Goal: Communication & Community: Answer question/provide support

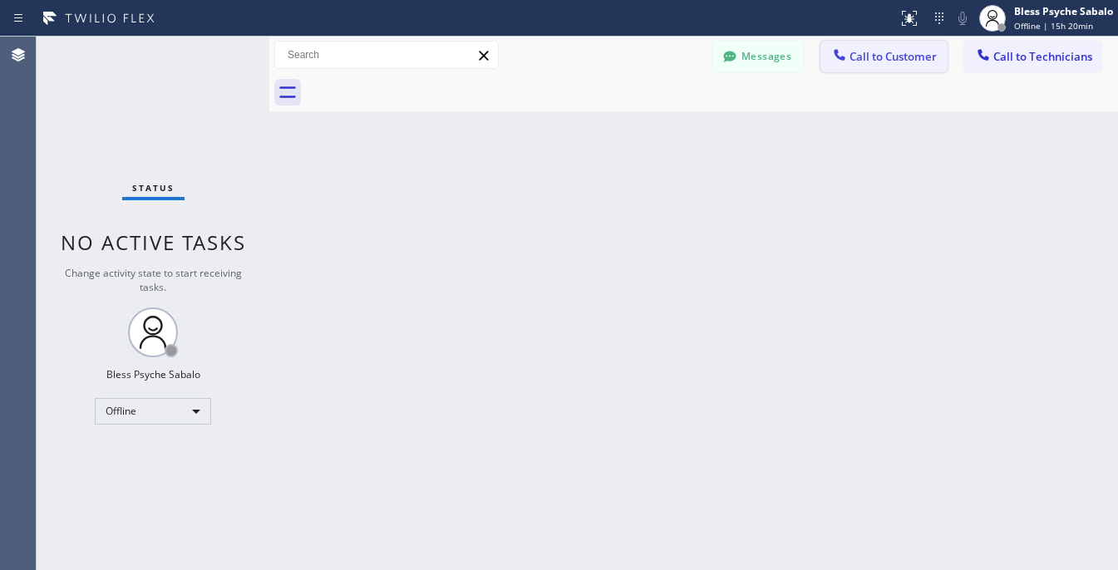
click at [899, 55] on span "Call to Customer" at bounding box center [892, 56] width 87 height 15
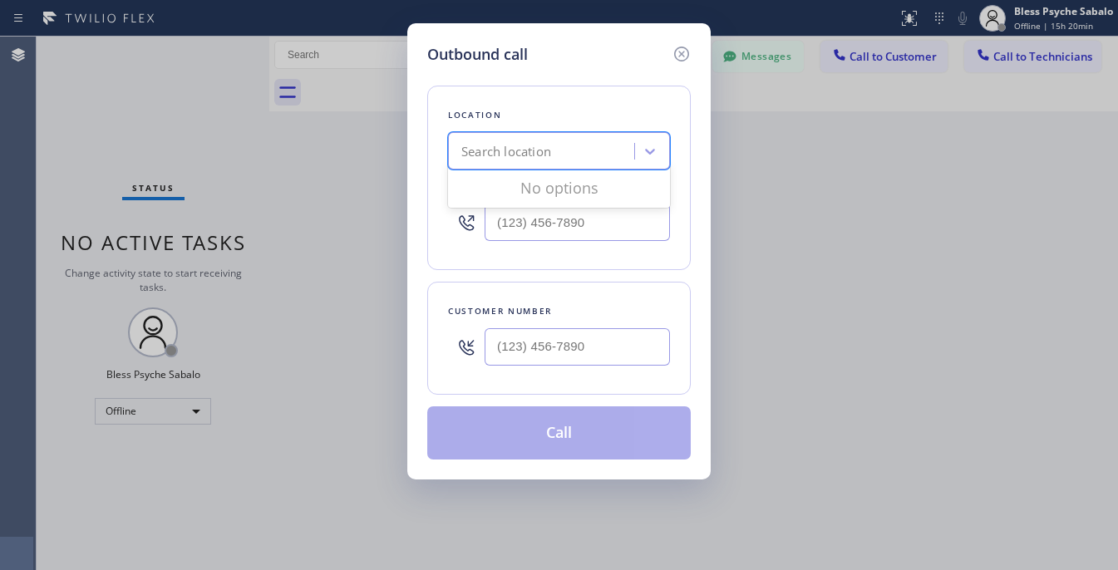
click at [571, 159] on div "Search location" at bounding box center [543, 151] width 181 height 29
paste input "5 Star Plumbing"
type input "5 Star Plumbing"
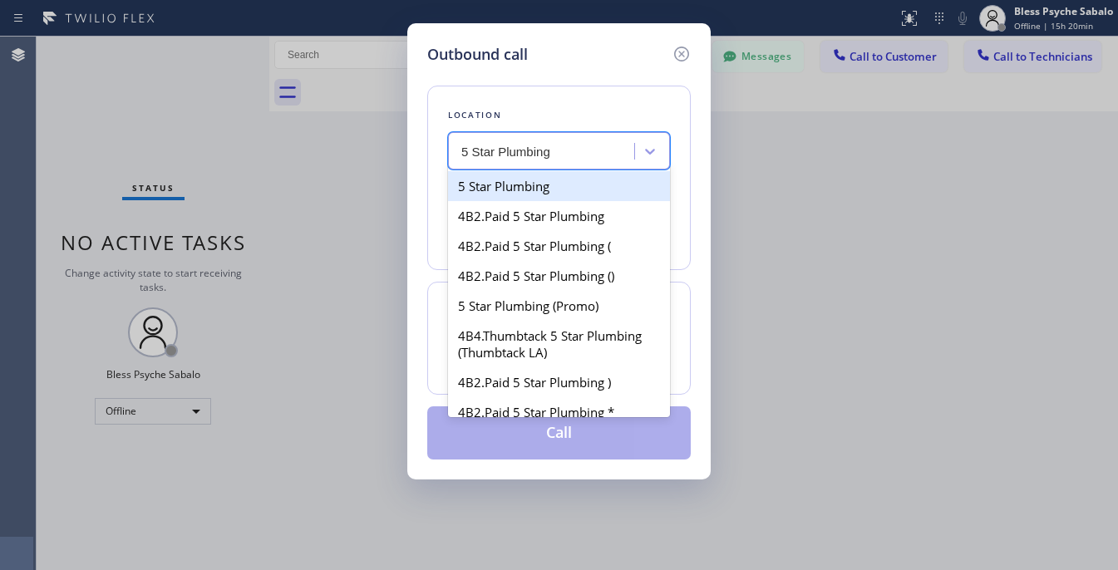
click at [545, 200] on div "5 Star Plumbing" at bounding box center [559, 186] width 222 height 30
type input "[PHONE_NUMBER]"
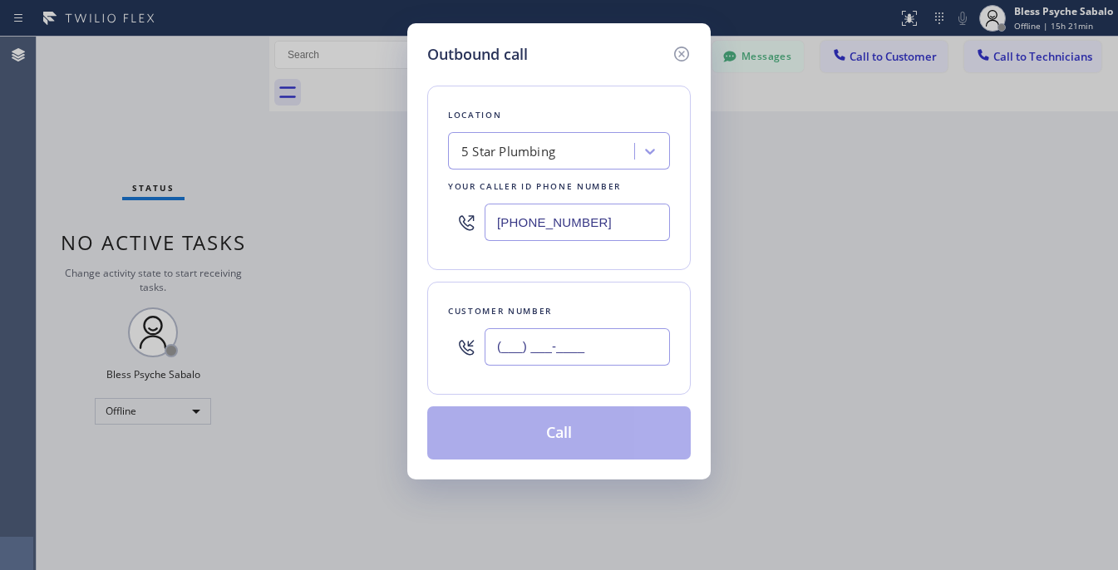
click at [532, 360] on input "(___) ___-____" at bounding box center [576, 346] width 185 height 37
paste input "714) 986-6452"
type input "[PHONE_NUMBER]"
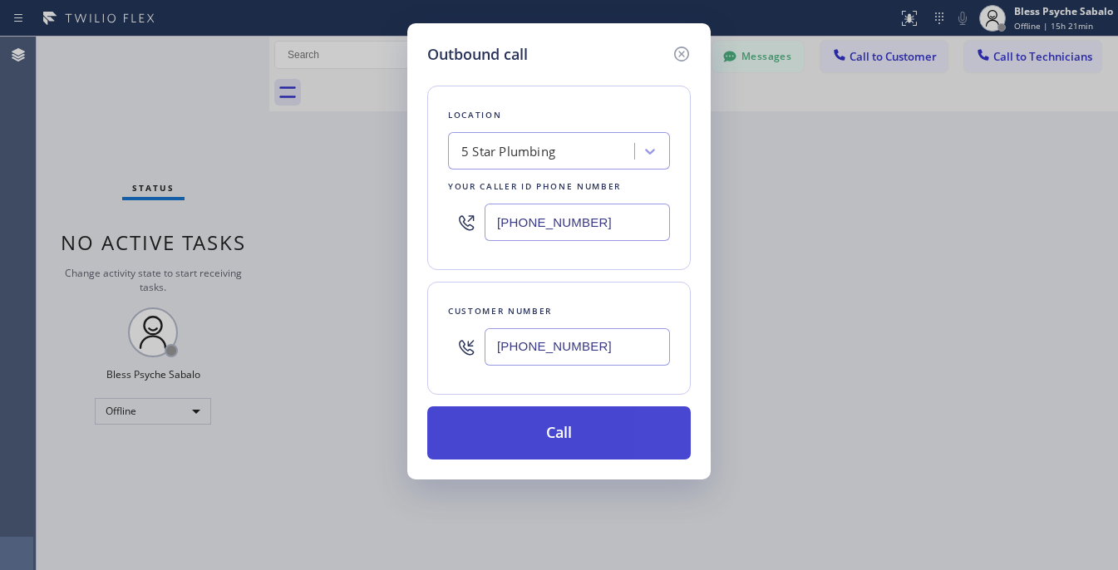
click at [583, 435] on button "Call" at bounding box center [558, 432] width 263 height 53
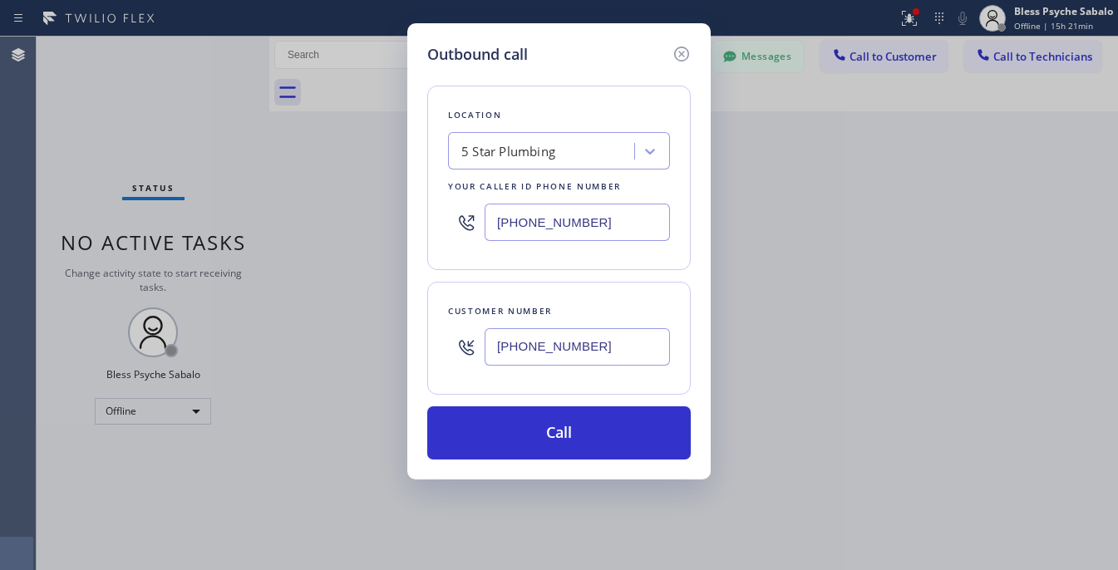
click at [184, 417] on div "Outbound call Location 5 Star Plumbing Your caller id phone number [PHONE_NUMBE…" at bounding box center [559, 285] width 1118 height 570
click at [687, 47] on icon at bounding box center [681, 54] width 20 height 20
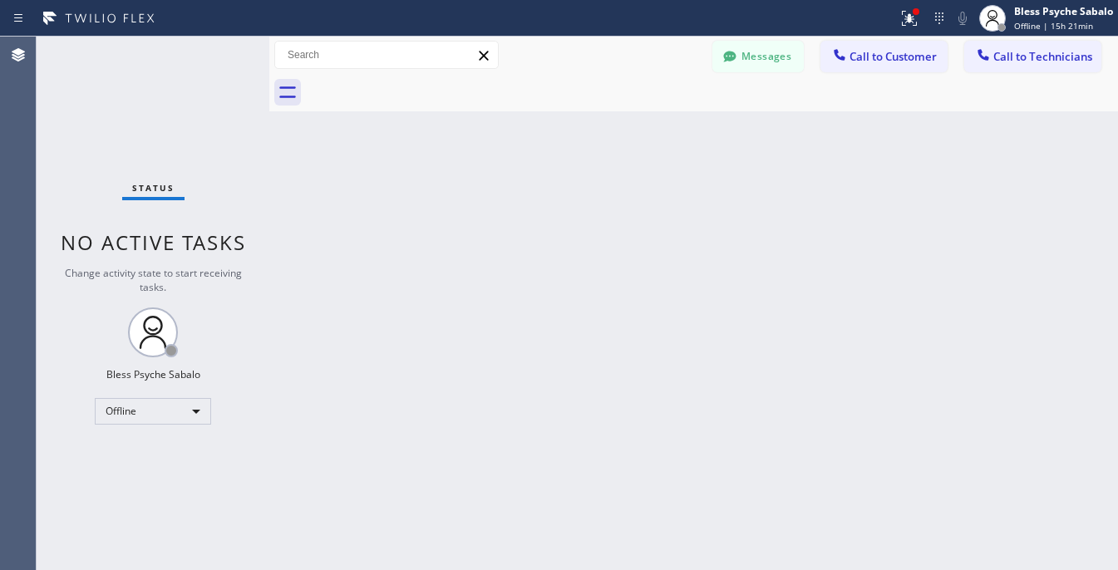
type input "[PHONE_NUMBER]"
click at [144, 434] on div "Status No active tasks Change activity state to start receiving tasks. Bless Ps…" at bounding box center [153, 303] width 233 height 533
click at [160, 411] on div "Offline" at bounding box center [153, 411] width 116 height 27
click at [151, 453] on li "Available" at bounding box center [152, 455] width 113 height 20
click at [397, 376] on div "Back to Dashboard Change Sender ID Customers Technicians CA [PERSON_NAME] [DATE…" at bounding box center [693, 303] width 848 height 533
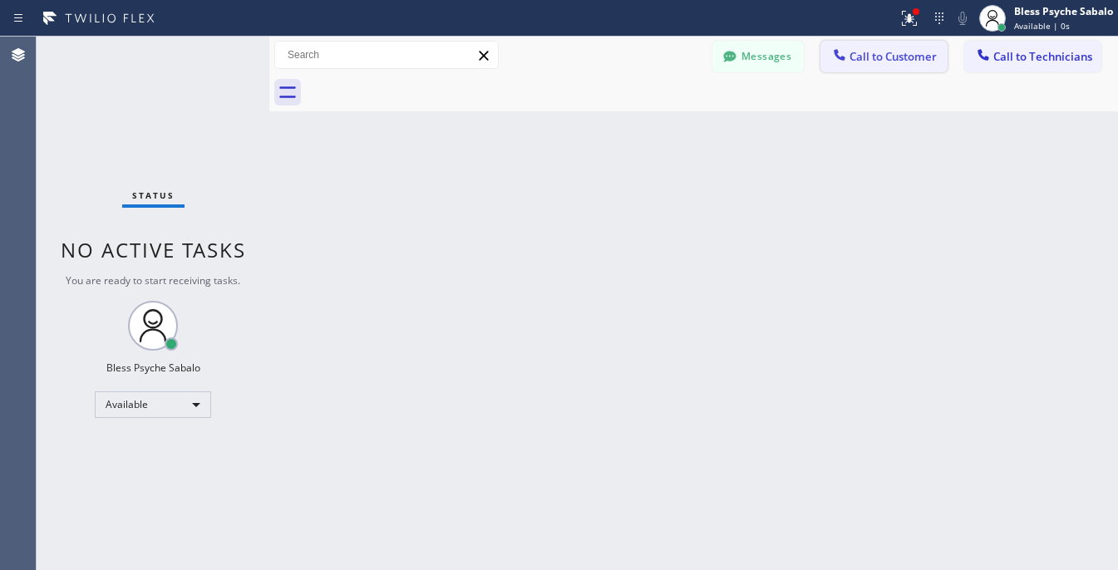
click at [882, 52] on span "Call to Customer" at bounding box center [892, 56] width 87 height 15
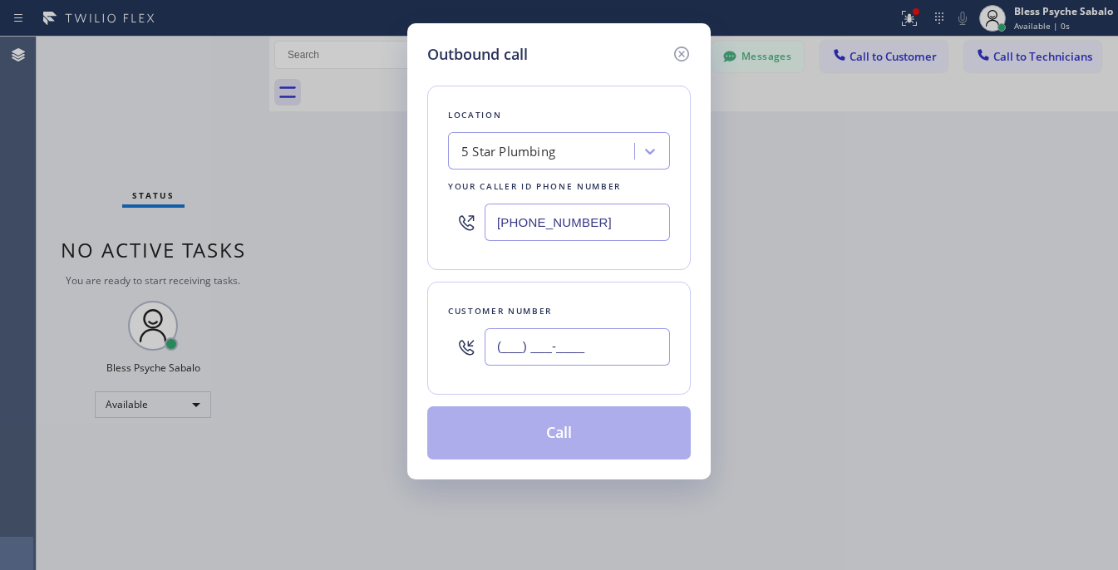
click at [558, 341] on input "(___) ___-____" at bounding box center [576, 346] width 185 height 37
paste input "714) 986-6452"
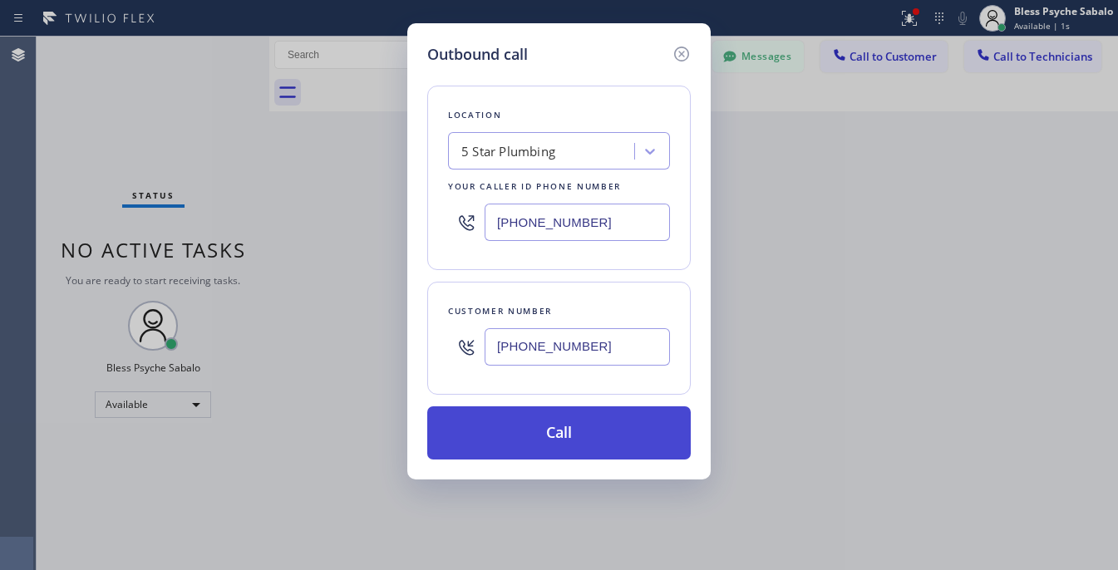
type input "[PHONE_NUMBER]"
click at [545, 418] on button "Call" at bounding box center [558, 432] width 263 height 53
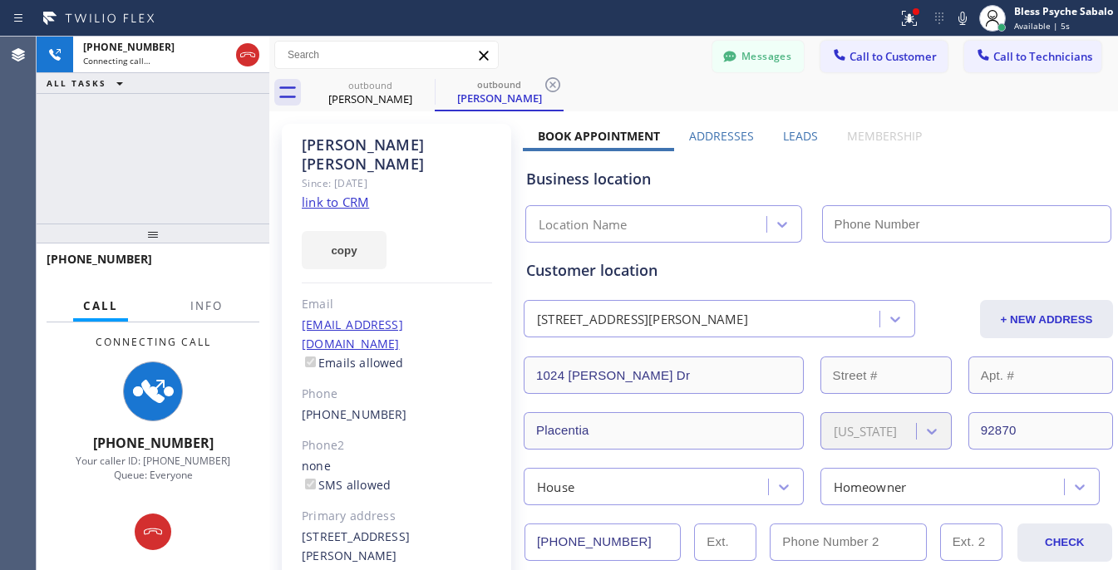
type input "[PHONE_NUMBER]"
click at [411, 86] on div "outbound" at bounding box center [369, 85] width 125 height 12
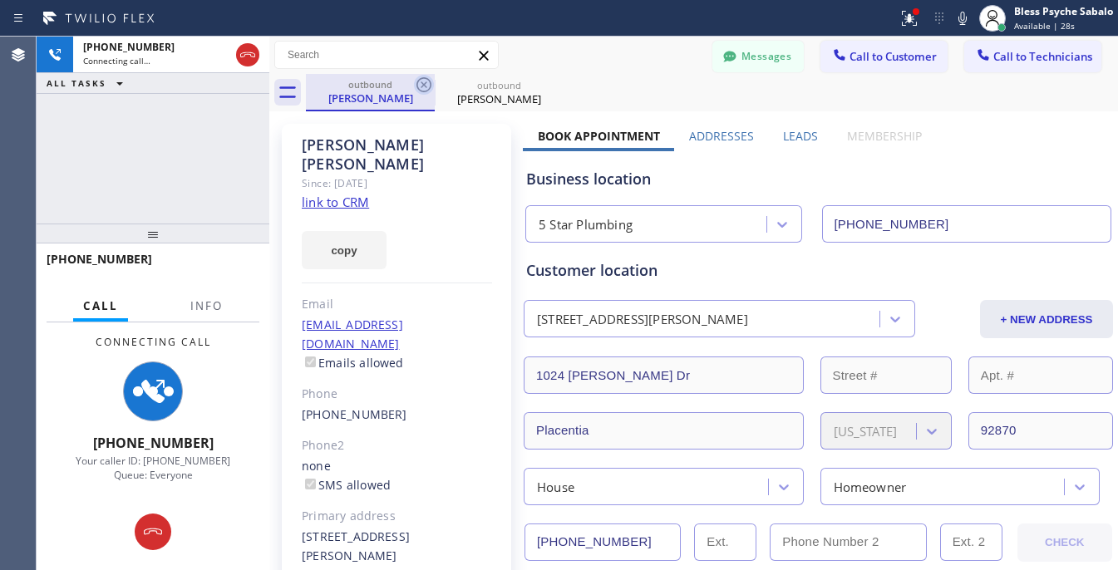
click at [420, 84] on icon at bounding box center [424, 85] width 20 height 20
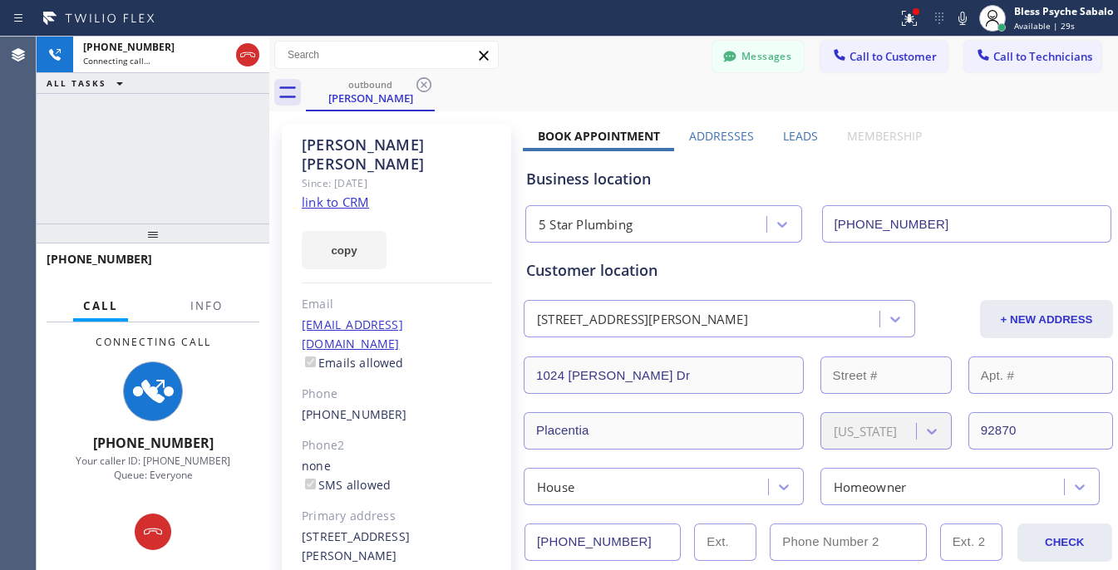
click at [514, 81] on div "outbound [PERSON_NAME]" at bounding box center [712, 92] width 812 height 37
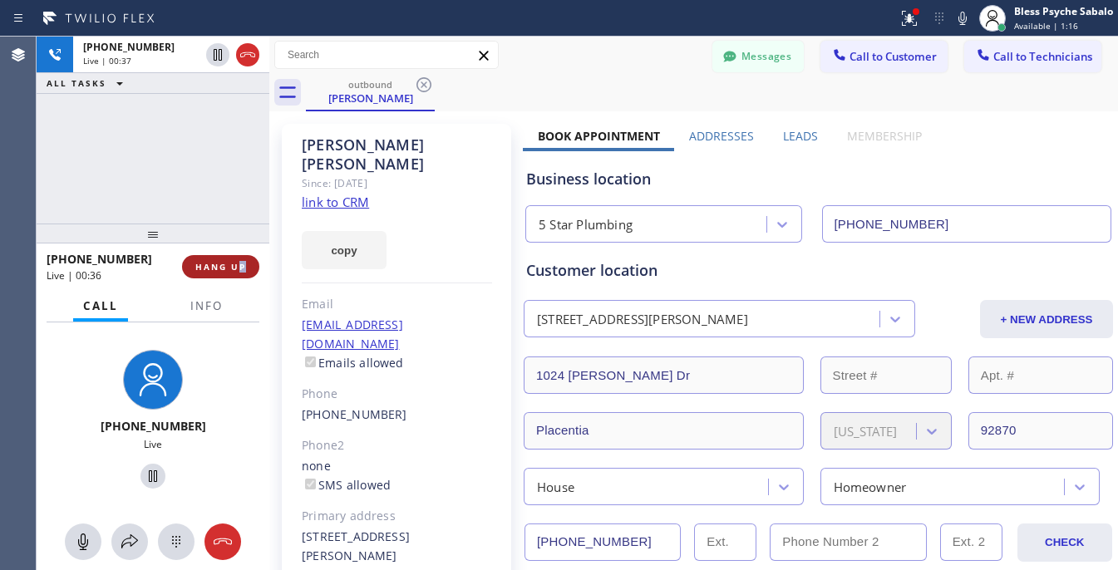
click at [243, 255] on div "[PHONE_NUMBER] Live | 00:36 HANG UP" at bounding box center [153, 266] width 213 height 43
click at [246, 267] on button "HANG UP" at bounding box center [220, 266] width 77 height 23
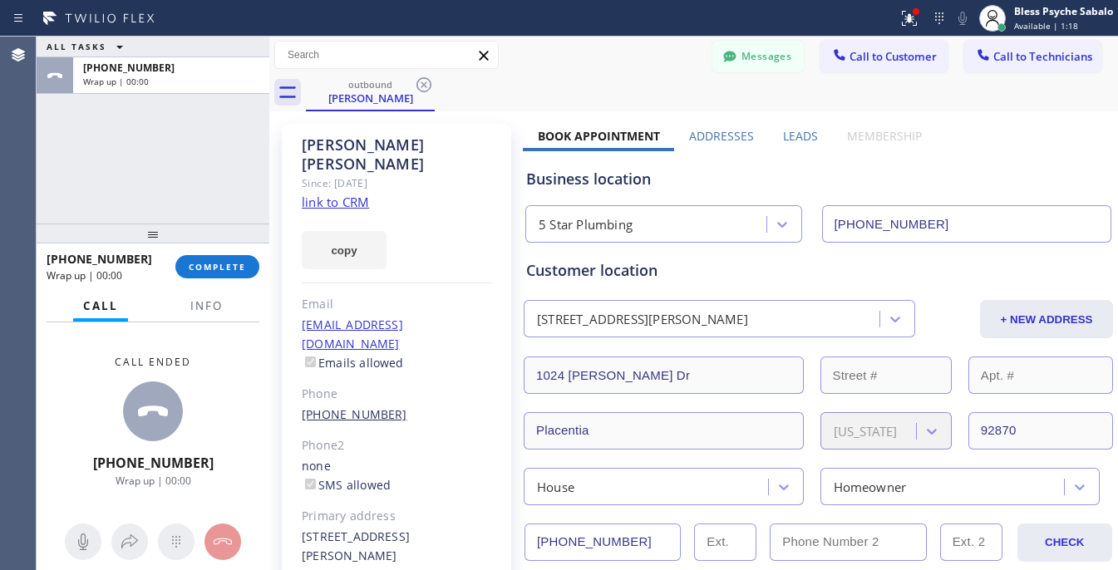
click at [355, 406] on link "[PHONE_NUMBER]" at bounding box center [355, 414] width 106 height 16
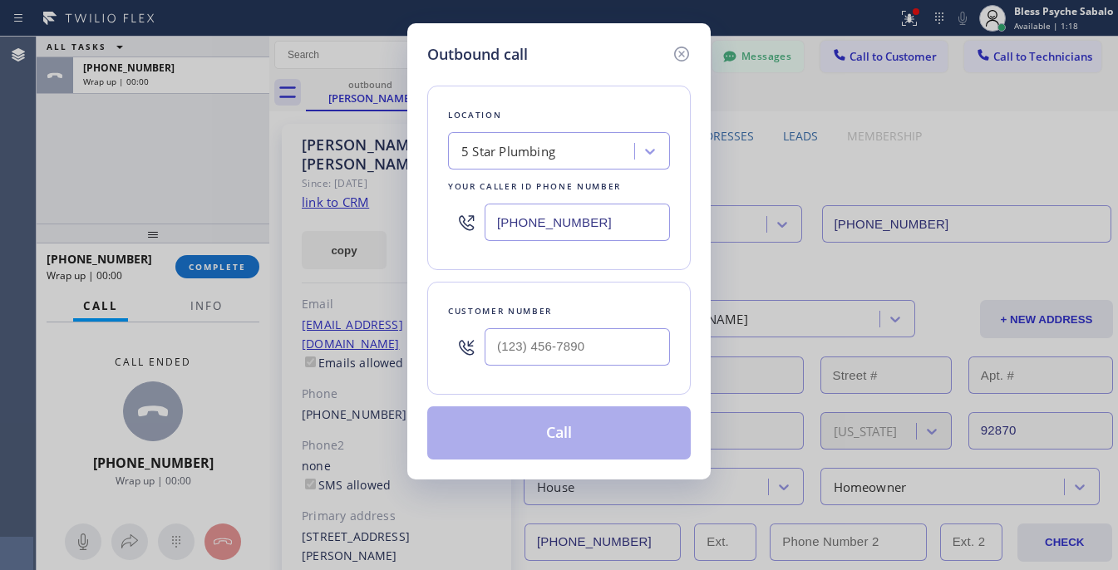
type input "[PHONE_NUMBER]"
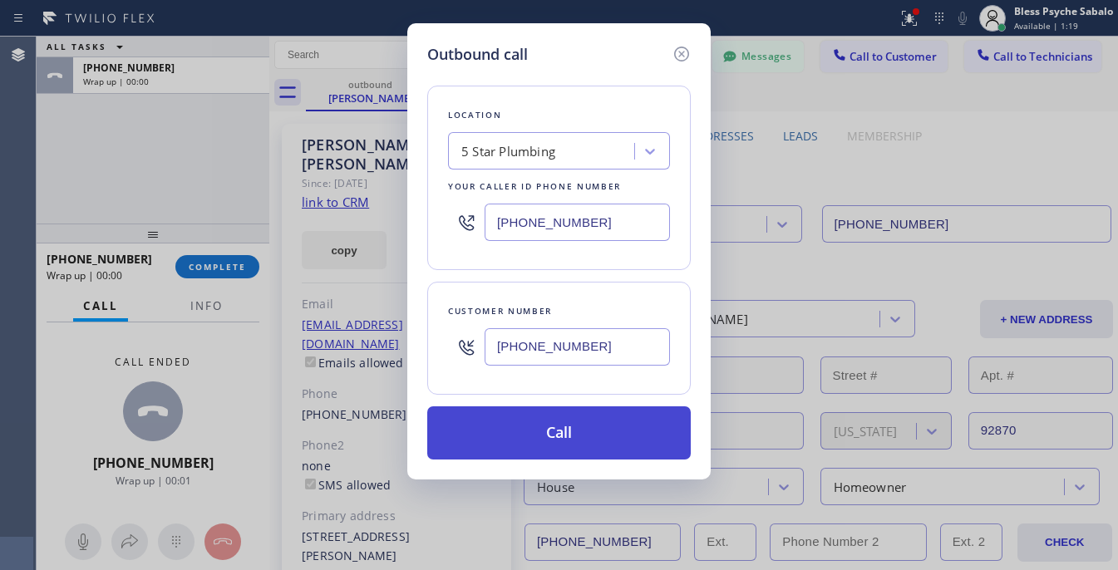
click at [569, 434] on button "Call" at bounding box center [558, 432] width 263 height 53
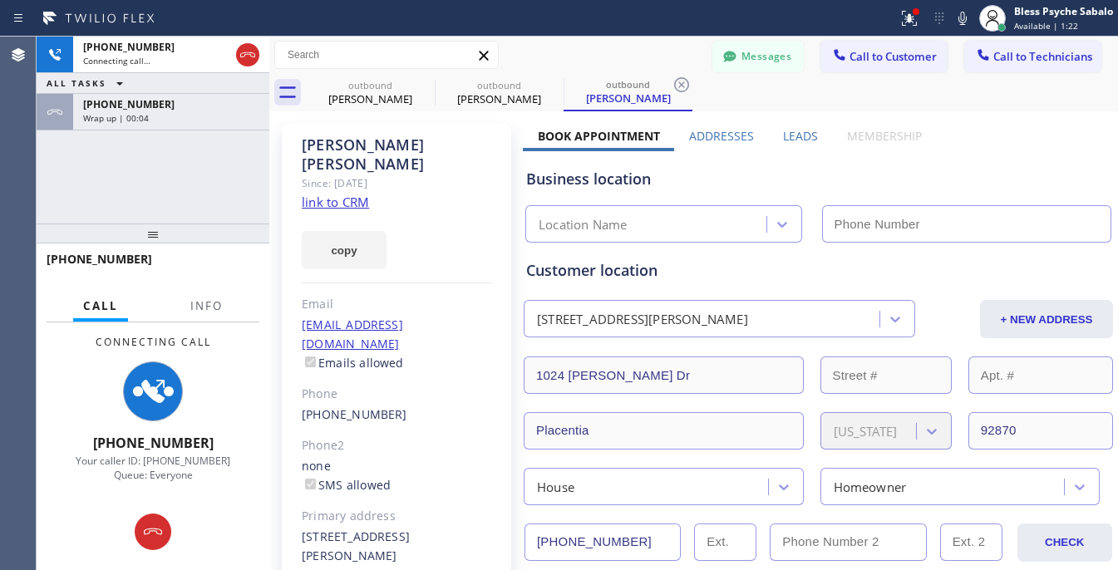
type input "[PHONE_NUMBER]"
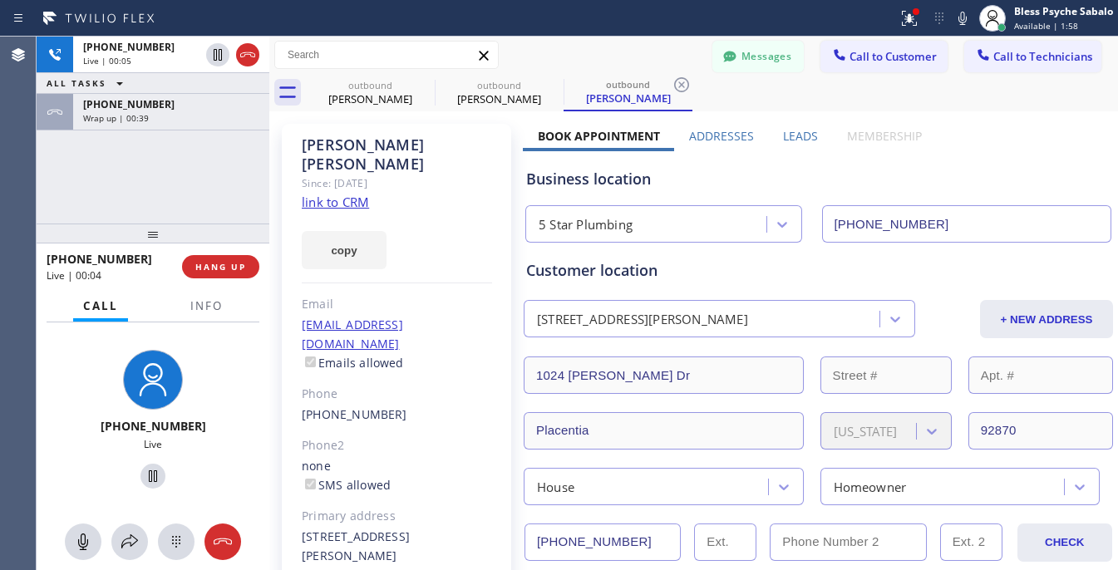
click at [241, 234] on div at bounding box center [153, 234] width 233 height 20
click at [237, 253] on div "[PHONE_NUMBER] Live | 00:04 HANG UP" at bounding box center [153, 266] width 213 height 43
click at [233, 264] on span "HANG UP" at bounding box center [220, 267] width 51 height 12
click at [230, 227] on div at bounding box center [153, 234] width 233 height 20
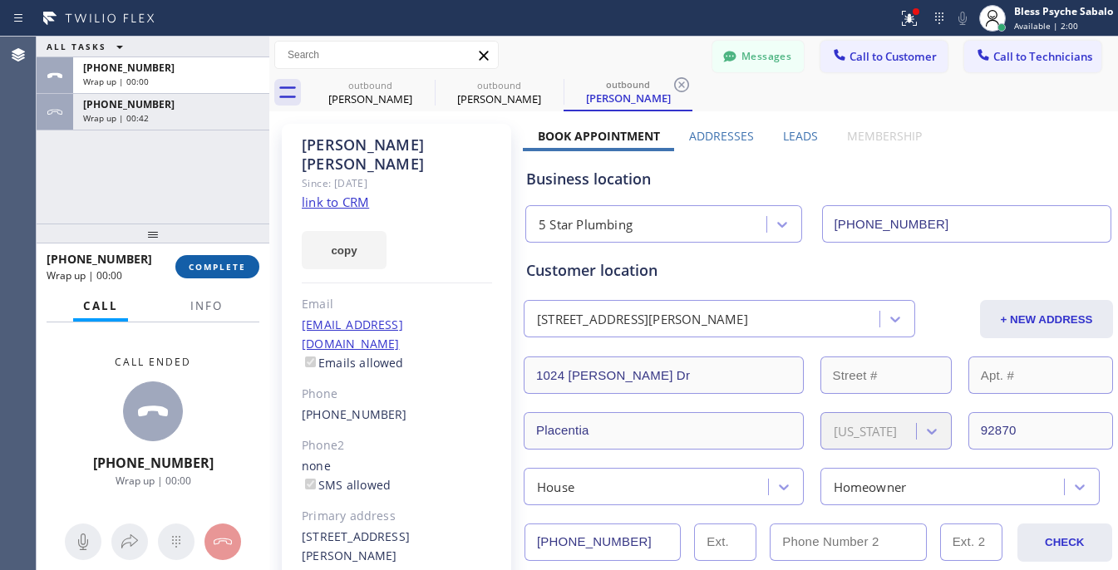
click at [233, 267] on span "COMPLETE" at bounding box center [217, 267] width 57 height 12
click at [238, 224] on div at bounding box center [153, 234] width 233 height 20
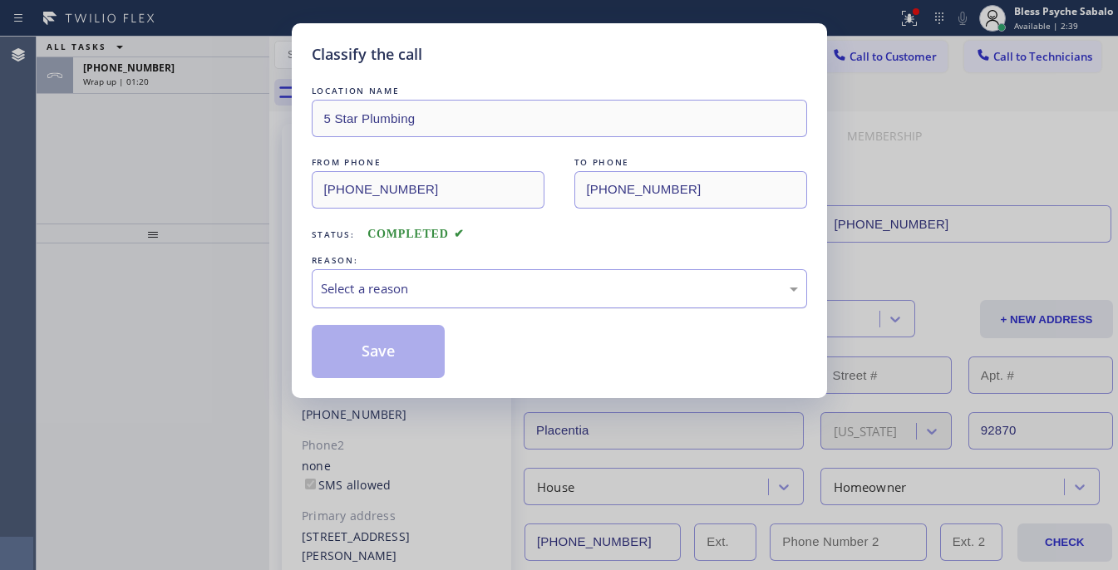
click at [411, 288] on div "Select a reason" at bounding box center [559, 288] width 477 height 19
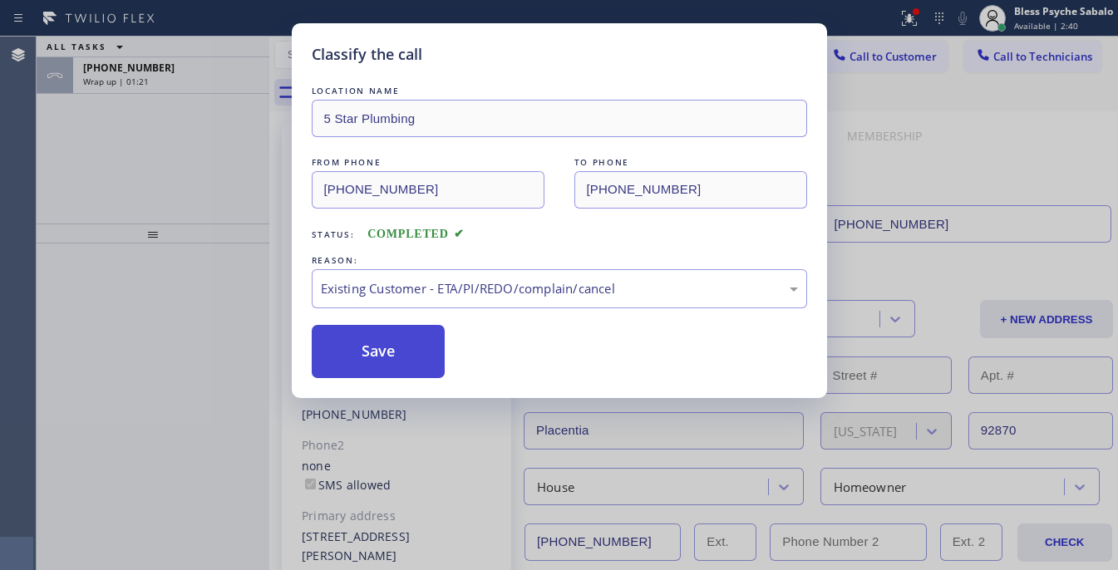
click at [413, 339] on button "Save" at bounding box center [379, 351] width 134 height 53
click at [154, 167] on div "Classify the call LOCATION NAME 5 Star Plumbing FROM PHONE [PHONE_NUMBER] TO PH…" at bounding box center [559, 285] width 1118 height 570
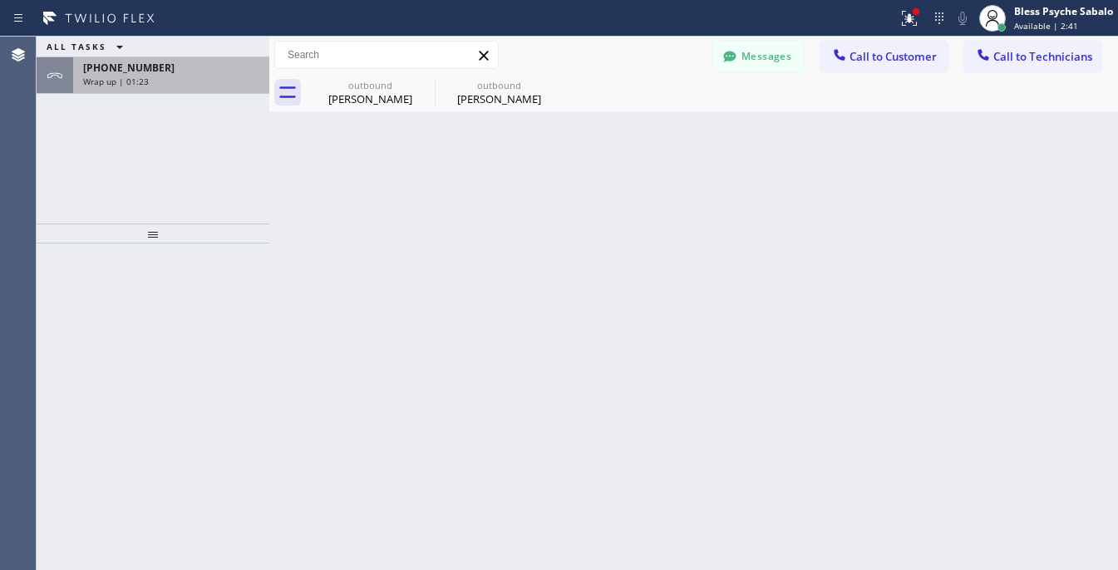
click at [148, 79] on div "Wrap up | 01:23" at bounding box center [171, 82] width 176 height 12
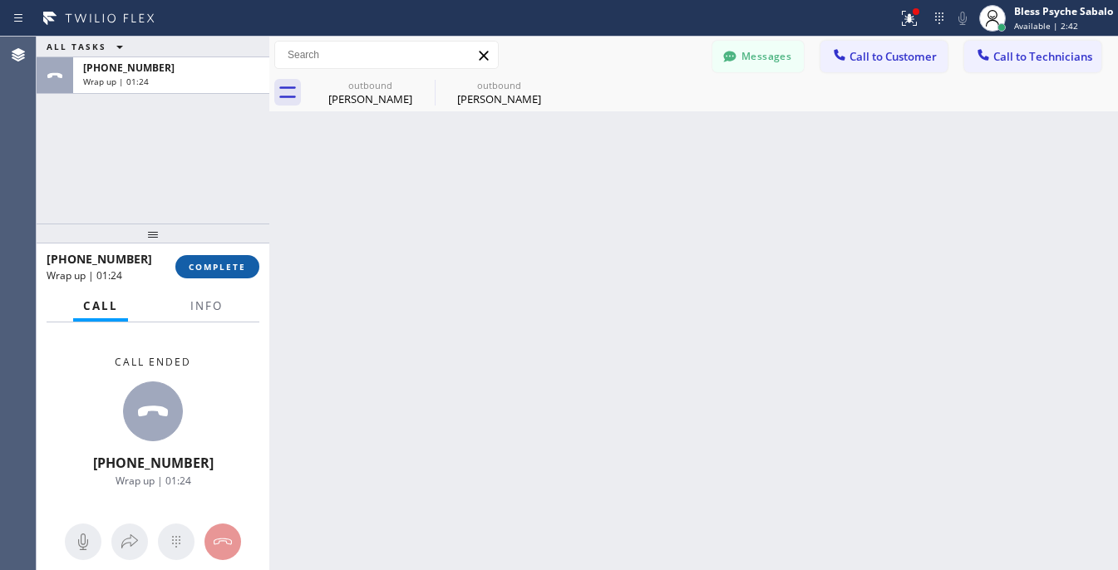
click at [222, 263] on span "COMPLETE" at bounding box center [217, 267] width 57 height 12
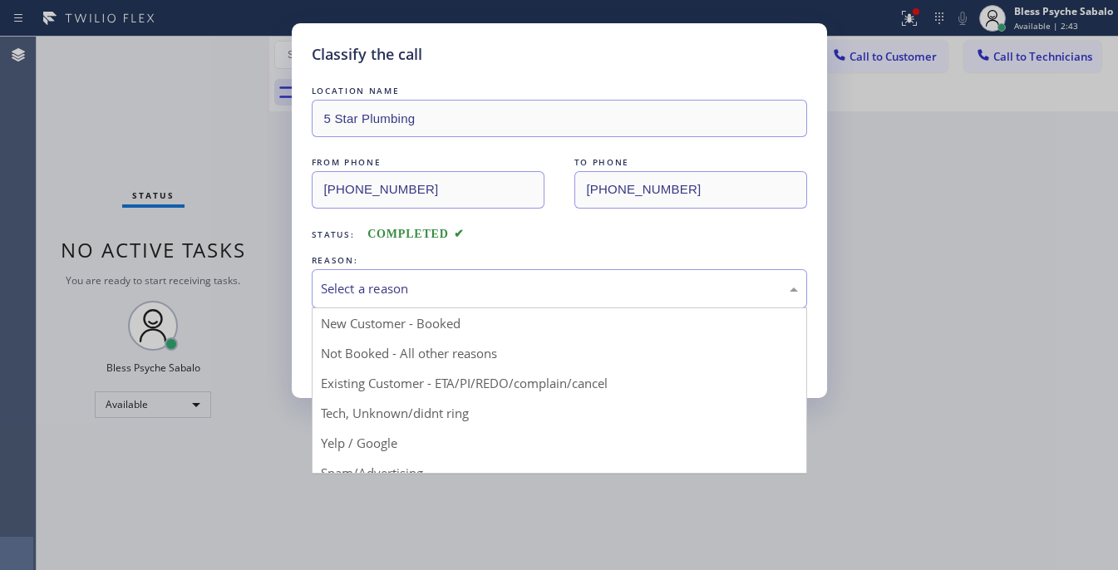
click at [438, 297] on div "Select a reason" at bounding box center [559, 288] width 477 height 19
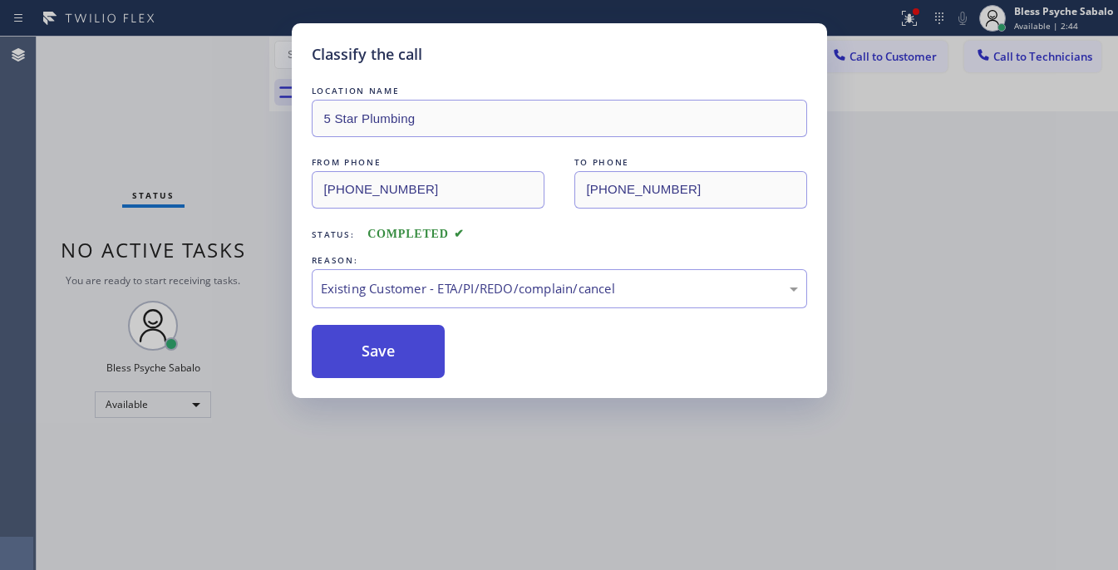
click at [422, 345] on button "Save" at bounding box center [379, 351] width 134 height 53
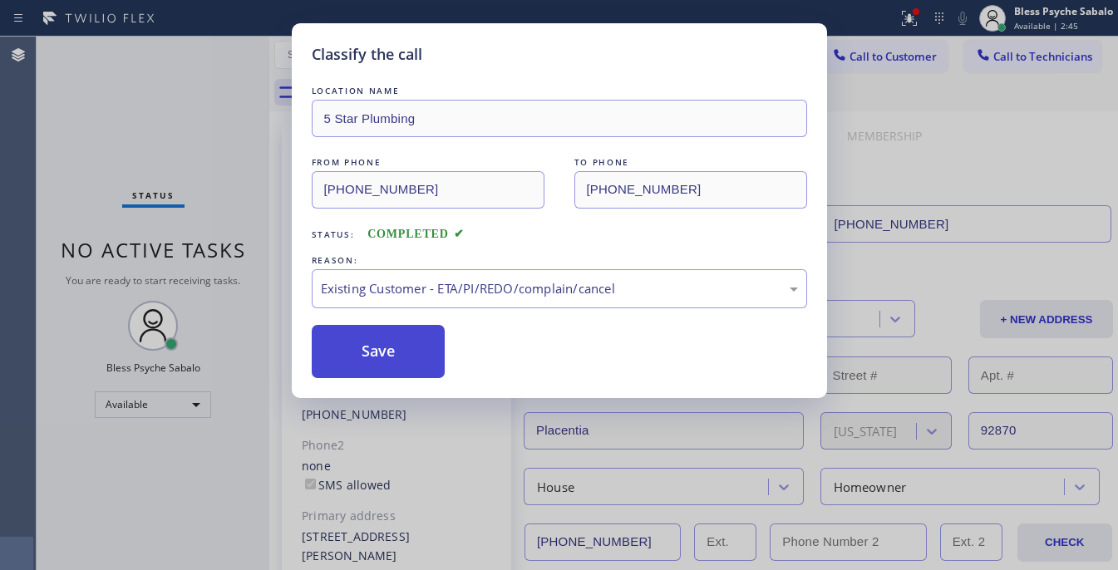
click at [437, 339] on div "Back to Dashboard Change Sender ID Customers Technicians CA [PERSON_NAME] [DATE…" at bounding box center [693, 303] width 848 height 533
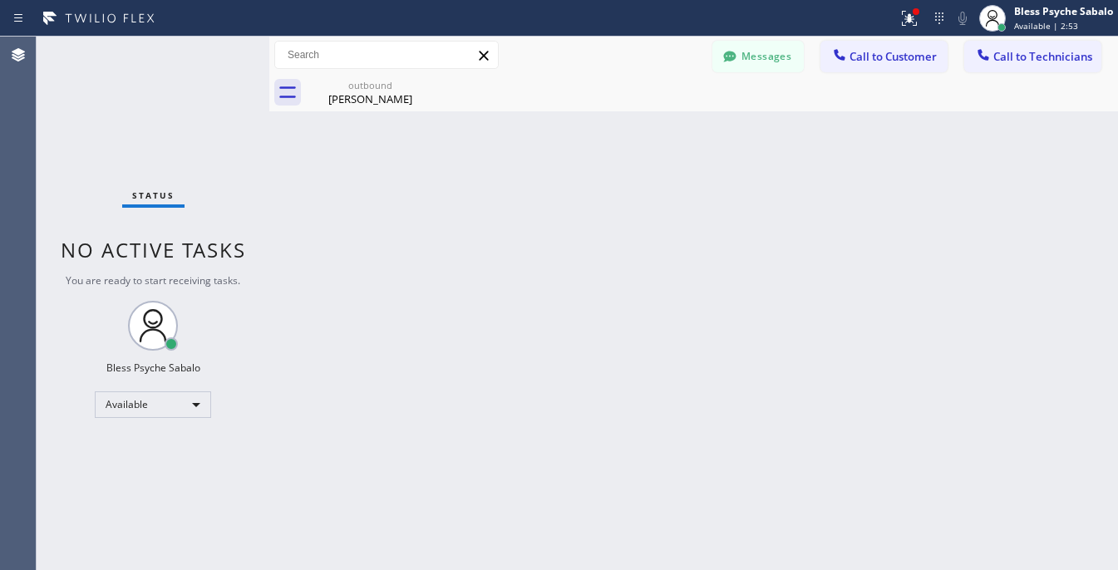
click at [537, 253] on div "Back to Dashboard Change Sender ID Customers Technicians CA [PERSON_NAME] [DATE…" at bounding box center [693, 303] width 848 height 533
click at [756, 60] on button "Messages" at bounding box center [757, 57] width 91 height 32
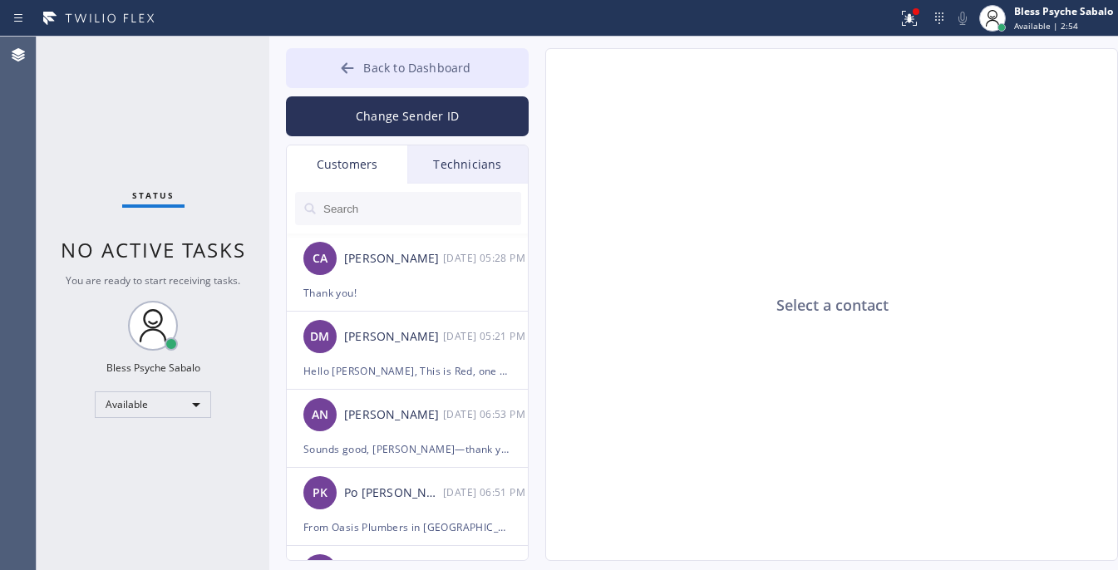
click at [482, 57] on button "Back to Dashboard" at bounding box center [407, 68] width 243 height 40
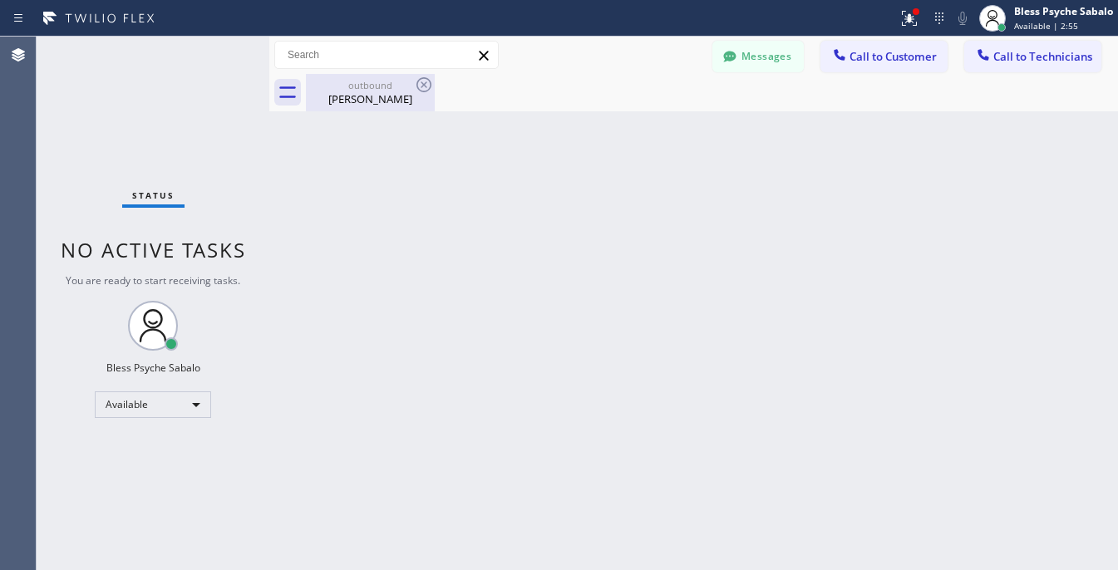
click at [391, 92] on div "[PERSON_NAME]" at bounding box center [369, 98] width 125 height 15
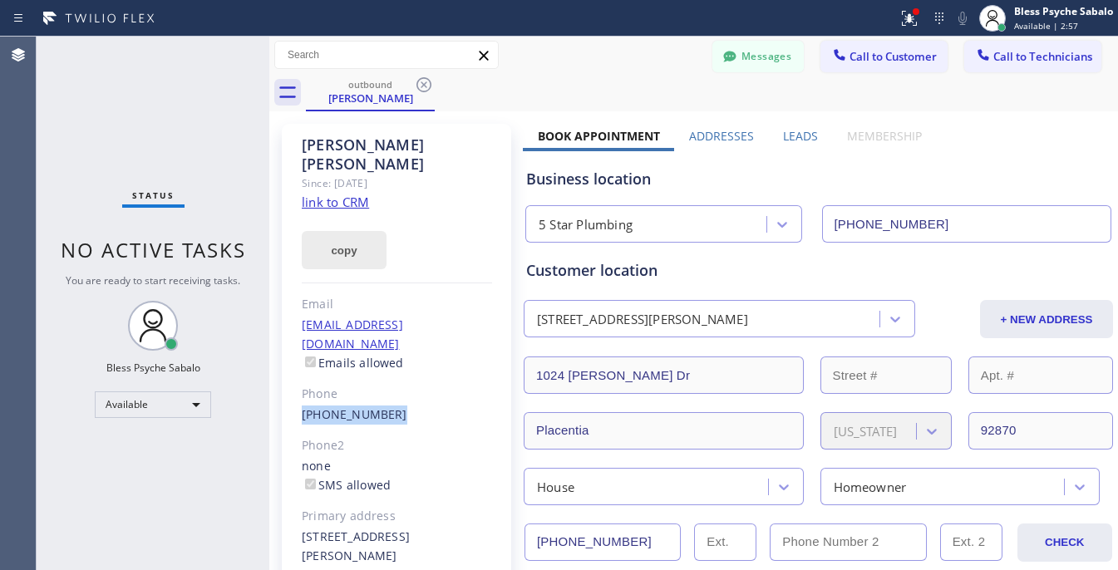
drag, startPoint x: 409, startPoint y: 368, endPoint x: 371, endPoint y: 241, distance: 132.8
click at [302, 406] on div "[PHONE_NUMBER]" at bounding box center [397, 415] width 190 height 19
copy link "[PHONE_NUMBER]"
click at [425, 81] on icon at bounding box center [424, 85] width 20 height 20
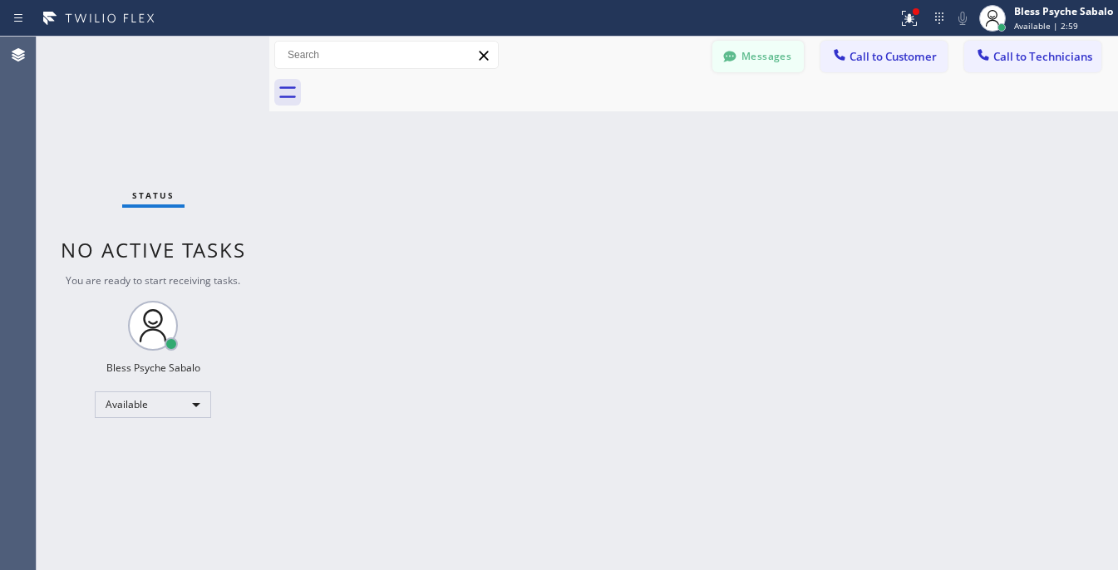
click at [733, 62] on icon at bounding box center [729, 56] width 17 height 17
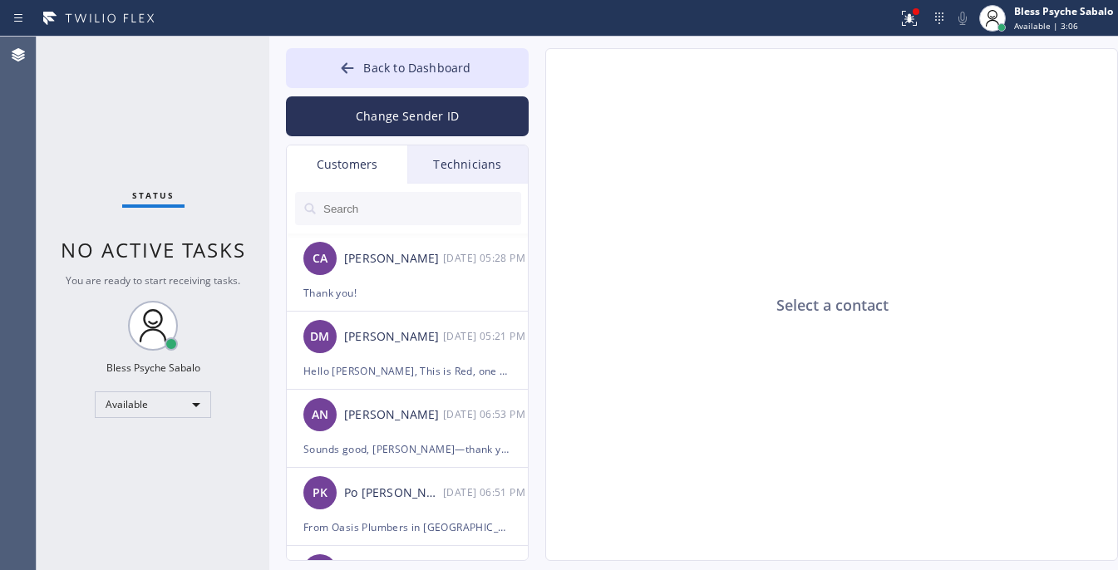
click at [833, 234] on div "Select a contact" at bounding box center [832, 305] width 573 height 513
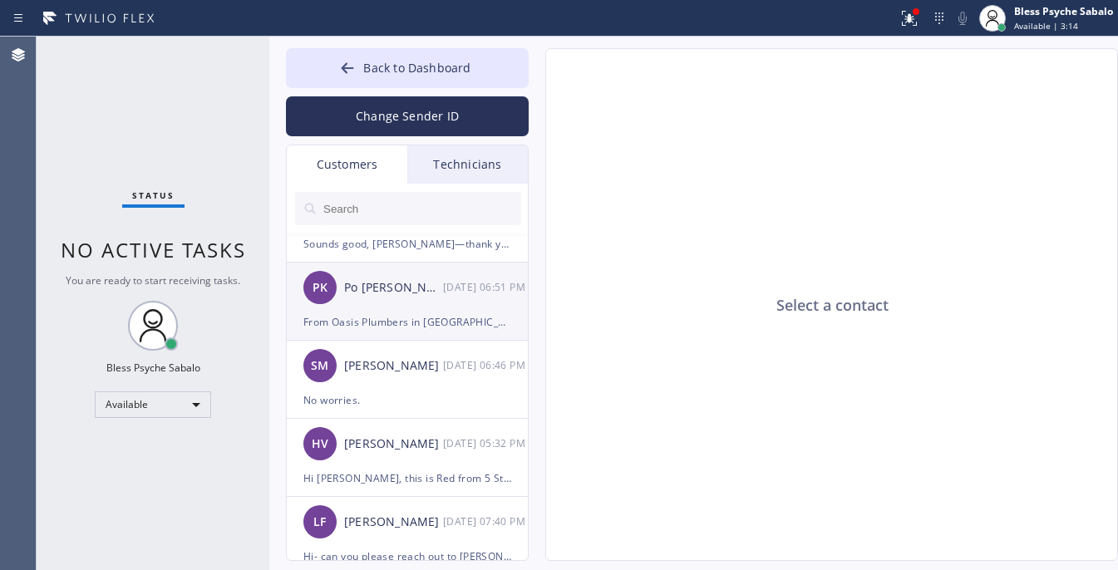
scroll to position [208, 0]
click at [436, 325] on div "From Oasis Plumbers in [GEOGRAPHIC_DATA], we have received a call requesting a …" at bounding box center [407, 319] width 208 height 19
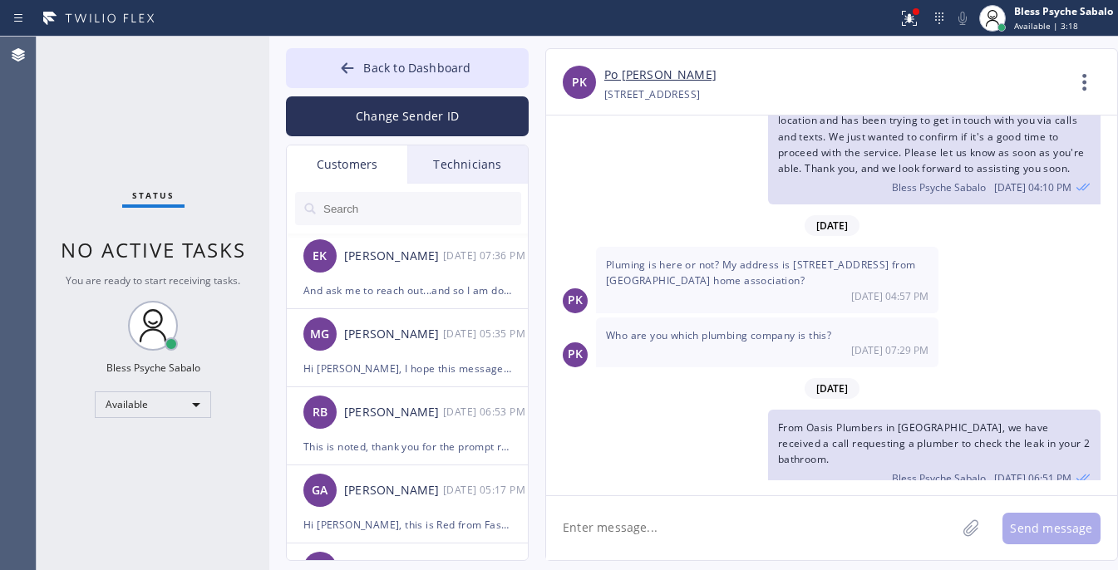
scroll to position [1143, 0]
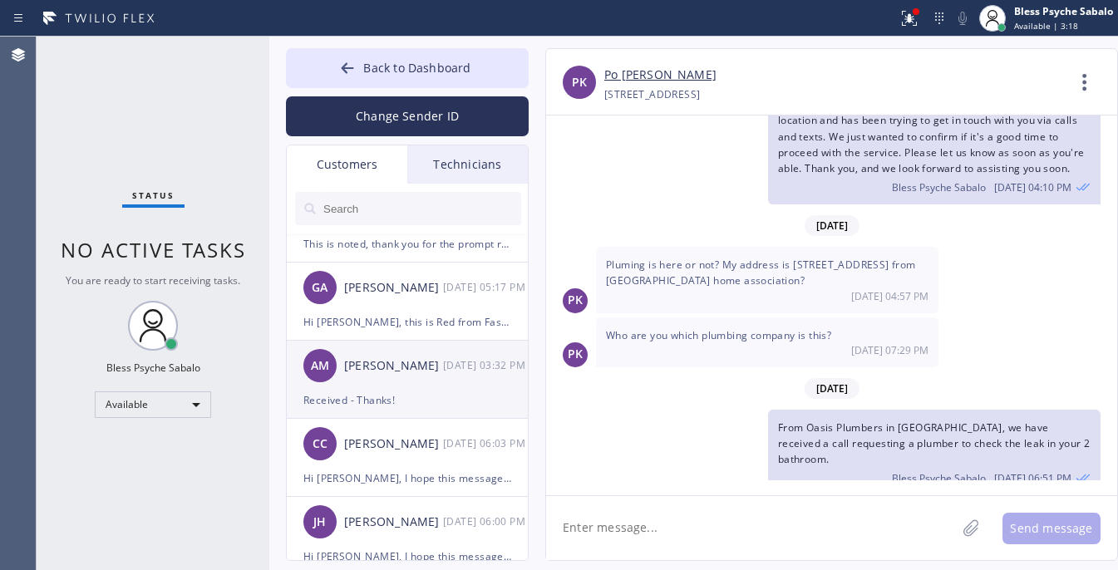
click at [391, 376] on div "AM [PERSON_NAME] [DATE] 03:32 PM" at bounding box center [408, 366] width 243 height 50
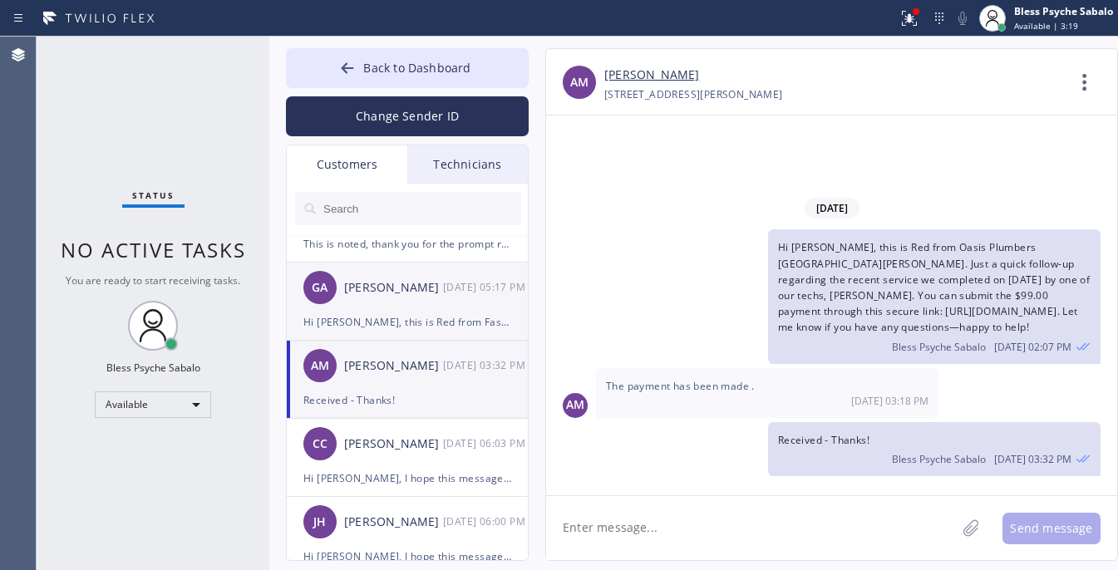
scroll to position [0, 0]
click at [404, 322] on div "Hi [PERSON_NAME], this is Red from Fast Water Heater. Just a quick follow-up re…" at bounding box center [407, 321] width 208 height 19
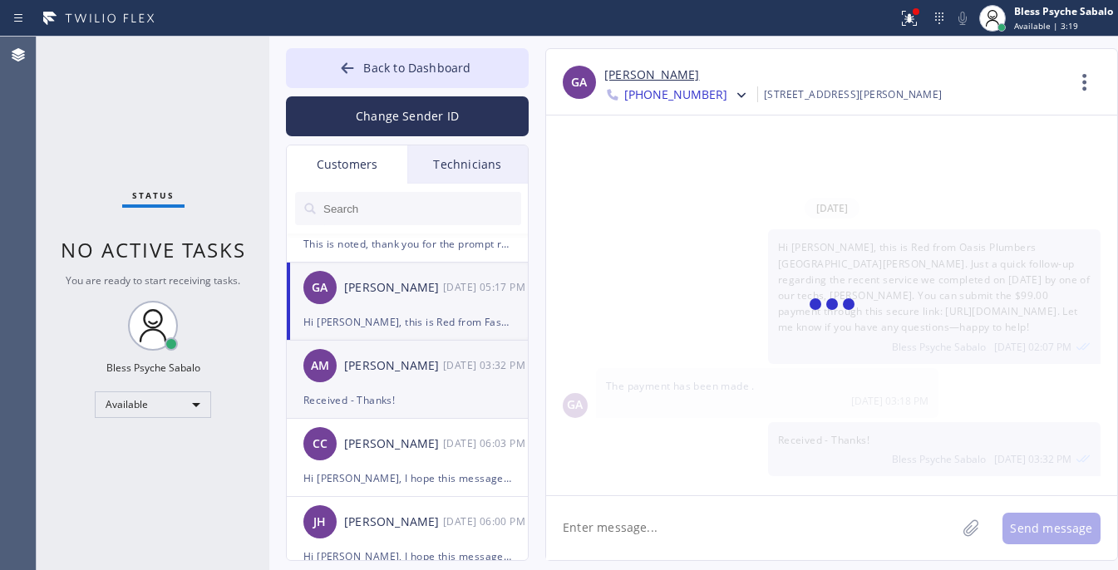
click at [403, 375] on div "[PERSON_NAME]" at bounding box center [393, 365] width 99 height 19
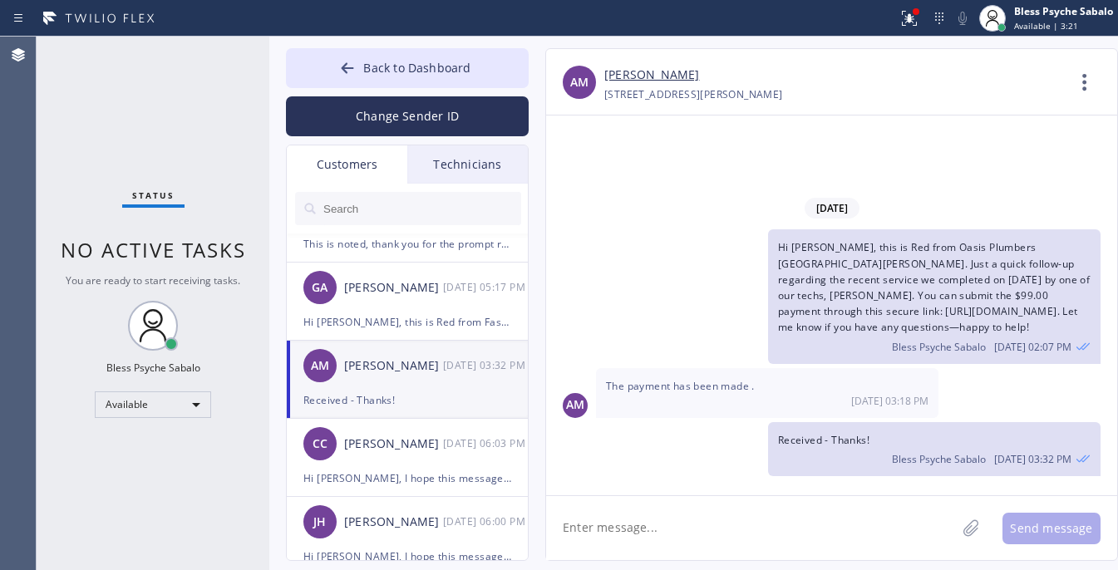
drag, startPoint x: 790, startPoint y: 279, endPoint x: 1057, endPoint y: 324, distance: 270.5
click at [1057, 324] on div "Hi [PERSON_NAME], this is Red from Oasis Plumbers [GEOGRAPHIC_DATA][PERSON_NAME…" at bounding box center [934, 296] width 332 height 134
copy span "Hi [PERSON_NAME], this is Red from Oasis Plumbers [GEOGRAPHIC_DATA][PERSON_NAME…"
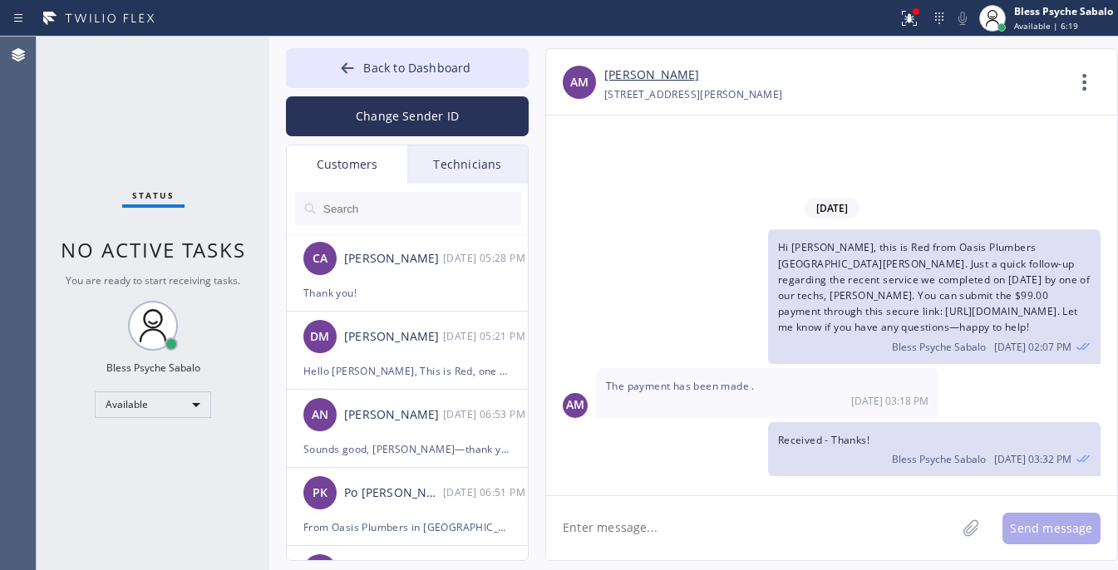
click at [358, 152] on div "Customers" at bounding box center [347, 164] width 120 height 38
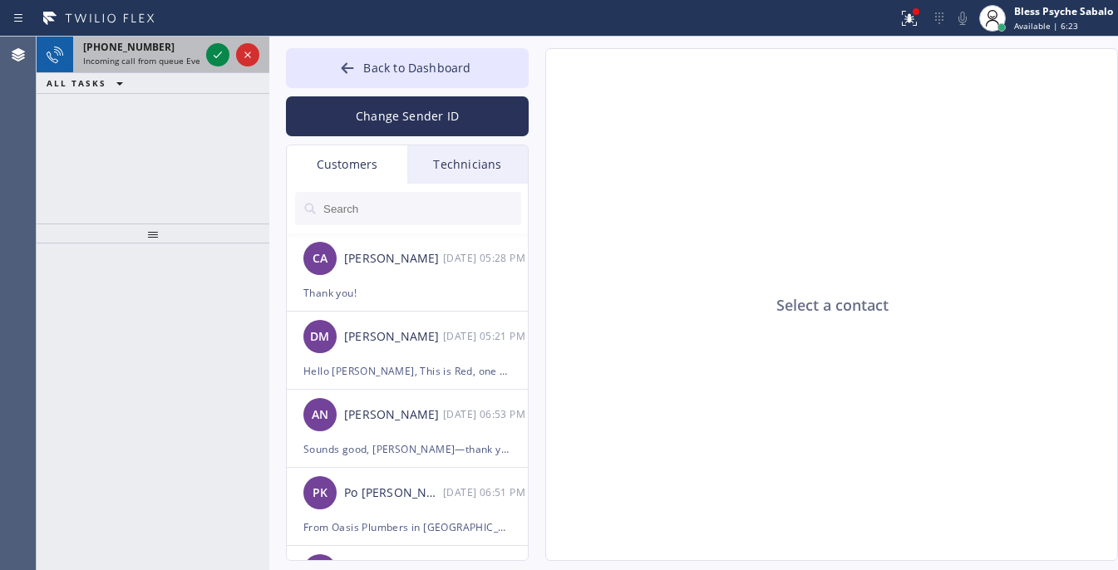
click at [123, 51] on span "[PHONE_NUMBER]" at bounding box center [128, 47] width 91 height 14
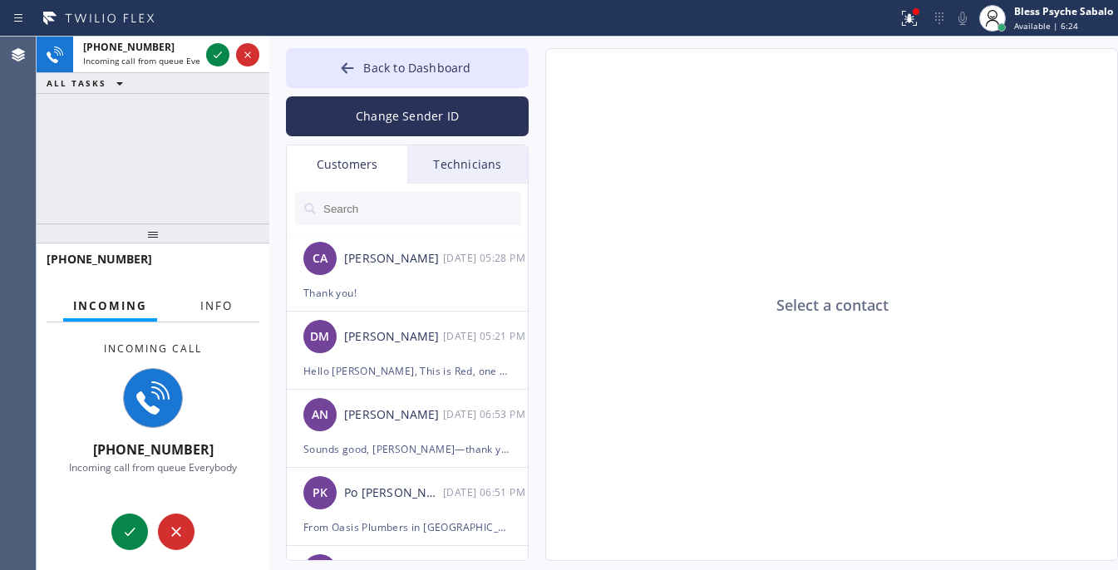
click at [197, 305] on button "Info" at bounding box center [216, 306] width 52 height 32
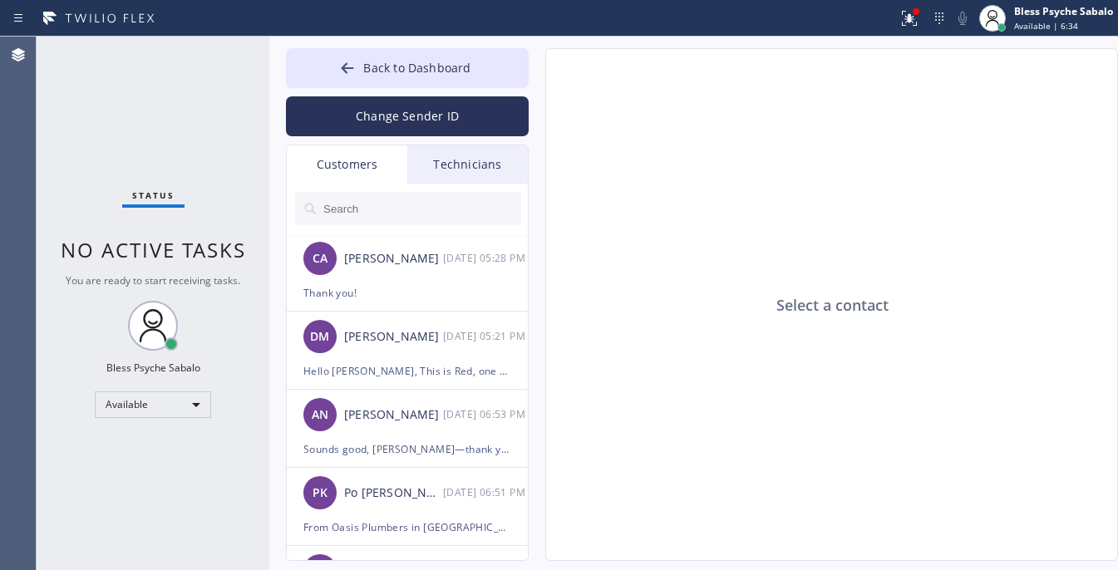
click at [347, 197] on input "text" at bounding box center [421, 208] width 199 height 33
paste input "[PHONE_NUMBER]"
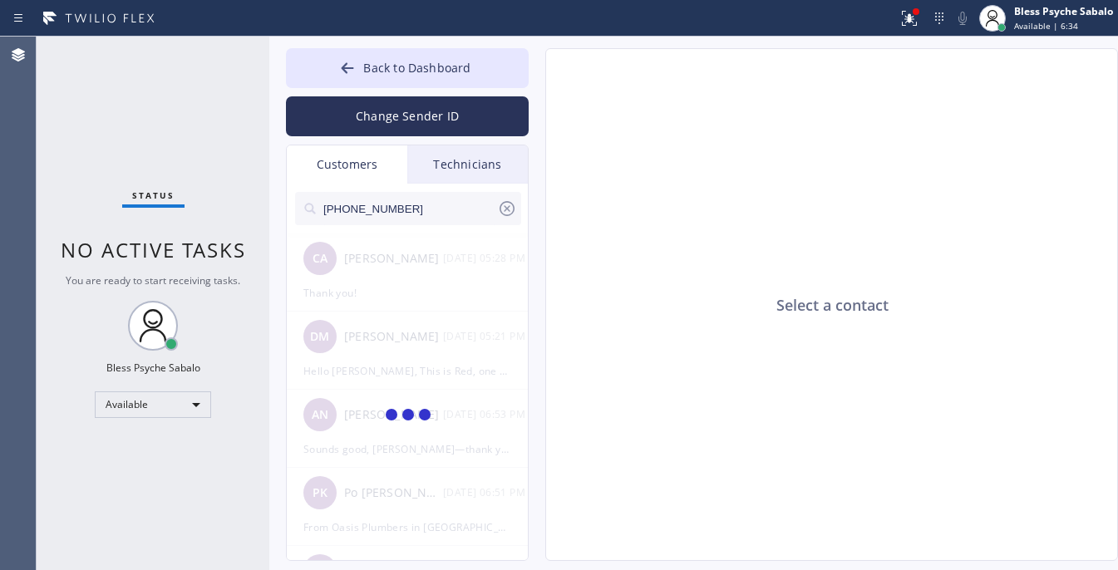
type input "[PHONE_NUMBER]"
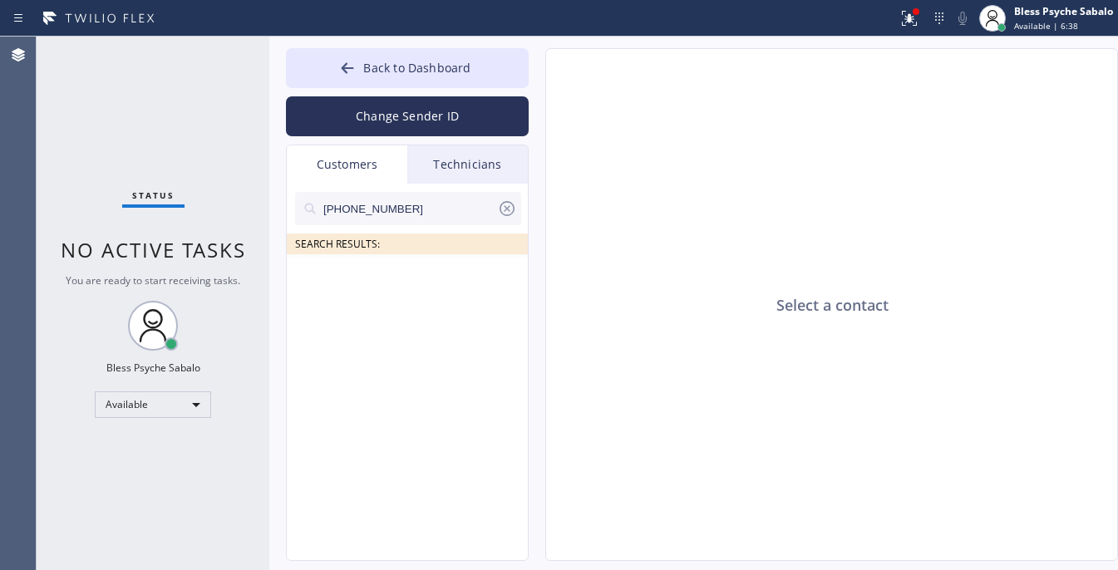
click at [347, 206] on input "[PHONE_NUMBER]" at bounding box center [409, 208] width 175 height 33
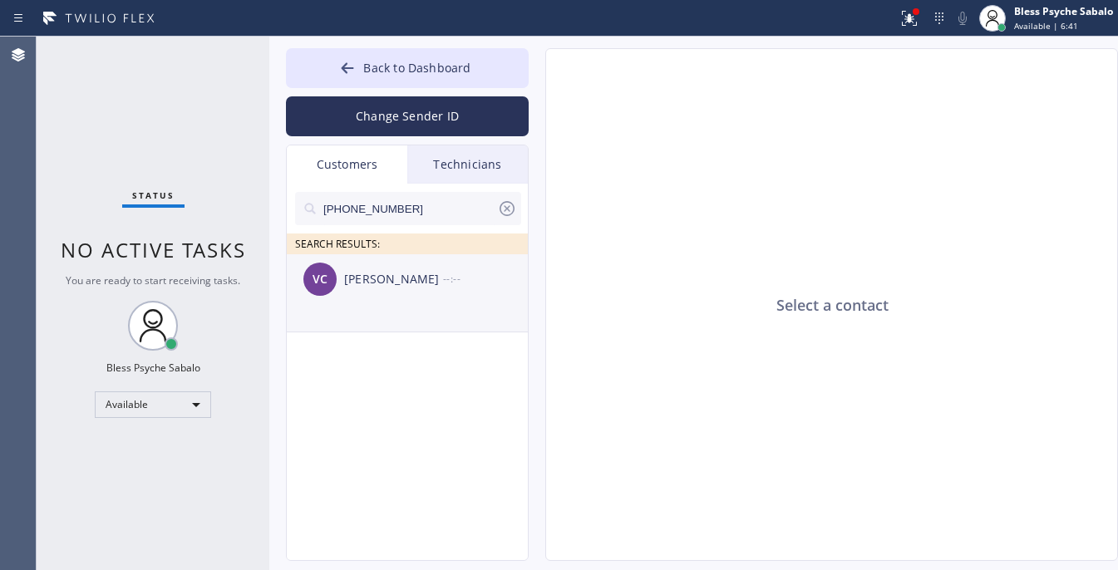
click at [412, 278] on div "[PERSON_NAME]" at bounding box center [393, 279] width 99 height 19
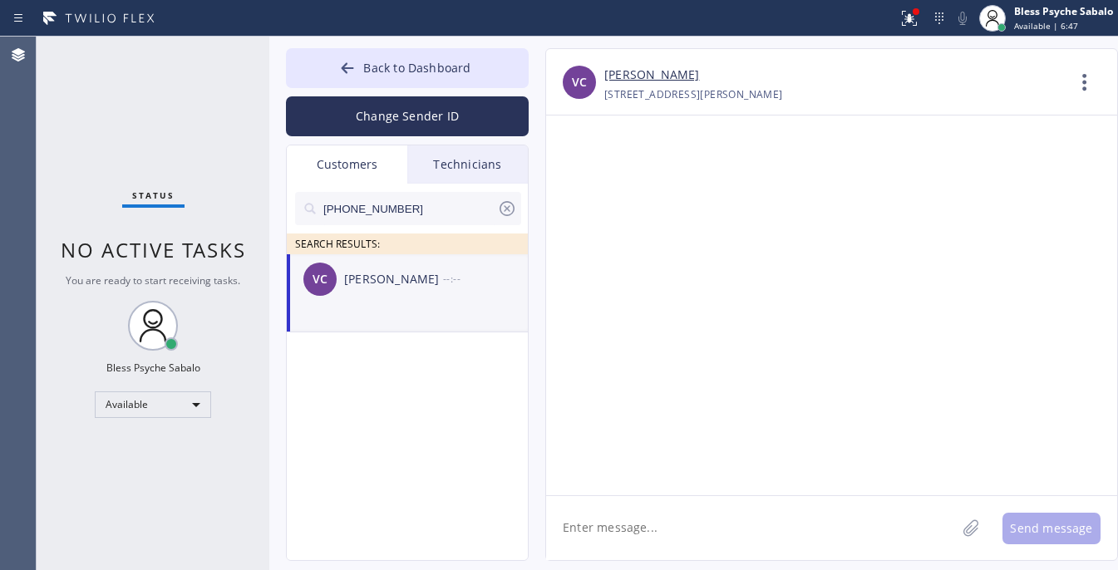
click at [861, 515] on textarea at bounding box center [751, 528] width 410 height 64
paste textarea "Hi [PERSON_NAME] , this is Red from 5 Star Plumbing. Just a quick follow-up reg…"
type textarea "Hi [PERSON_NAME] , this is Red from 5 Star Plumbing. Just a quick follow-up reg…"
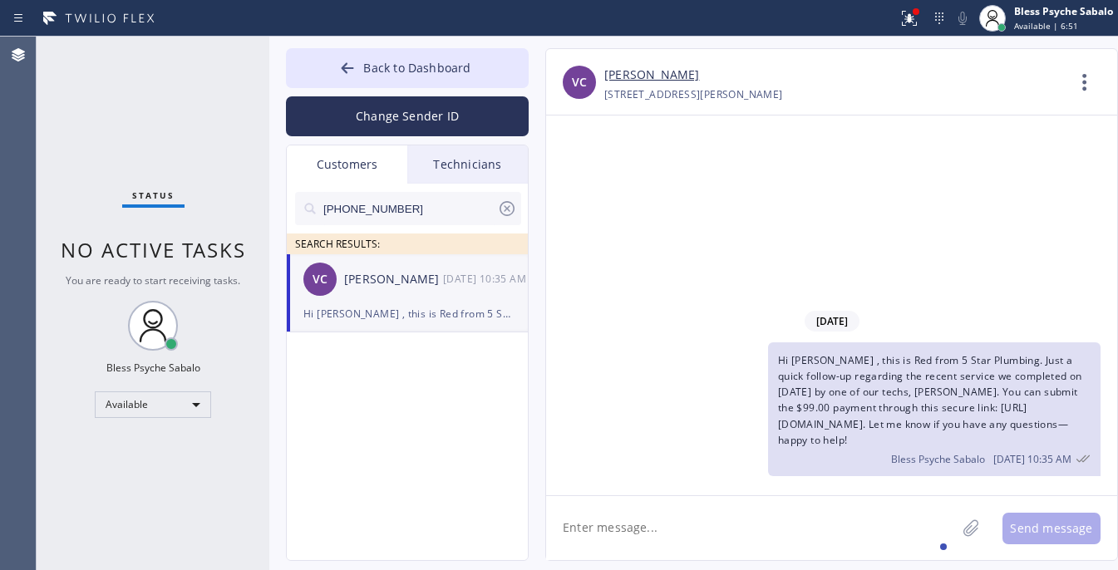
click at [849, 508] on textarea at bounding box center [751, 528] width 410 height 64
click at [512, 209] on icon at bounding box center [507, 209] width 20 height 20
click at [479, 151] on div "Technicians" at bounding box center [467, 164] width 120 height 38
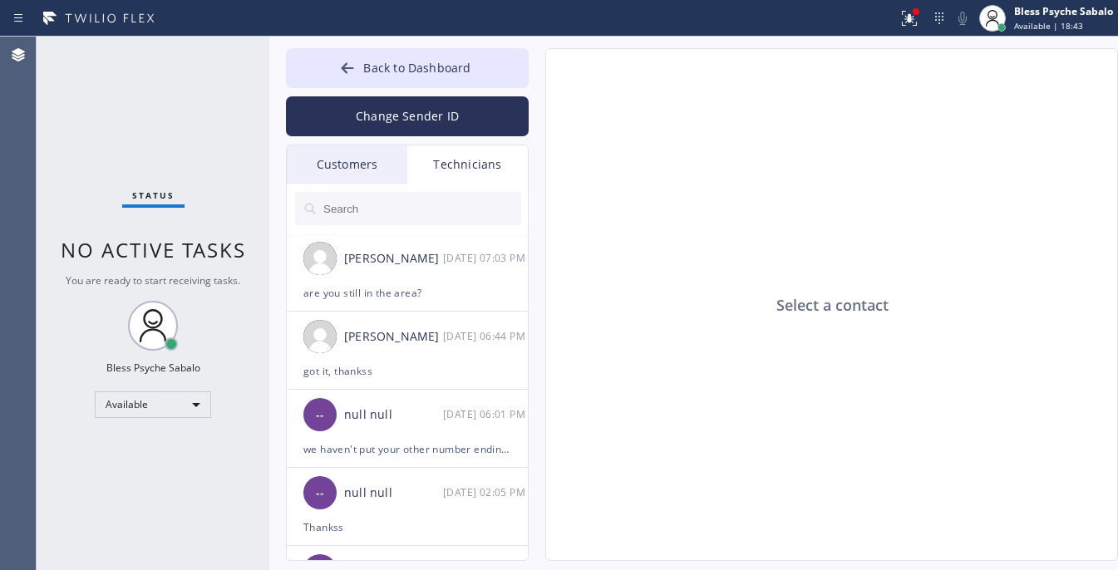
click at [474, 160] on div "Technicians" at bounding box center [467, 164] width 120 height 38
click at [451, 295] on div "are you still in the area?" at bounding box center [407, 292] width 208 height 19
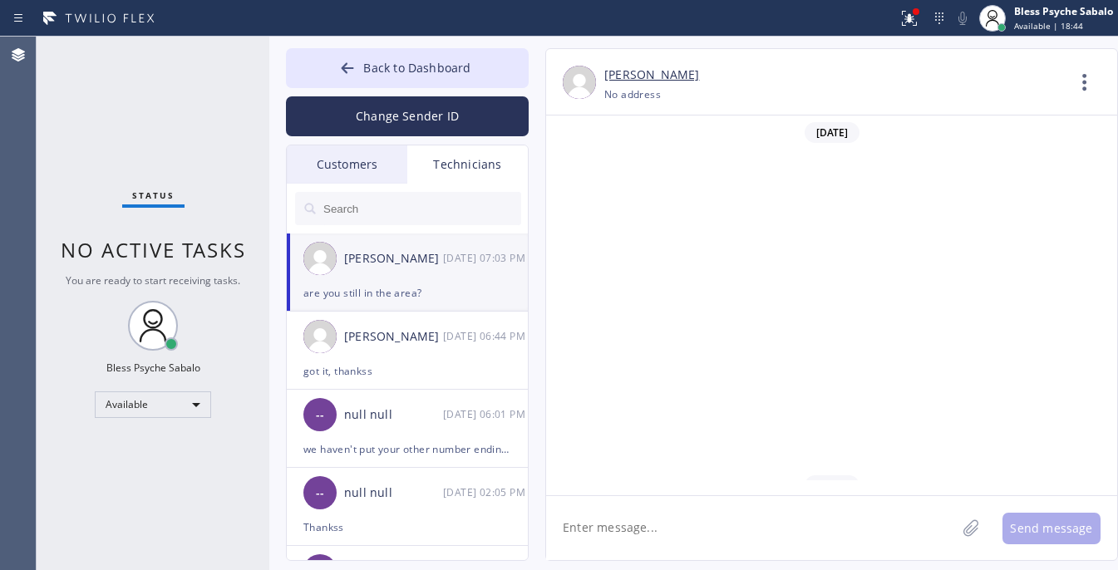
scroll to position [16671, 0]
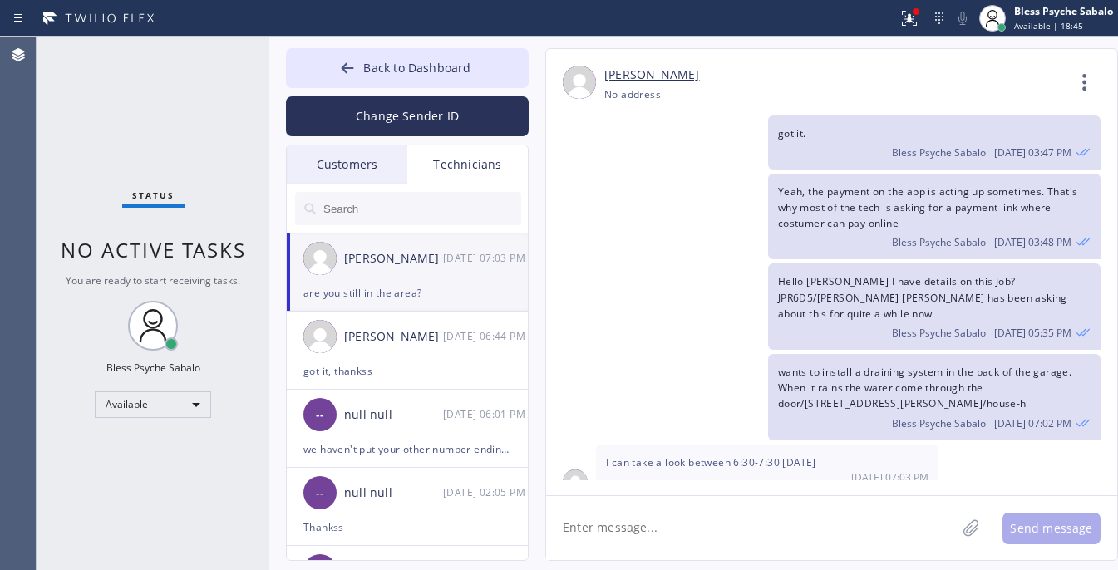
click at [734, 526] on textarea at bounding box center [751, 528] width 410 height 64
click at [406, 360] on div "[PERSON_NAME] [DATE] 06:44 PM" at bounding box center [408, 337] width 243 height 50
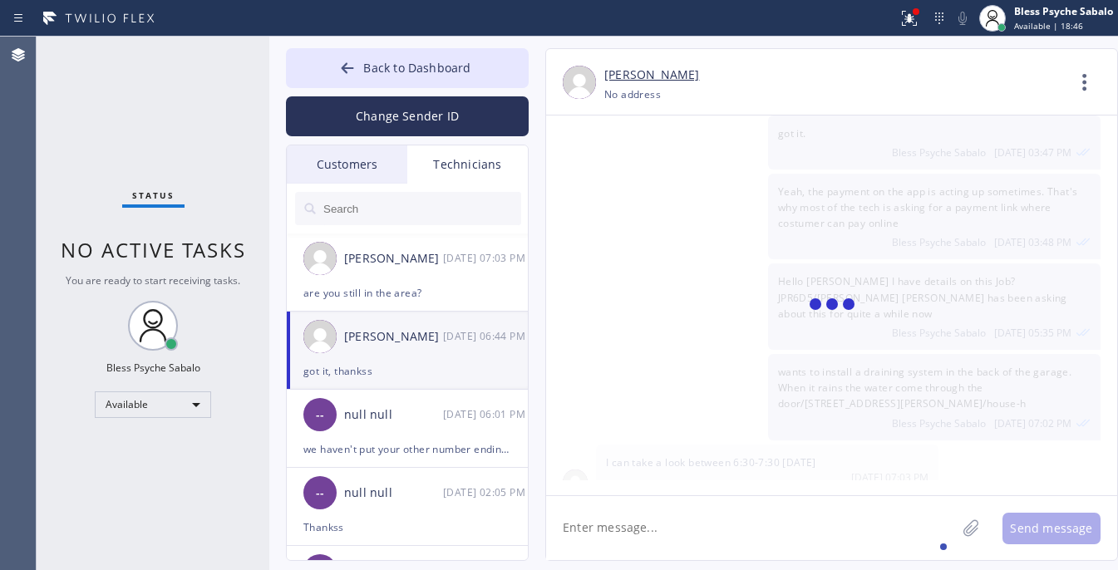
scroll to position [495, 0]
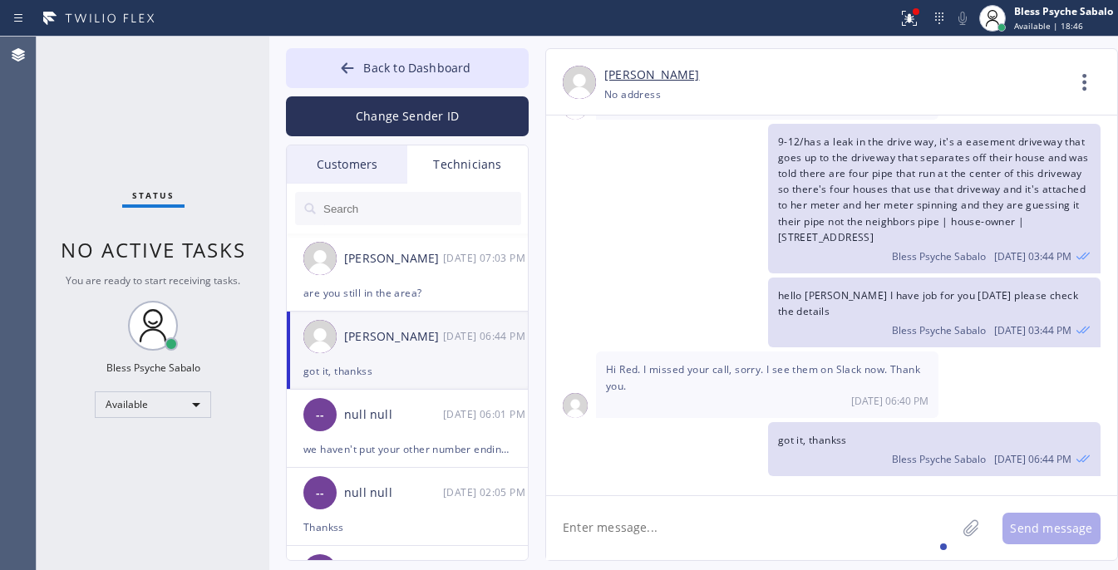
drag, startPoint x: 774, startPoint y: 507, endPoint x: 758, endPoint y: 505, distance: 16.7
click at [773, 507] on textarea at bounding box center [751, 528] width 410 height 64
click at [407, 464] on li "-- null null [DATE] 06:01 PM we haven't put your other number ending in 0028 si…" at bounding box center [408, 429] width 243 height 78
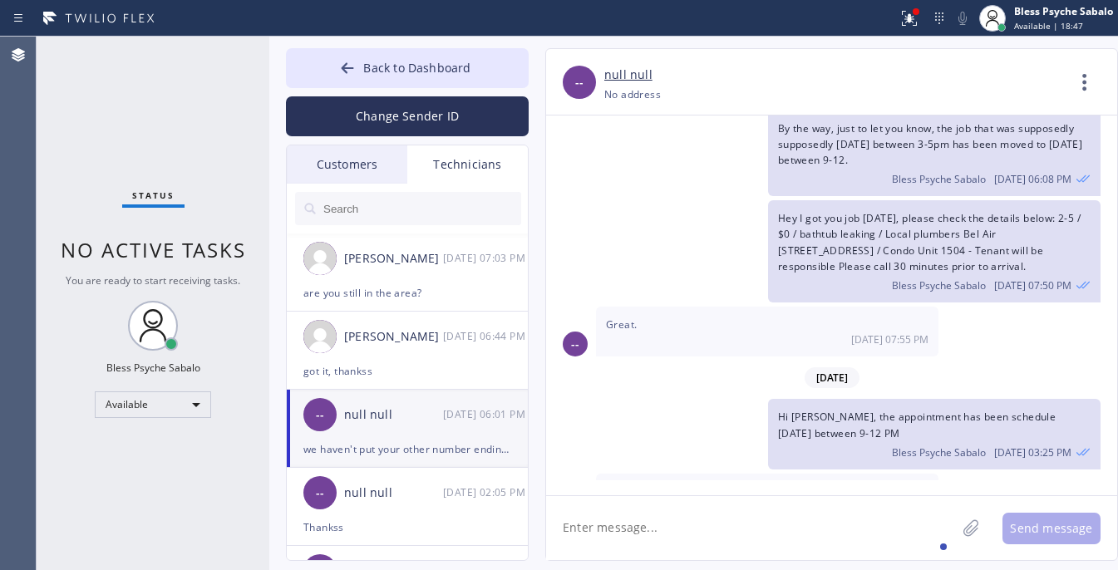
scroll to position [6005, 0]
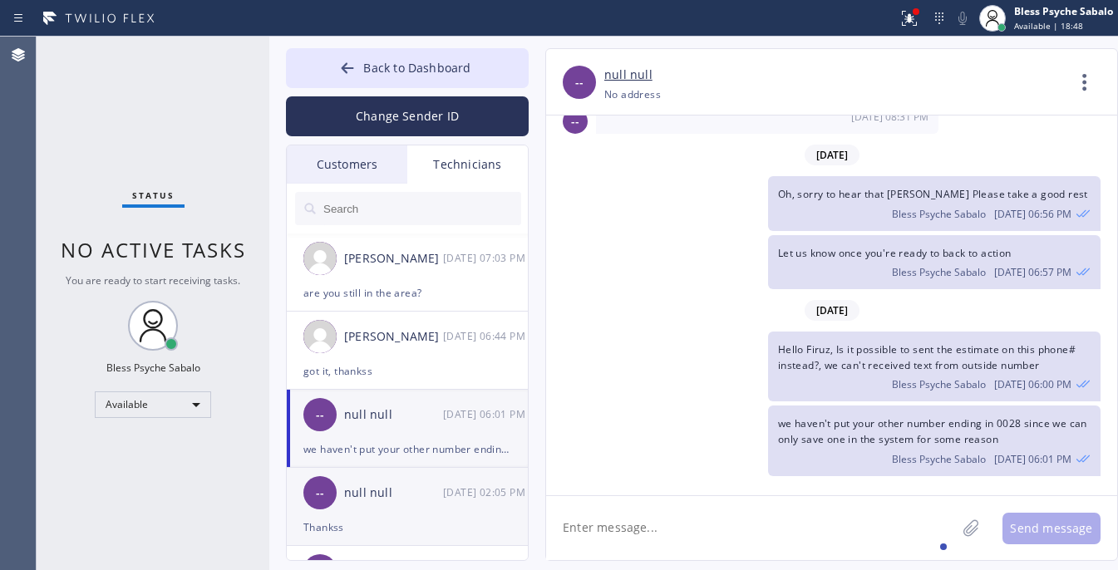
click at [372, 532] on div "Thankss" at bounding box center [407, 527] width 208 height 19
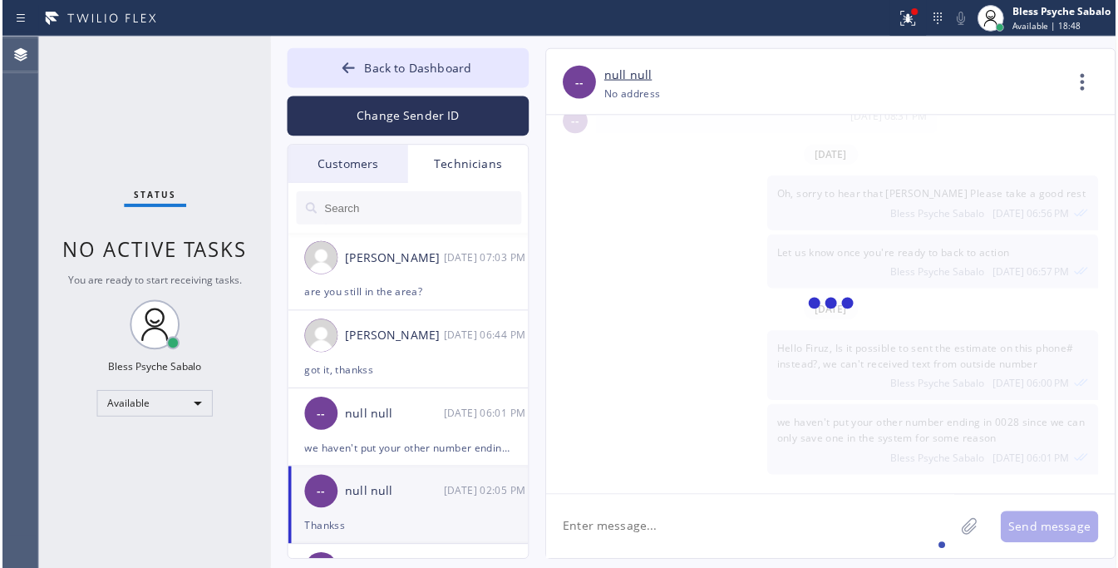
scroll to position [10570, 0]
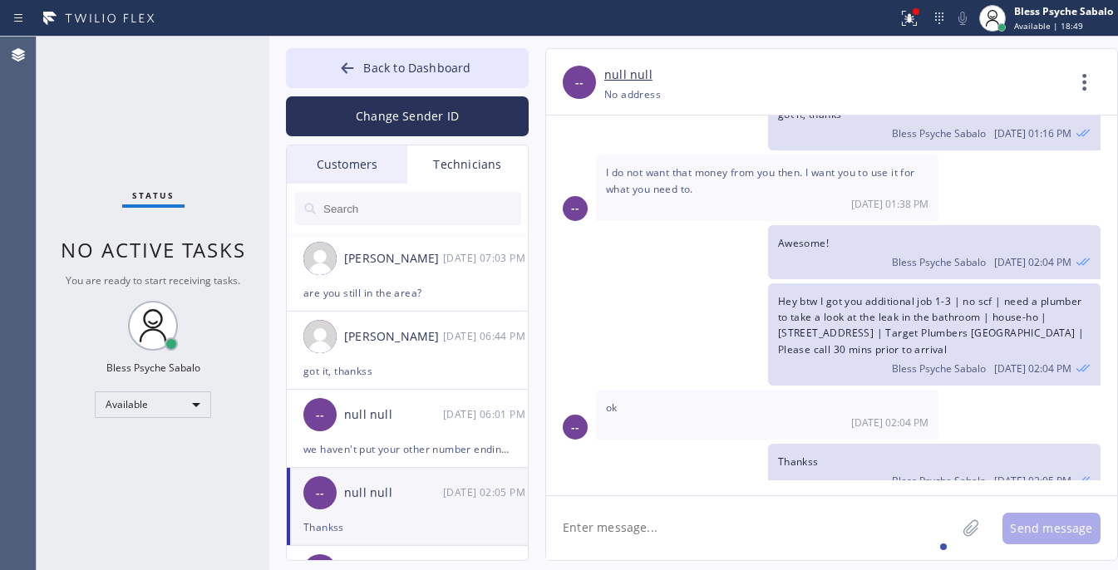
click at [350, 173] on div "Customers" at bounding box center [347, 164] width 120 height 38
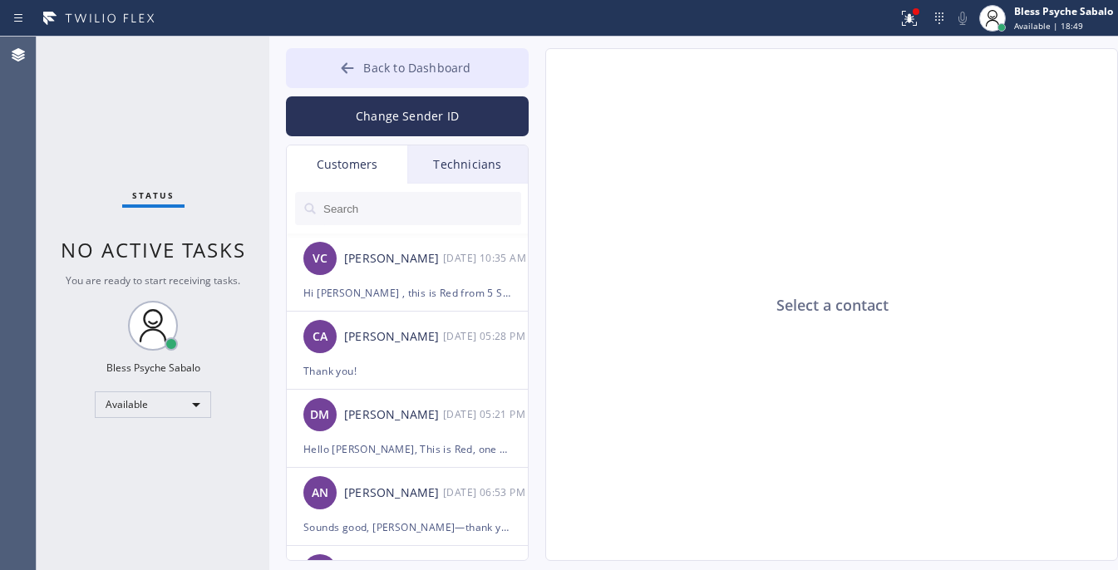
click at [399, 60] on span "Back to Dashboard" at bounding box center [416, 68] width 107 height 16
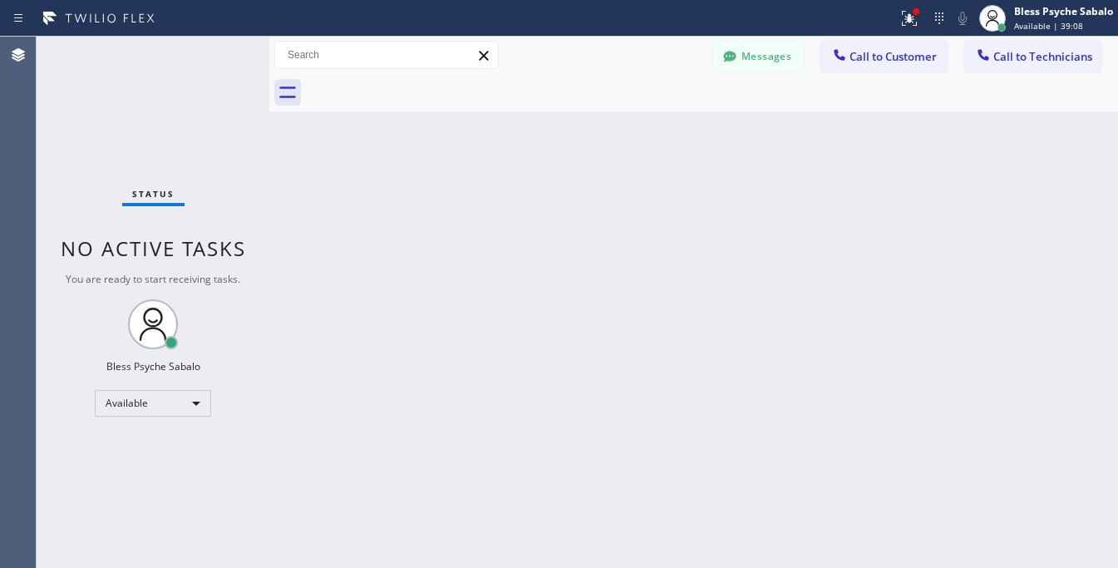
click at [494, 141] on div "Back to Dashboard Change Sender ID Customers Technicians VC [PERSON_NAME] [DATE…" at bounding box center [693, 302] width 848 height 531
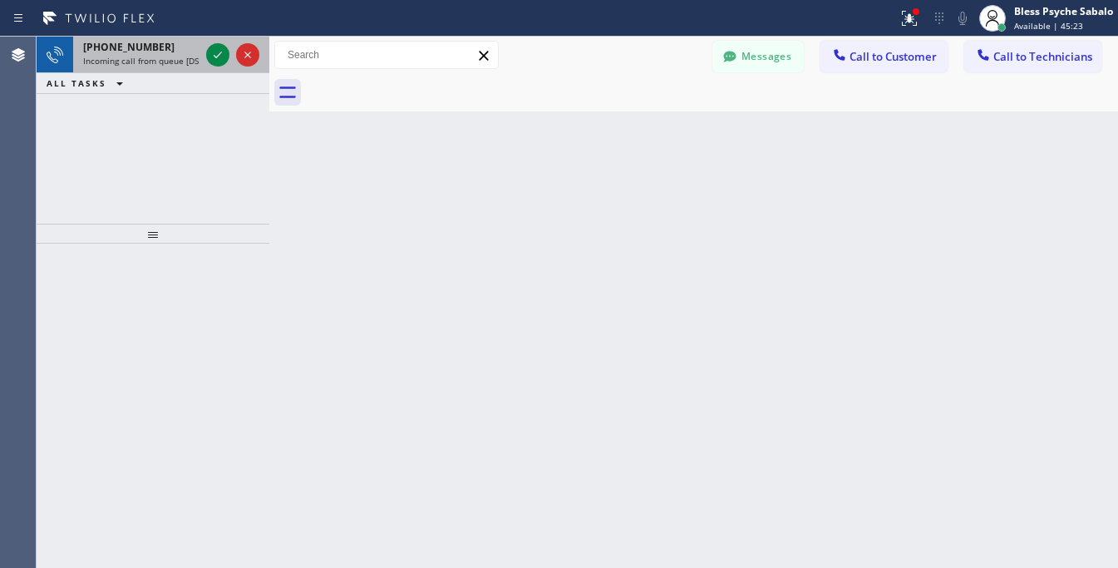
click at [121, 68] on div "[PHONE_NUMBER] Incoming call from queue [DSRs]" at bounding box center [138, 55] width 130 height 37
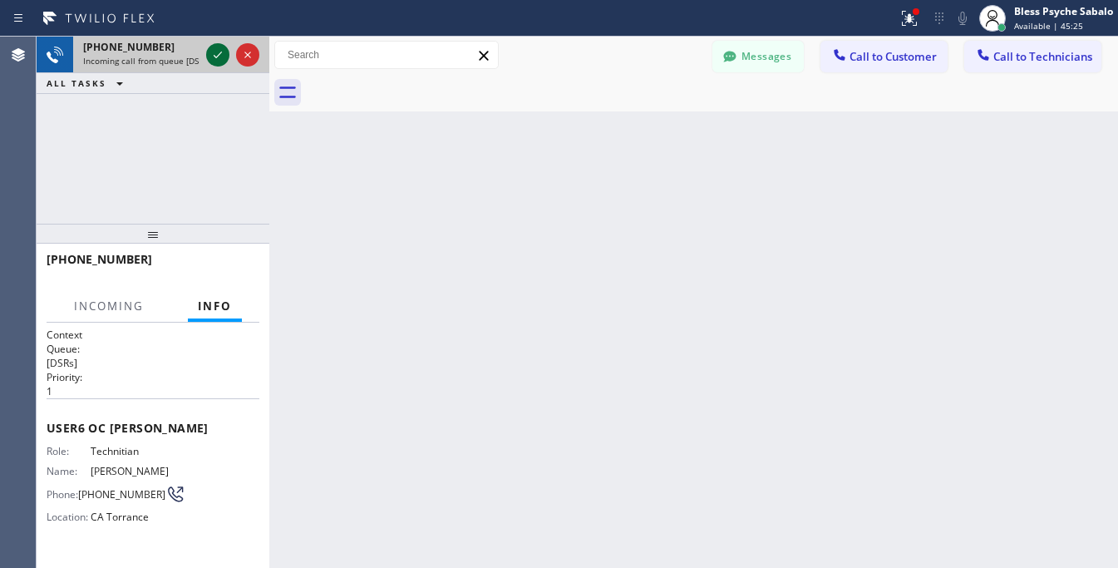
click at [214, 52] on icon at bounding box center [218, 55] width 20 height 20
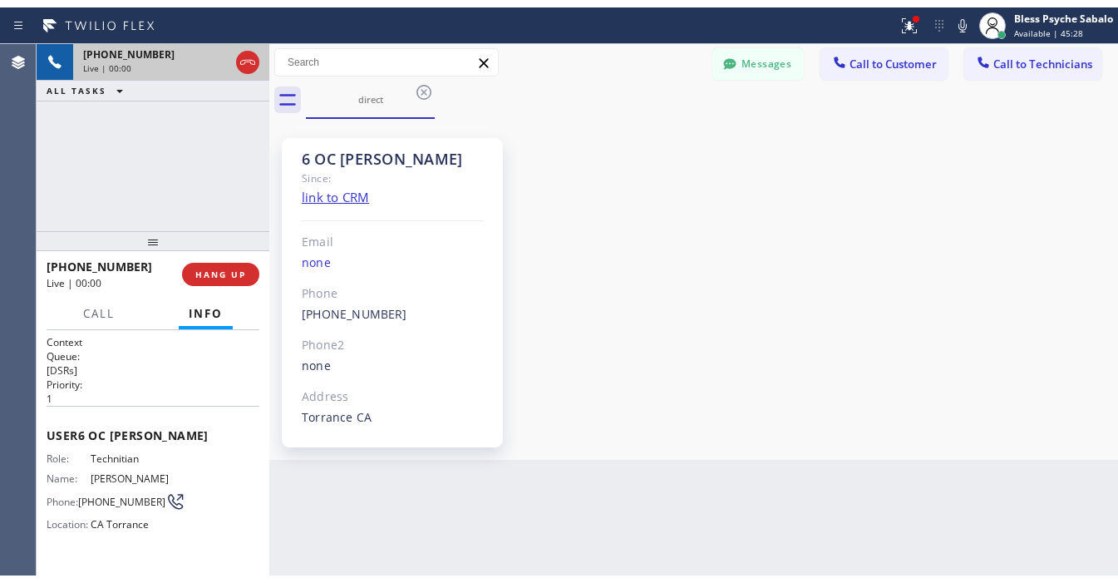
scroll to position [497, 0]
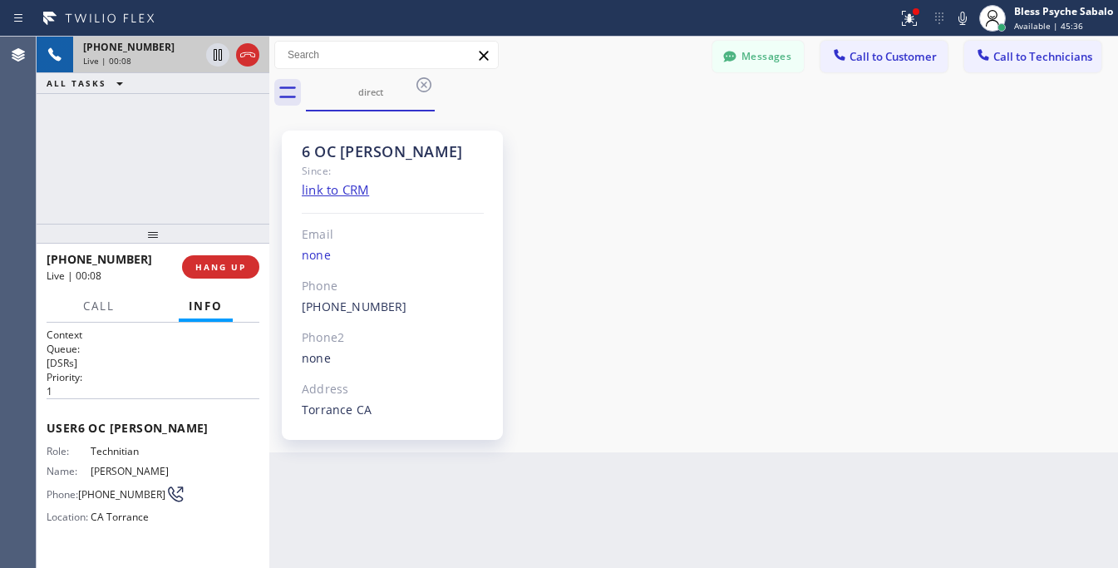
click at [756, 239] on div "6 OC [PERSON_NAME] Since: link to CRM Email none Phone [PHONE_NUMBER] Outbound …" at bounding box center [693, 282] width 840 height 332
click at [848, 248] on div "6 OC [PERSON_NAME] Since: link to CRM Email none Phone [PHONE_NUMBER] Outbound …" at bounding box center [693, 282] width 840 height 332
click at [895, 388] on div "6 OC [PERSON_NAME] Since: link to CRM Email none Phone [PHONE_NUMBER] Outbound …" at bounding box center [693, 282] width 840 height 332
click at [858, 213] on div "6 OC [PERSON_NAME] Since: link to CRM Email none Phone [PHONE_NUMBER] Outbound …" at bounding box center [693, 282] width 840 height 332
click at [418, 88] on icon at bounding box center [423, 84] width 15 height 15
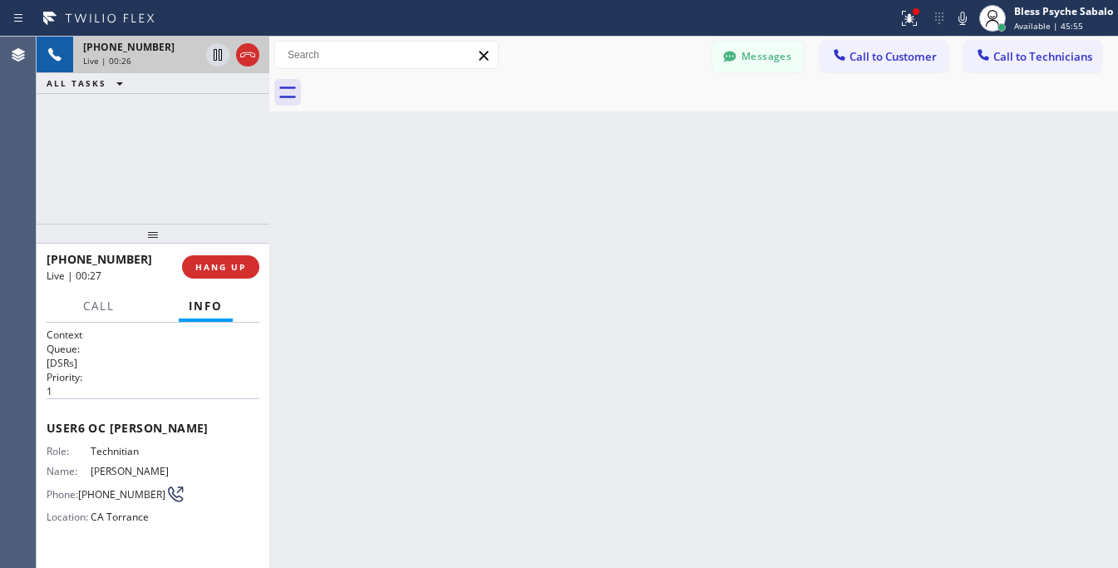
click at [633, 155] on div "Back to Dashboard Change Sender ID Customers Technicians VC [PERSON_NAME] [DATE…" at bounding box center [693, 302] width 848 height 531
click at [548, 299] on div "Back to Dashboard Change Sender ID Customers Technicians VC [PERSON_NAME] [DATE…" at bounding box center [693, 302] width 848 height 531
click at [709, 243] on div "Back to Dashboard Change Sender ID Customers Technicians VC [PERSON_NAME] [DATE…" at bounding box center [693, 302] width 848 height 531
click at [429, 216] on div "Back to Dashboard Change Sender ID Customers Technicians VC [PERSON_NAME] [DATE…" at bounding box center [693, 302] width 848 height 531
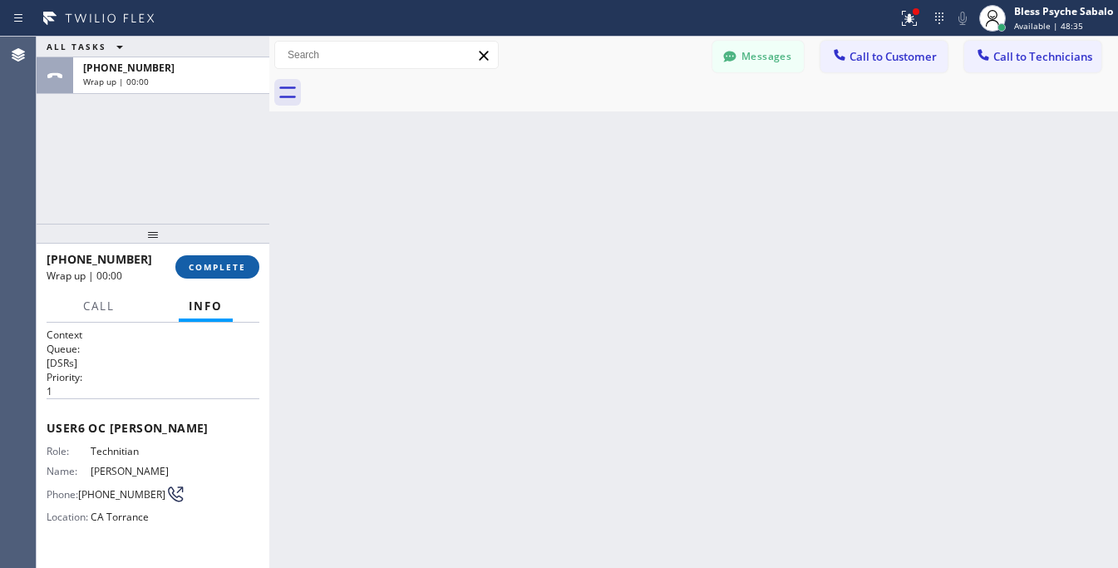
click at [213, 270] on span "COMPLETE" at bounding box center [217, 267] width 57 height 12
click at [521, 287] on div "Back to Dashboard Change Sender ID Customers Technicians VC [PERSON_NAME] [DATE…" at bounding box center [693, 302] width 848 height 531
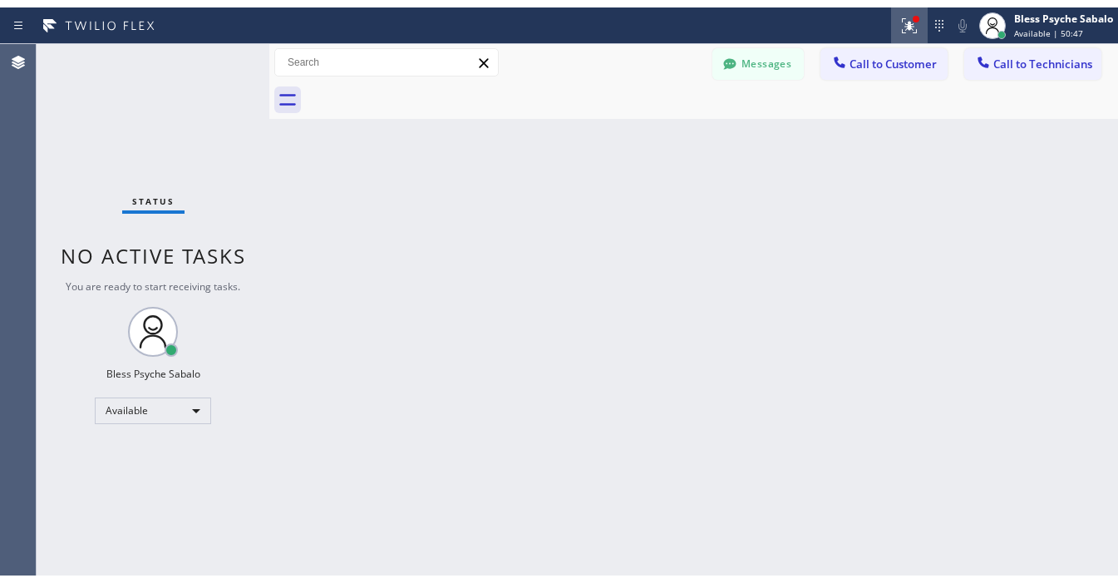
scroll to position [483, 0]
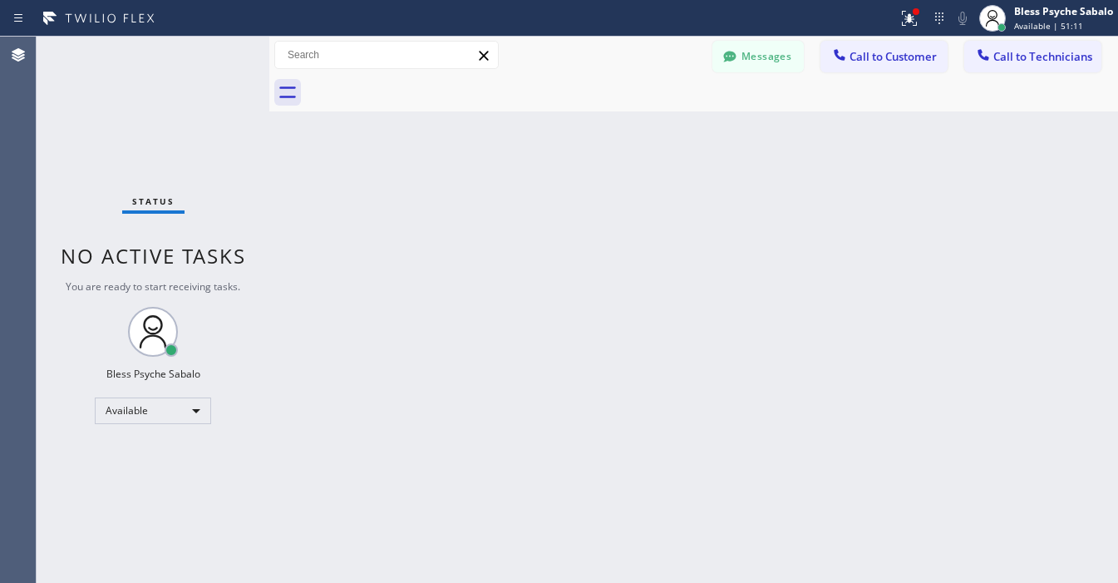
click at [517, 195] on div "Back to Dashboard Change Sender ID Customers Technicians VC [PERSON_NAME] [DATE…" at bounding box center [693, 310] width 848 height 546
click at [766, 54] on button "Messages" at bounding box center [757, 57] width 91 height 32
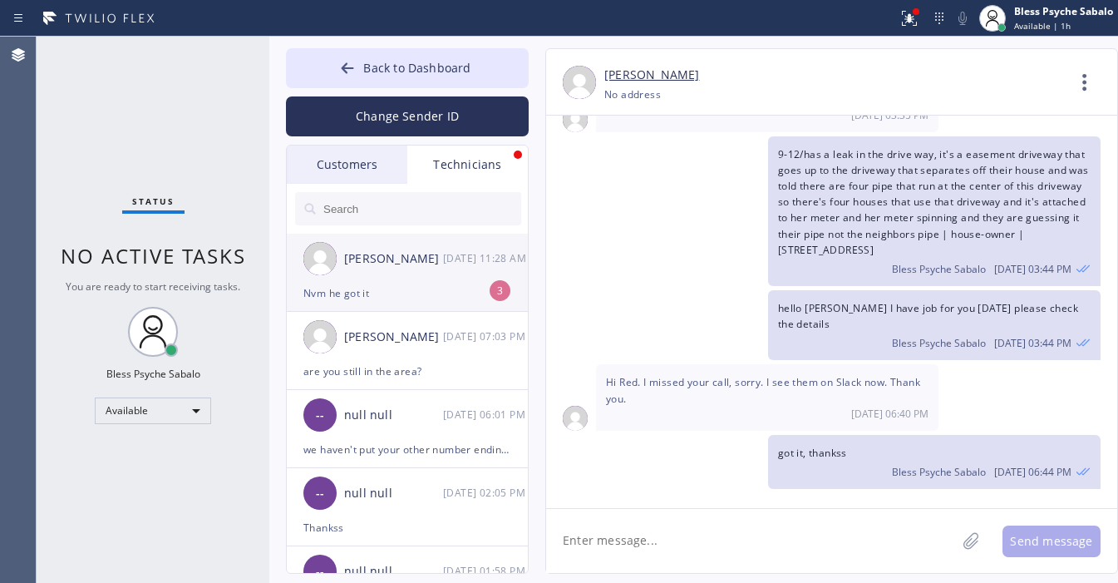
click at [421, 327] on div "[PERSON_NAME]" at bounding box center [393, 336] width 99 height 19
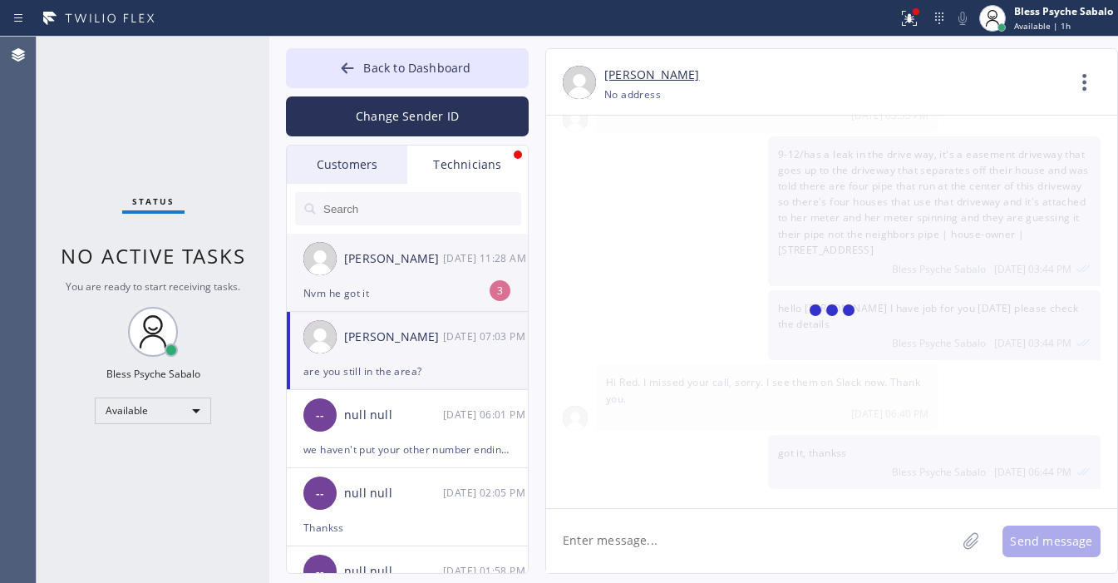
click at [441, 296] on div "Nvm he got it" at bounding box center [407, 292] width 208 height 19
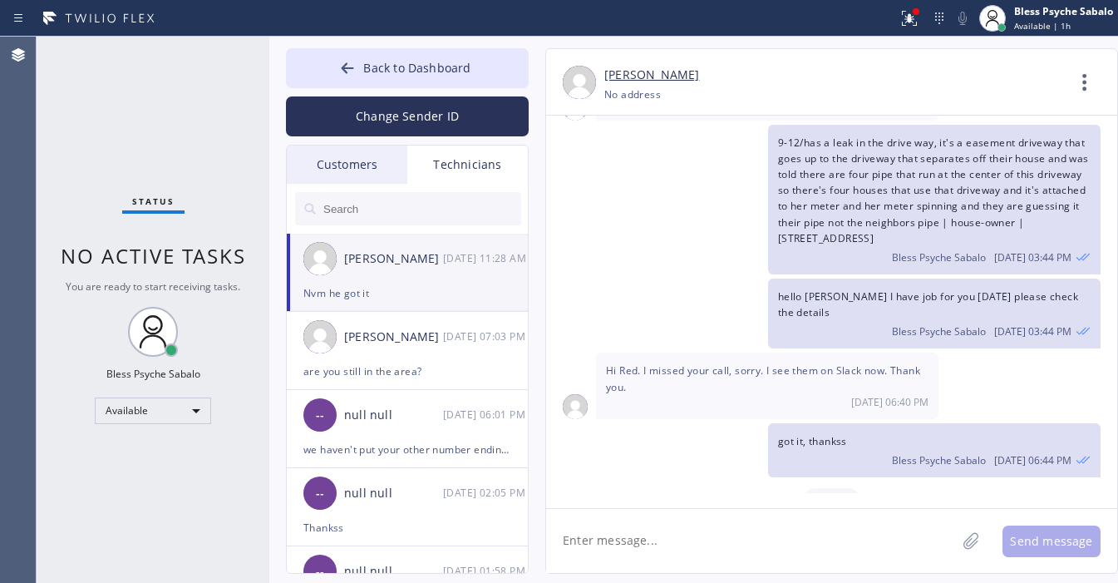
scroll to position [681, 0]
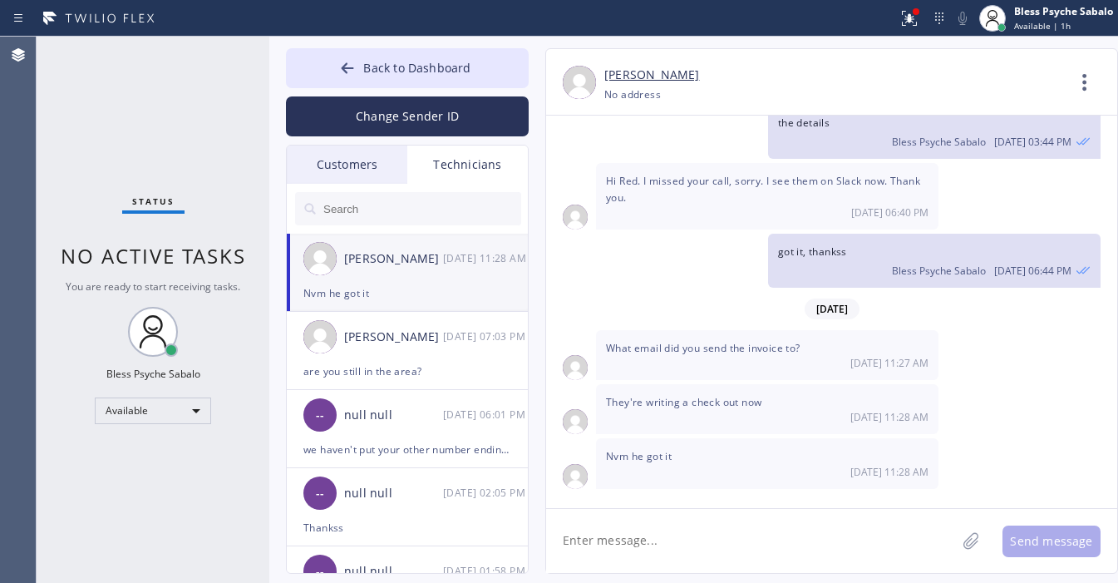
click at [455, 291] on div "Nvm he got it" at bounding box center [407, 292] width 208 height 19
click at [745, 519] on textarea at bounding box center [751, 541] width 410 height 64
click at [754, 511] on textarea at bounding box center [751, 541] width 410 height 64
click at [756, 529] on textarea at bounding box center [751, 541] width 410 height 64
type textarea "got it"
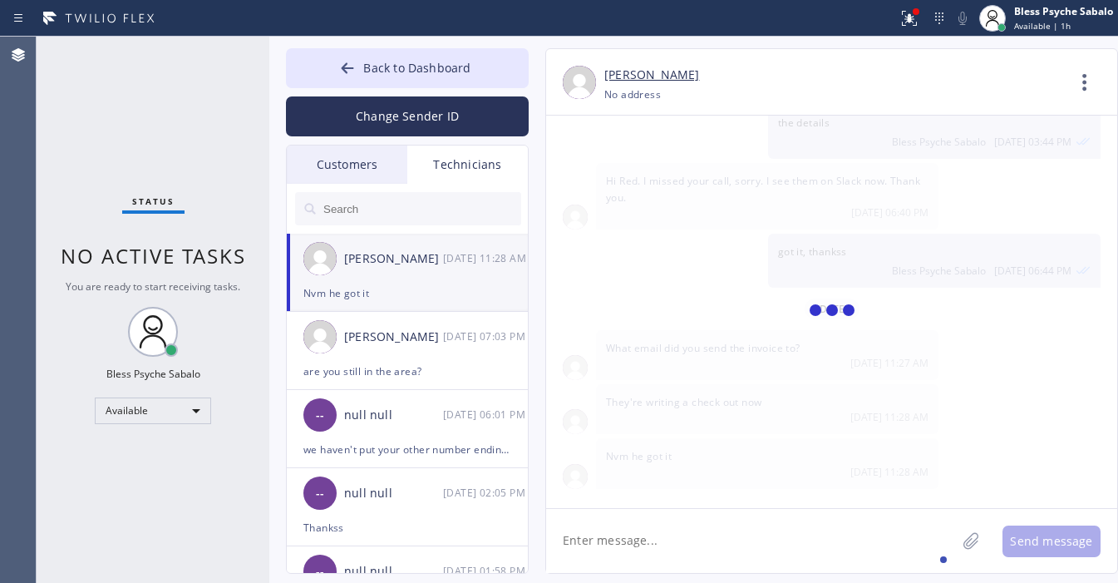
scroll to position [740, 0]
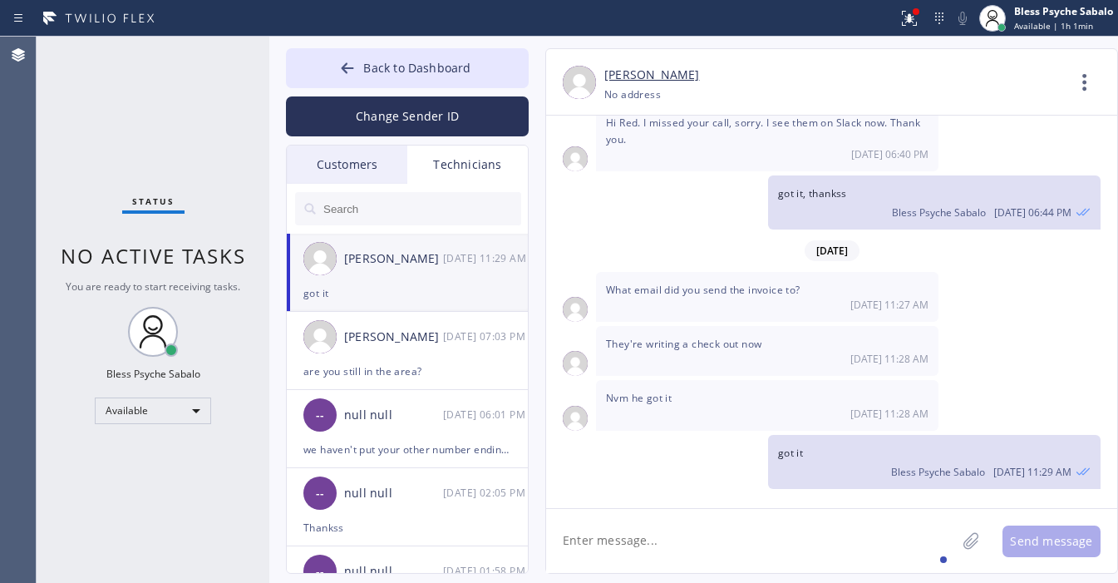
click at [728, 554] on textarea at bounding box center [751, 541] width 410 height 64
click at [645, 356] on div "[DATE] 11:28 AM" at bounding box center [767, 358] width 322 height 14
click at [645, 355] on div "[DATE] 11:28 AM" at bounding box center [767, 358] width 322 height 14
click at [646, 353] on div "They're writing a check out now [DATE] 11:28 AM" at bounding box center [767, 351] width 342 height 50
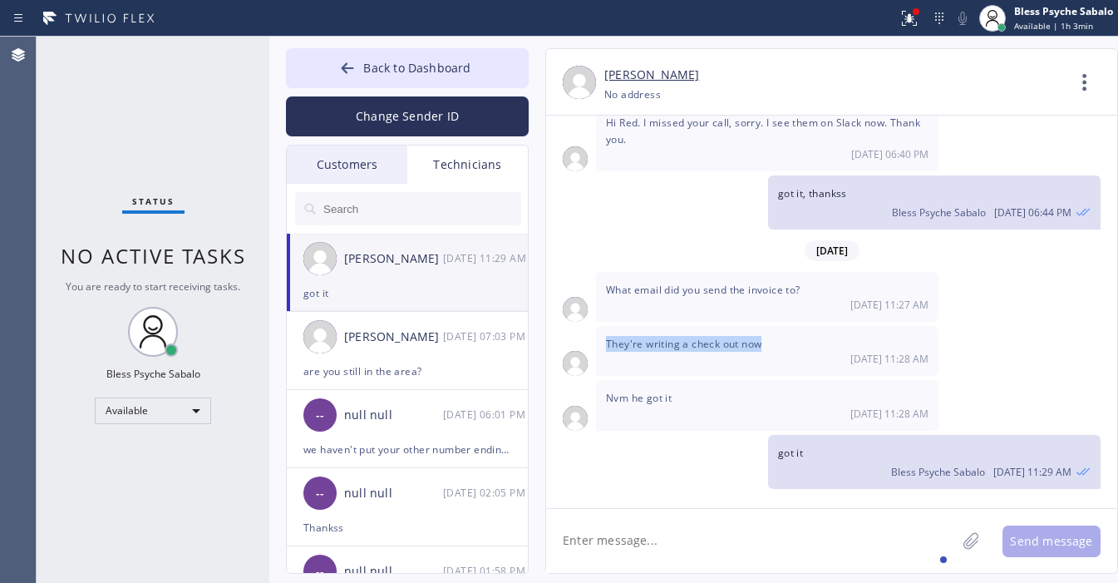
click at [646, 351] on div "They're writing a check out now [DATE] 11:28 AM" at bounding box center [767, 351] width 342 height 50
click at [658, 401] on span "Nvm he got it" at bounding box center [639, 398] width 66 height 14
click at [655, 401] on span "Nvm he got it" at bounding box center [639, 398] width 66 height 14
click at [735, 385] on div "Nvm he got it [DATE] 11:28 AM" at bounding box center [767, 405] width 342 height 50
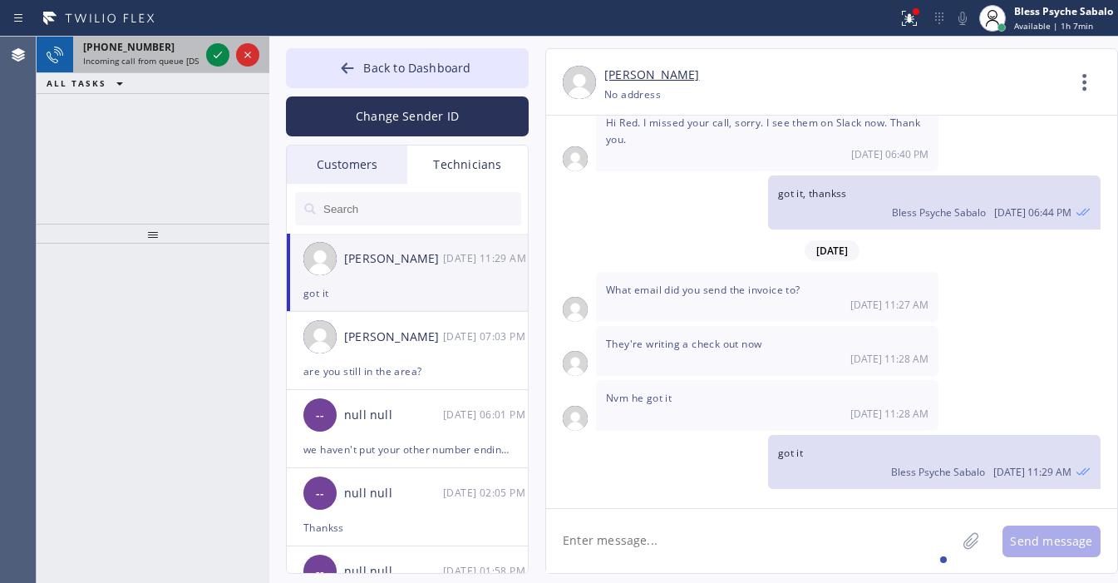
click at [116, 58] on span "Incoming call from queue [DSRs]" at bounding box center [146, 61] width 127 height 12
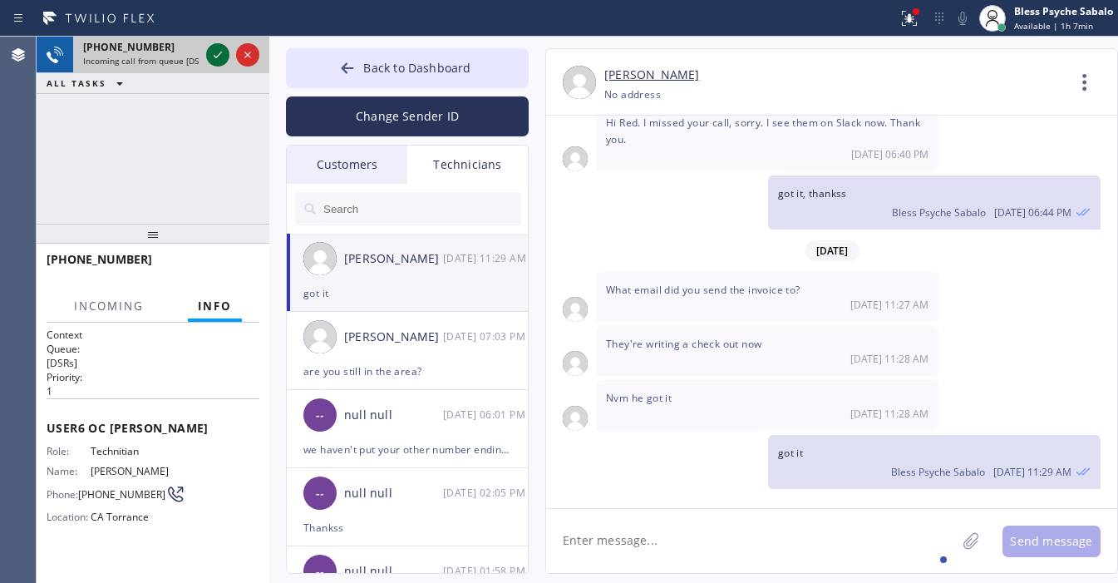
click at [216, 62] on icon at bounding box center [218, 55] width 20 height 20
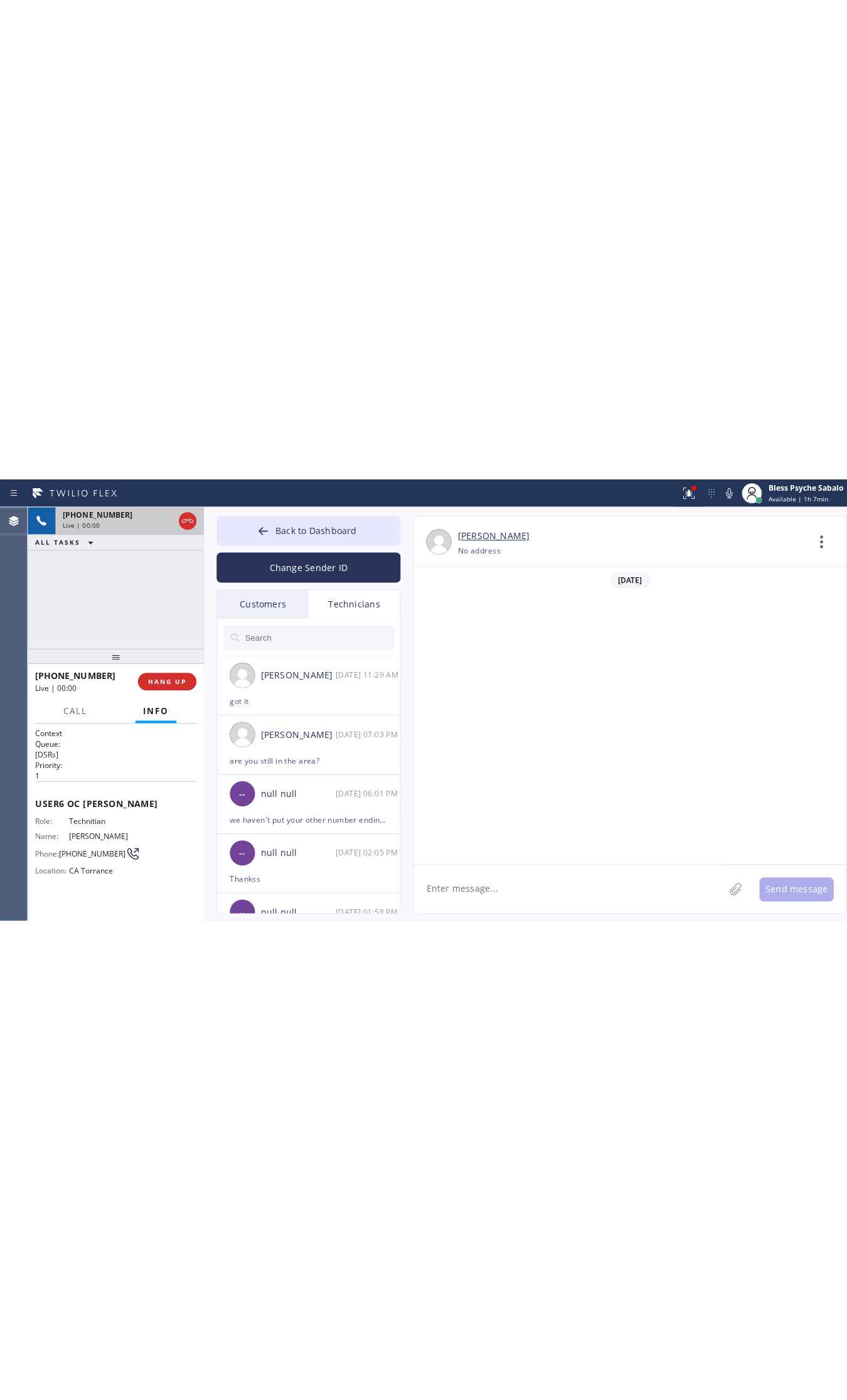
scroll to position [559, 0]
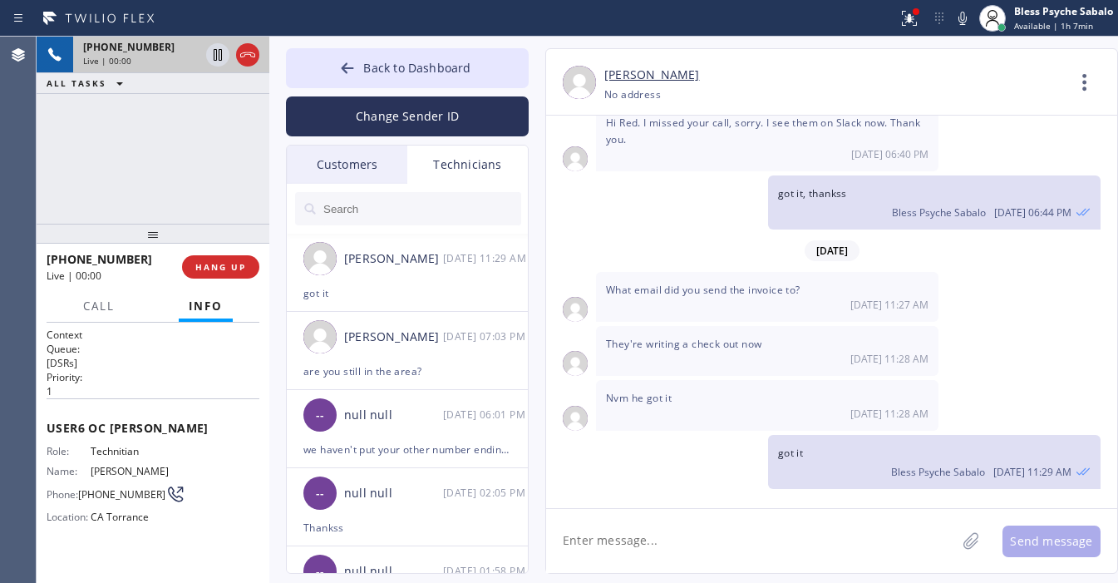
click at [818, 517] on textarea at bounding box center [751, 541] width 410 height 64
click at [251, 60] on icon at bounding box center [248, 55] width 20 height 20
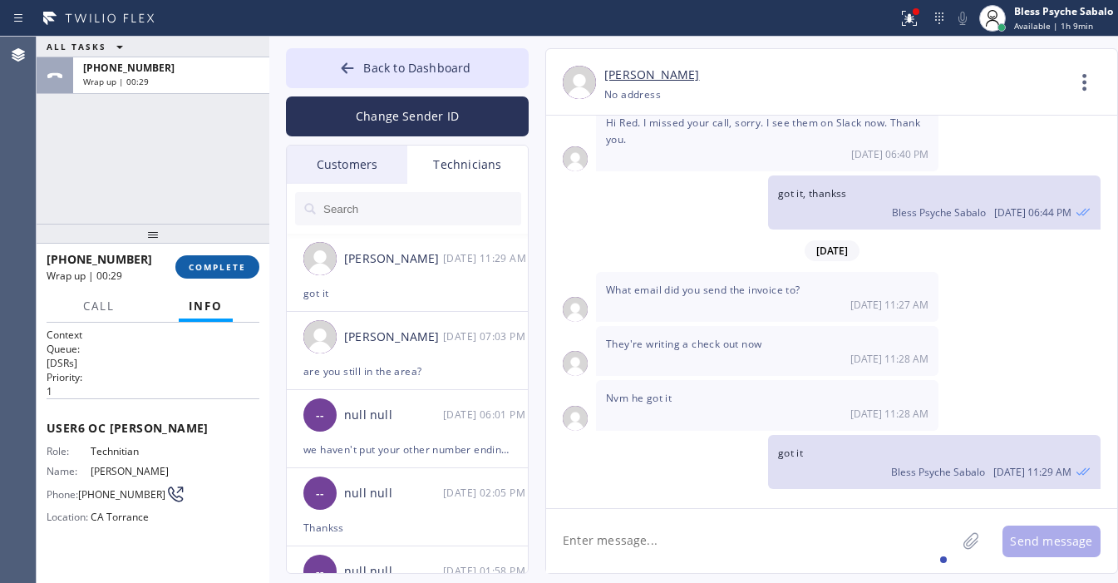
click at [206, 263] on span "COMPLETE" at bounding box center [217, 267] width 57 height 12
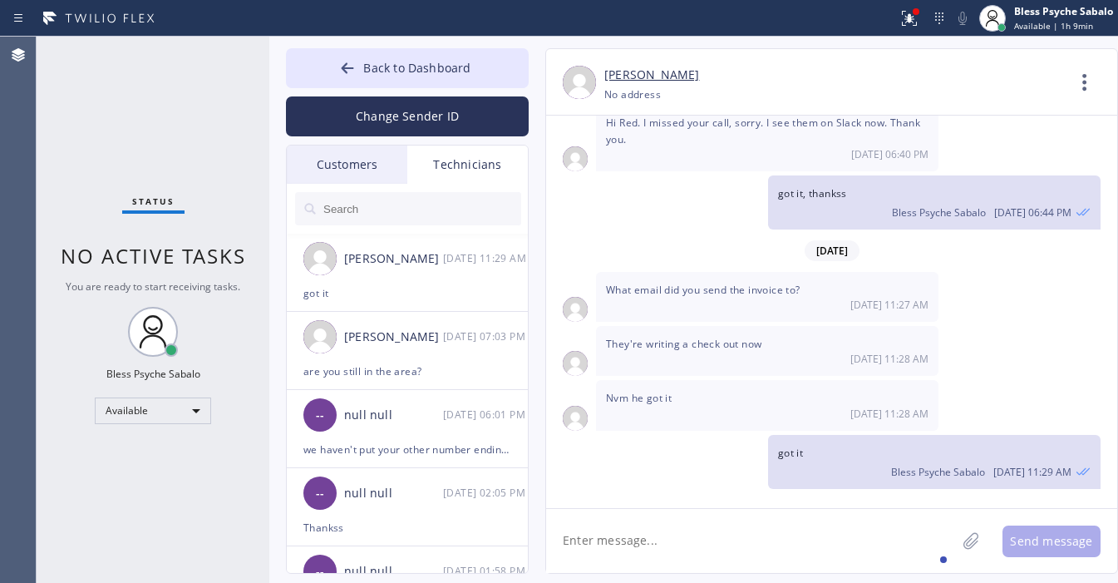
click at [468, 165] on div "Technicians" at bounding box center [467, 164] width 120 height 38
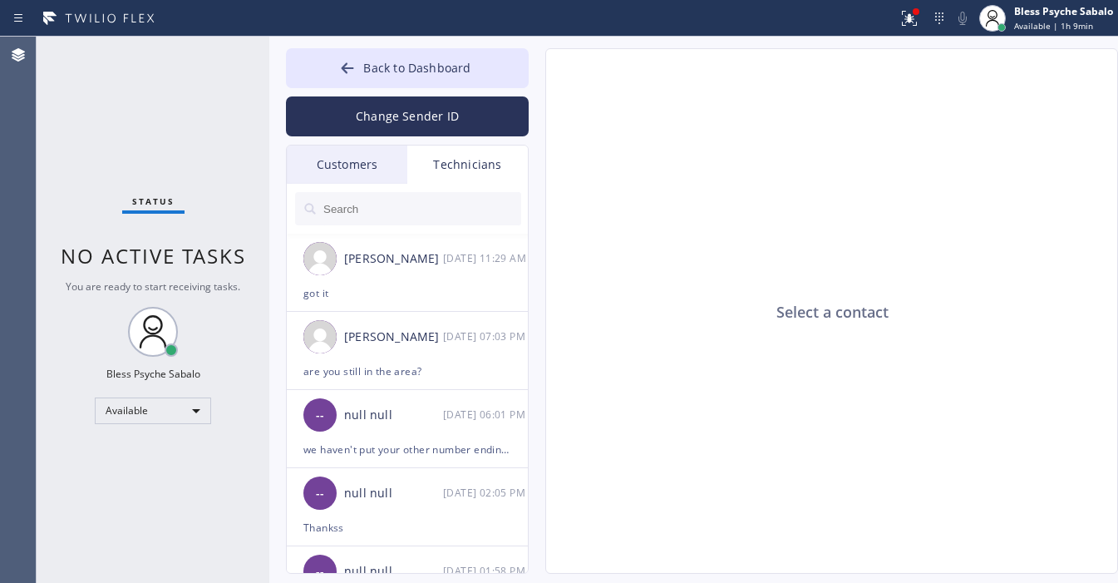
click at [342, 169] on div "Customers" at bounding box center [347, 164] width 120 height 38
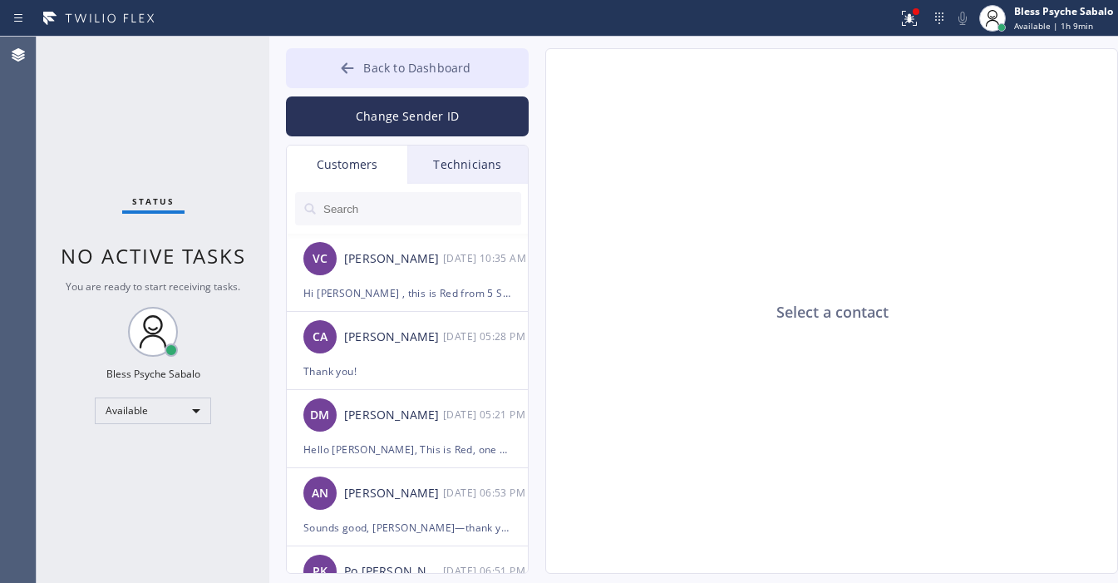
click at [465, 60] on span "Back to Dashboard" at bounding box center [416, 68] width 107 height 16
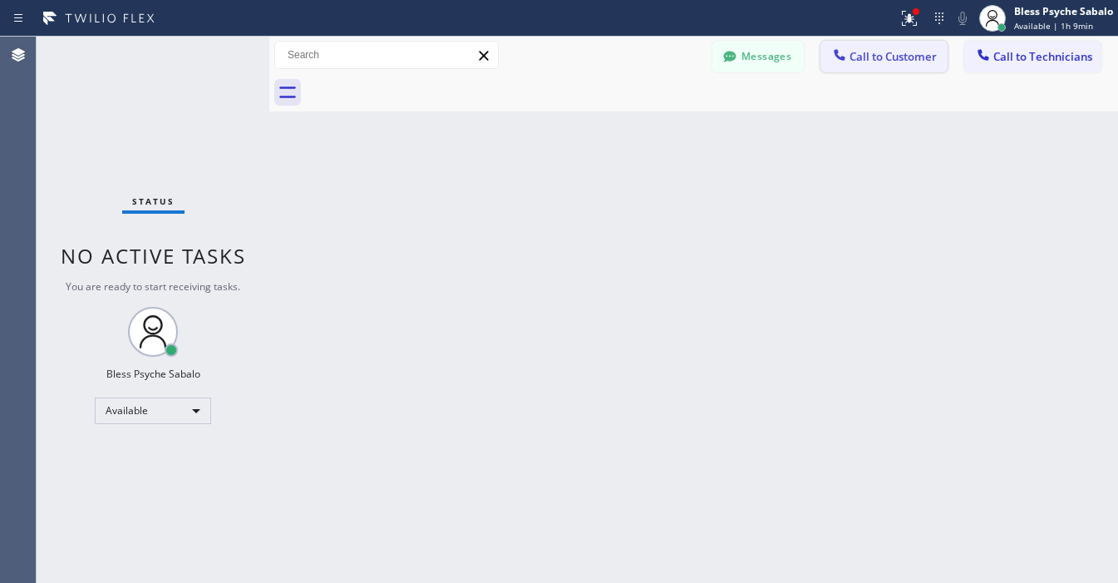
click at [906, 50] on span "Call to Customer" at bounding box center [892, 56] width 87 height 15
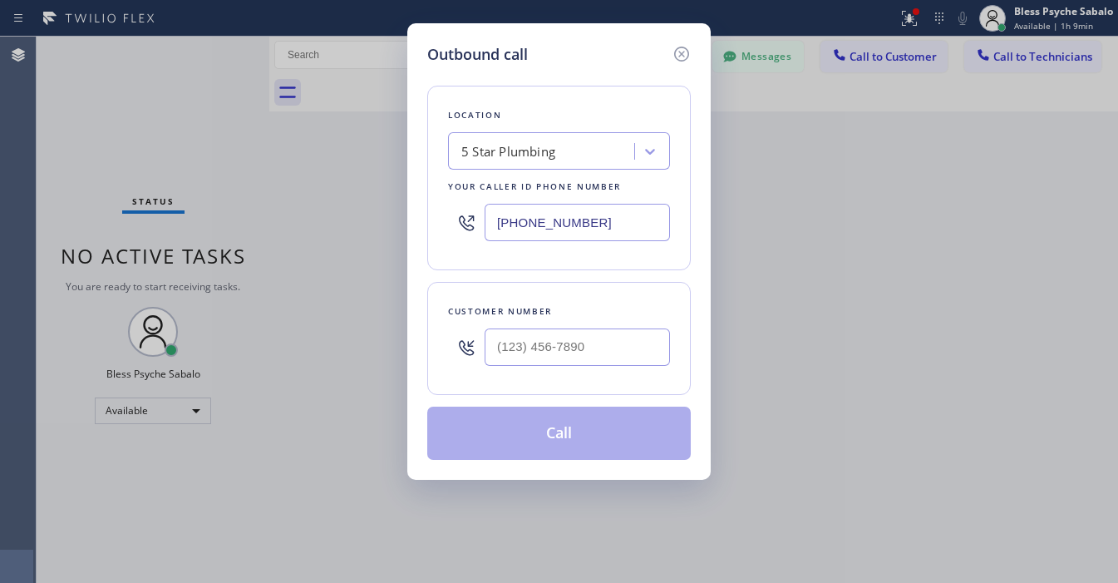
click at [557, 143] on div "5 Star Plumbing" at bounding box center [543, 151] width 181 height 29
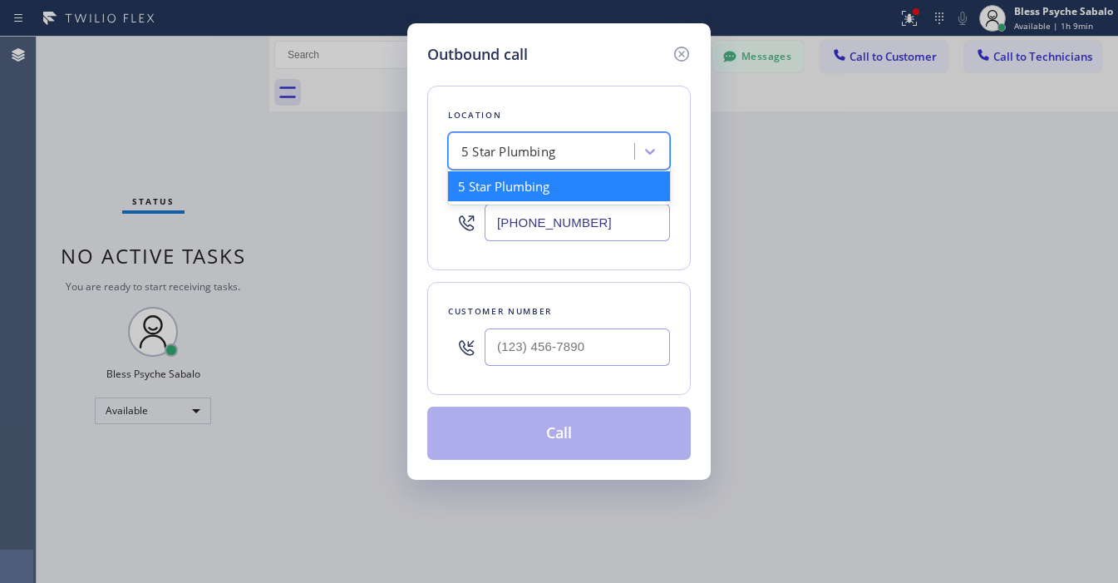
paste input "La Habra Plumbing"
type input "La Habra Plumbing"
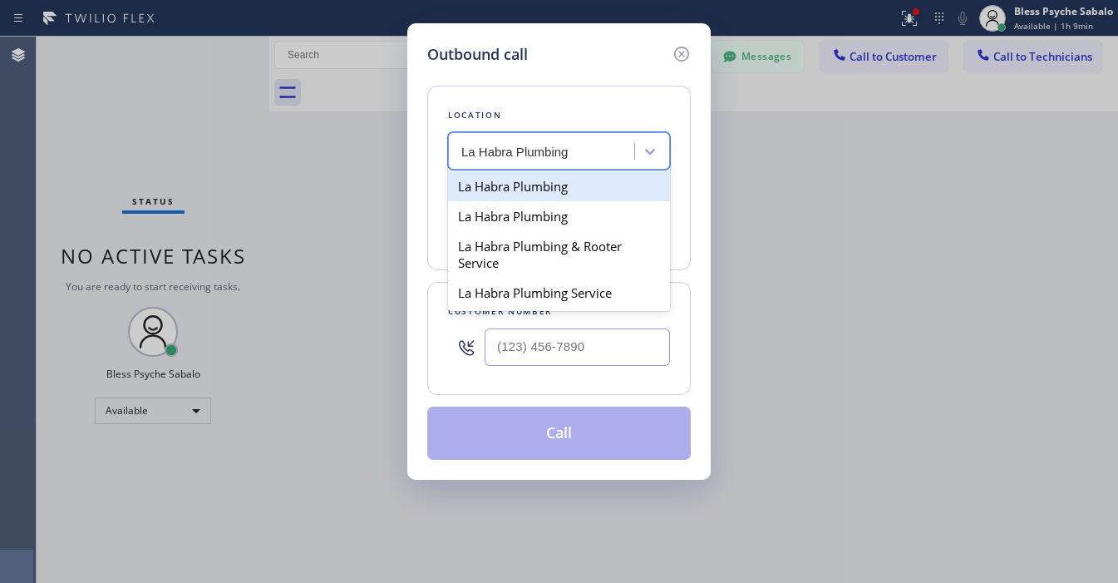
click at [550, 194] on div "La Habra Plumbing" at bounding box center [559, 186] width 222 height 30
type input "[PHONE_NUMBER]"
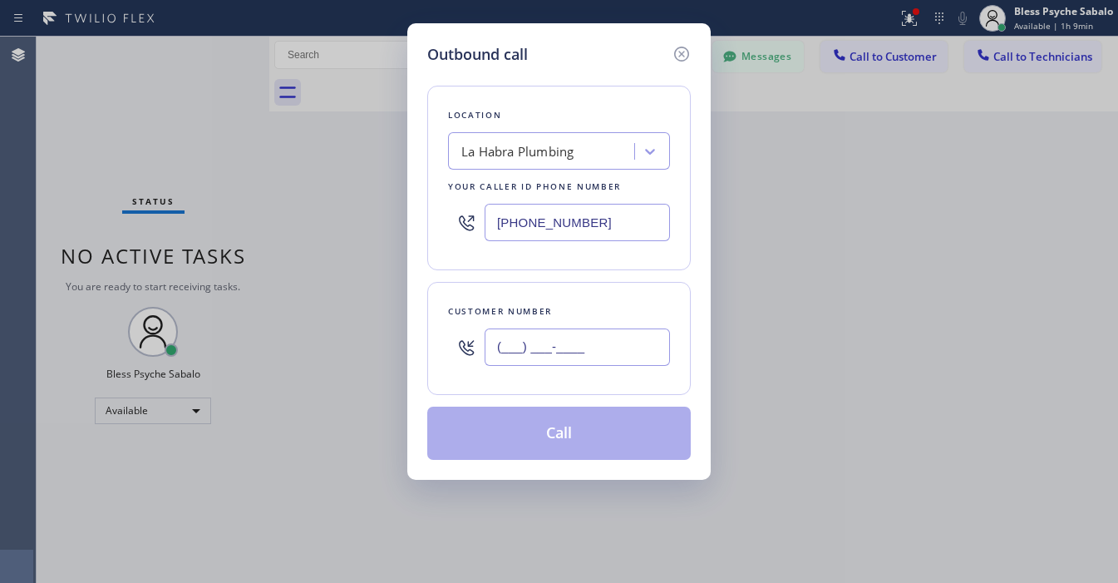
click at [575, 337] on input "(___) ___-____" at bounding box center [576, 346] width 185 height 37
paste input "714) 328-5400"
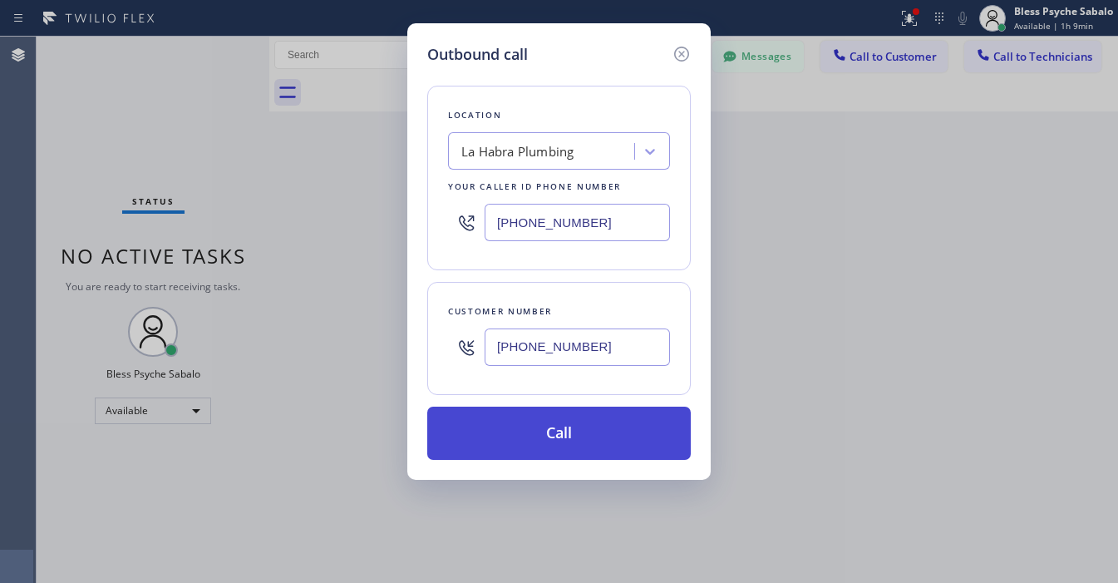
type input "[PHONE_NUMBER]"
click at [583, 430] on button "Call" at bounding box center [558, 432] width 263 height 53
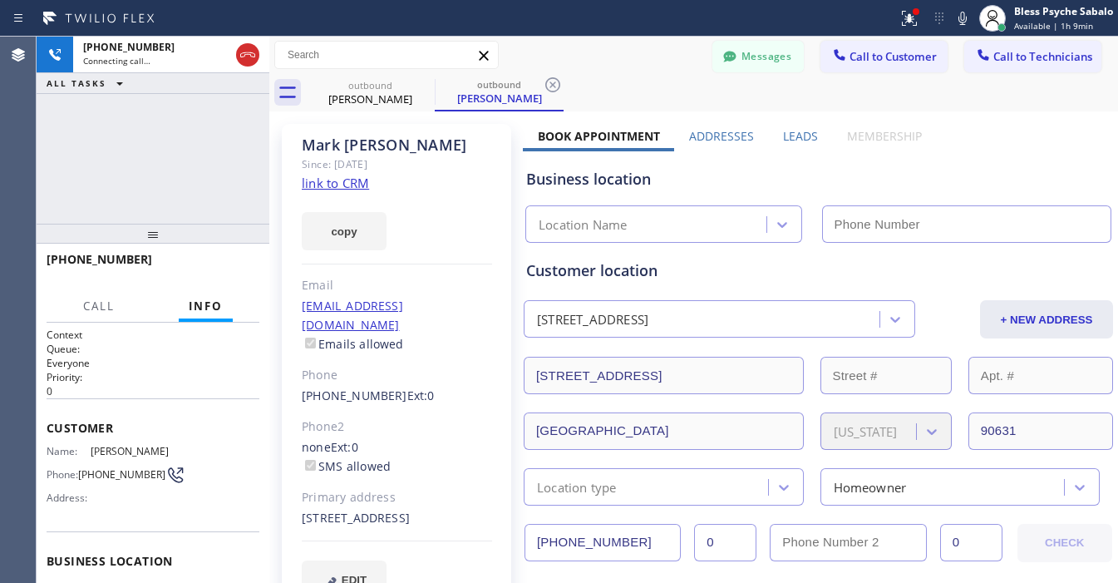
type input "[PHONE_NUMBER]"
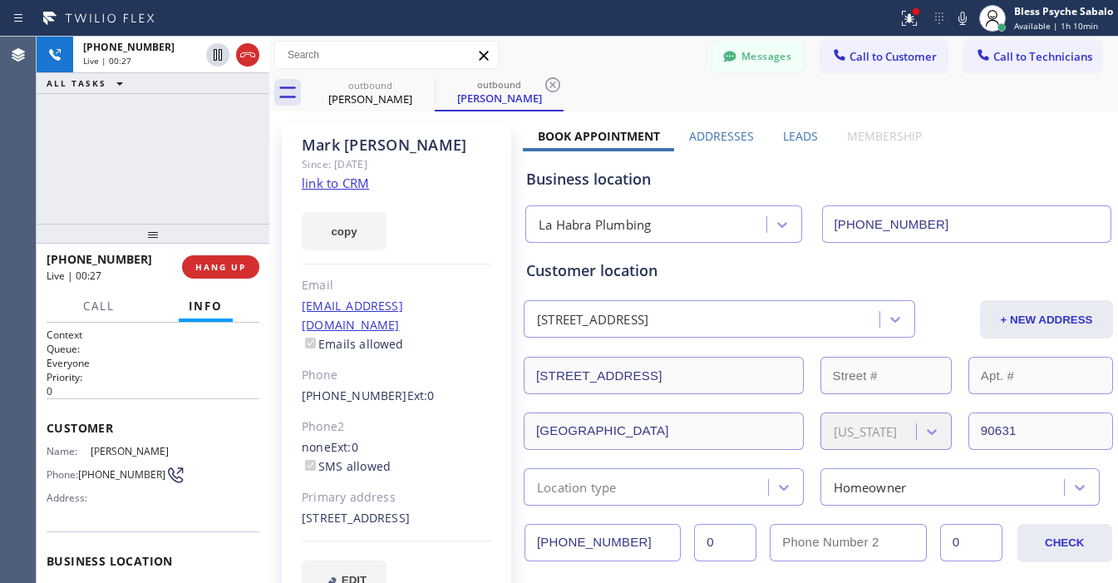
click at [337, 387] on link "[PHONE_NUMBER]" at bounding box center [355, 395] width 106 height 16
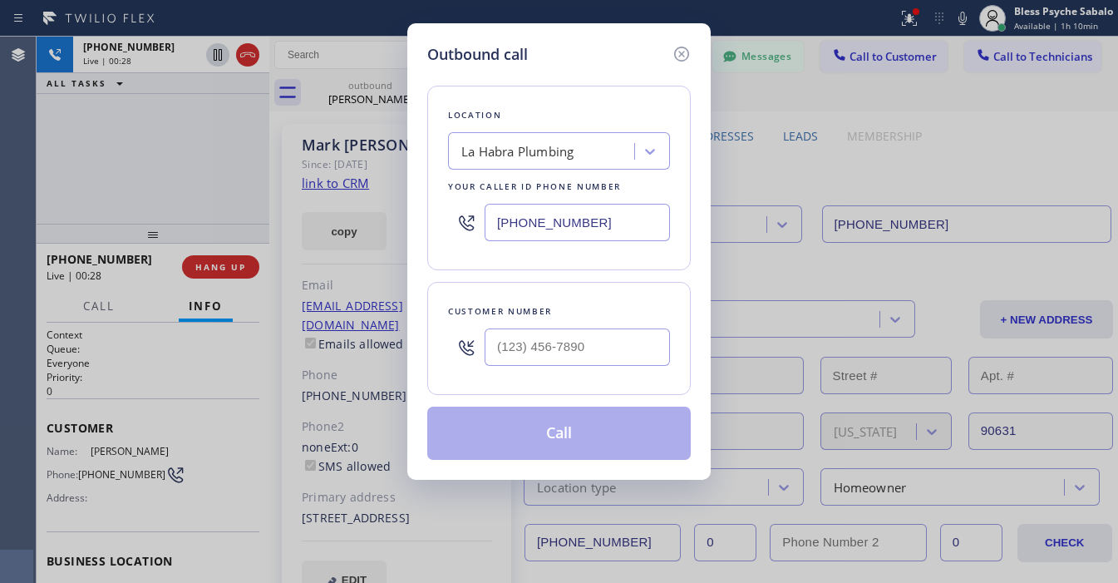
type input "[PHONE_NUMBER]"
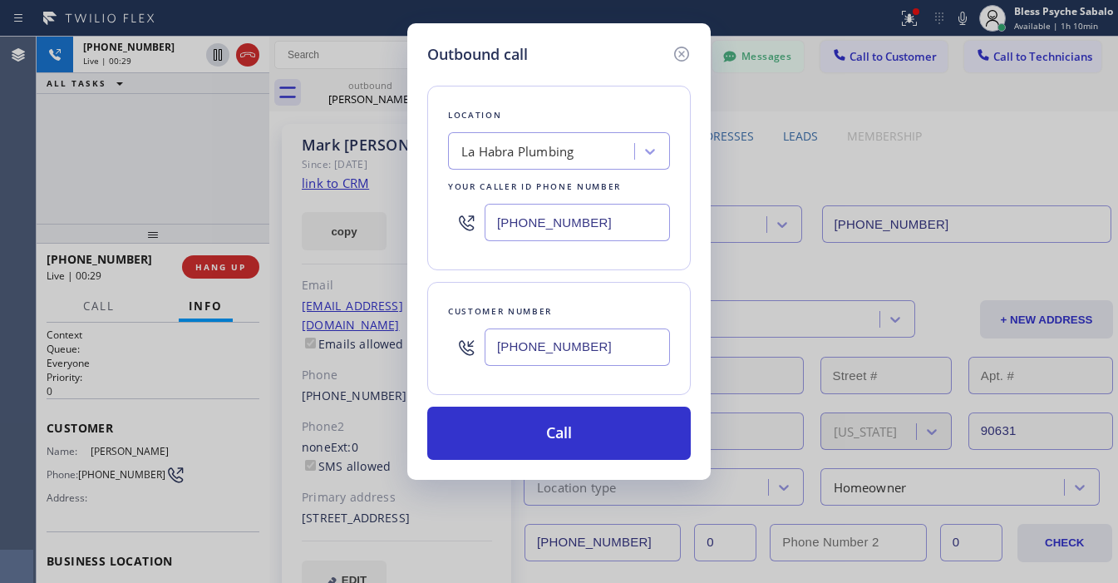
click at [233, 259] on div "Outbound call Location [GEOGRAPHIC_DATA] Plumbing Your caller id phone number […" at bounding box center [559, 291] width 1118 height 583
click at [682, 50] on icon at bounding box center [681, 54] width 20 height 20
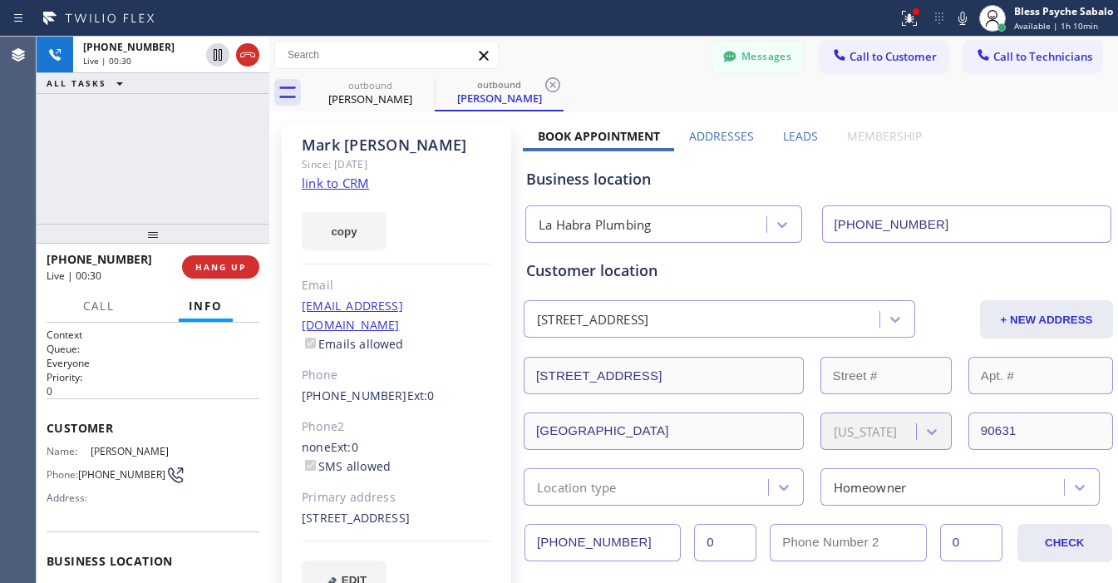
click at [218, 252] on div "[PHONE_NUMBER] Live | 00:30 HANG UP" at bounding box center [153, 266] width 213 height 43
click at [231, 271] on span "HANG UP" at bounding box center [220, 267] width 51 height 12
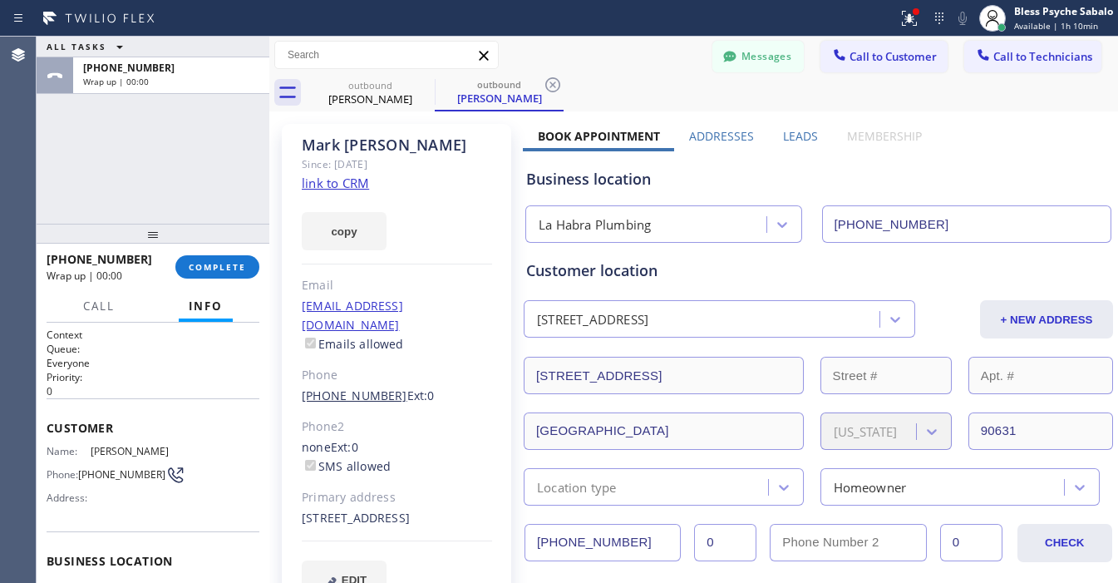
click at [343, 387] on link "[PHONE_NUMBER]" at bounding box center [355, 395] width 106 height 16
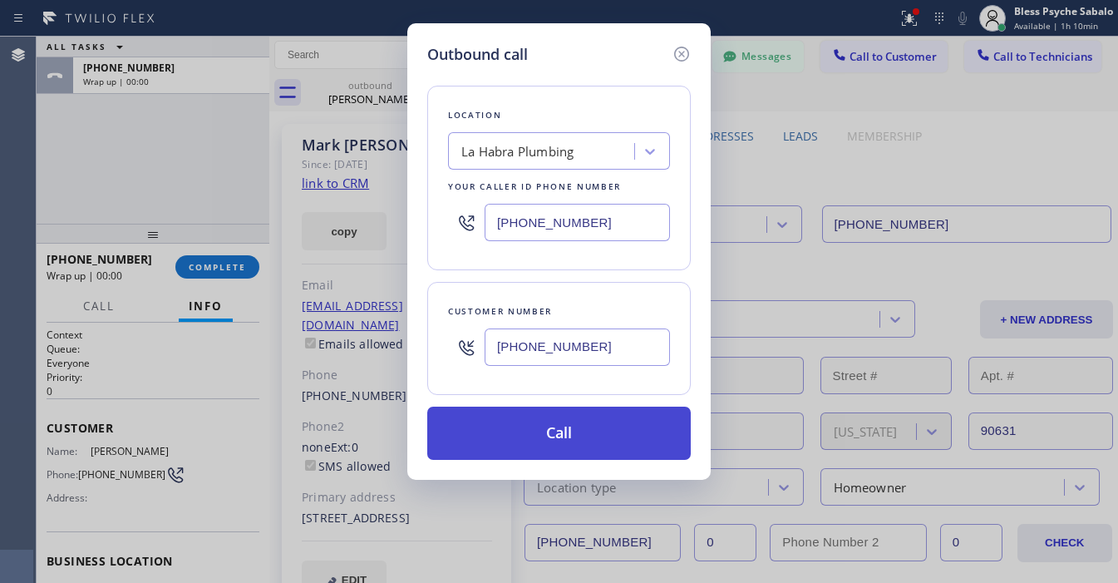
click at [515, 437] on button "Call" at bounding box center [558, 432] width 263 height 53
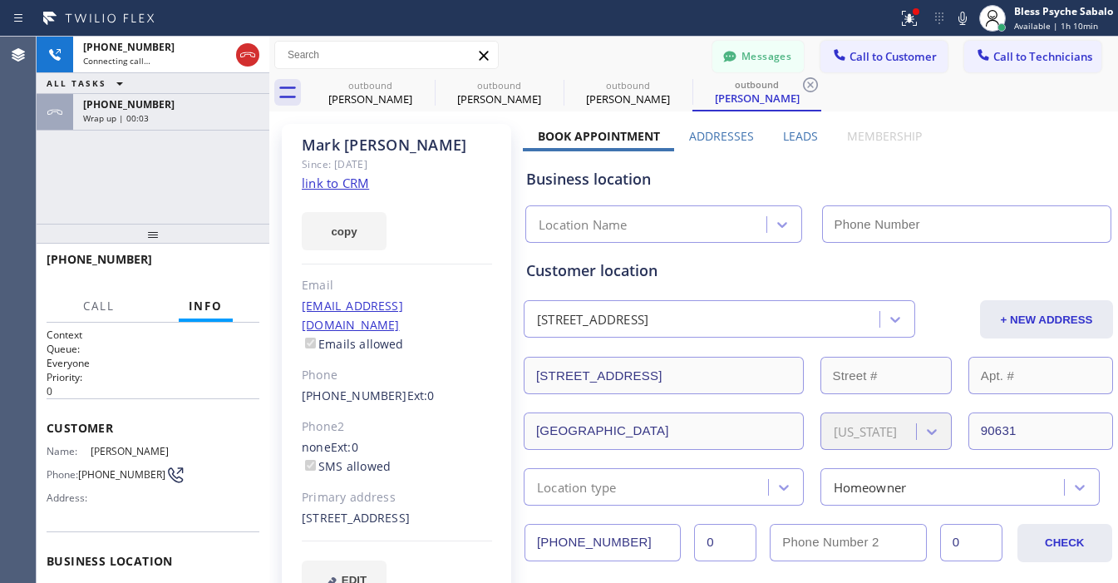
type input "[PHONE_NUMBER]"
click at [212, 281] on div "[PHONE_NUMBER] Live | 00:06 HANG UP" at bounding box center [153, 266] width 213 height 43
click at [213, 272] on span "HANG UP" at bounding box center [220, 267] width 51 height 12
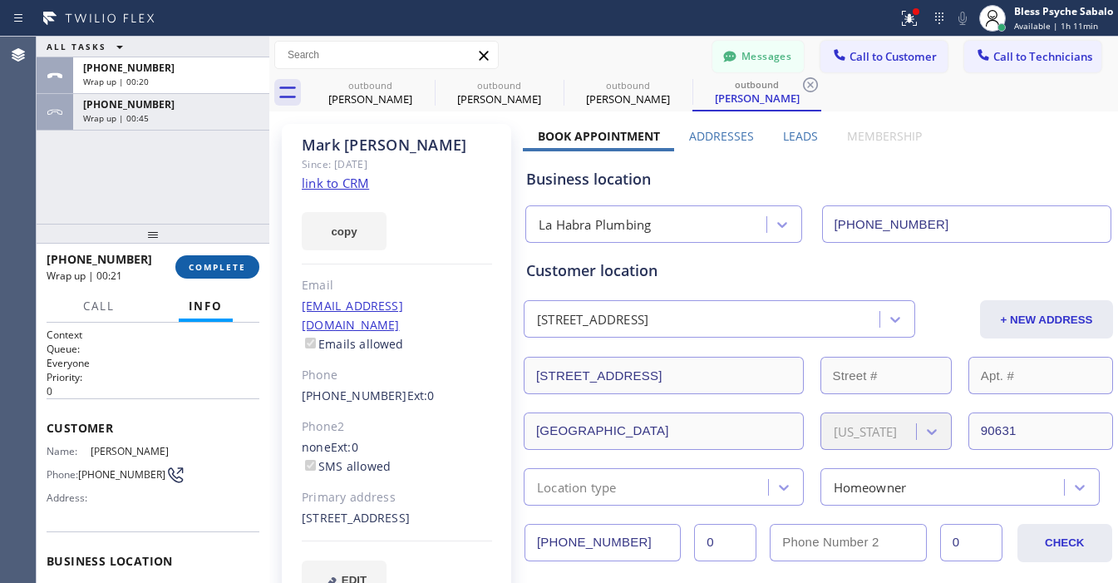
click at [233, 271] on span "COMPLETE" at bounding box center [217, 267] width 57 height 12
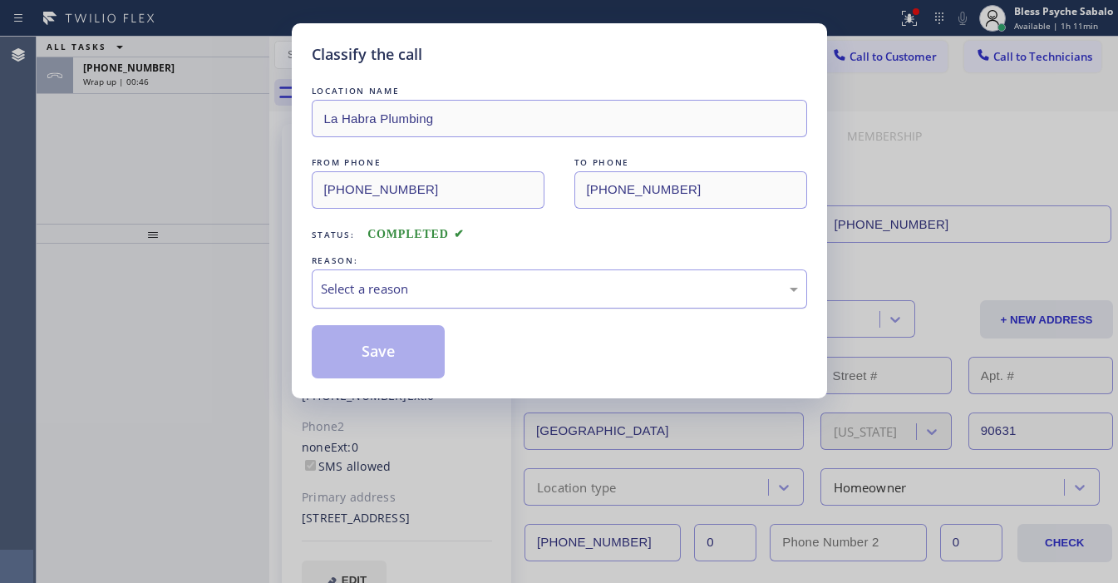
drag, startPoint x: 415, startPoint y: 283, endPoint x: 430, endPoint y: 300, distance: 23.0
click at [417, 281] on div "Select a reason" at bounding box center [559, 288] width 477 height 19
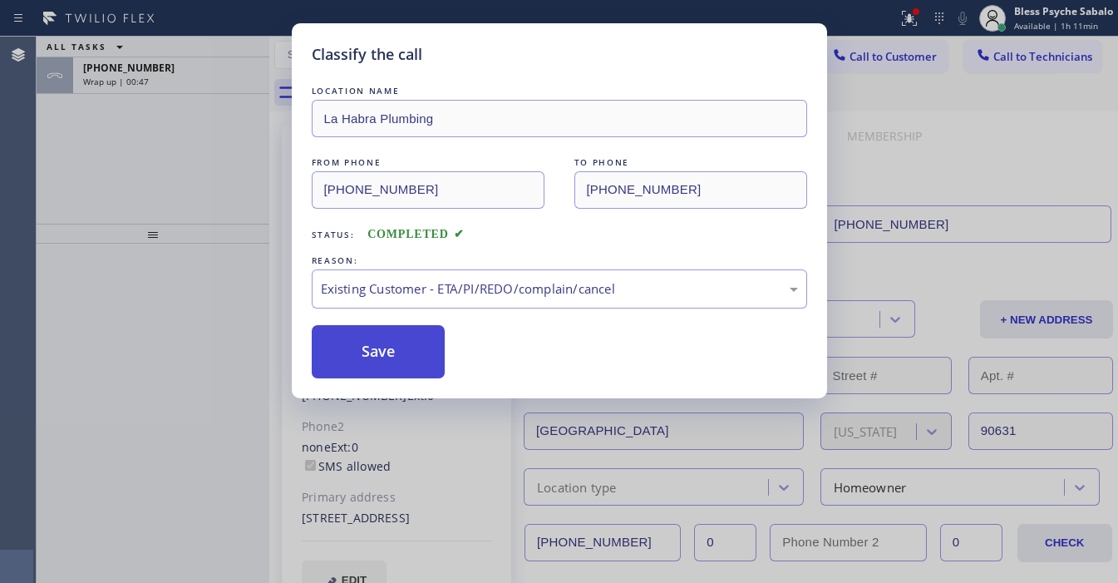
click at [406, 326] on button "Save" at bounding box center [379, 351] width 134 height 53
click at [406, 334] on button "Save" at bounding box center [379, 351] width 134 height 53
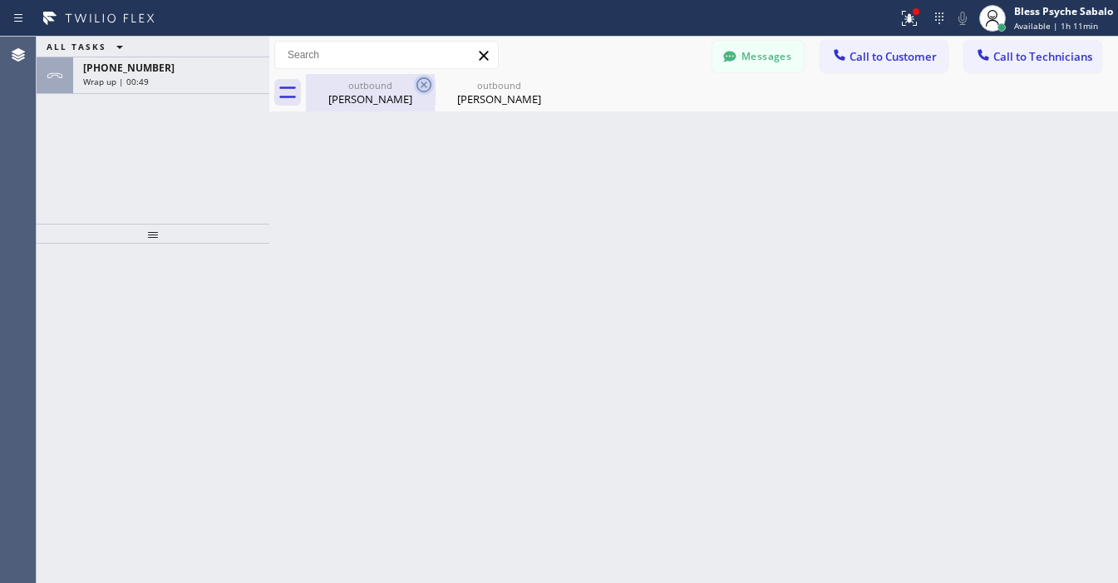
click at [420, 83] on icon at bounding box center [424, 85] width 20 height 20
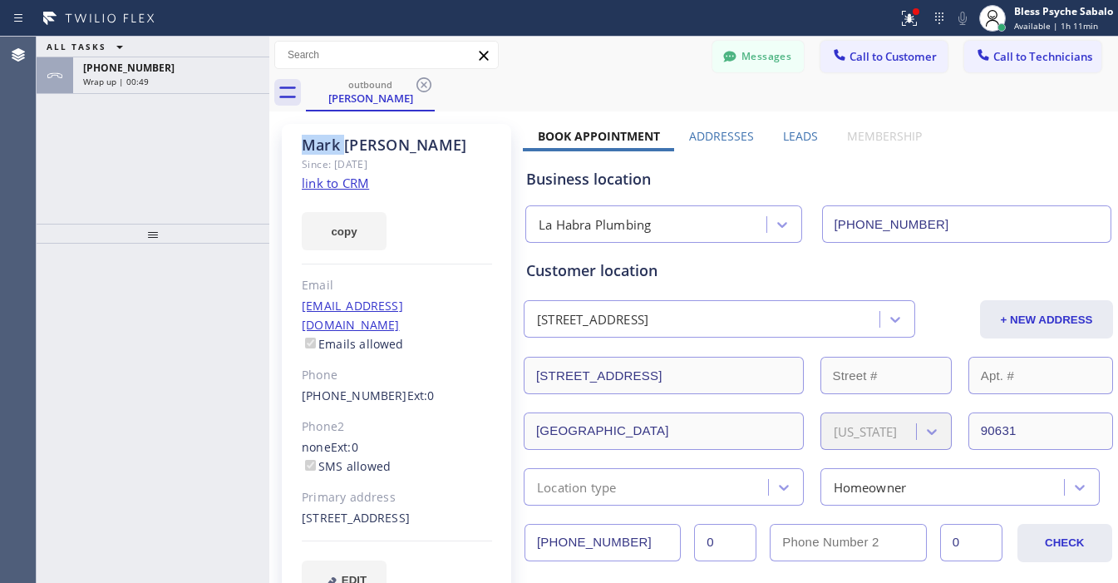
click at [420, 83] on icon at bounding box center [424, 85] width 20 height 20
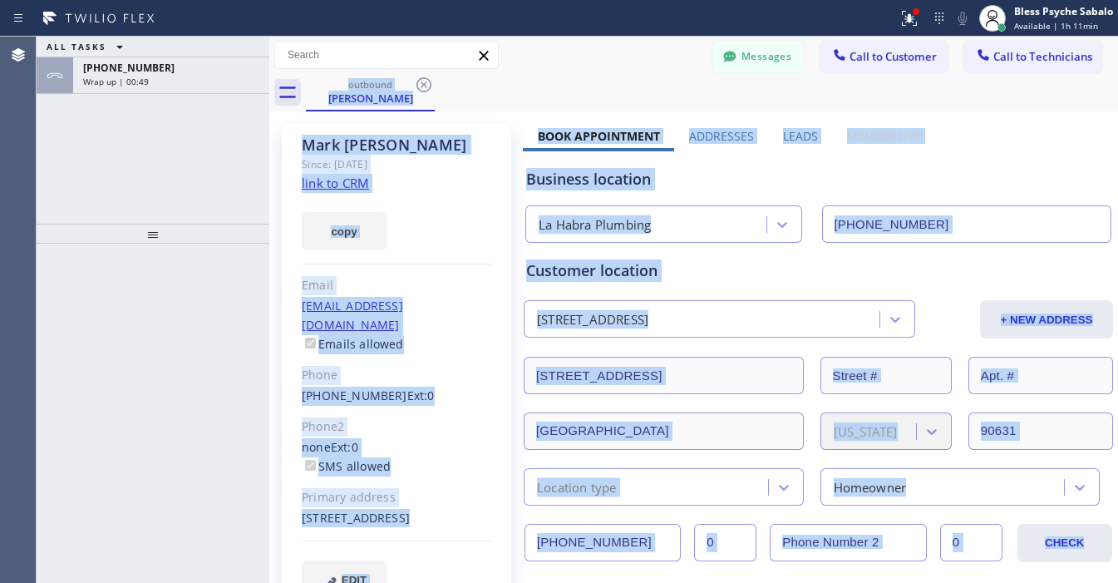
click at [420, 83] on div "outbound [PERSON_NAME]" at bounding box center [712, 92] width 812 height 37
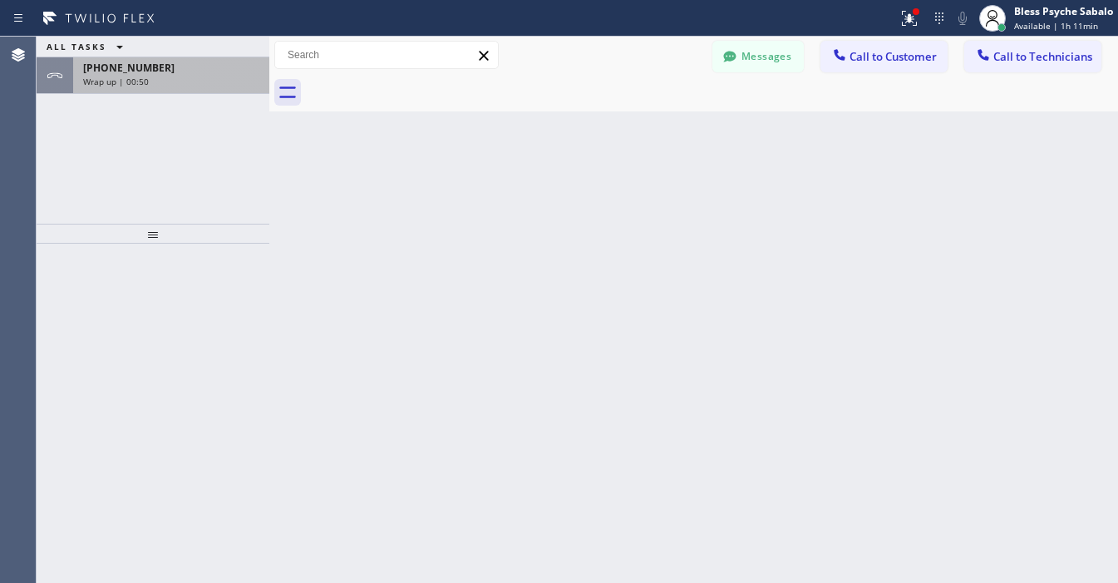
click at [172, 69] on div "[PHONE_NUMBER]" at bounding box center [171, 68] width 176 height 14
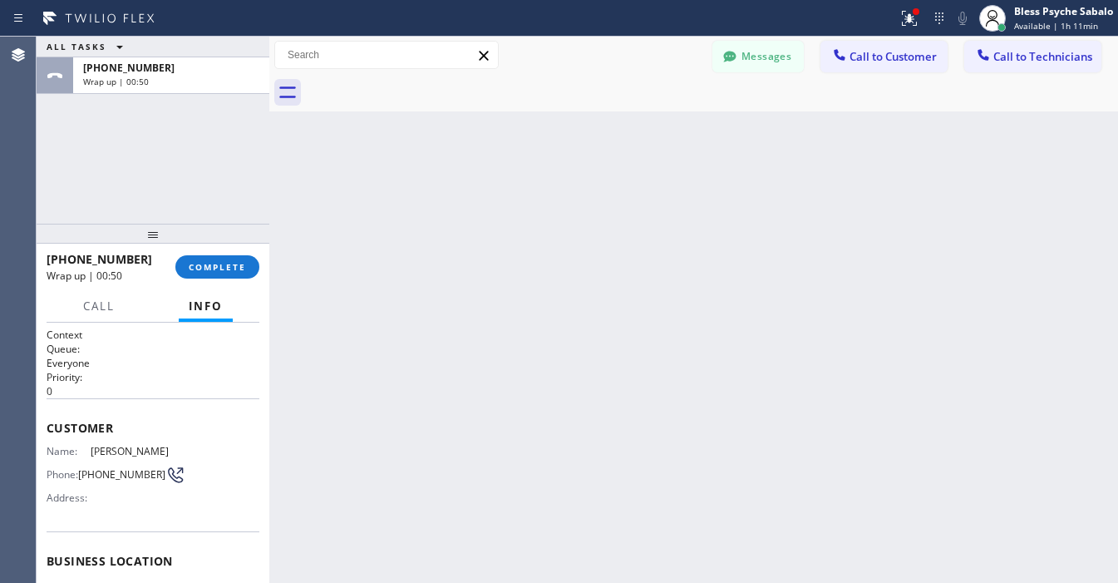
click at [189, 281] on div "[PHONE_NUMBER] Wrap up | 00:50 COMPLETE" at bounding box center [153, 266] width 213 height 43
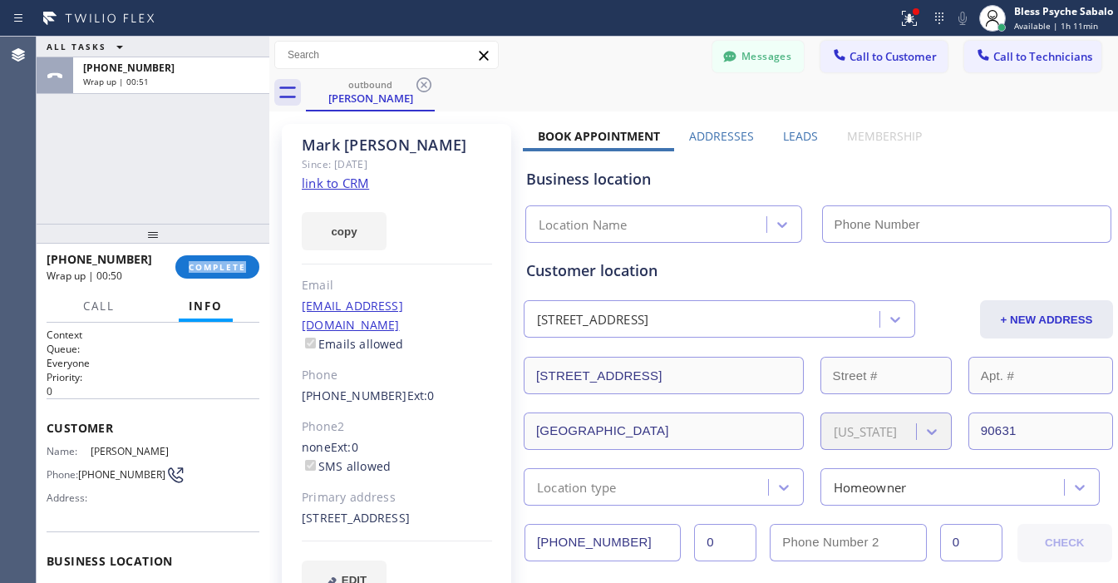
click at [189, 279] on div "[PHONE_NUMBER] Wrap up | 00:50 COMPLETE" at bounding box center [153, 266] width 213 height 43
type input "[PHONE_NUMBER]"
click at [227, 274] on button "COMPLETE" at bounding box center [217, 266] width 84 height 23
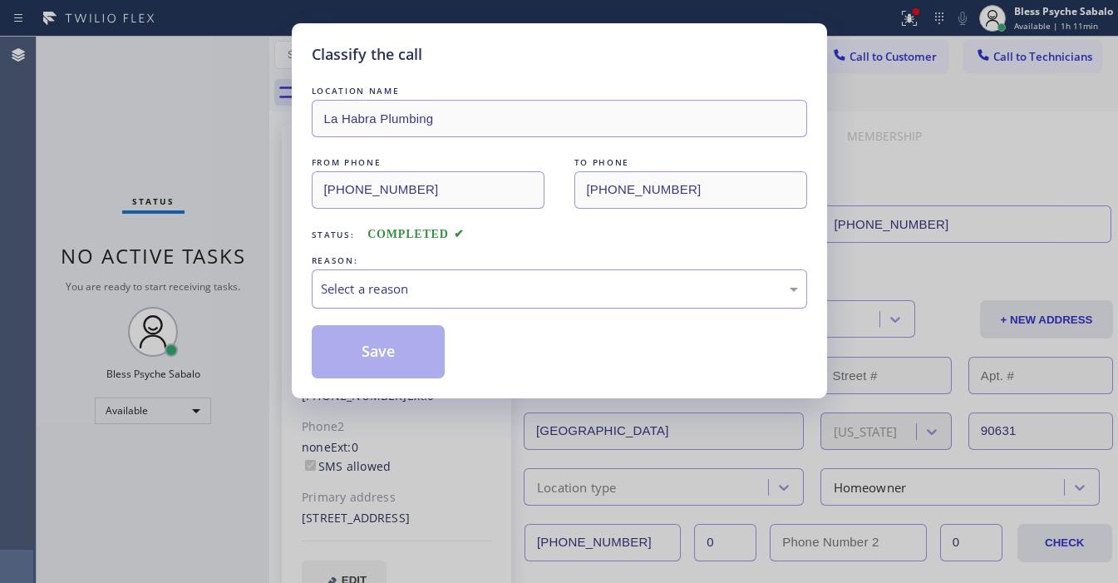
drag, startPoint x: 450, startPoint y: 281, endPoint x: 462, endPoint y: 296, distance: 18.9
click at [451, 281] on div "Select a reason" at bounding box center [559, 288] width 477 height 19
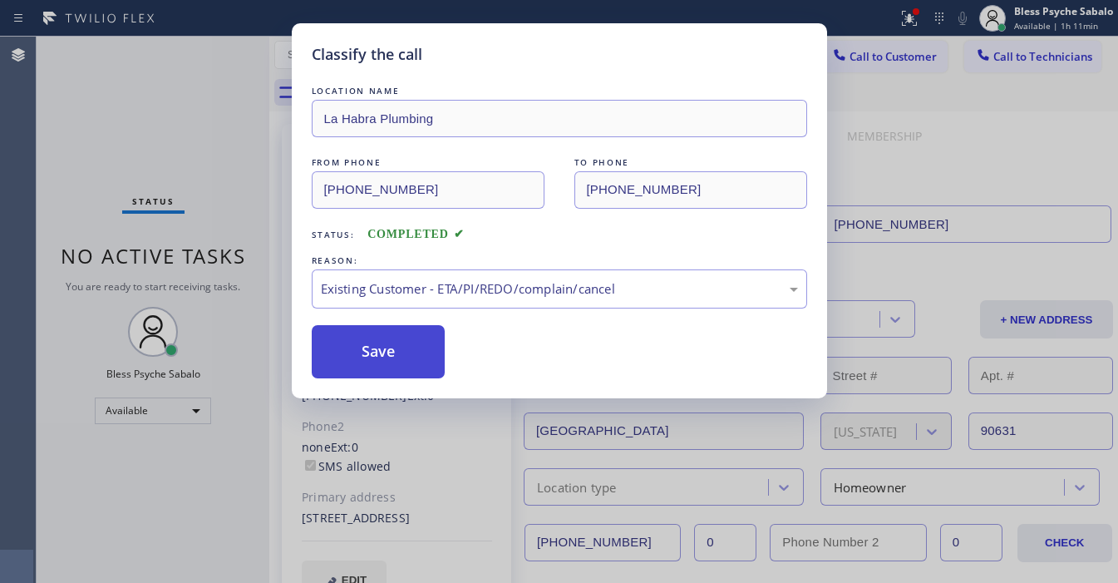
click at [410, 349] on button "Save" at bounding box center [379, 351] width 134 height 53
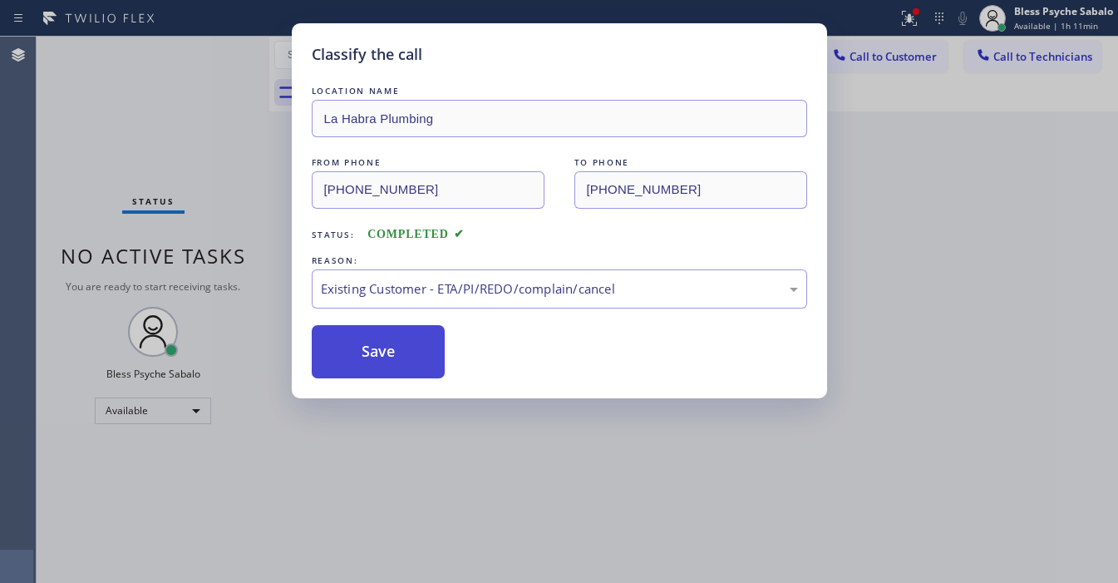
click at [410, 349] on button "Save" at bounding box center [379, 351] width 134 height 53
click at [409, 347] on button "Save" at bounding box center [379, 351] width 134 height 53
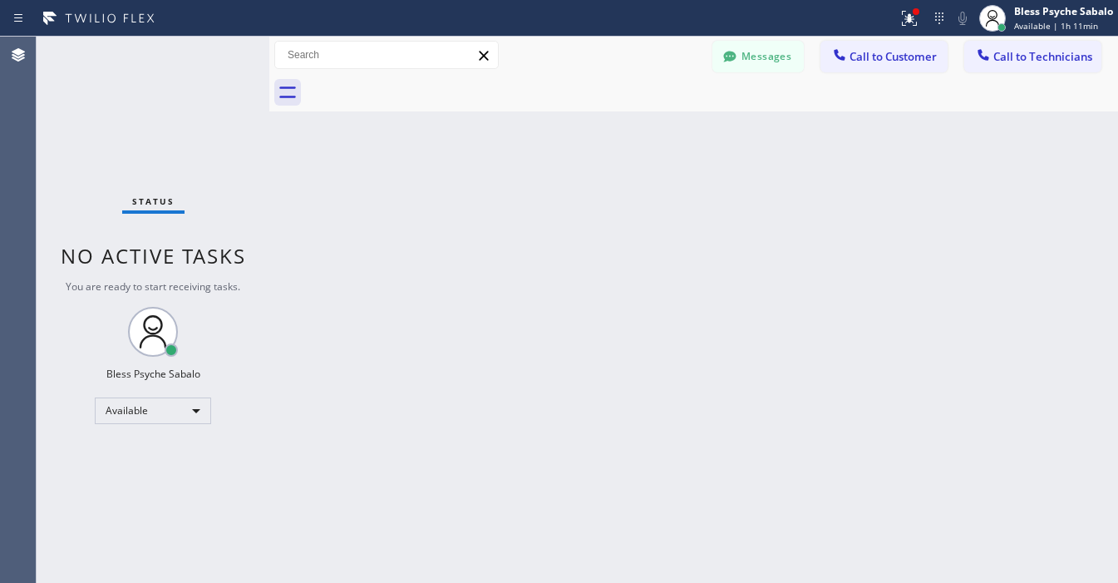
click at [409, 347] on div "Back to Dashboard Change Sender ID Customers Technicians VC [PERSON_NAME] [DATE…" at bounding box center [693, 310] width 848 height 546
click at [499, 360] on div "Back to Dashboard Change Sender ID Customers Technicians VC [PERSON_NAME] [DATE…" at bounding box center [693, 310] width 848 height 546
click at [786, 243] on div "Back to Dashboard Change Sender ID Customers Technicians VC [PERSON_NAME] [DATE…" at bounding box center [693, 310] width 848 height 546
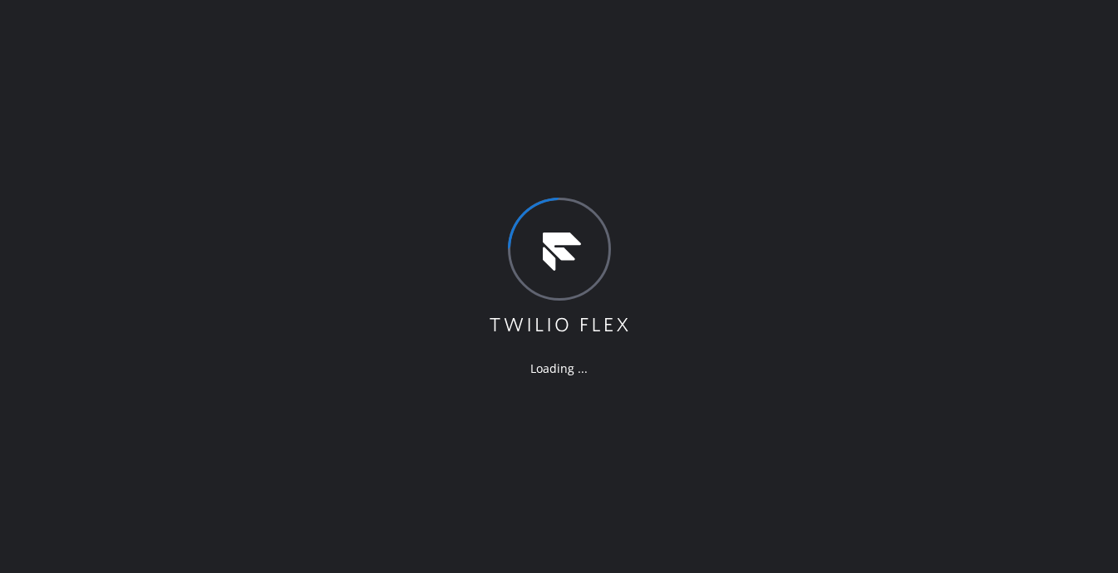
click at [429, 263] on div "Loading ..." at bounding box center [559, 286] width 1118 height 573
click at [170, 13] on div "Loading ..." at bounding box center [559, 286] width 1118 height 573
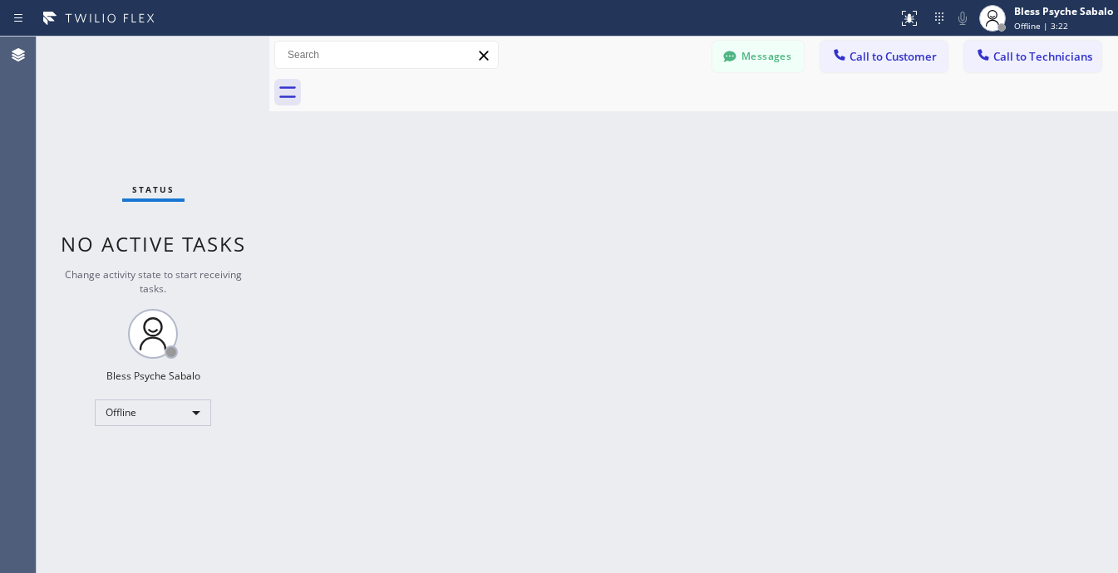
click at [756, 101] on div at bounding box center [712, 92] width 812 height 37
click at [753, 58] on button "Messages" at bounding box center [757, 57] width 91 height 32
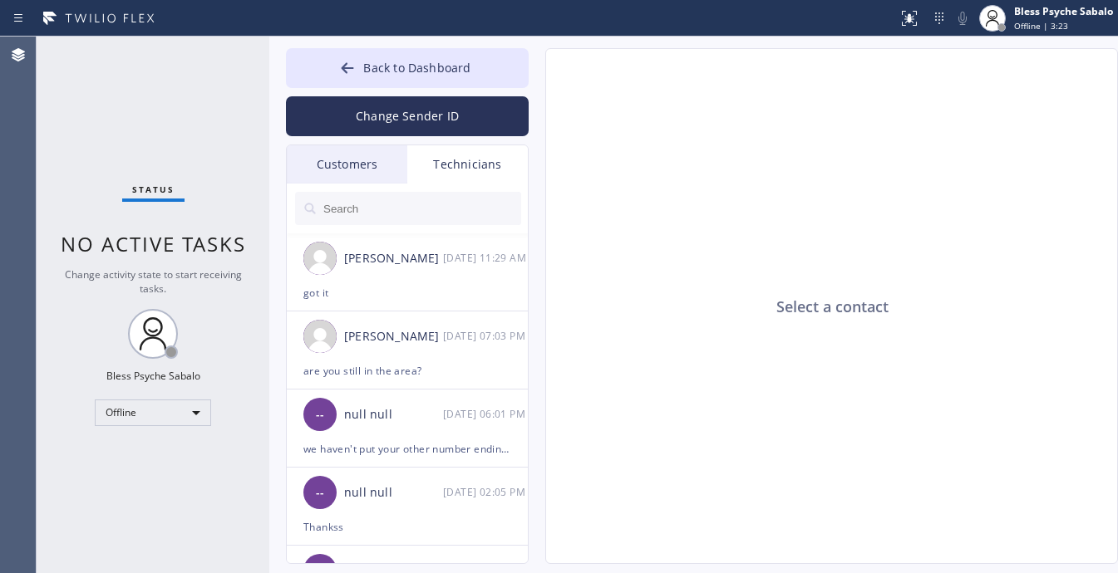
click at [454, 169] on div "Technicians" at bounding box center [467, 164] width 120 height 38
click at [420, 297] on div "got it" at bounding box center [407, 292] width 208 height 19
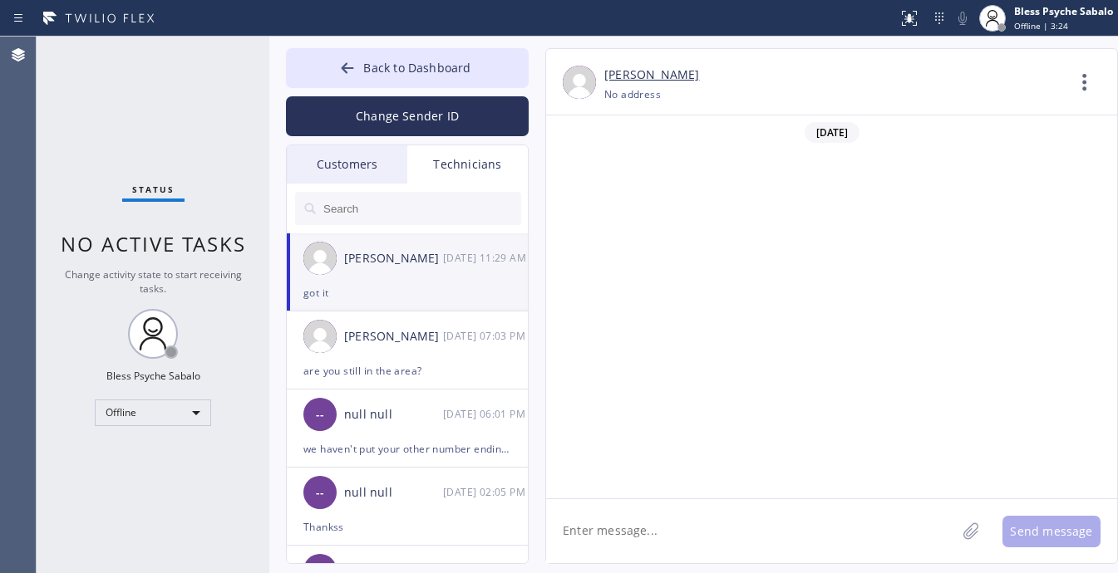
scroll to position [749, 0]
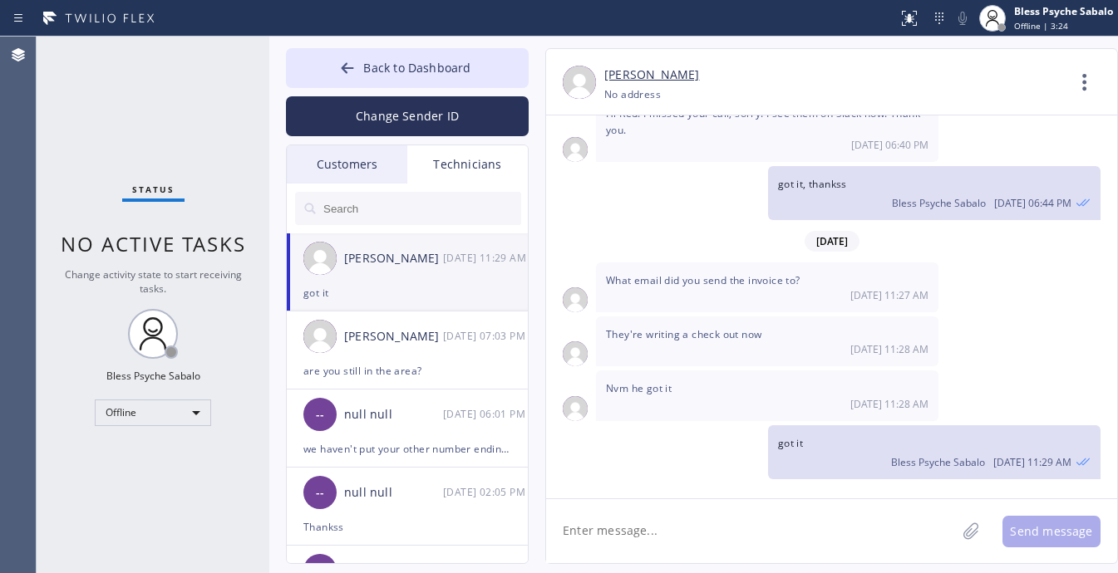
click at [679, 525] on textarea at bounding box center [751, 531] width 410 height 64
paste textarea "+13236796146"
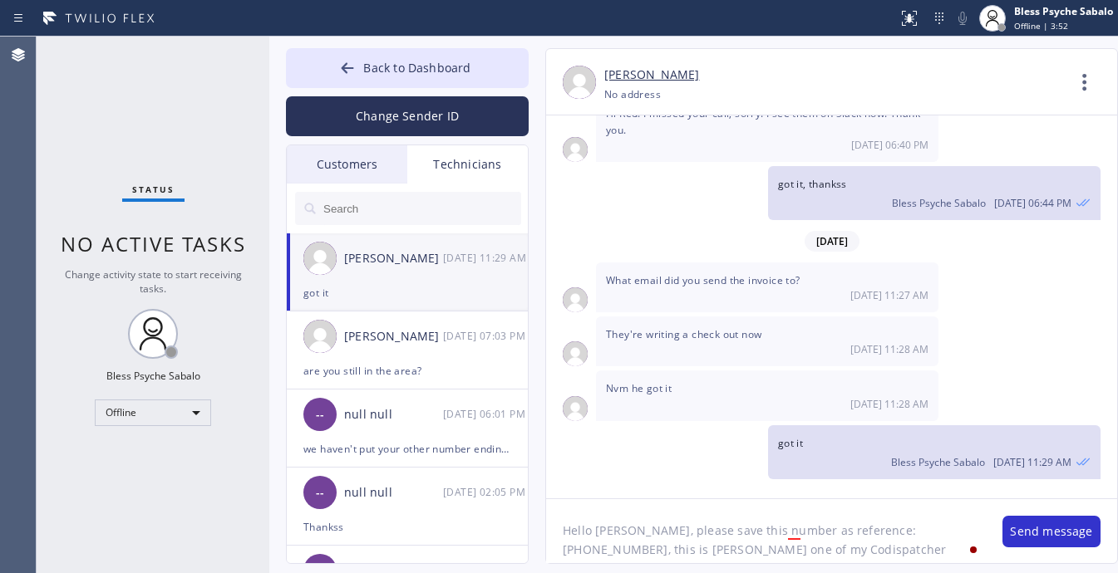
click at [799, 537] on textarea "Hello Matthew, please save this number as reference: +13236796146, this is Alex…" at bounding box center [766, 531] width 440 height 64
drag, startPoint x: 799, startPoint y: 553, endPoint x: 784, endPoint y: 547, distance: 16.4
click at [784, 537] on textarea "Hello Matthew, please save this number as reference: +13236796146, this is Alex…" at bounding box center [766, 531] width 440 height 64
click at [889, 537] on textarea "Hello Matthew, please save this number as reference: +13236796146, this is Alex…" at bounding box center [766, 531] width 440 height 64
click at [816, 489] on div "for" at bounding box center [815, 482] width 22 height 27
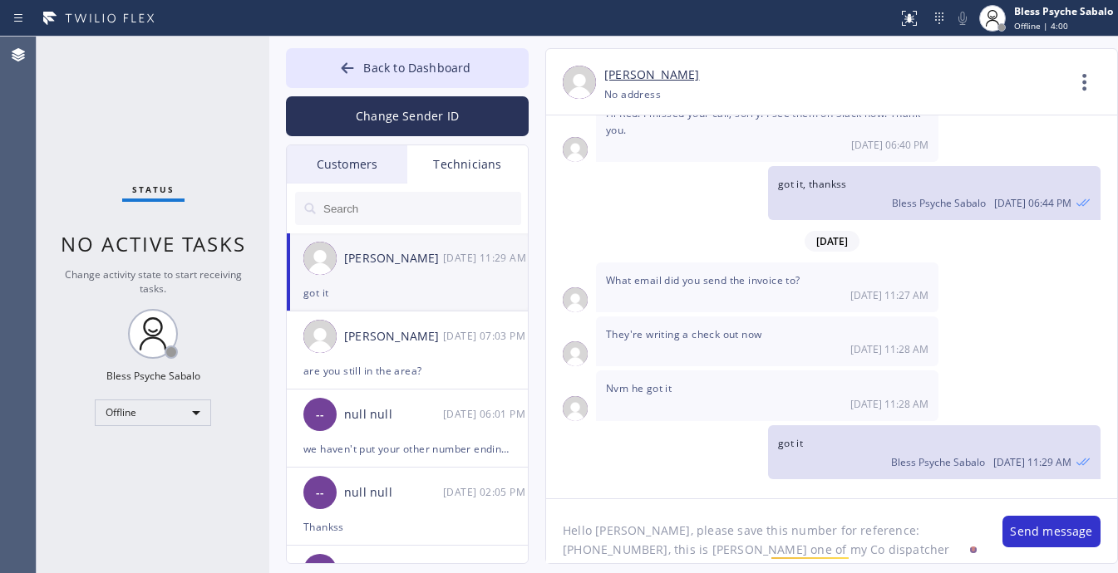
click at [882, 537] on textarea "Hello Matthew, please save this number for reference: +13236796146, this is Ale…" at bounding box center [766, 531] width 440 height 64
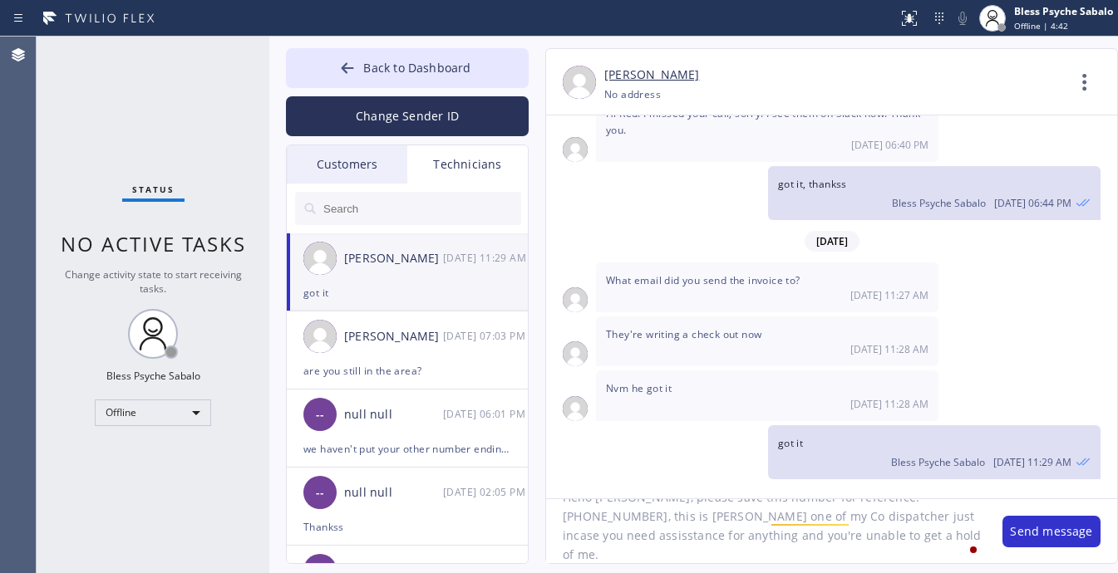
type textarea "Hello Matthew, please save this number for reference: +13236796146, this is Ale…"
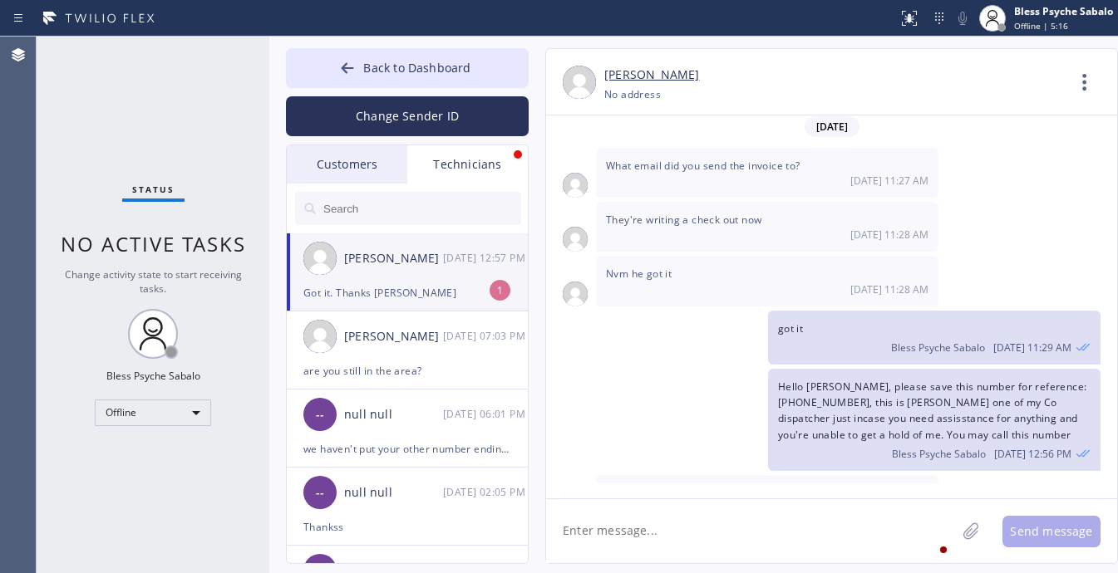
scroll to position [907, 0]
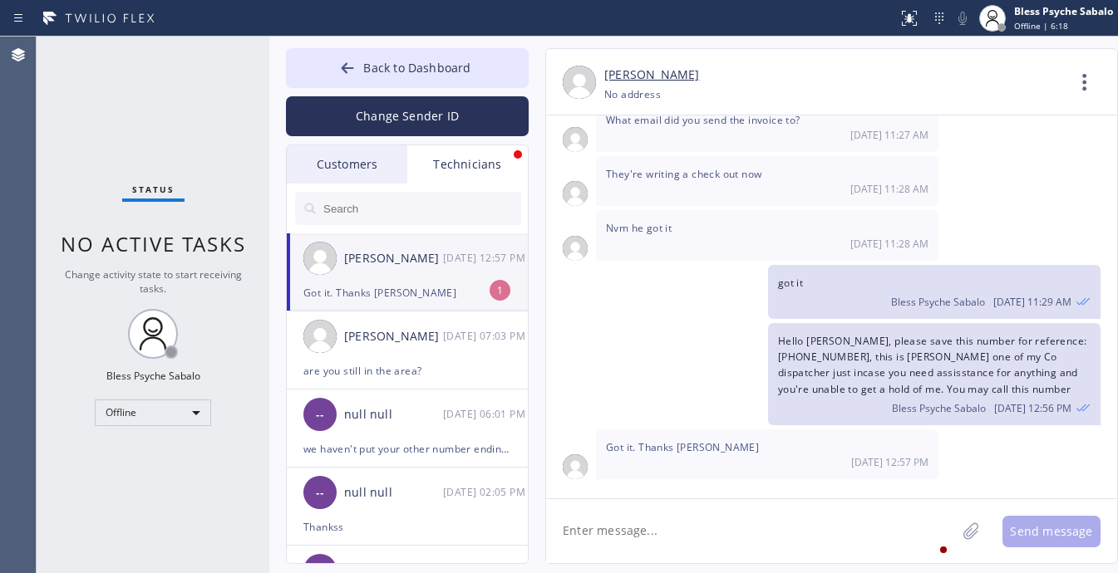
click at [433, 281] on div "Matthew McCaw 09/18 12:57 PM" at bounding box center [408, 258] width 243 height 50
click at [709, 516] on textarea at bounding box center [751, 531] width 410 height 64
click at [690, 533] on textarea at bounding box center [751, 531] width 410 height 64
click at [688, 537] on textarea at bounding box center [751, 531] width 410 height 64
type textarea "H"
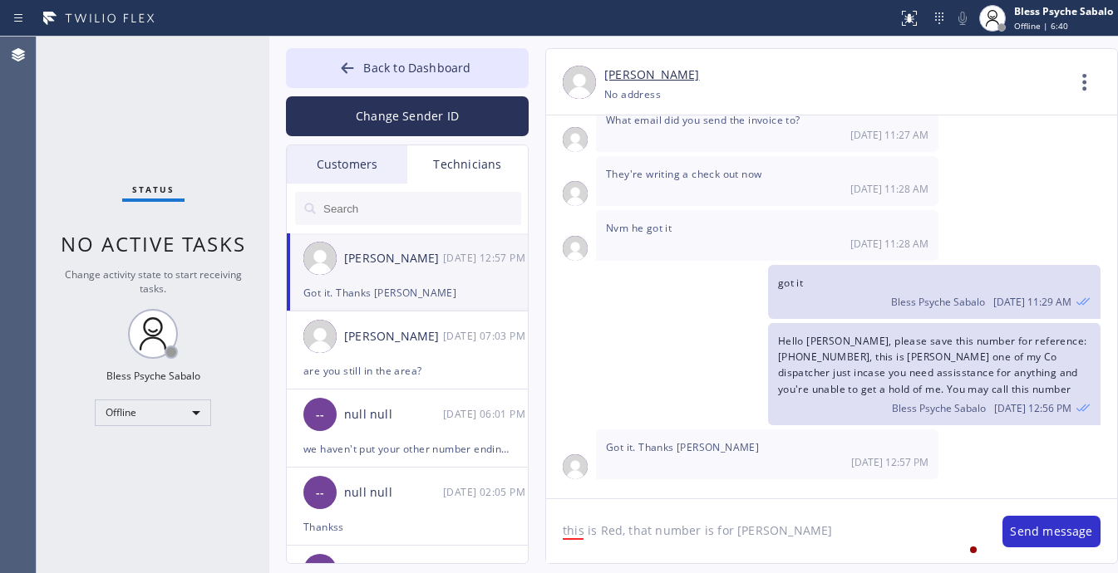
type textarea "this is Red, that number is for Alex hahaha"
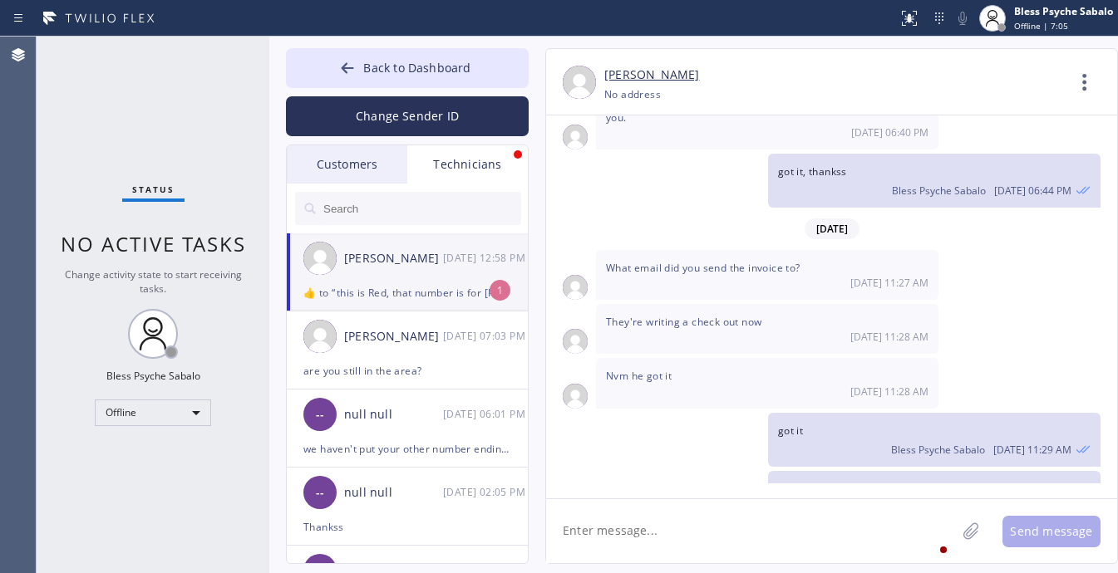
scroll to position [812, 0]
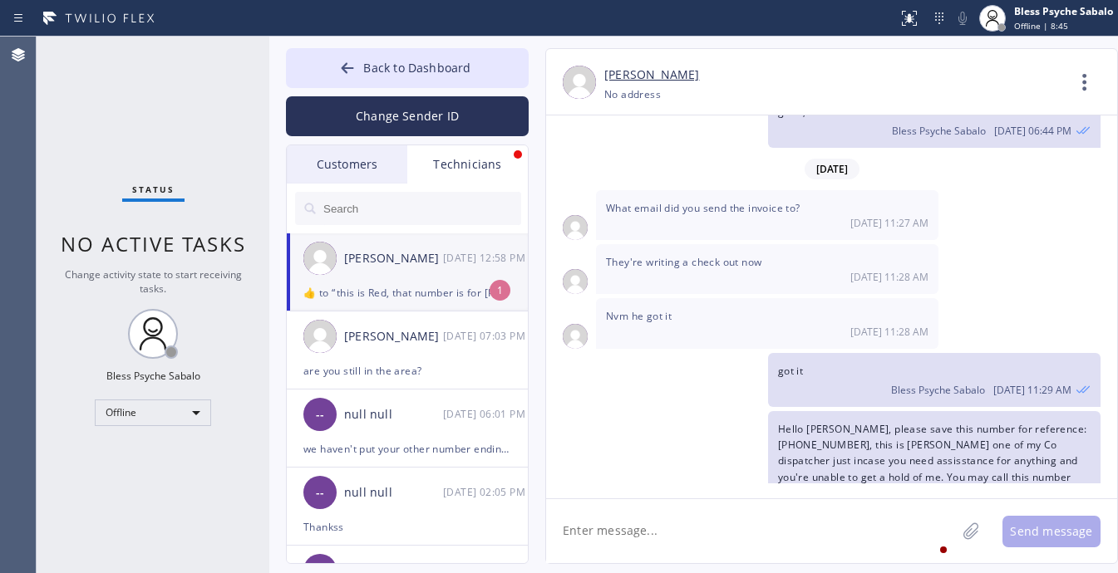
click at [458, 281] on li "Matthew McCaw 09/18 12:58 PM  ​👍​ to “ this is Red, that number is for Alex hah…" at bounding box center [408, 272] width 243 height 78
drag, startPoint x: 459, startPoint y: 277, endPoint x: 492, endPoint y: 191, distance: 91.8
click at [460, 275] on div "Matthew McCaw 09/18 12:58 PM" at bounding box center [408, 258] width 243 height 50
click at [503, 75] on button "Back to Dashboard" at bounding box center [407, 68] width 243 height 40
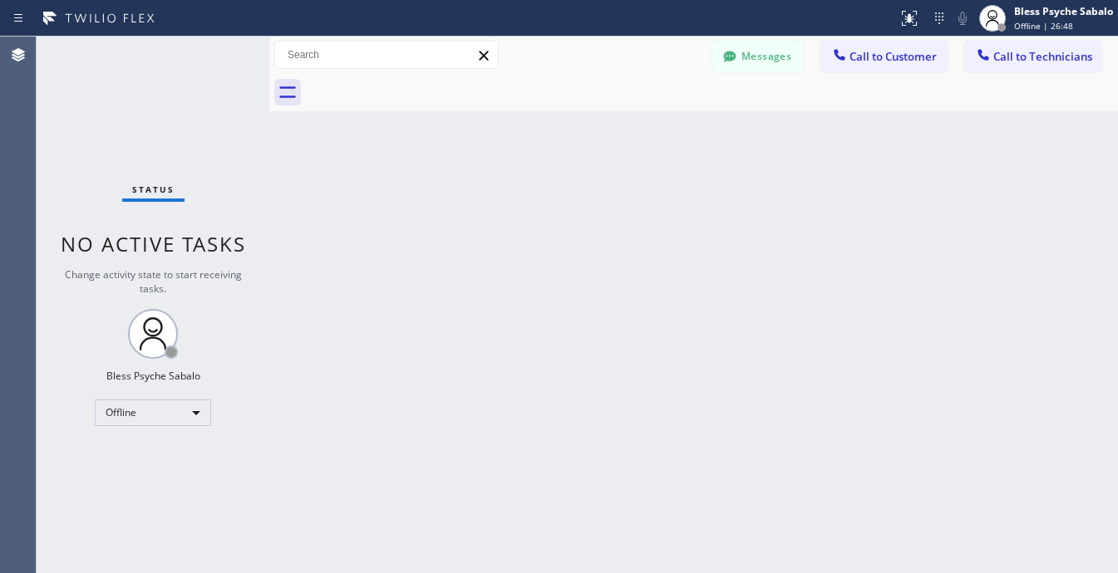
click at [788, 54] on button "Messages" at bounding box center [757, 57] width 91 height 32
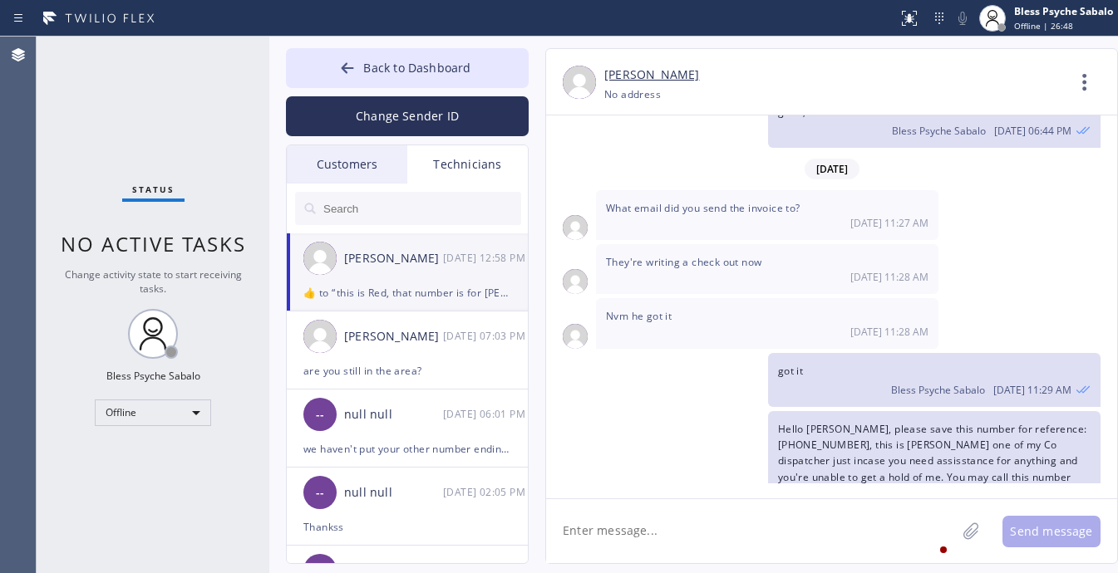
click at [417, 263] on div "[PERSON_NAME]" at bounding box center [393, 258] width 99 height 19
click at [695, 525] on textarea at bounding box center [751, 531] width 410 height 64
paste textarea "9-12 | $50 scf | Having an issue with the water pump, think it's broken in one …"
type textarea "9-12 | $50 scf | Having an issue with the water pump, think it's broken in one …"
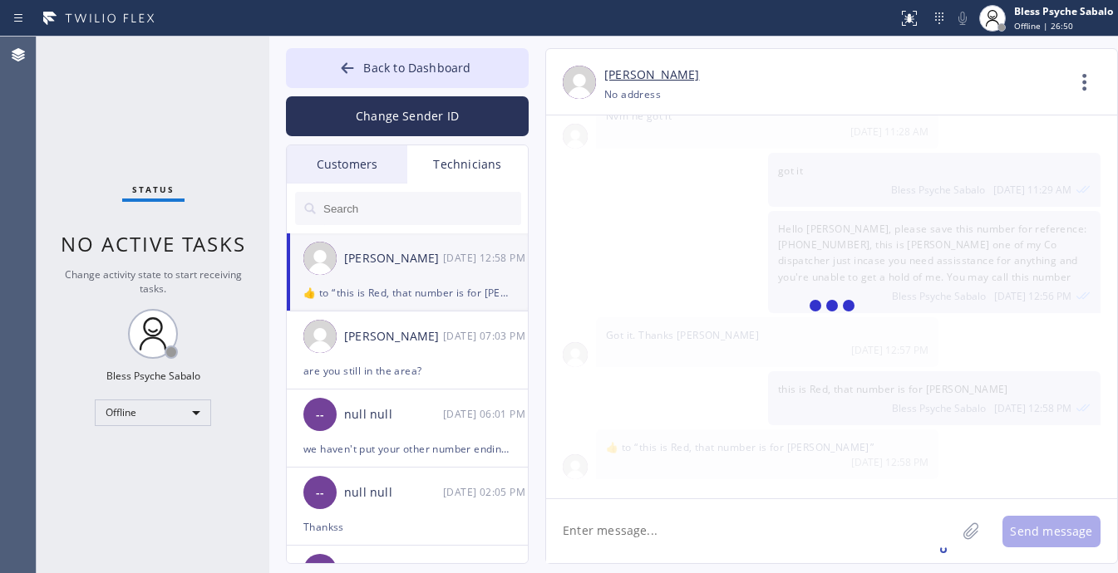
scroll to position [1141, 0]
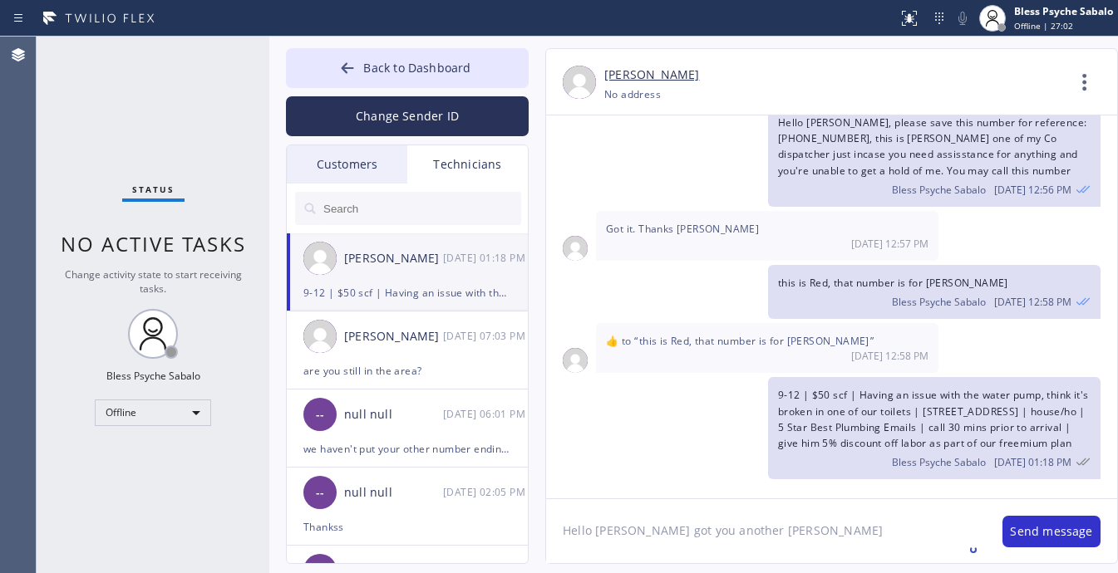
type textarea "Hello matthew got you another job"
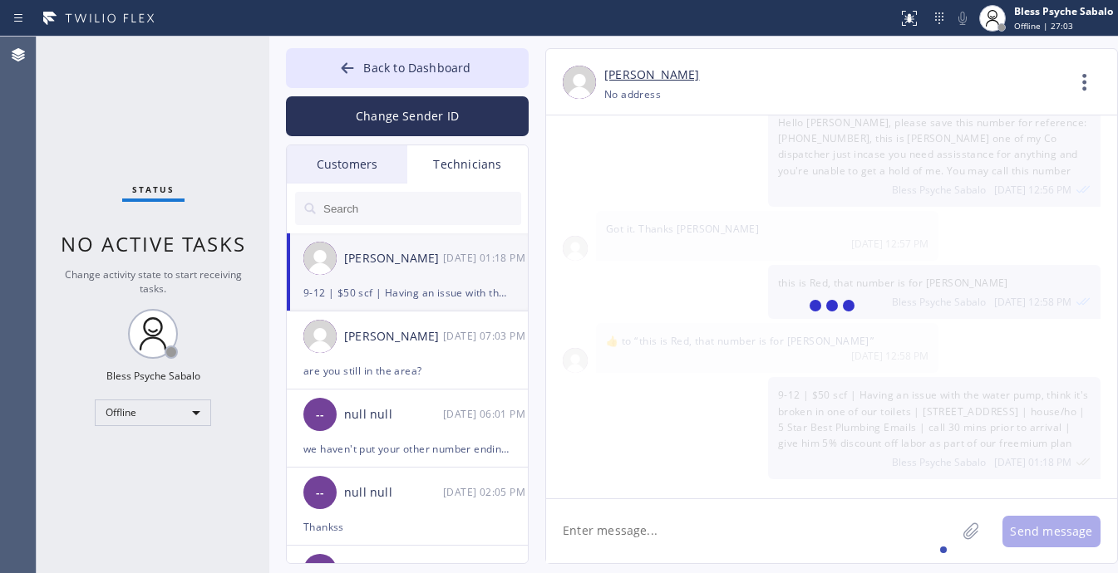
scroll to position [1199, 0]
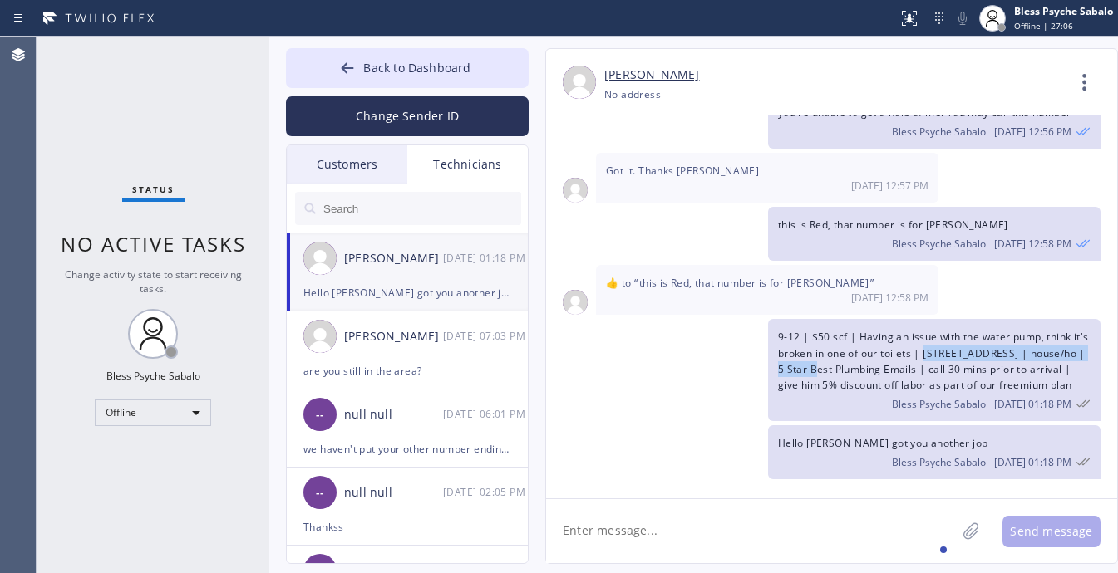
drag, startPoint x: 924, startPoint y: 337, endPoint x: 827, endPoint y: 355, distance: 98.8
click at [827, 355] on span "9-12 | $50 scf | Having an issue with the water pump, think it's broken in one …" at bounding box center [933, 361] width 311 height 62
copy span "23409 Mobile St Los Angeles, 91307 CA"
click at [827, 537] on textarea at bounding box center [751, 531] width 410 height 64
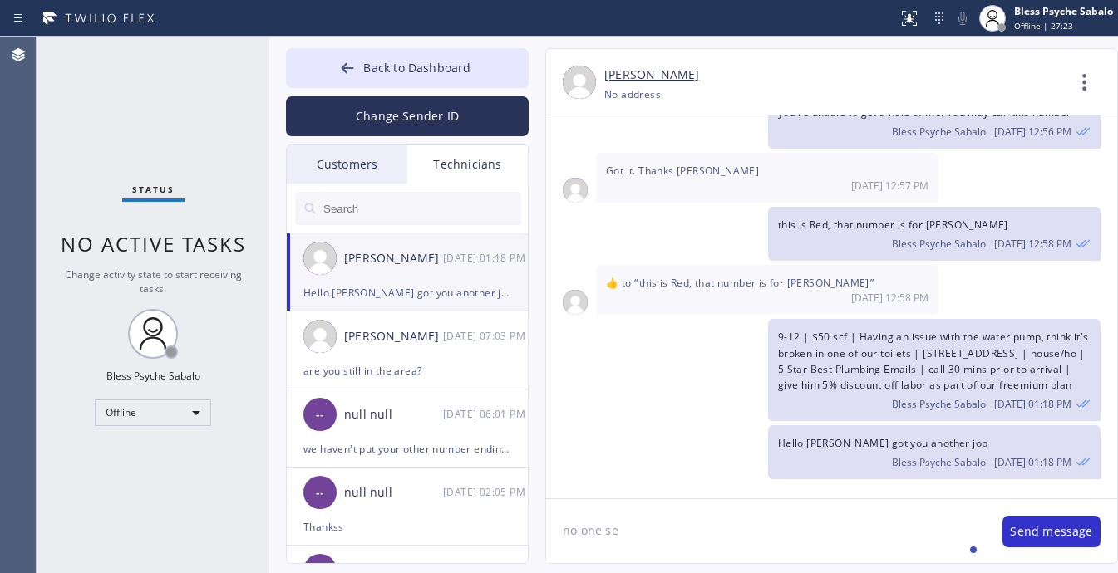
type textarea "no one sec"
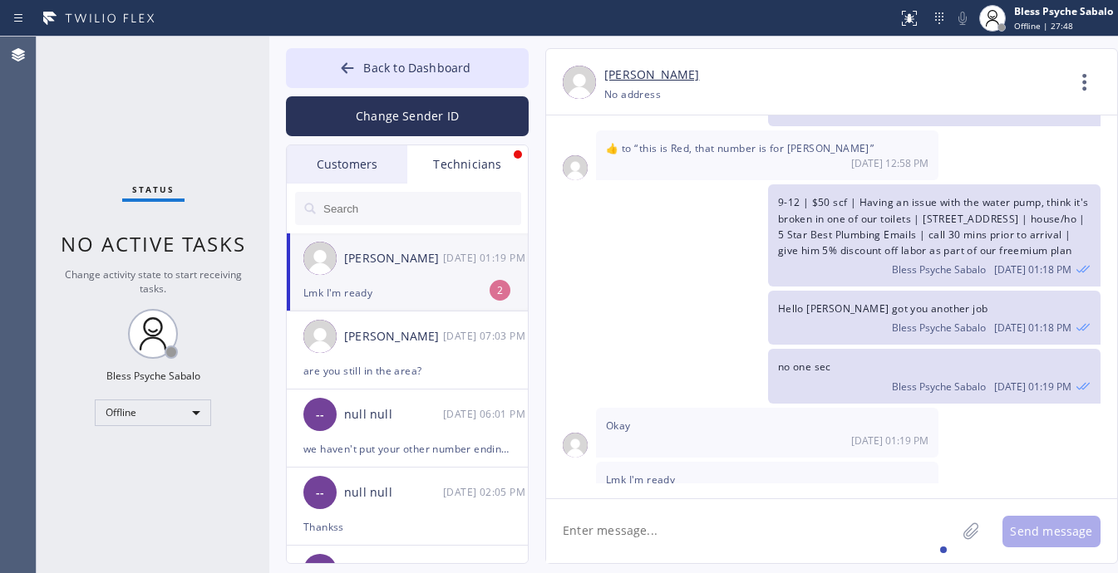
scroll to position [1364, 0]
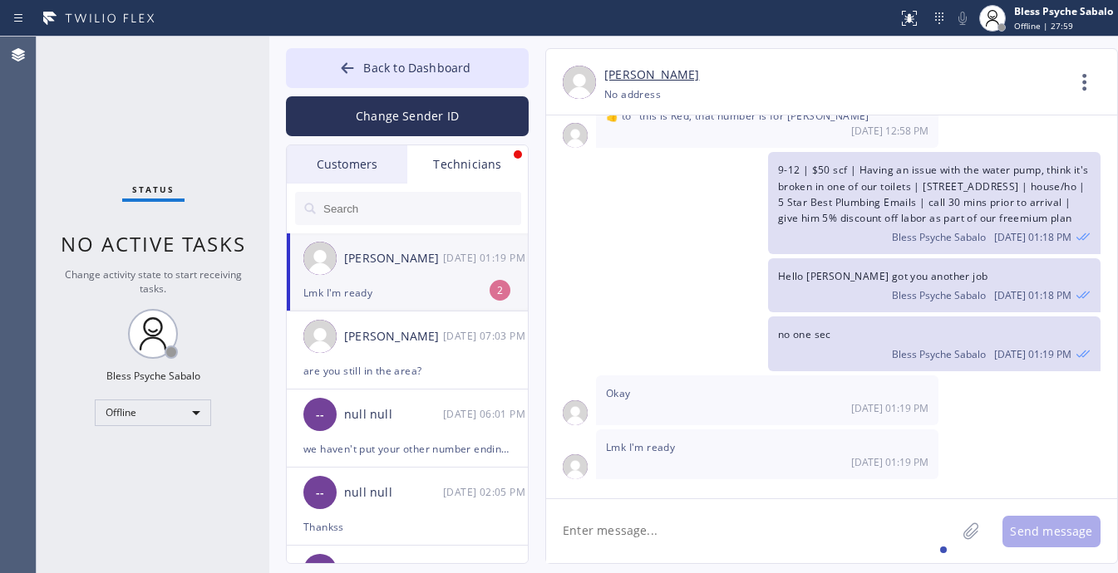
click at [748, 518] on textarea at bounding box center [751, 531] width 410 height 64
drag, startPoint x: 608, startPoint y: 533, endPoint x: 646, endPoint y: 534, distance: 38.3
click at [609, 533] on textarea at bounding box center [751, 531] width 410 height 64
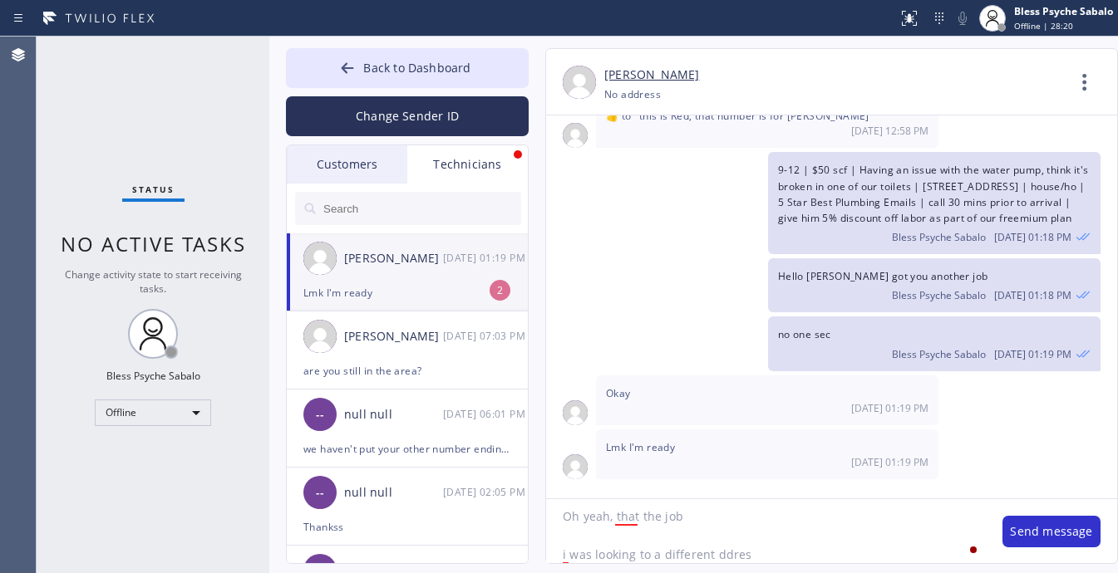
type textarea "Oh yeah, that the job i was looking to a different ddress"
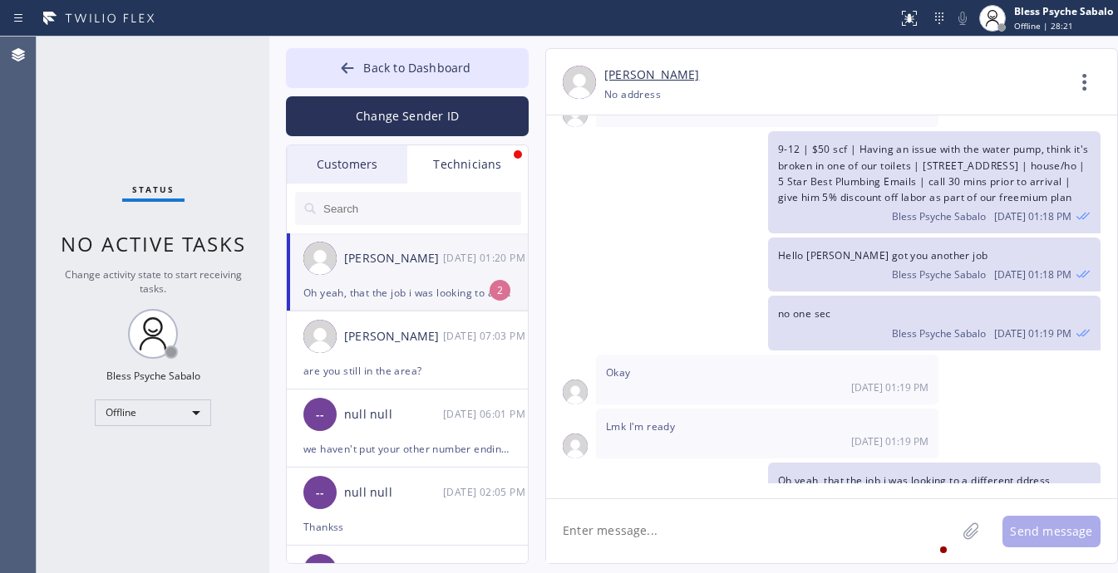
scroll to position [1423, 0]
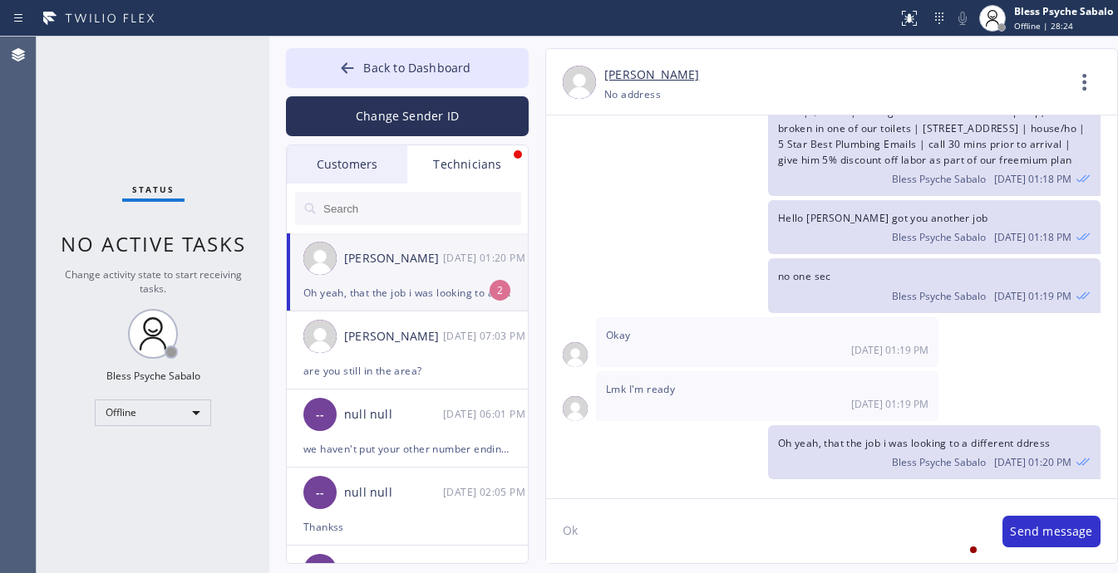
type textarea "O"
click at [428, 288] on div "Oh yeah, that the job i was looking to a different ddress" at bounding box center [407, 292] width 208 height 19
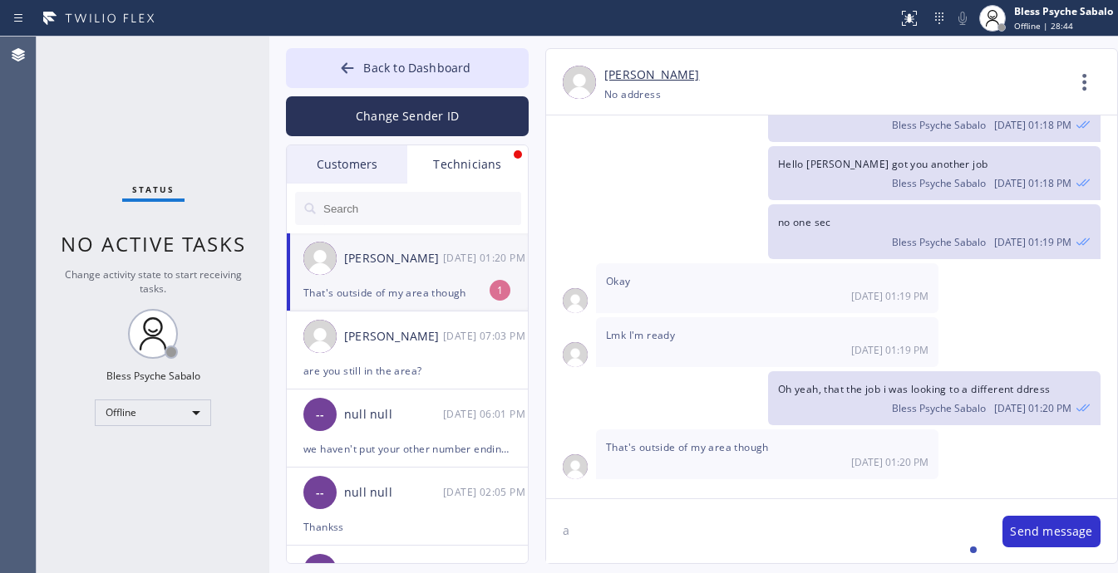
click at [731, 264] on div "Okay 09/18 01:19 PM" at bounding box center [767, 288] width 342 height 50
click at [756, 534] on textarea "a" at bounding box center [766, 531] width 440 height 64
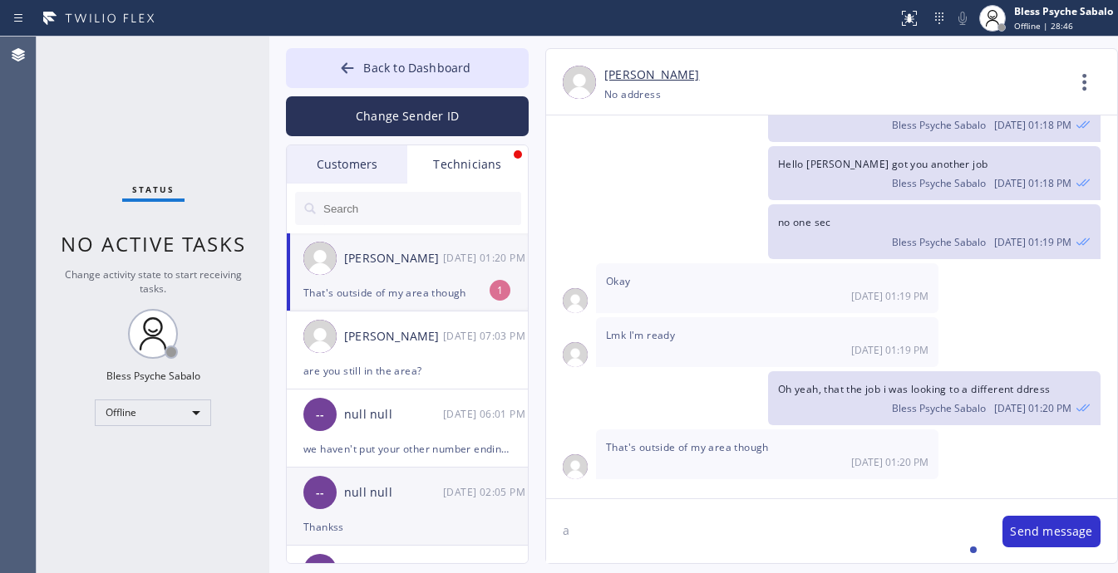
drag, startPoint x: 603, startPoint y: 519, endPoint x: 518, endPoint y: 517, distance: 85.6
click at [517, 516] on div "Back to Dashboard Change Sender ID Customers Technicians VC Virgilio Cruz 09/18…" at bounding box center [693, 305] width 848 height 537
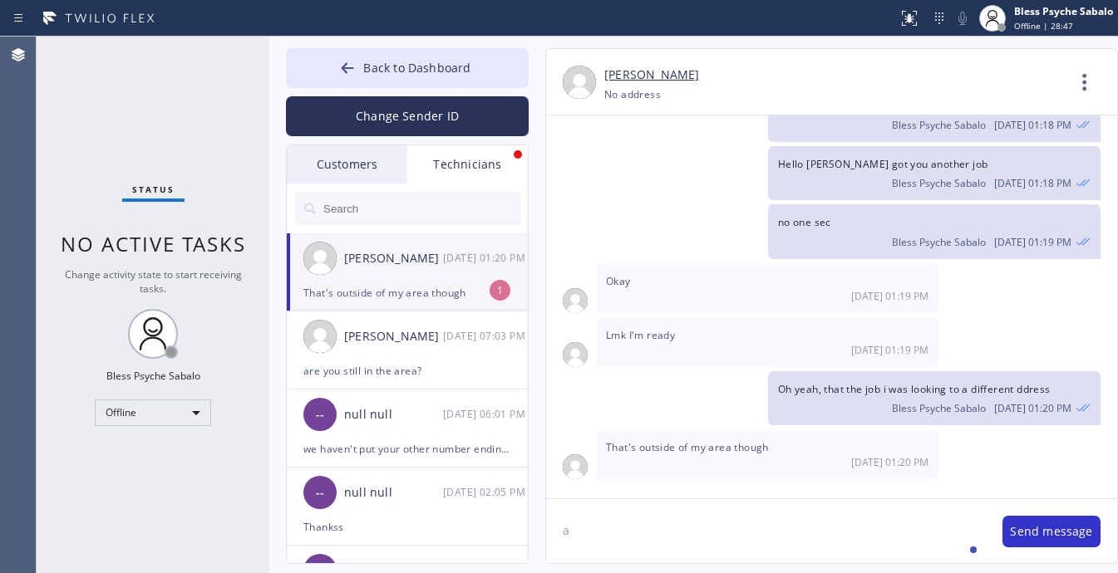
type textarea "="
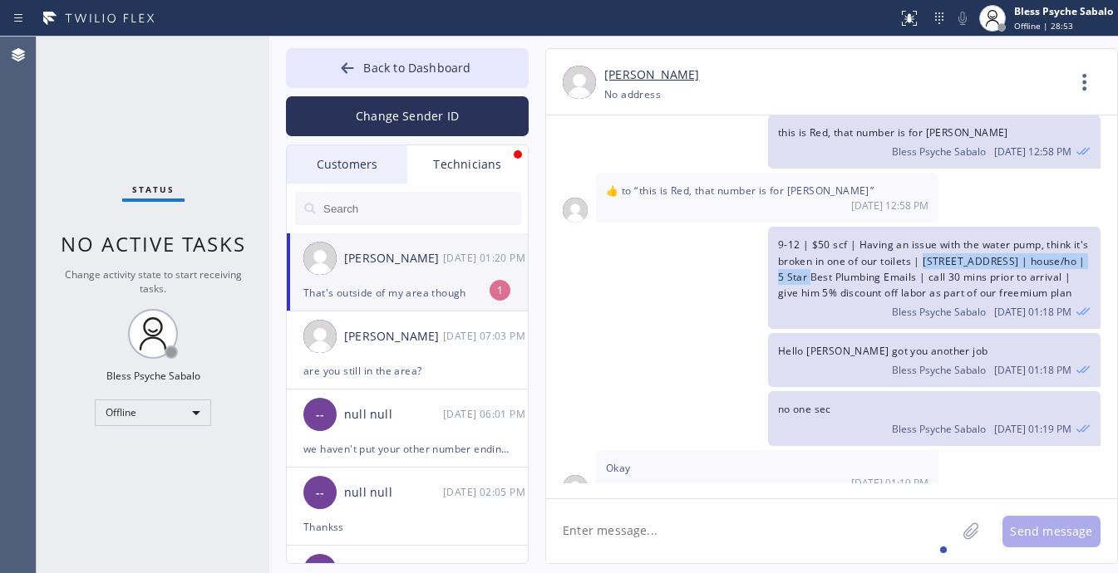
drag, startPoint x: 924, startPoint y: 267, endPoint x: 823, endPoint y: 289, distance: 103.0
click at [823, 289] on span "9-12 | $50 scf | Having an issue with the water pump, think it's broken in one …" at bounding box center [933, 269] width 311 height 62
copy span "23409 Mobile St Los Angeles, 91307 CA"
click at [775, 537] on textarea at bounding box center [751, 531] width 410 height 64
paste textarea "1-4 | free estimate | 3 bathroom toilet/sink | 1 faucet is leaking at the botto…"
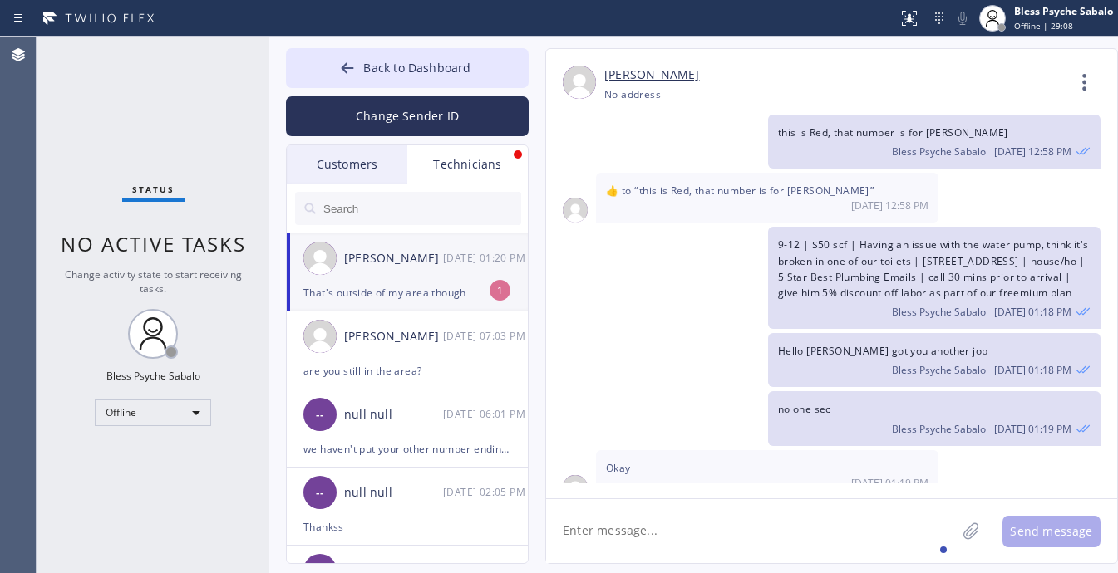
type textarea "1-4 | free estimate | 3 bathroom toilet/sink | 1 faucet is leaking at the botto…"
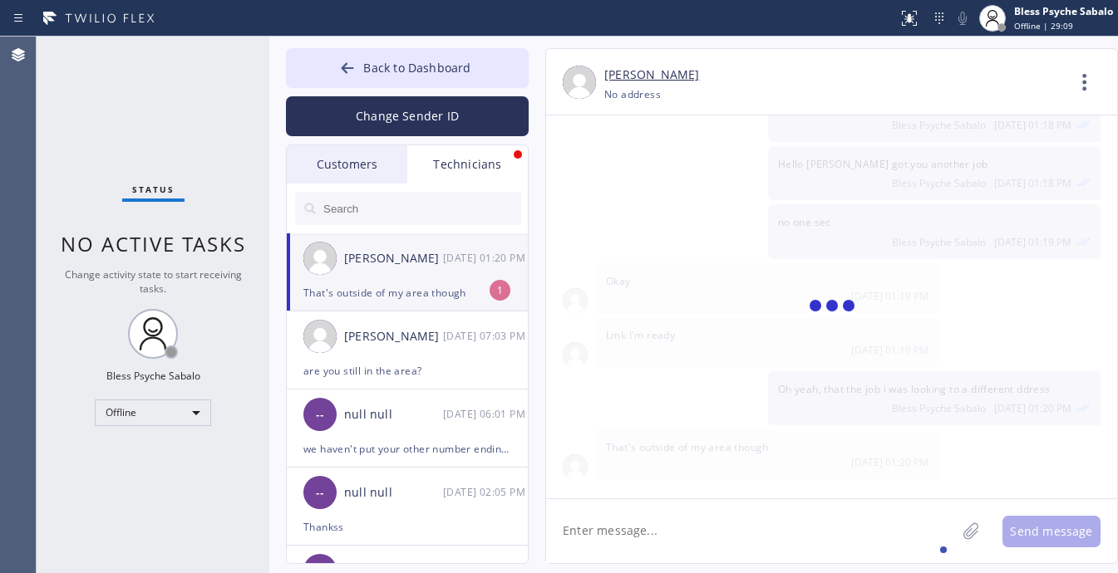
scroll to position [1598, 0]
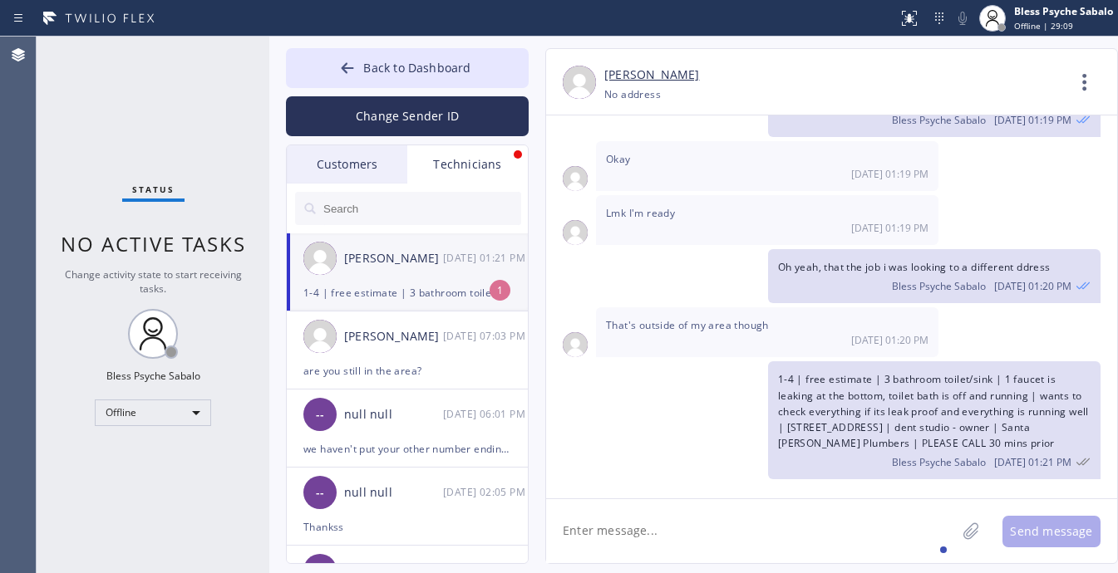
click at [803, 528] on textarea at bounding box center [751, 531] width 410 height 64
drag, startPoint x: 809, startPoint y: 526, endPoint x: 569, endPoint y: 513, distance: 239.7
click at [569, 513] on textarea "this job" at bounding box center [766, 531] width 440 height 64
type textarea "t"
drag, startPoint x: 808, startPoint y: 424, endPoint x: 1005, endPoint y: 422, distance: 197.8
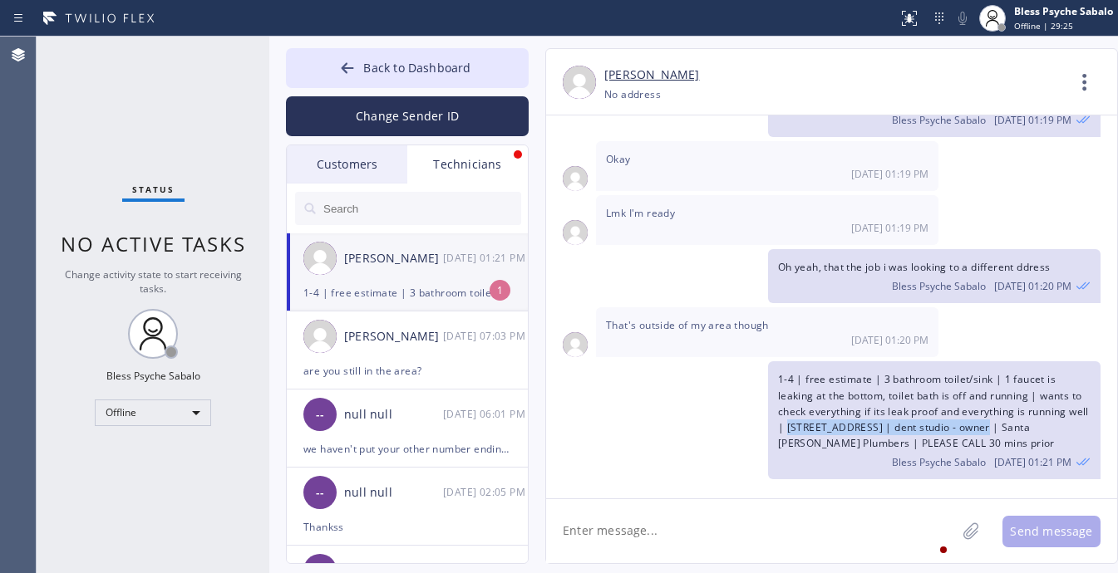
click at [1005, 422] on span "1-4 | free estimate | 3 bathroom toilet/sink | 1 faucet is leaking at the botto…" at bounding box center [933, 411] width 311 height 78
copy span "2431 N Tustin Ave Santa Ana, CA 92705"
click at [421, 287] on div "1-4 | free estimate | 3 bathroom toilet/sink | 1 faucet is leaking at the botto…" at bounding box center [407, 292] width 208 height 19
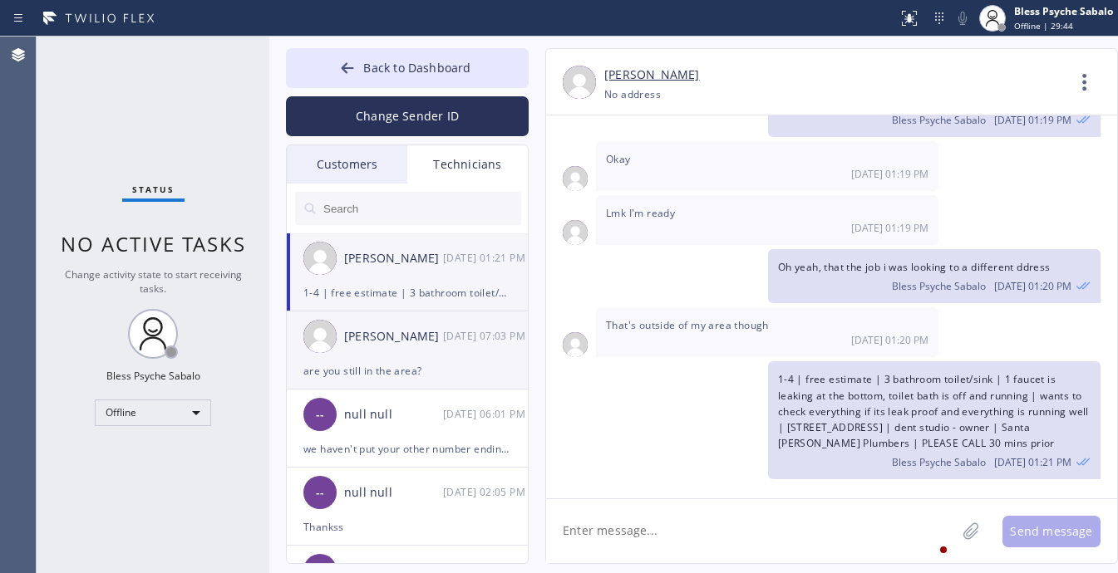
click at [462, 358] on div "Jacob Solomon 09/17 07:03 PM" at bounding box center [408, 337] width 243 height 50
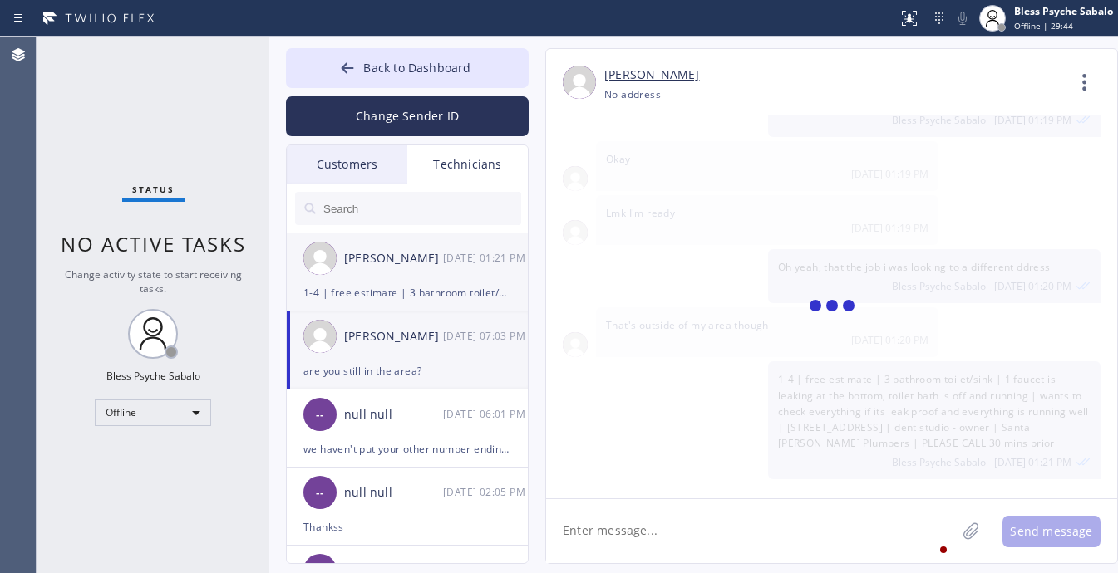
click at [407, 255] on div "[PERSON_NAME]" at bounding box center [393, 258] width 99 height 19
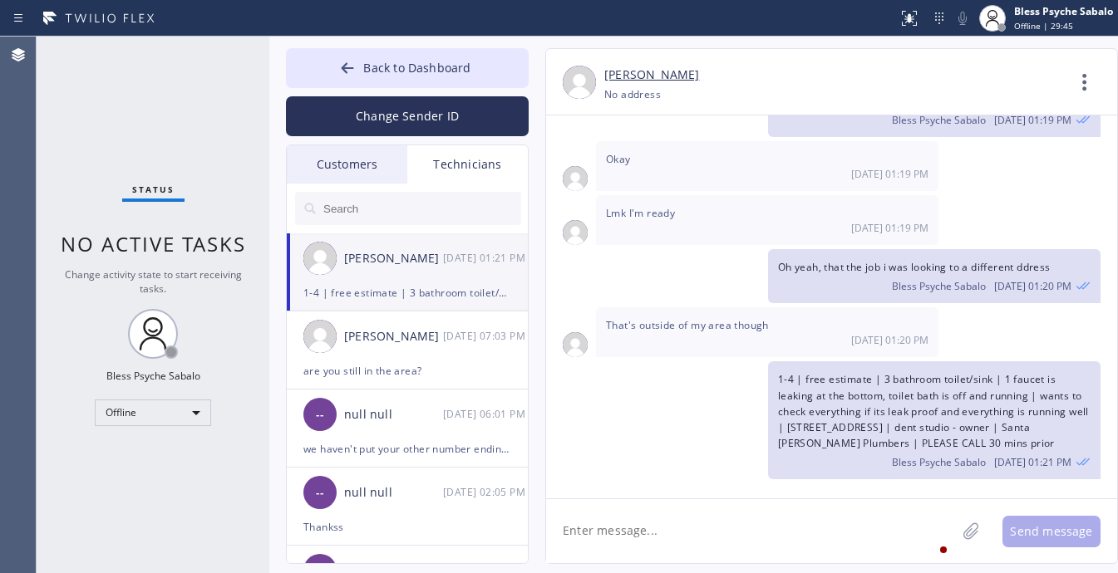
click at [740, 522] on textarea at bounding box center [751, 531] width 410 height 64
click at [858, 275] on div "Oh yeah, that the job i was looking to a different ddress Bless Psyche Sabalo 0…" at bounding box center [934, 276] width 332 height 54
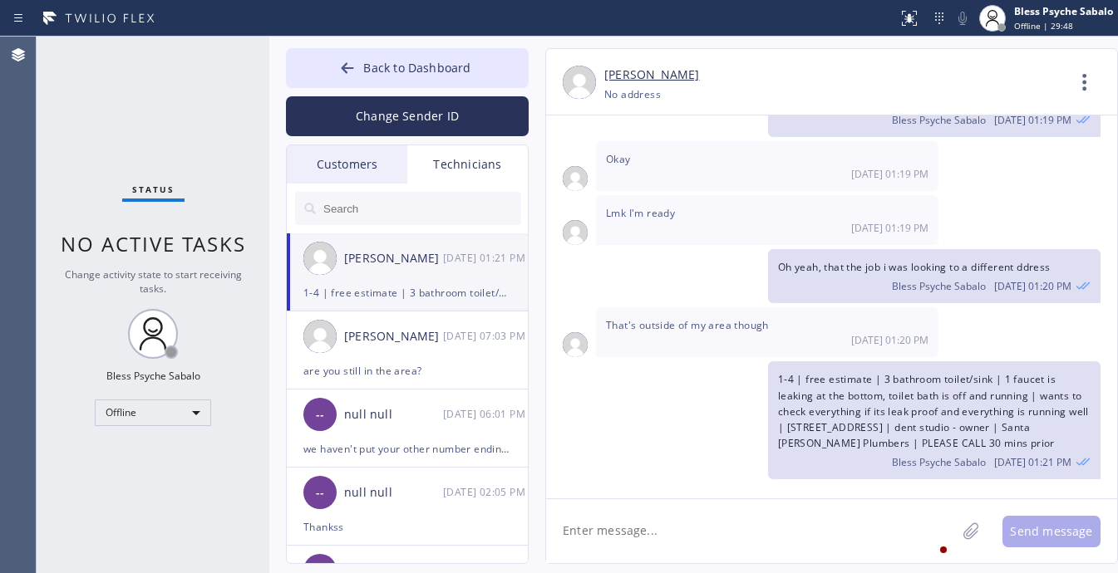
click at [858, 305] on div "09/17/2025 Hello Matthew, my name is Red one of the dispatchers here at 5 Star …" at bounding box center [831, 300] width 571 height 368
click at [809, 518] on textarea at bounding box center [751, 531] width 410 height 64
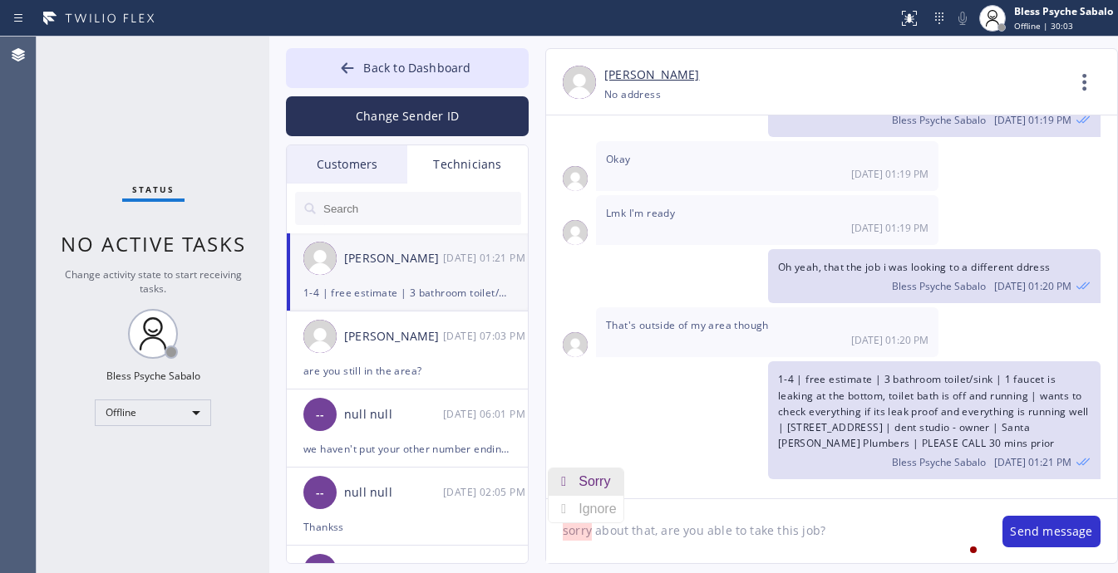
click at [590, 480] on div "Sorry" at bounding box center [597, 482] width 38 height 27
type textarea "Sorry about that, are you able to take this job?"
click at [870, 530] on textarea "Sorry about that, are you able to take this job?" at bounding box center [766, 531] width 440 height 64
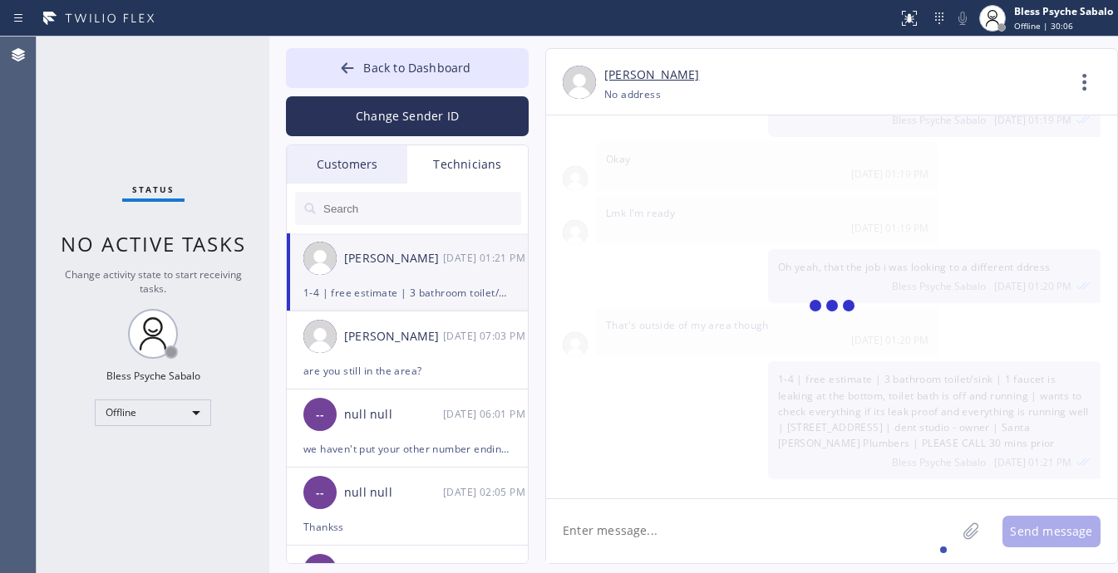
scroll to position [1656, 0]
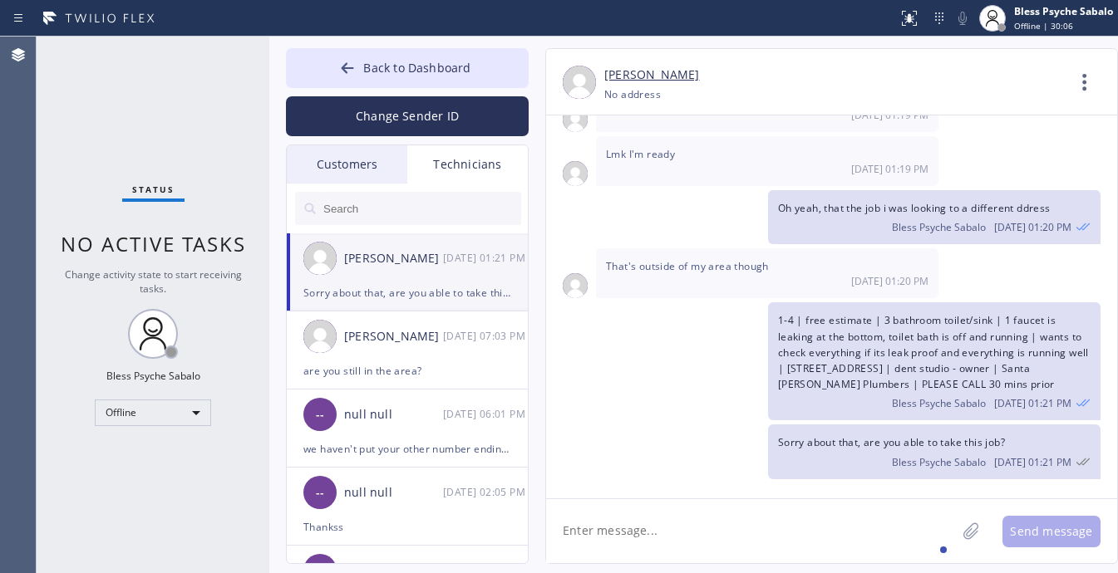
click at [904, 480] on div "09/17/2025 Hello Matthew, my name is Red one of the dispatchers here at 5 Star …" at bounding box center [831, 300] width 571 height 368
click at [906, 459] on span "Bless Psyche Sabalo" at bounding box center [939, 462] width 94 height 14
click at [882, 537] on textarea at bounding box center [751, 531] width 410 height 64
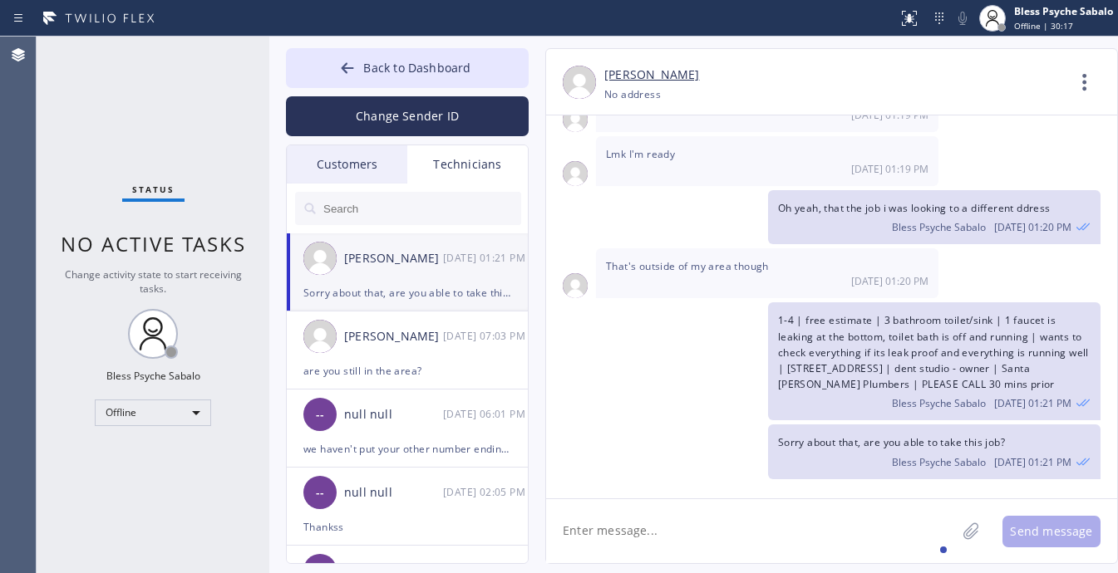
click at [828, 533] on textarea at bounding box center [751, 531] width 410 height 64
click at [1080, 85] on icon at bounding box center [1084, 82] width 40 height 40
click at [924, 158] on li "Call to Technician" at bounding box center [983, 170] width 241 height 43
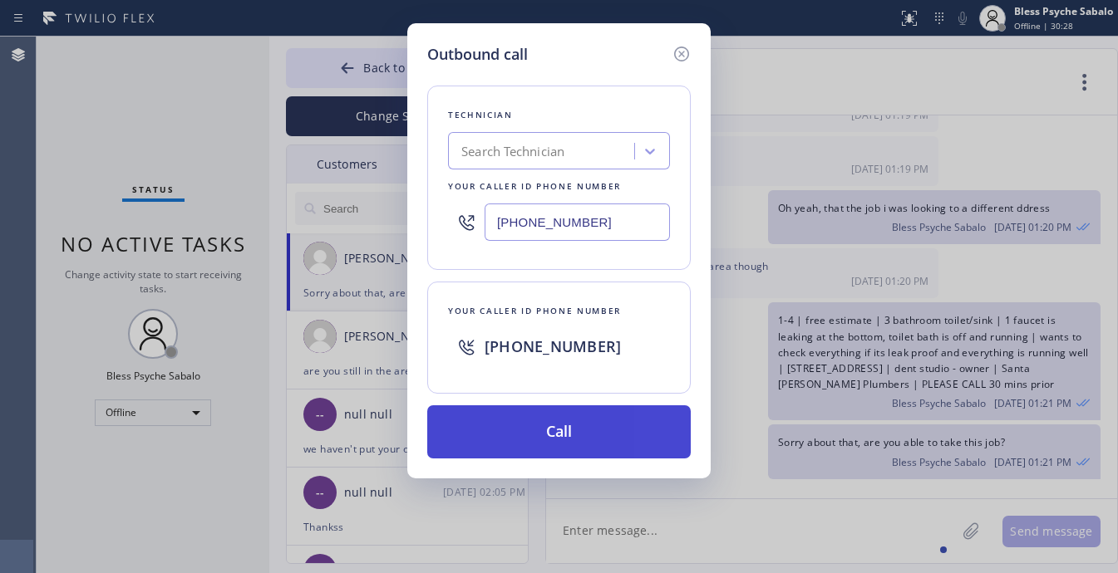
click at [621, 421] on button "Call" at bounding box center [558, 432] width 263 height 53
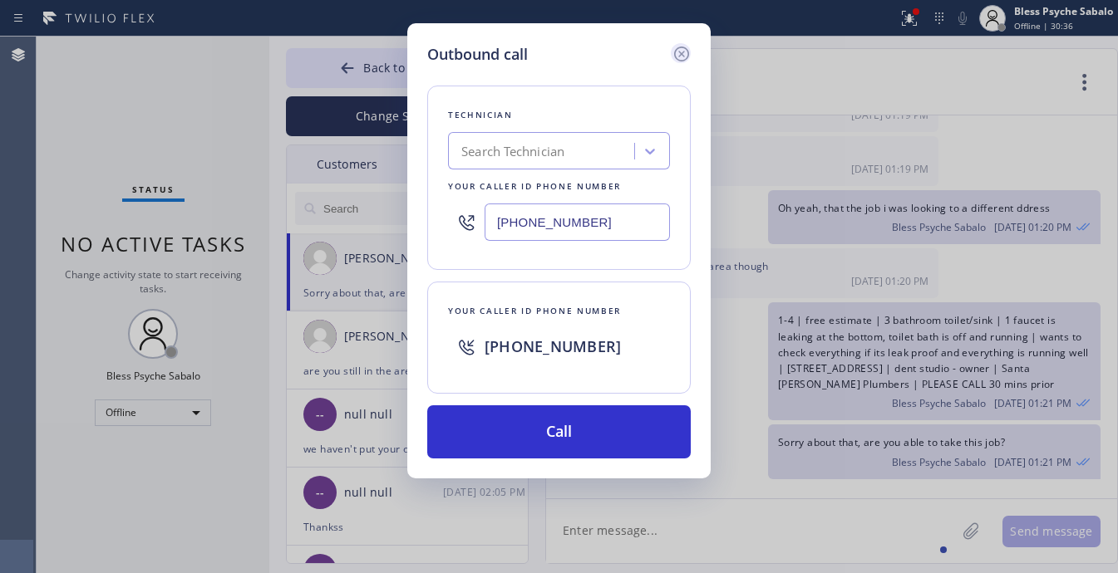
click at [681, 48] on icon at bounding box center [681, 54] width 20 height 20
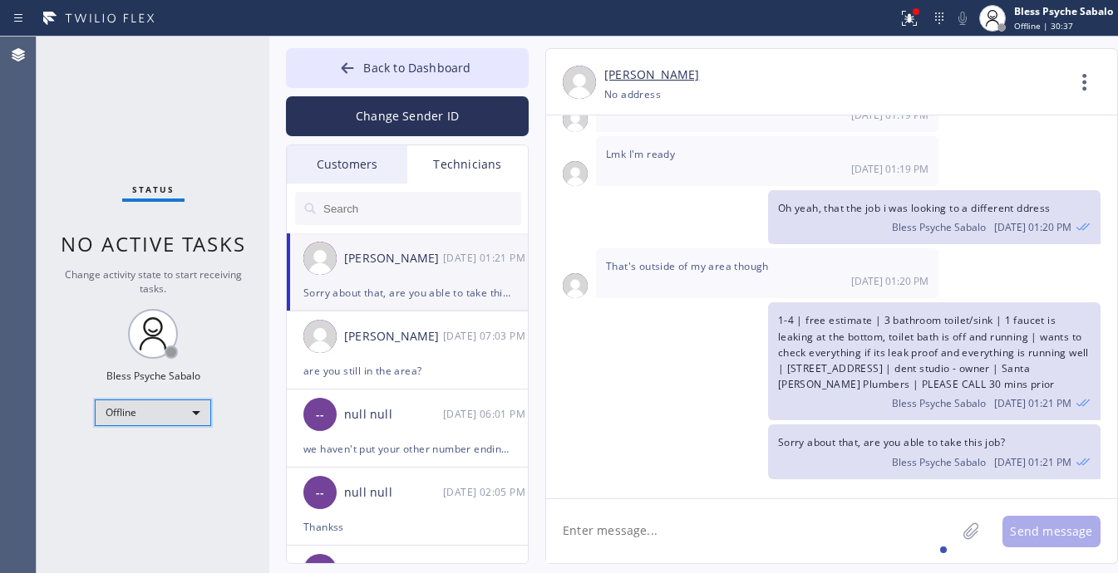
click at [150, 401] on div "Offline" at bounding box center [153, 413] width 116 height 27
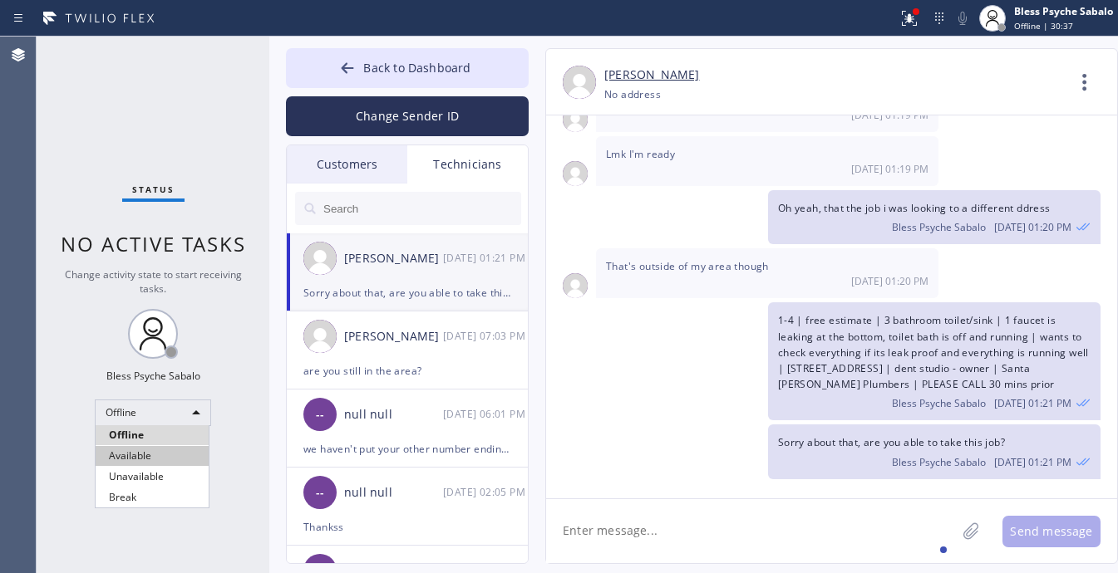
click at [165, 455] on li "Available" at bounding box center [152, 456] width 113 height 20
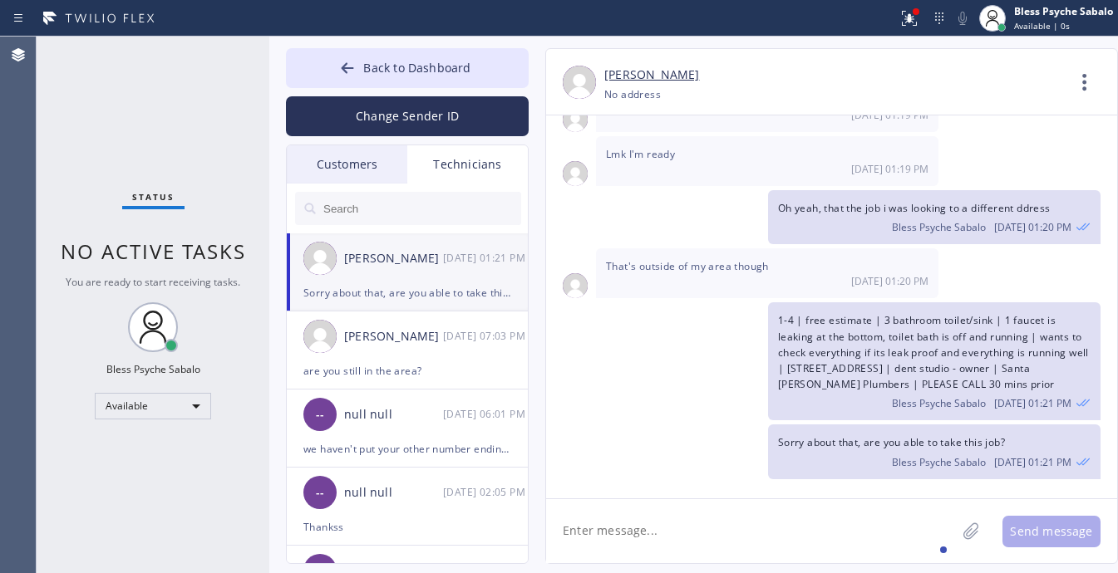
click at [200, 330] on div "Status No active tasks You are ready to start receiving tasks. Bless Psyche Sab…" at bounding box center [153, 305] width 233 height 537
drag, startPoint x: 1086, startPoint y: 87, endPoint x: 1061, endPoint y: 104, distance: 30.0
click at [1085, 87] on icon at bounding box center [1084, 82] width 40 height 40
click at [943, 179] on li "Call to Technician" at bounding box center [983, 170] width 241 height 43
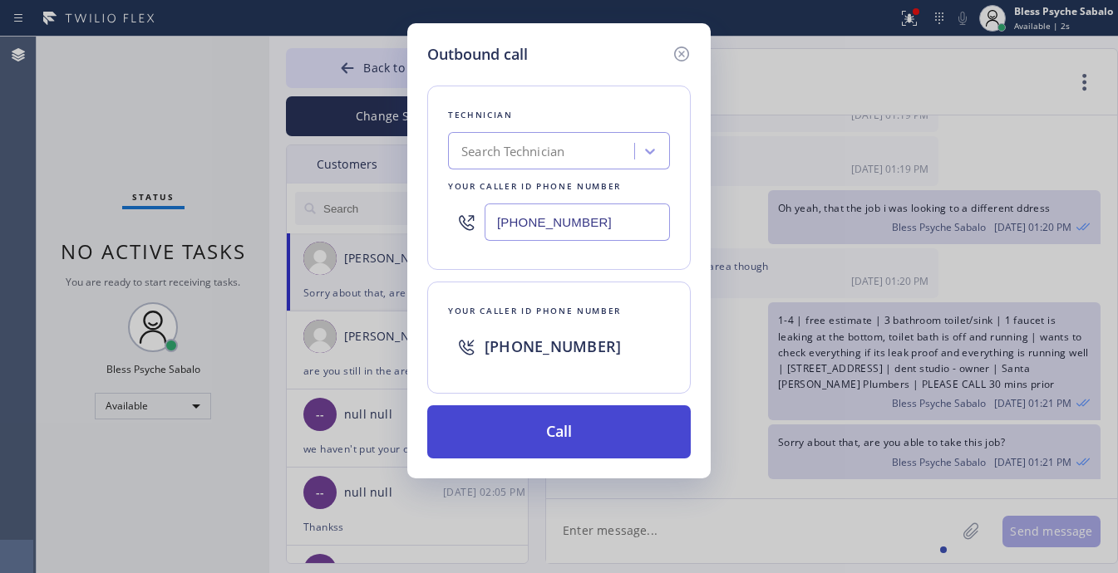
click at [613, 430] on button "Call" at bounding box center [558, 432] width 263 height 53
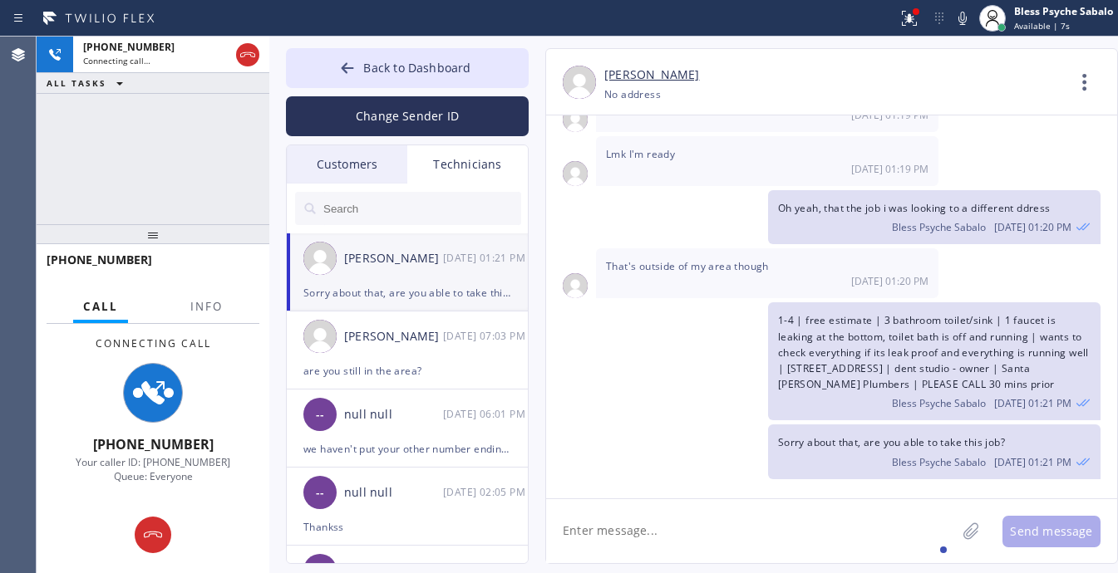
click at [646, 388] on div "1-4 | free estimate | 3 bathroom toilet/sink | 1 faucet is leaking at the botto…" at bounding box center [823, 361] width 554 height 118
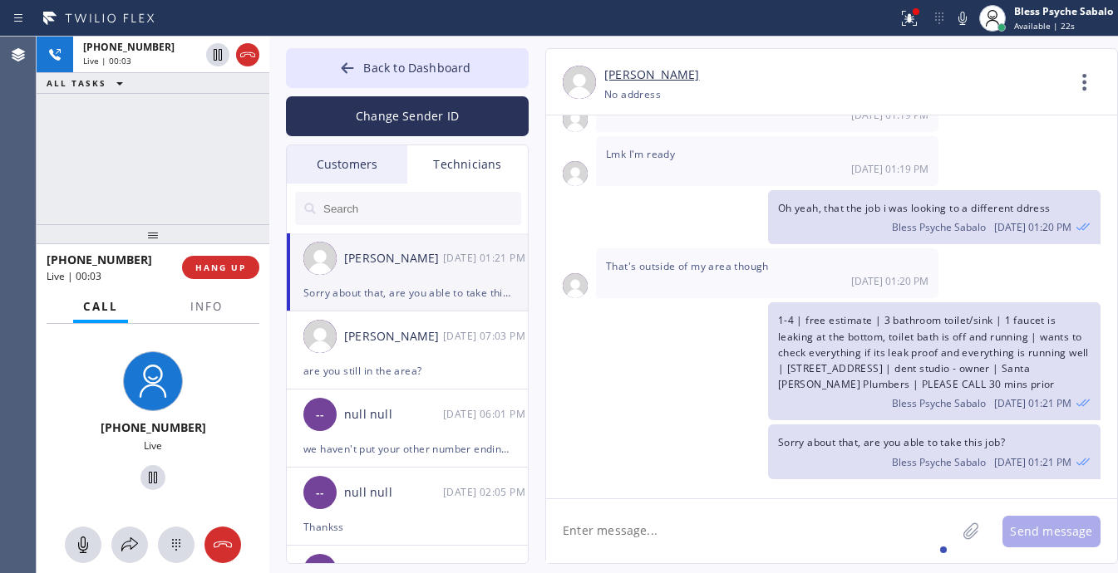
click at [617, 255] on div "That's outside of my area though 09/18 01:20 PM" at bounding box center [767, 273] width 342 height 50
drag, startPoint x: 1078, startPoint y: 378, endPoint x: 778, endPoint y: 316, distance: 306.4
click at [778, 316] on div "1-4 | free estimate | 3 bathroom toilet/sink | 1 faucet is leaking at the botto…" at bounding box center [934, 361] width 332 height 118
click at [778, 320] on span "1-4 | free estimate | 3 bathroom toilet/sink | 1 faucet is leaking at the botto…" at bounding box center [933, 352] width 311 height 78
drag, startPoint x: 775, startPoint y: 316, endPoint x: 1066, endPoint y: 385, distance: 298.9
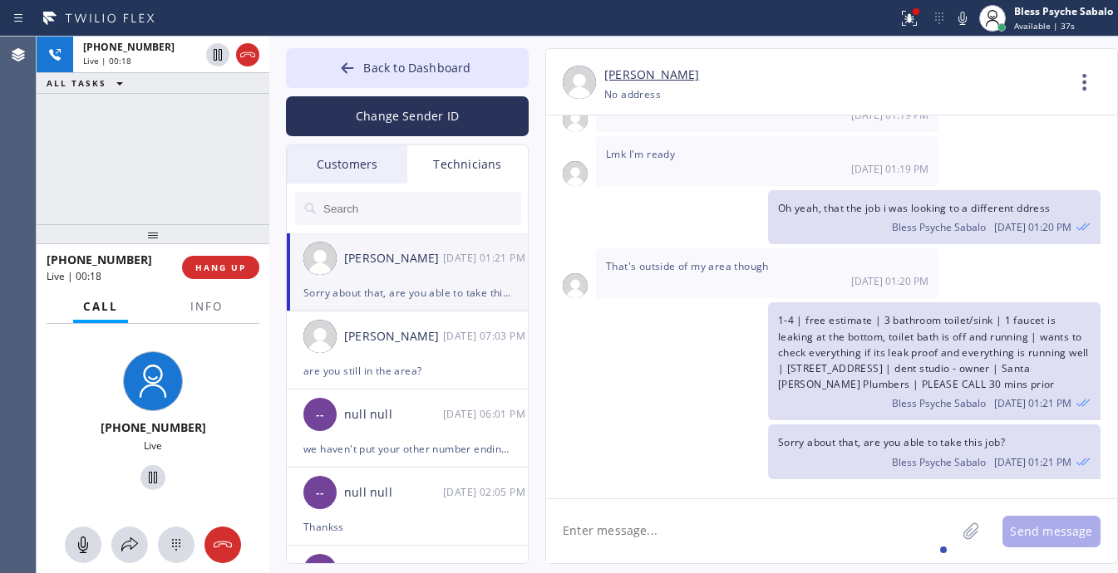
click at [1066, 385] on div "1-4 | free estimate | 3 bathroom toilet/sink | 1 faucet is leaking at the botto…" at bounding box center [934, 361] width 332 height 118
click at [1068, 384] on div "1-4 | free estimate | 3 bathroom toilet/sink | 1 faucet is leaking at the botto…" at bounding box center [934, 361] width 332 height 118
click at [1064, 397] on span "09/18 01:21 PM" at bounding box center [1032, 403] width 77 height 14
drag, startPoint x: 1029, startPoint y: 376, endPoint x: 759, endPoint y: 317, distance: 276.4
click at [759, 317] on div "1-4 | free estimate | 3 bathroom toilet/sink | 1 faucet is leaking at the botto…" at bounding box center [823, 361] width 554 height 118
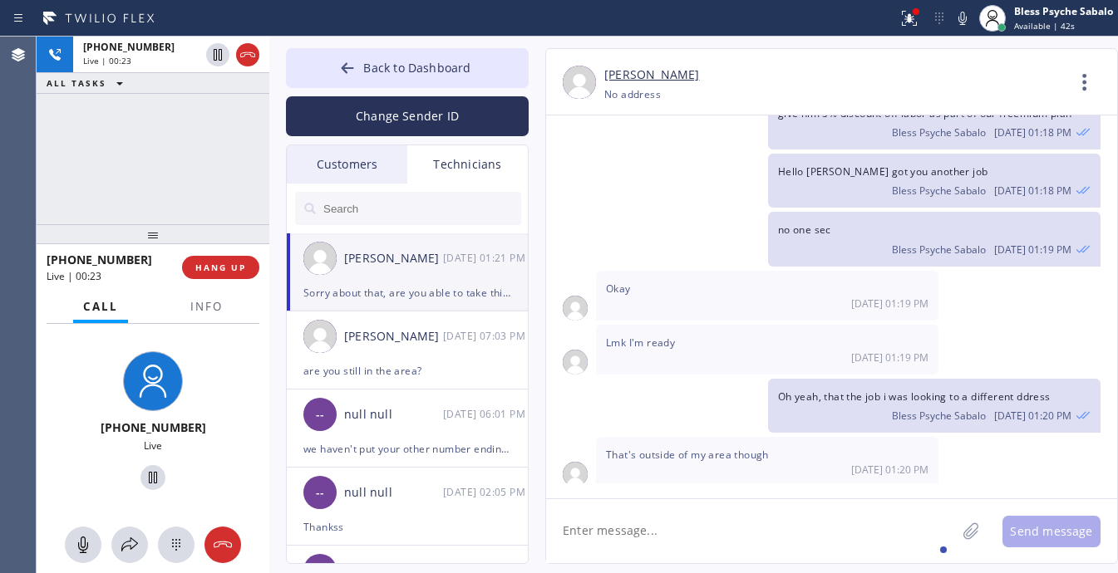
scroll to position [1344, 0]
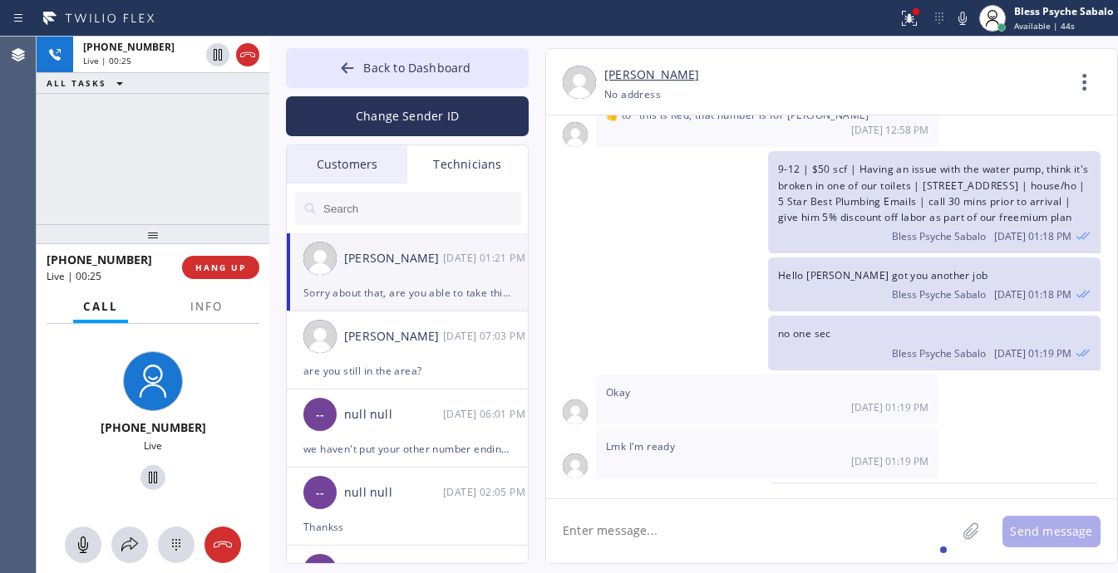
drag, startPoint x: 882, startPoint y: 243, endPoint x: 759, endPoint y: 171, distance: 143.4
click at [759, 171] on div "9-12 | $50 scf | Having an issue with the water pump, think it's broken in one …" at bounding box center [823, 202] width 554 height 102
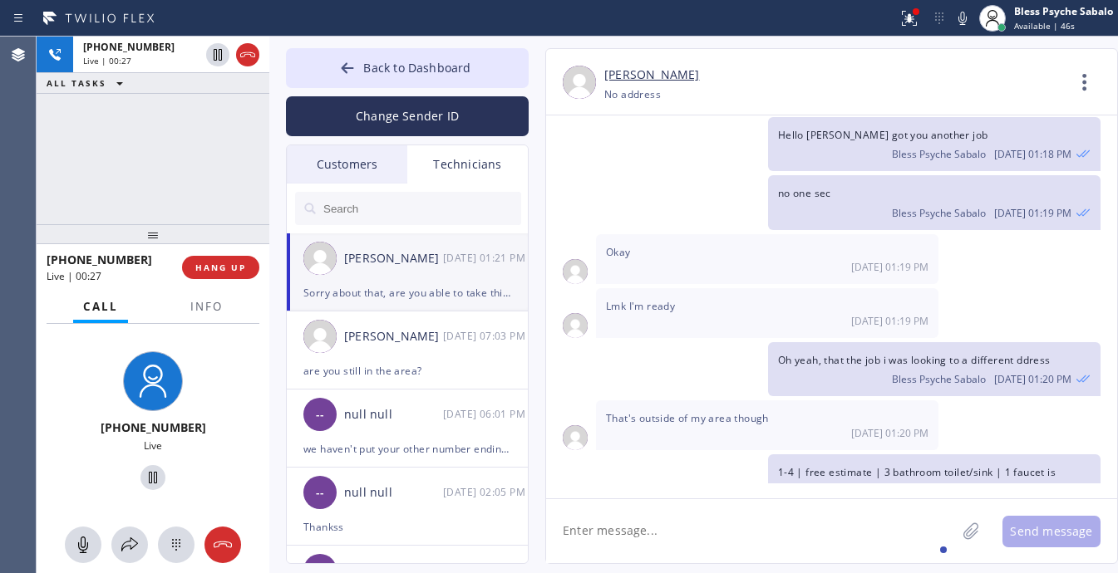
scroll to position [1656, 0]
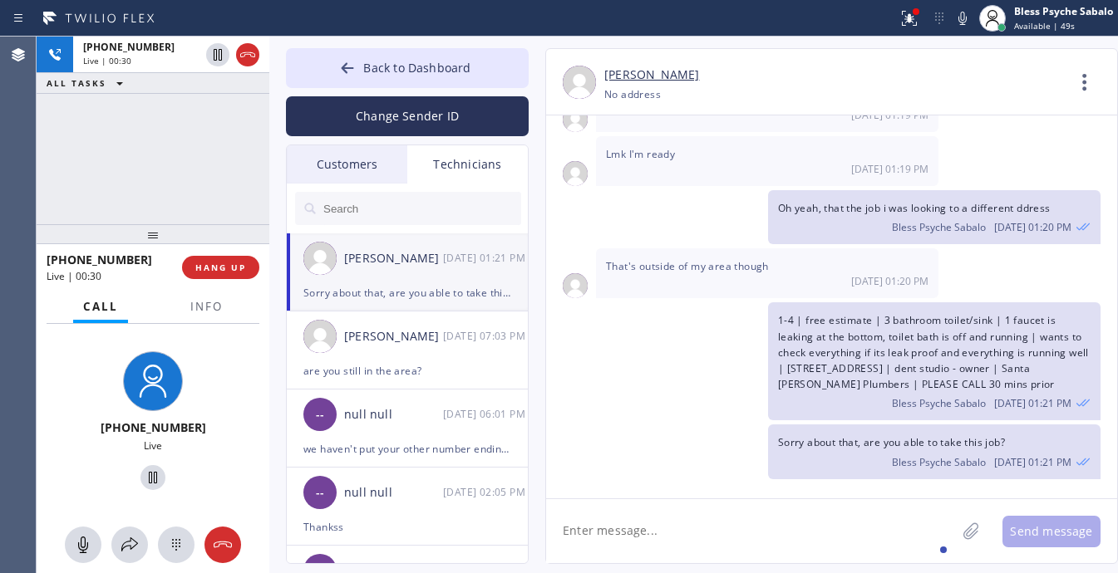
drag, startPoint x: 1073, startPoint y: 379, endPoint x: 765, endPoint y: 310, distance: 315.1
click at [765, 310] on div "1-4 | free estimate | 3 bathroom toilet/sink | 1 faucet is leaking at the botto…" at bounding box center [823, 361] width 554 height 118
click at [196, 284] on div "+13105316730 Live | 00:43 HANG UP" at bounding box center [153, 267] width 213 height 43
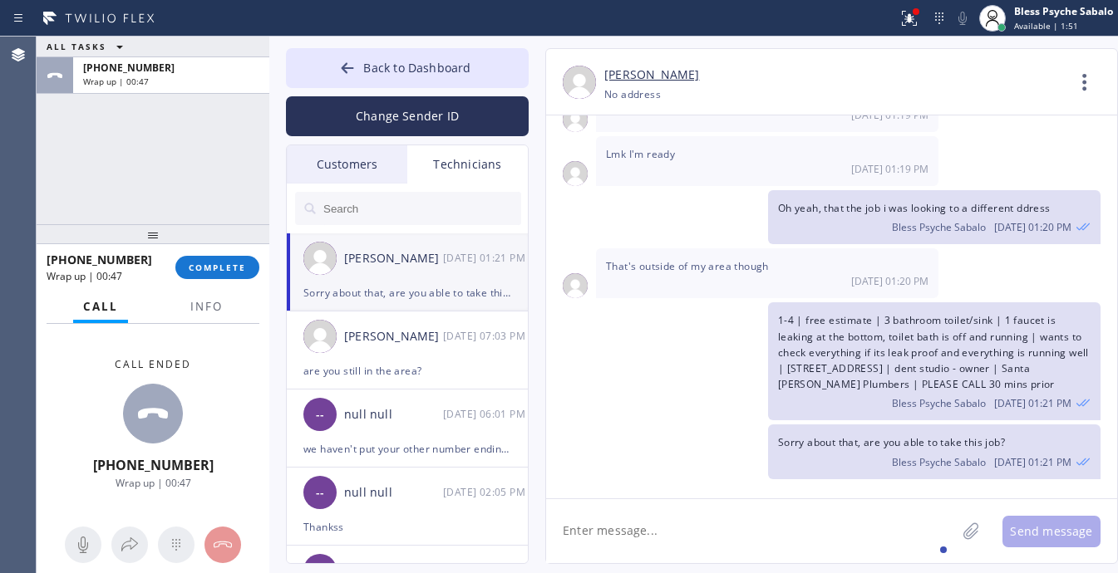
click at [628, 353] on div "1-4 | free estimate | 3 bathroom toilet/sink | 1 faucet is leaking at the botto…" at bounding box center [823, 361] width 554 height 118
click at [142, 188] on div "ALL TASKS ALL TASKS ACTIVE TASKS TASKS IN WRAP UP +13105316730 Wrap up | 00:54" at bounding box center [153, 131] width 233 height 188
click at [204, 288] on div "+13105316730 Wrap up | 00:54 COMPLETE" at bounding box center [153, 267] width 213 height 43
click at [204, 287] on div "+13105316730 Wrap up | 00:54 COMPLETE" at bounding box center [153, 267] width 213 height 43
click at [204, 276] on button "COMPLETE" at bounding box center [217, 267] width 84 height 23
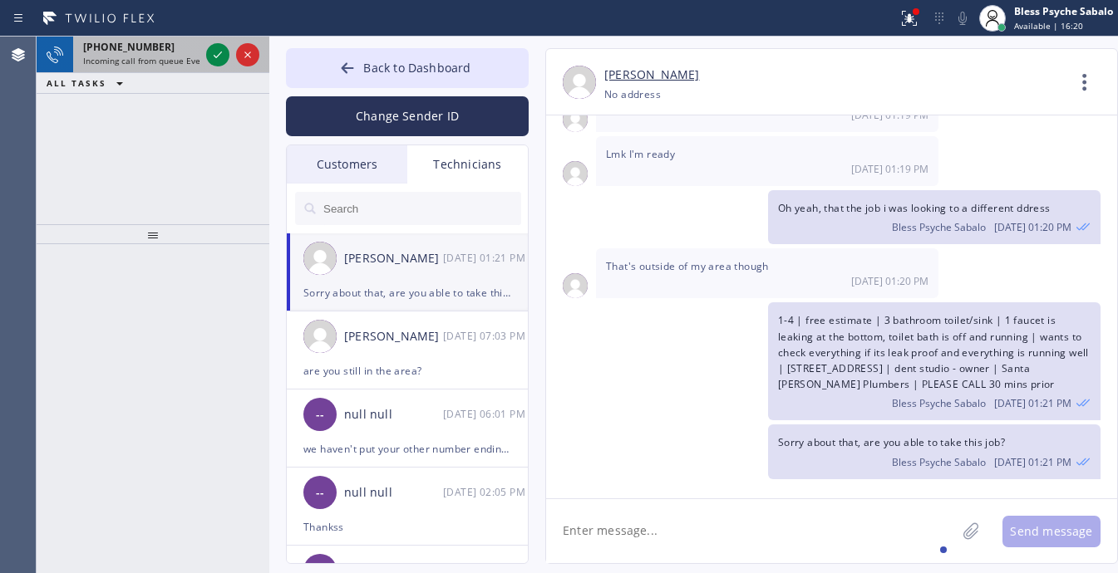
drag, startPoint x: 90, startPoint y: 71, endPoint x: 101, endPoint y: 66, distance: 12.4
click at [91, 71] on div "+12098652001 Incoming call from queue Everybody" at bounding box center [138, 55] width 130 height 37
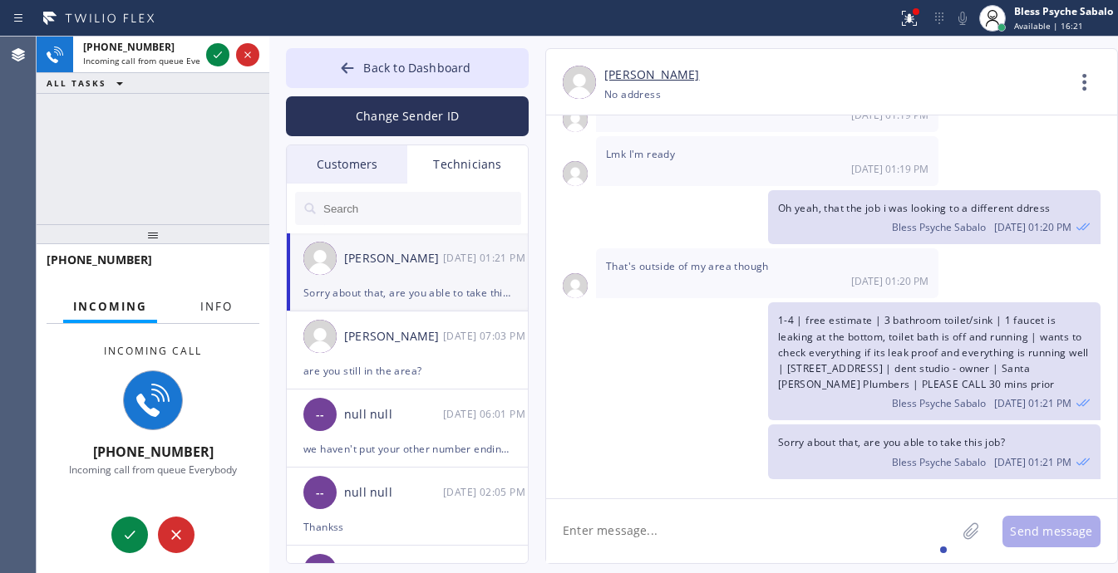
click at [216, 309] on span "Info" at bounding box center [216, 306] width 32 height 15
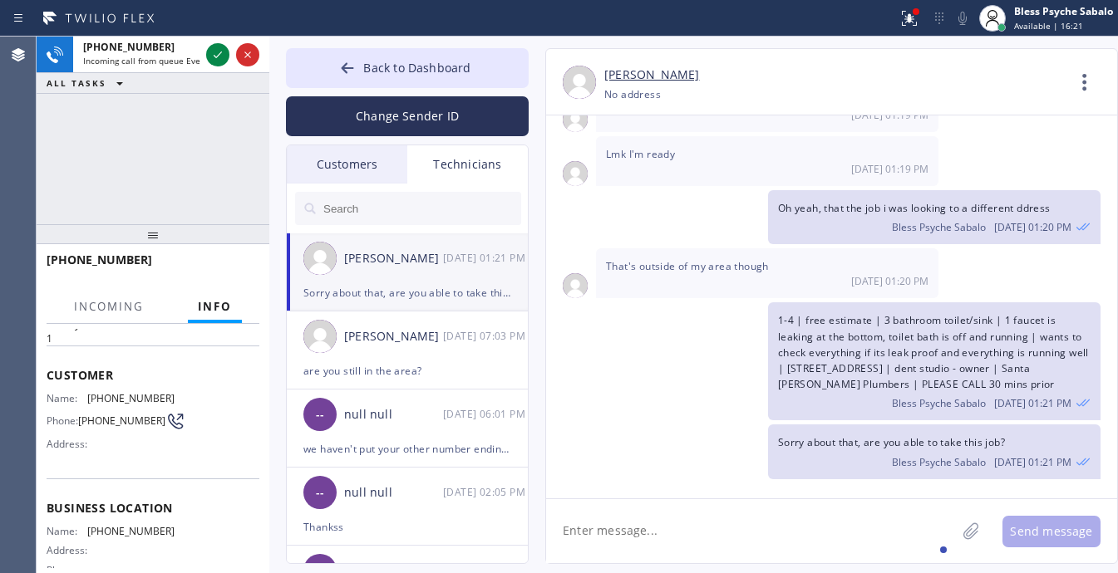
scroll to position [104, 0]
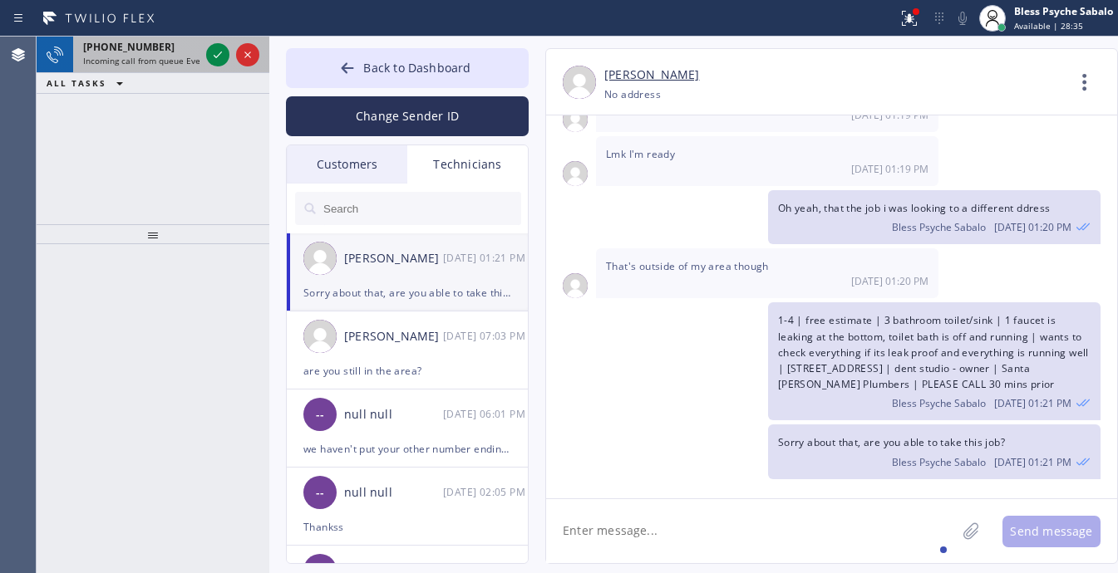
click at [117, 55] on span "Incoming call from queue Everybody" at bounding box center [155, 61] width 144 height 12
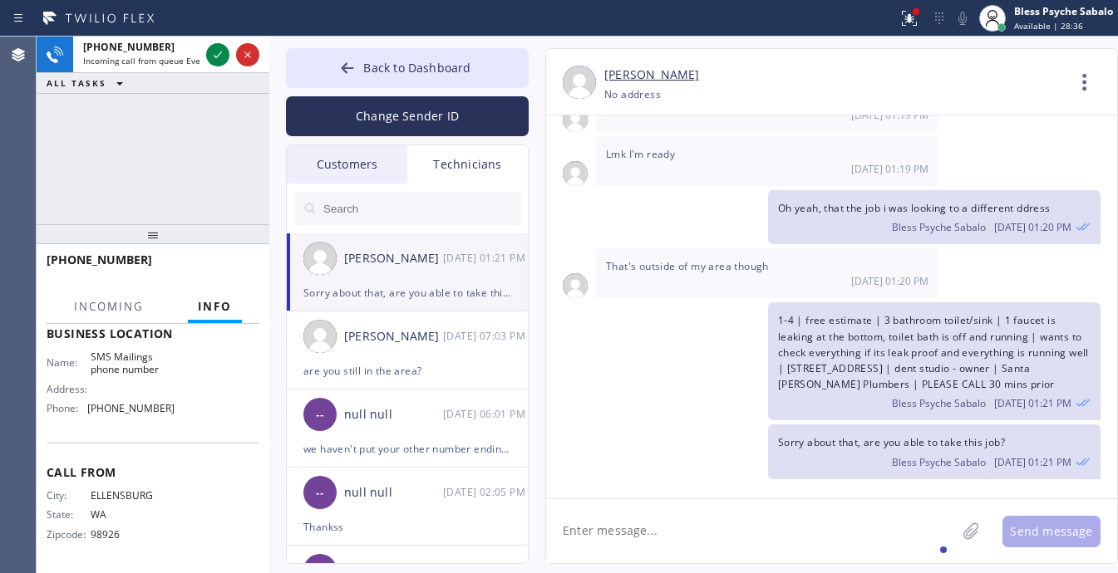
scroll to position [231, 0]
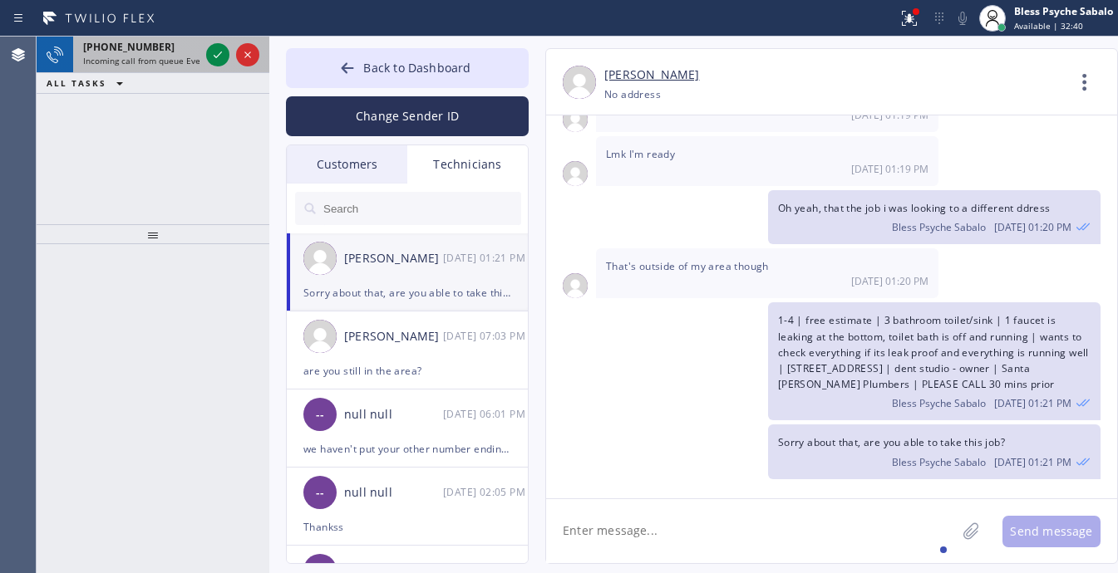
click at [113, 47] on span "+18476489846" at bounding box center [128, 47] width 91 height 14
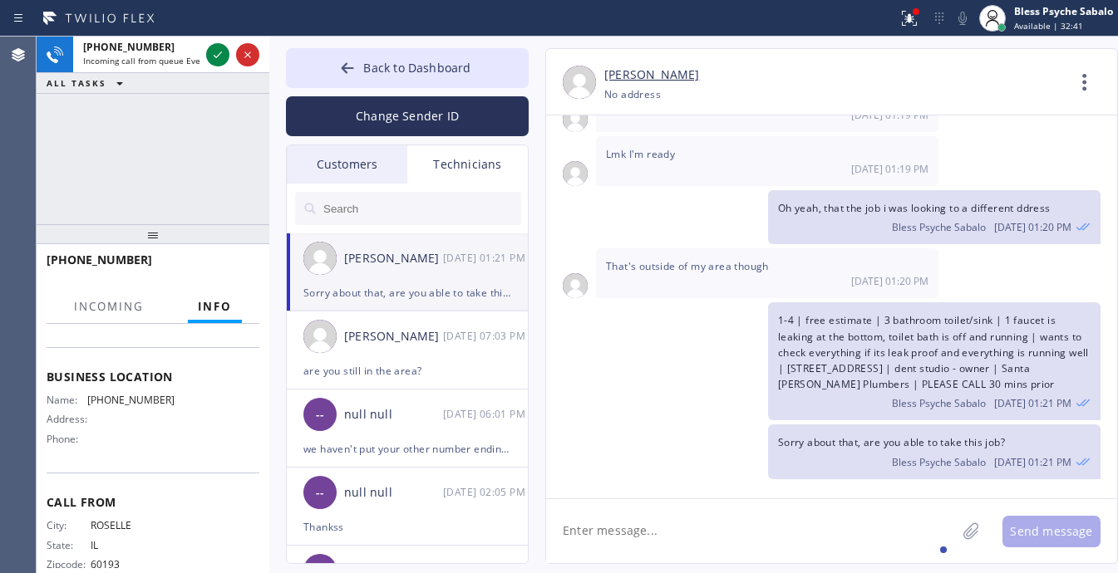
scroll to position [208, 0]
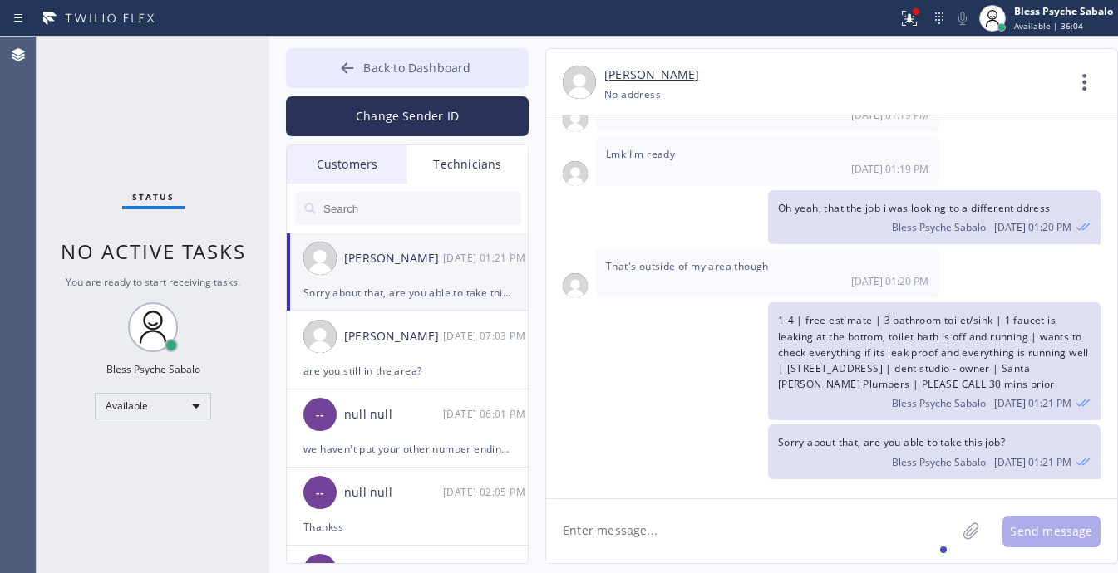
click at [428, 56] on button "Back to Dashboard" at bounding box center [407, 68] width 243 height 40
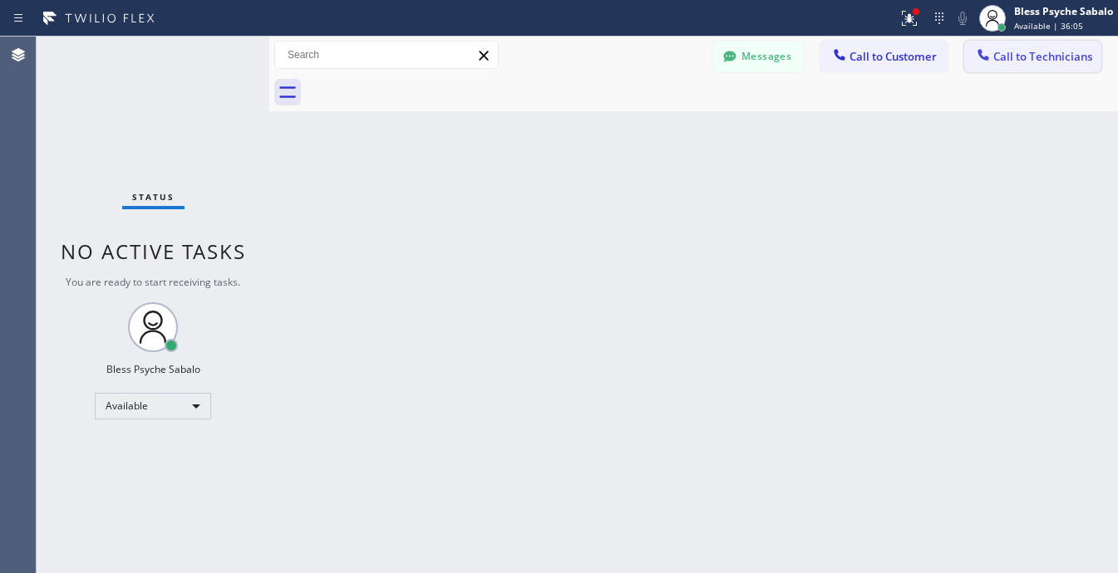
click at [1040, 59] on span "Call to Technicians" at bounding box center [1042, 56] width 99 height 15
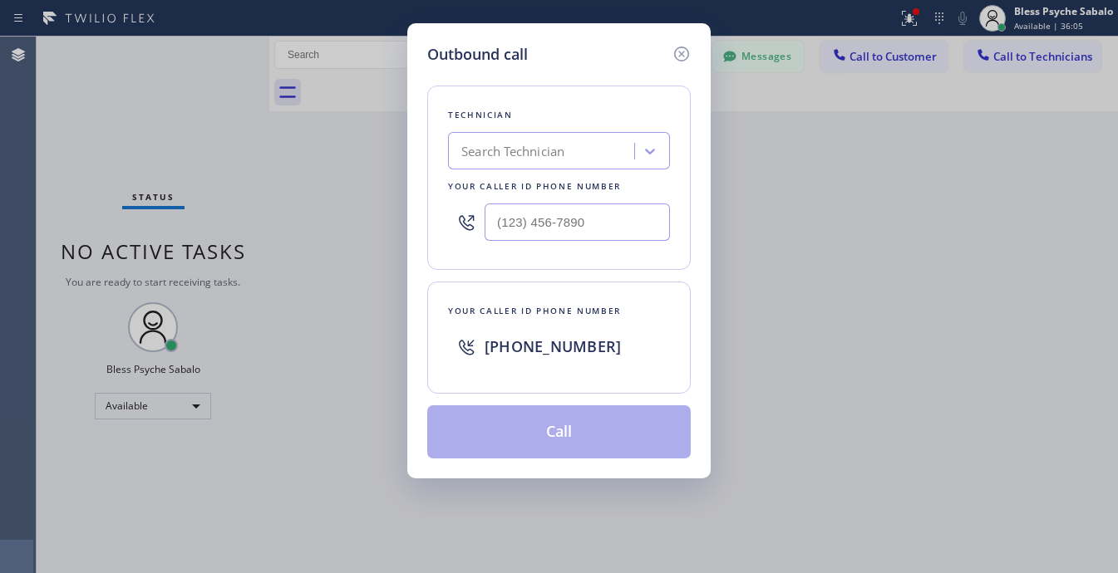
click at [536, 152] on div "Search Technician" at bounding box center [512, 151] width 103 height 19
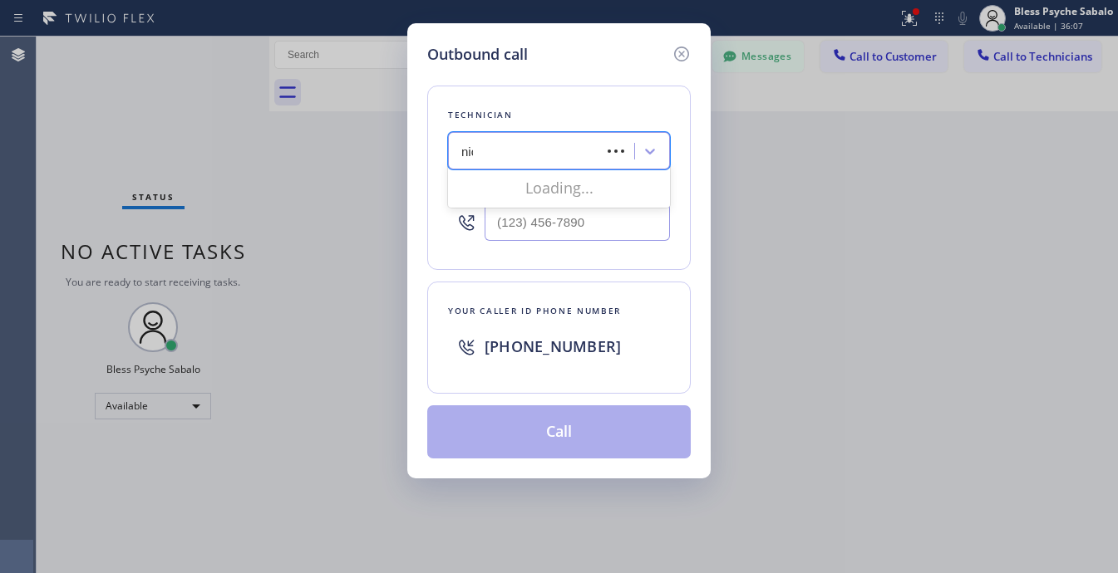
type input "nick"
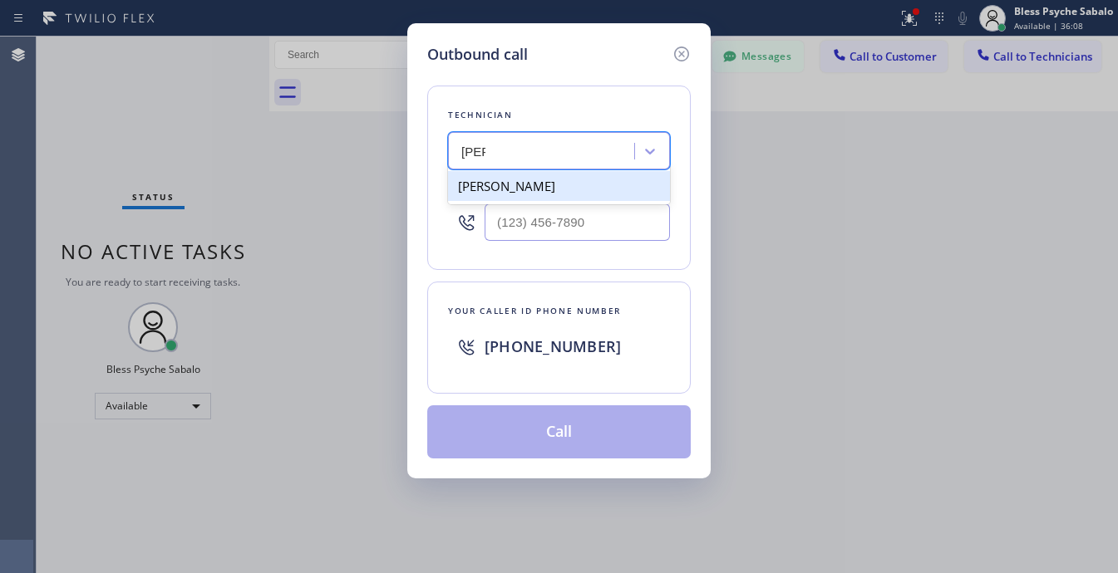
click at [562, 191] on div "[PERSON_NAME]" at bounding box center [559, 186] width 222 height 30
type input "(347) 417-3881"
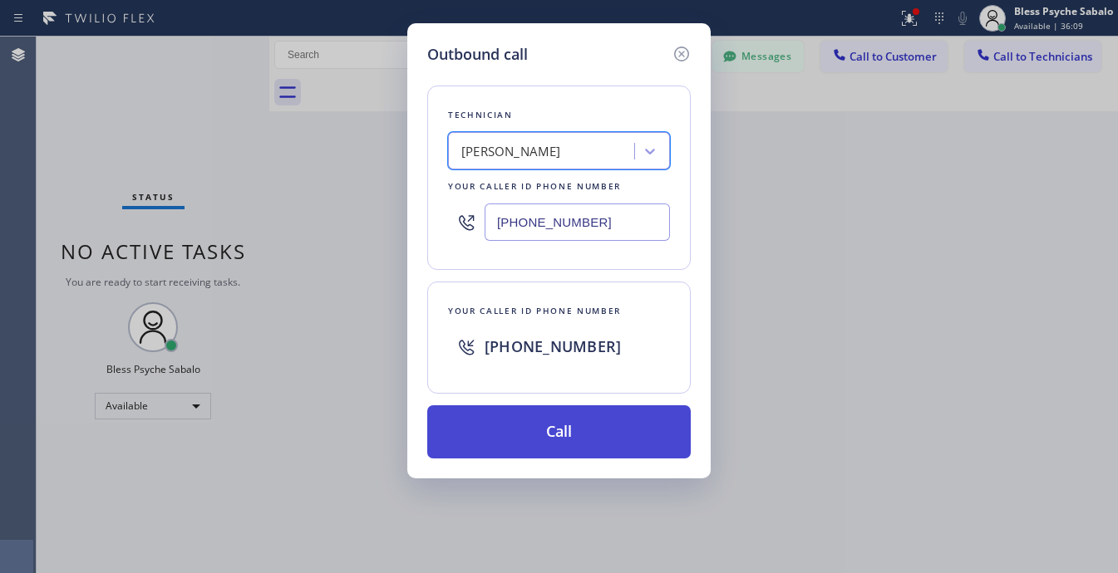
click at [568, 445] on button "Call" at bounding box center [558, 432] width 263 height 53
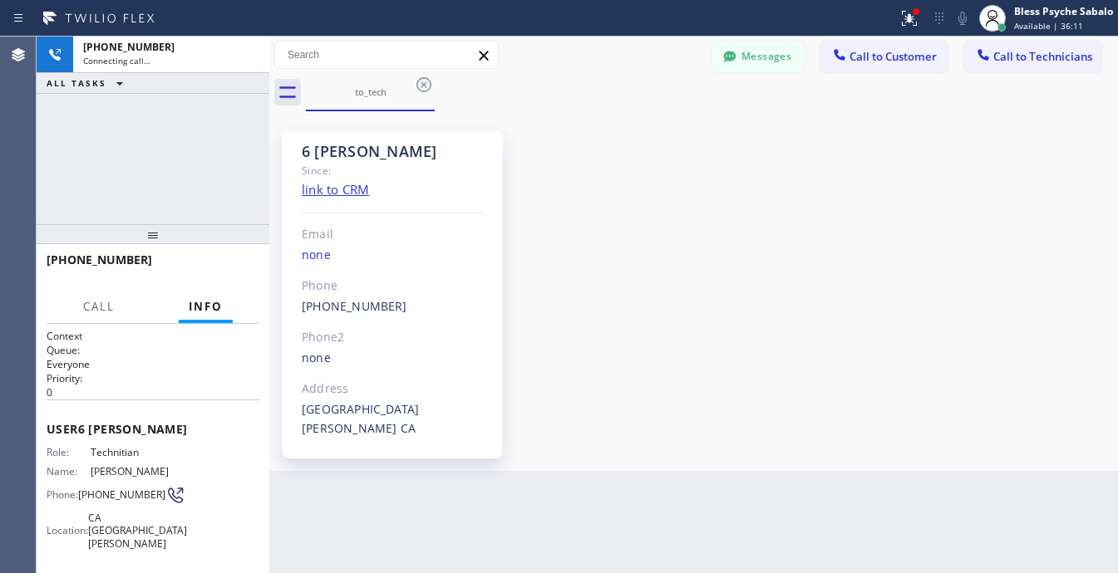
scroll to position [20427, 0]
click at [415, 85] on icon at bounding box center [424, 85] width 20 height 20
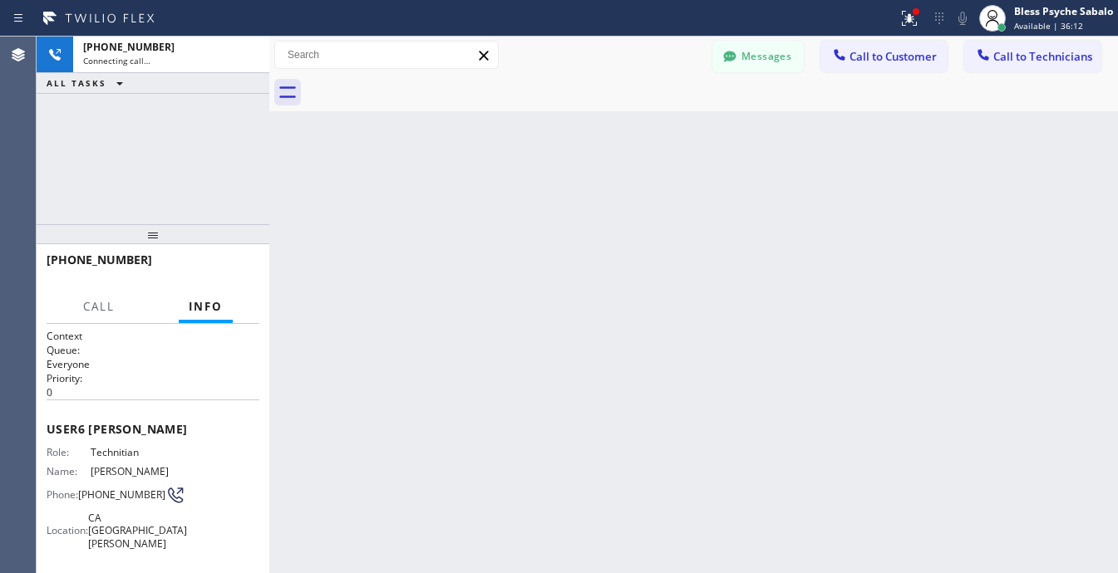
click at [572, 168] on div "Back to Dashboard Change Sender ID Customers Technicians VC [PERSON_NAME] [DATE…" at bounding box center [693, 305] width 848 height 537
click at [744, 54] on button "Messages" at bounding box center [757, 57] width 91 height 32
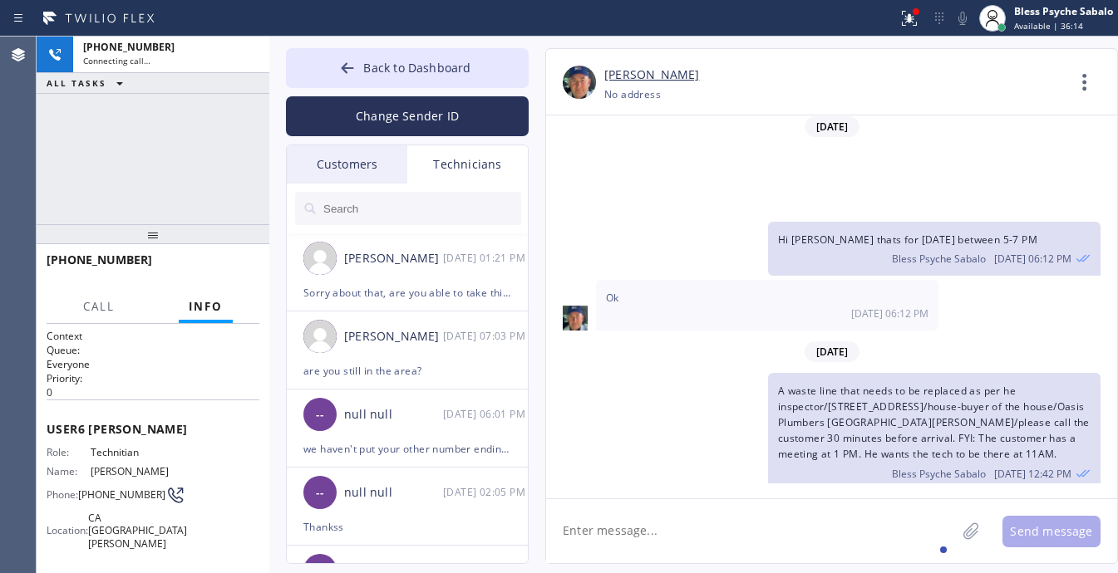
click at [646, 537] on textarea at bounding box center [751, 531] width 410 height 64
paste textarea "2 of my toilets are clogged / blocked /house-ho/ 1207 S Norton AveLos Angeles, …"
click at [563, 532] on textarea "2 of my toilets are clogged / blocked /house-ho/ 1207 S Norton AveLos Angeles, …" at bounding box center [766, 531] width 440 height 64
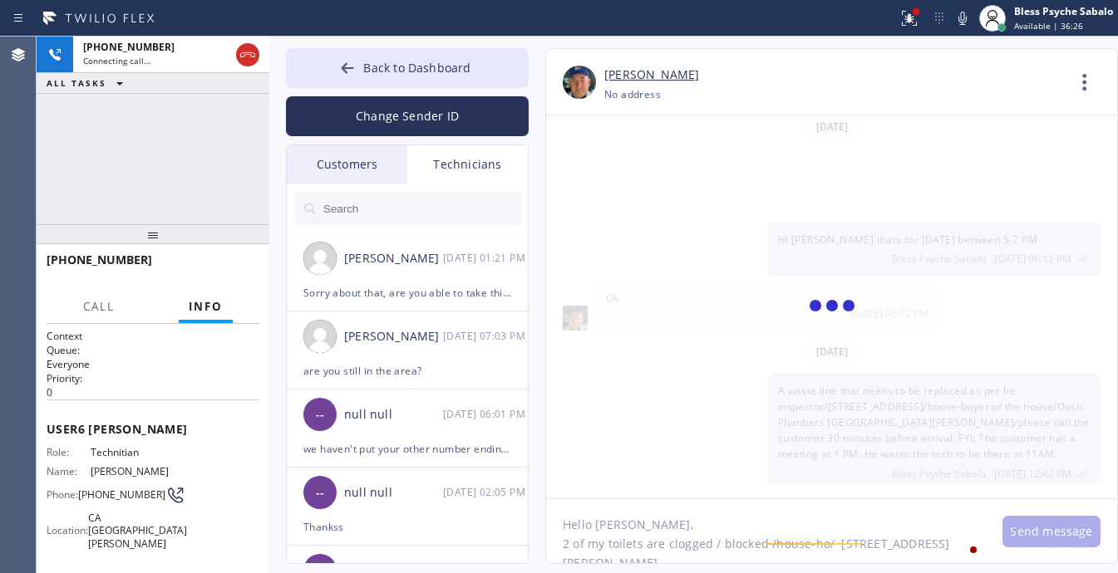
scroll to position [0, 0]
drag, startPoint x: 700, startPoint y: 559, endPoint x: 534, endPoint y: 511, distance: 172.2
click at [534, 511] on div "Nikolai Suvorov +13474173881 Choose phone number +13474173881 No address Contac…" at bounding box center [814, 306] width 573 height 516
type textarea "Hello Nick, 2 of my toilets are clogged / blocked /house-ho/ 1207 S Norton AveL…"
click at [738, 262] on div at bounding box center [831, 307] width 571 height 383
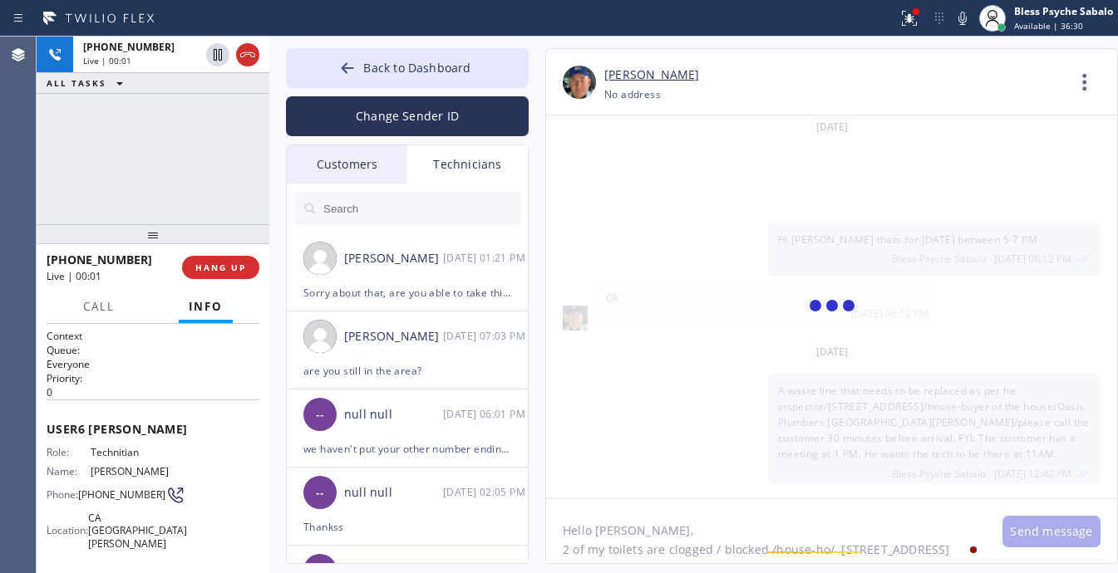
scroll to position [15, 0]
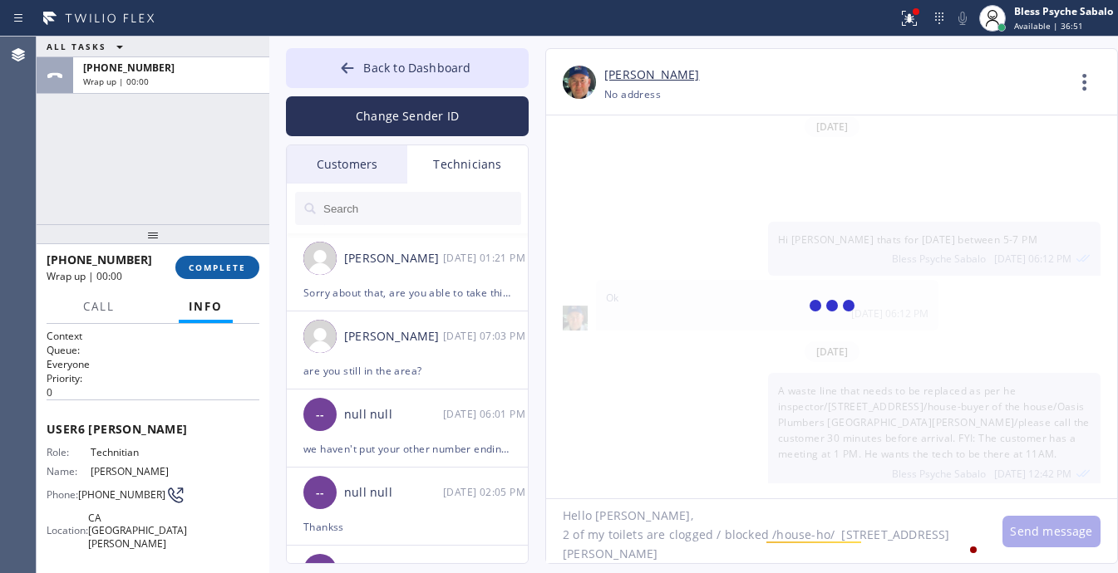
click at [212, 267] on span "COMPLETE" at bounding box center [217, 268] width 57 height 12
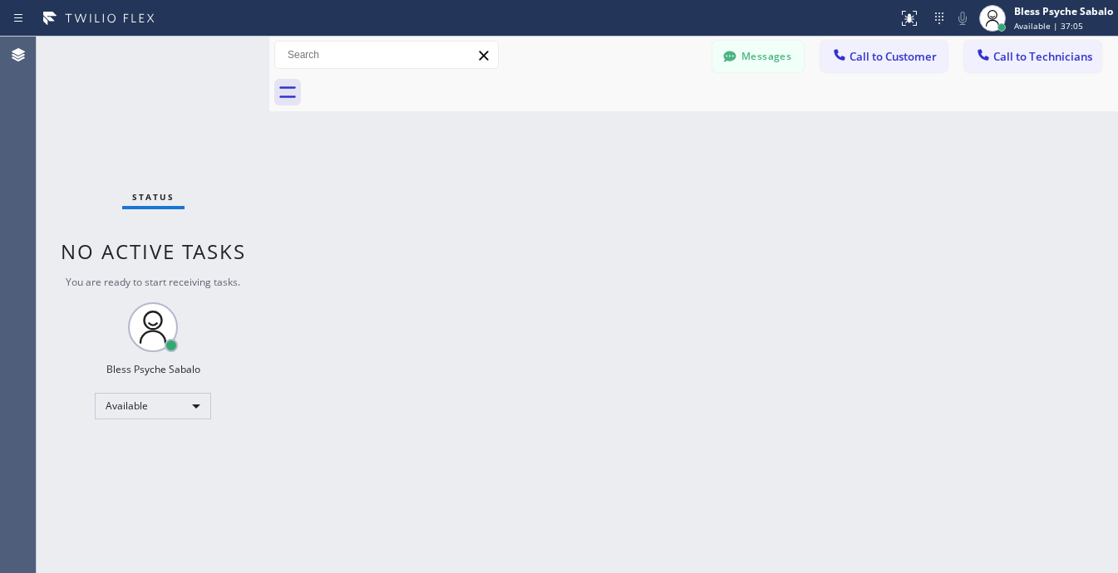
drag, startPoint x: 715, startPoint y: 263, endPoint x: 736, endPoint y: 220, distance: 47.2
click at [719, 262] on div "Back to Dashboard Change Sender ID Customers Technicians Select a contact Outbo…" at bounding box center [693, 305] width 848 height 537
click at [771, 57] on button "Messages" at bounding box center [757, 57] width 91 height 32
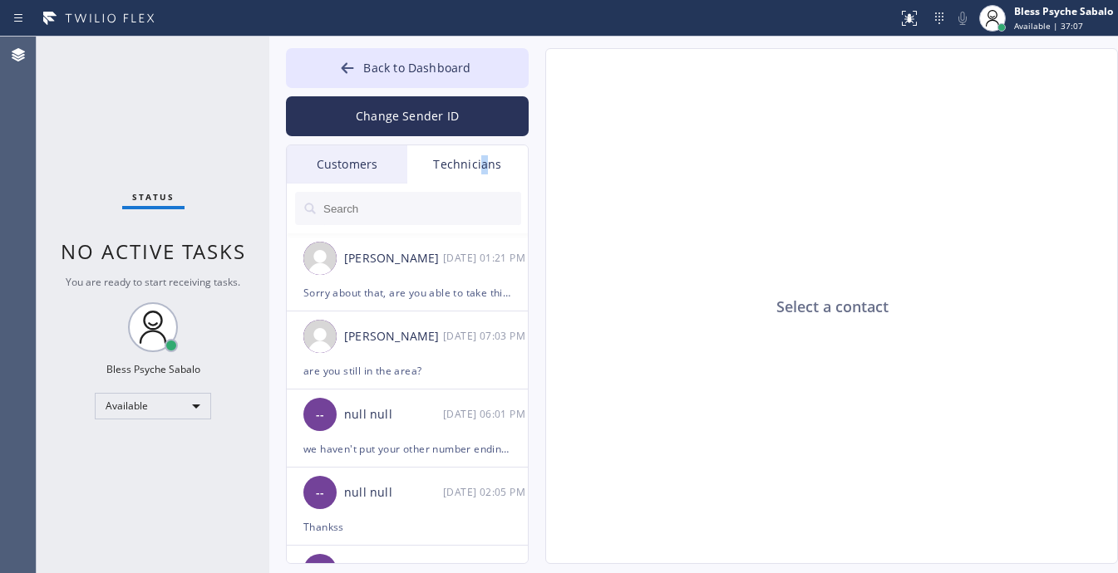
click at [484, 164] on div "Technicians" at bounding box center [467, 164] width 120 height 38
click at [446, 224] on input "text" at bounding box center [421, 208] width 199 height 33
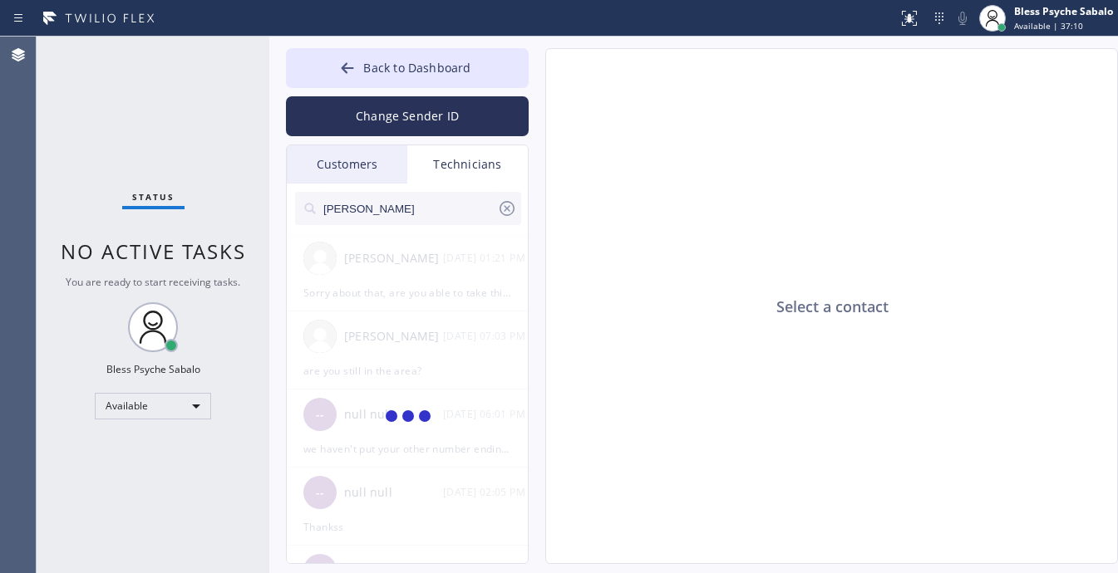
type input "nick"
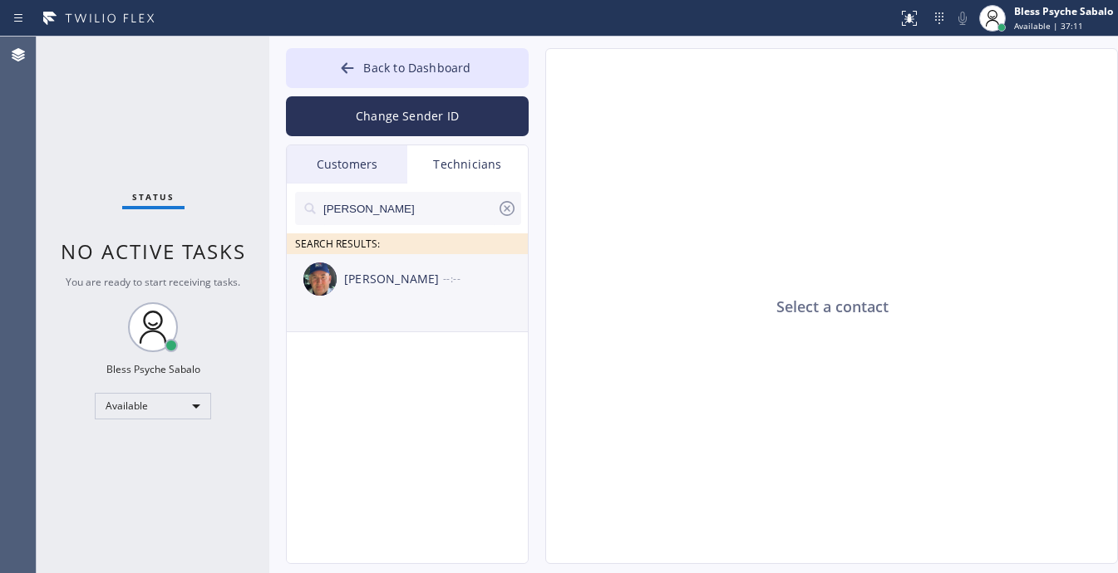
click at [443, 306] on li "Nikolai Suvorov --:--" at bounding box center [408, 293] width 243 height 78
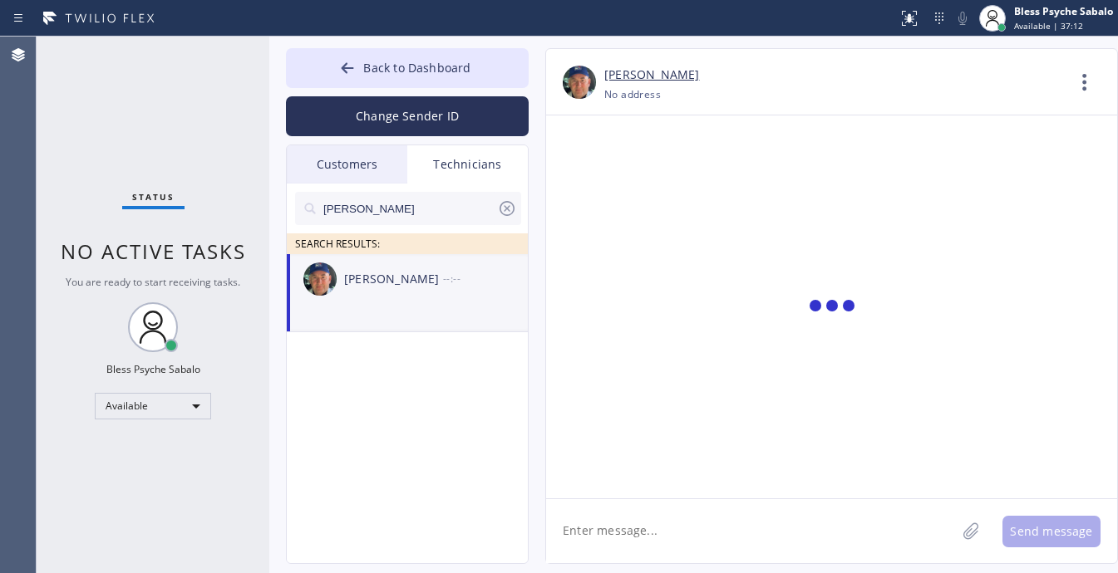
click at [746, 518] on textarea at bounding box center [751, 531] width 410 height 64
paste textarea "2 of my toilets are clogged / blocked /house-ho/ 1207 S Norton AveLos Angeles, …"
type textarea "2 of my toilets are clogged / blocked /house-ho/ 1207 S Norton AveLos Angeles, …"
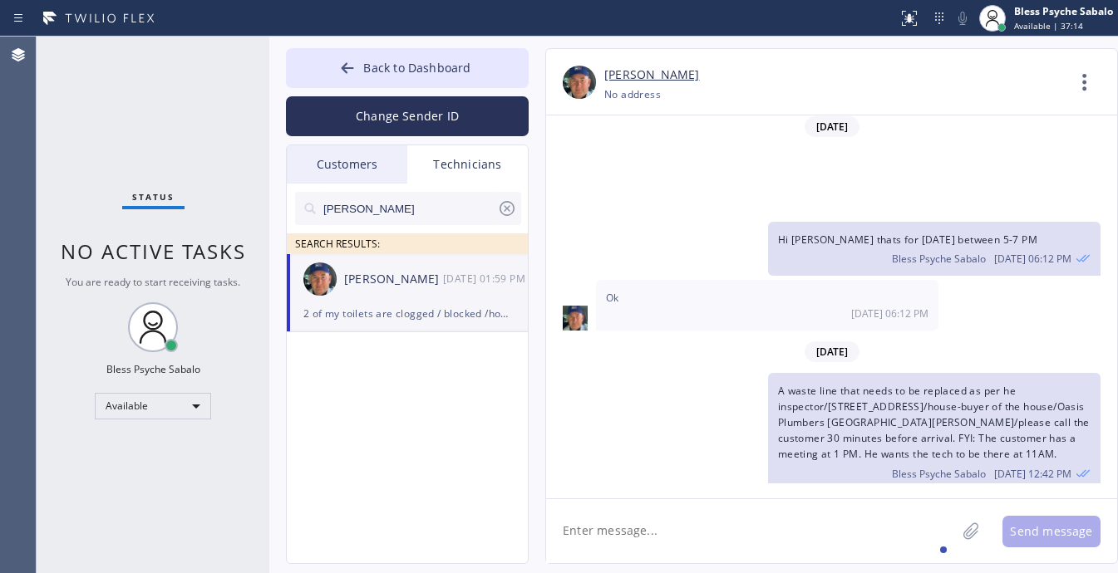
scroll to position [20540, 0]
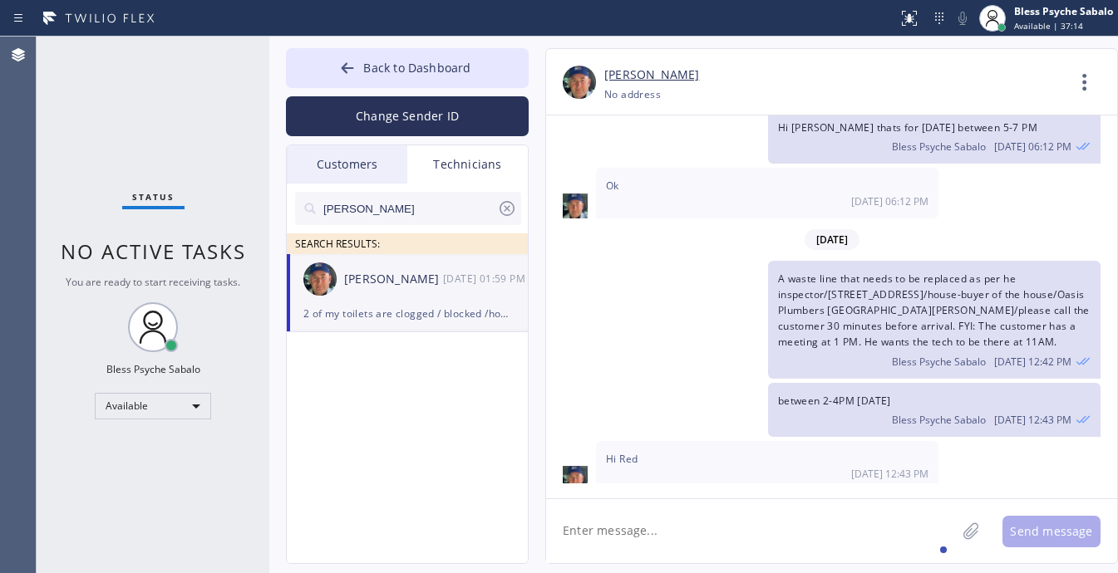
click at [755, 515] on textarea at bounding box center [751, 531] width 410 height 64
type textarea "2"
type textarea "12-2 today"
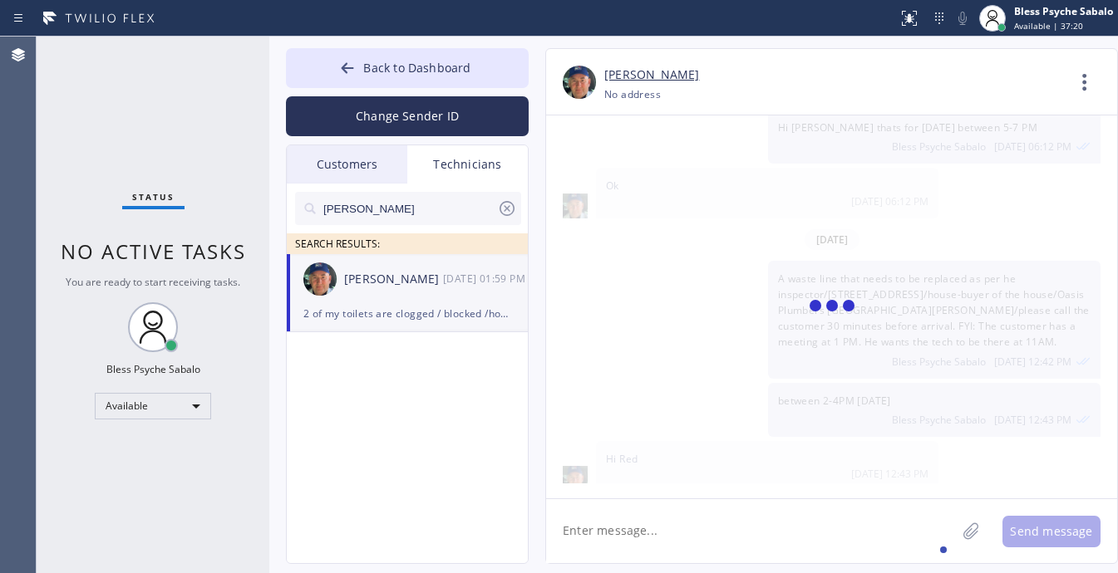
scroll to position [20597, 0]
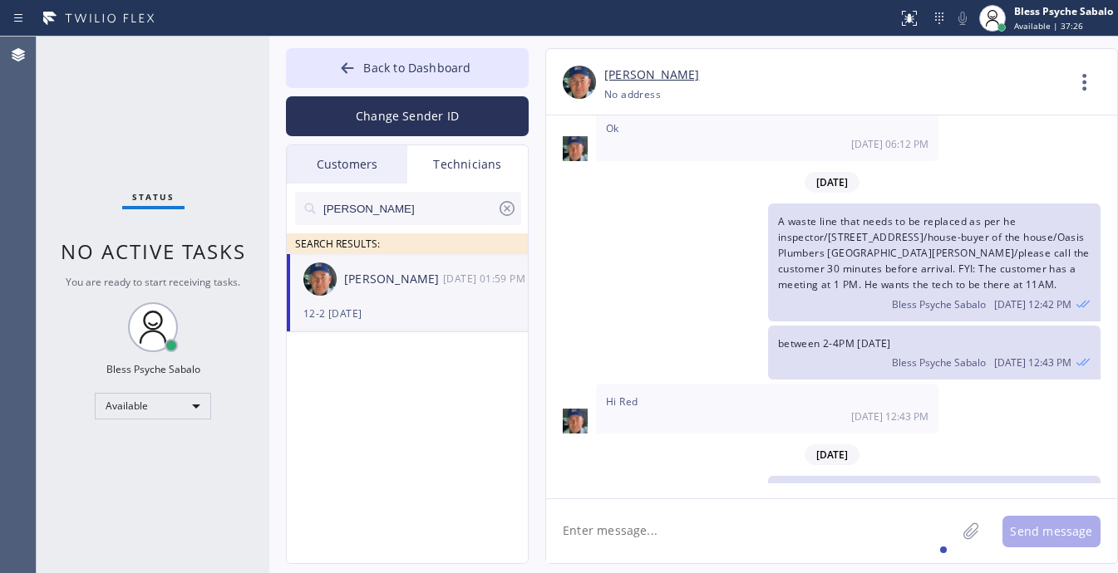
type textarea "I"
click at [724, 384] on div "Hi Red 09/16 12:43 PM" at bounding box center [767, 409] width 342 height 50
click at [692, 538] on textarea "pretty close to your" at bounding box center [766, 531] width 440 height 64
type textarea "pretty close to your 1st job"
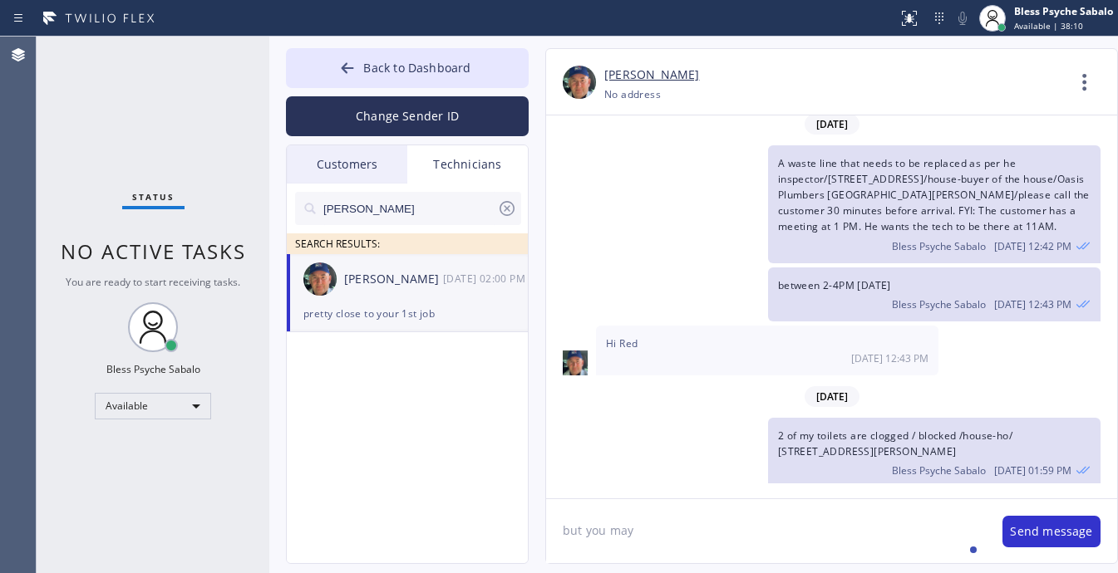
click at [812, 499] on textarea "but you may" at bounding box center [766, 531] width 440 height 64
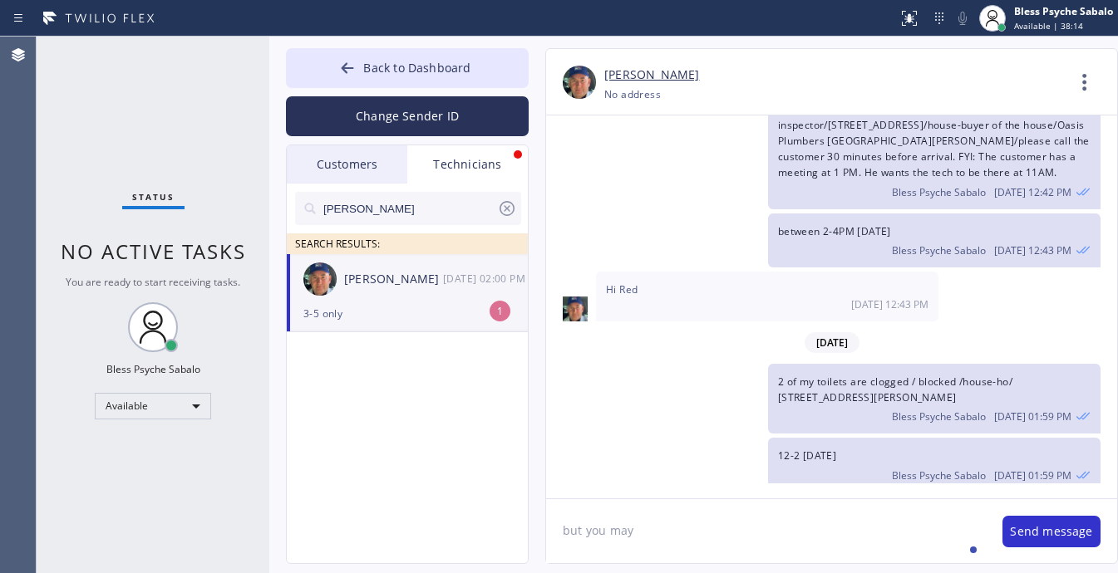
click at [368, 308] on div "3-5 only" at bounding box center [407, 313] width 208 height 19
click at [642, 512] on textarea "but you may" at bounding box center [766, 531] width 440 height 64
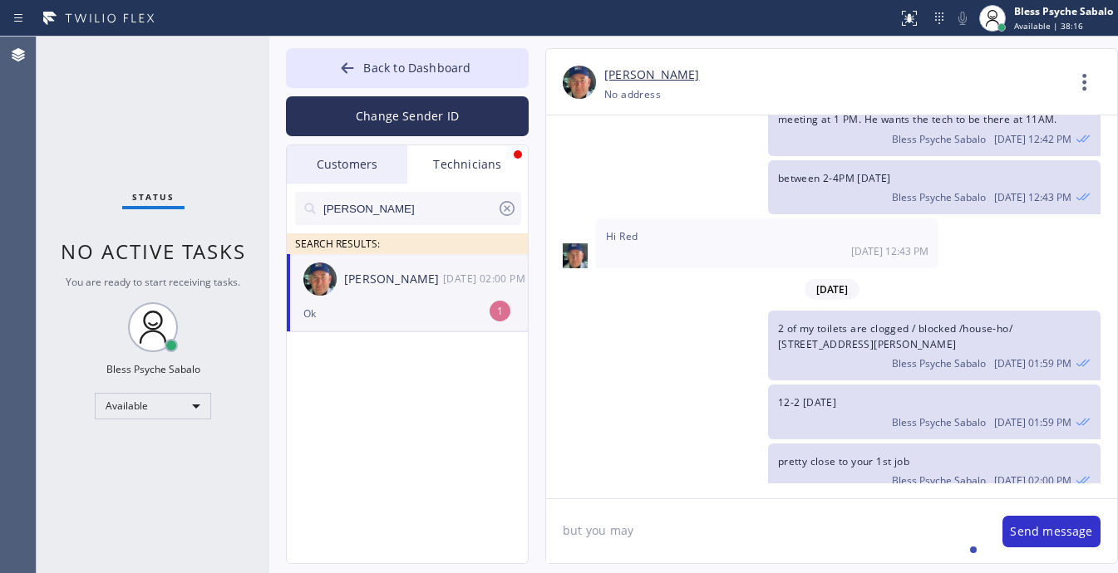
click at [663, 525] on textarea "but you may" at bounding box center [766, 531] width 440 height 64
click at [433, 312] on div "Ok" at bounding box center [407, 313] width 208 height 19
click at [710, 517] on textarea "but you may" at bounding box center [766, 531] width 440 height 64
type textarea "b"
click at [617, 548] on textarea "they want sooner, can we do this job first then I can call your first costumer …" at bounding box center [766, 531] width 440 height 64
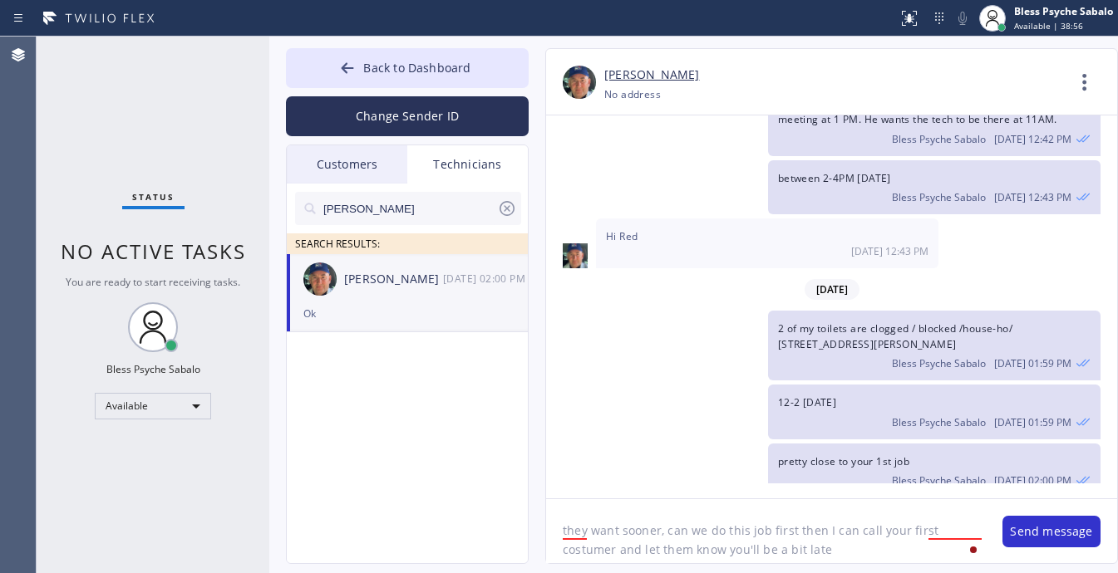
type textarea "they want sooner, can we do this job first then I can call your first costumer …"
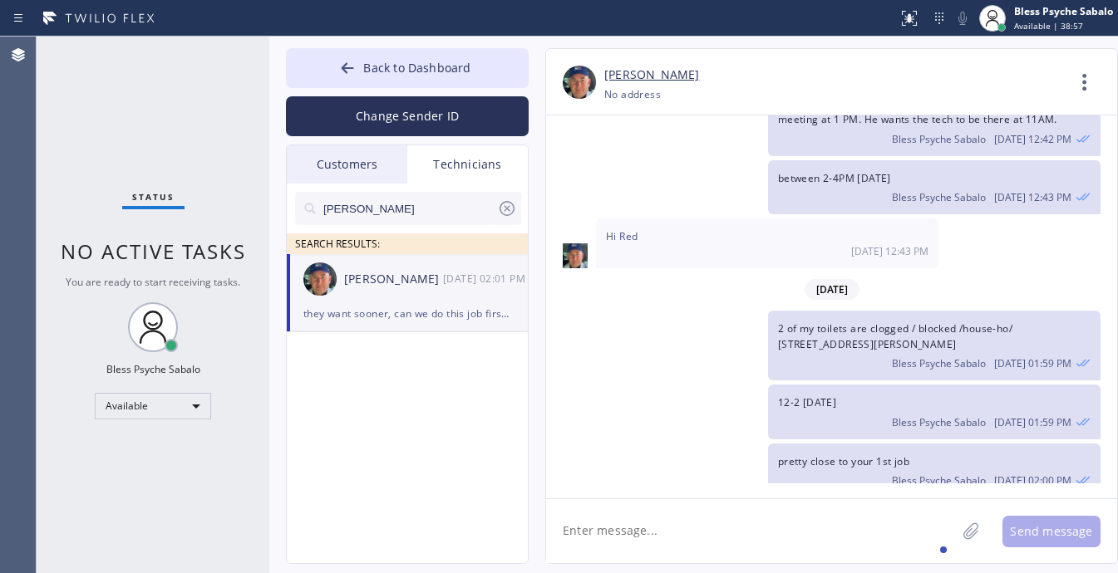
scroll to position [20837, 0]
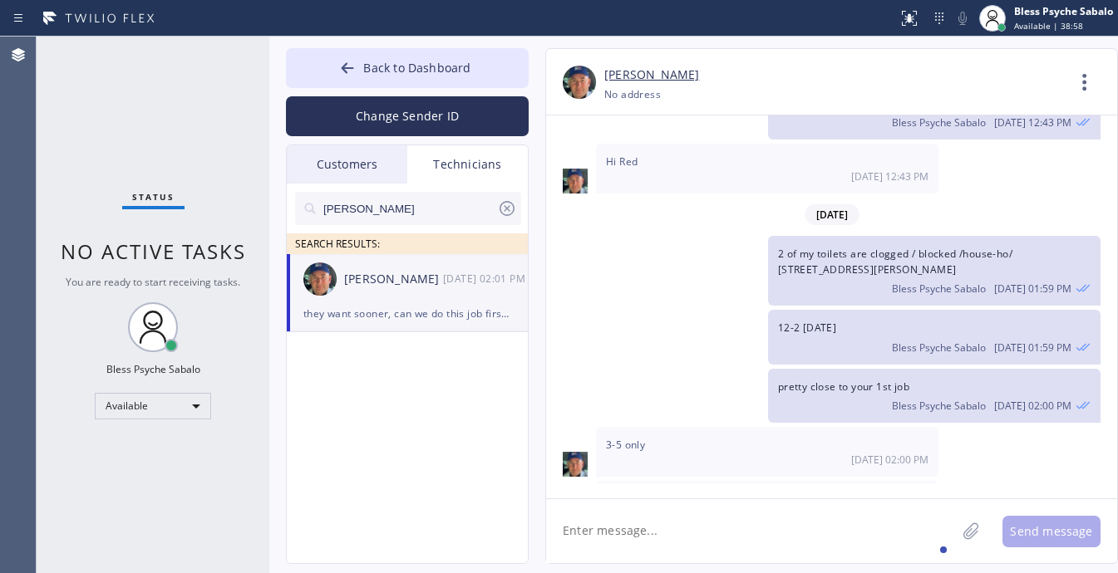
click at [713, 543] on textarea at bounding box center [751, 531] width 410 height 64
click at [808, 529] on textarea at bounding box center [751, 531] width 410 height 64
click at [140, 397] on div "Available" at bounding box center [153, 406] width 116 height 27
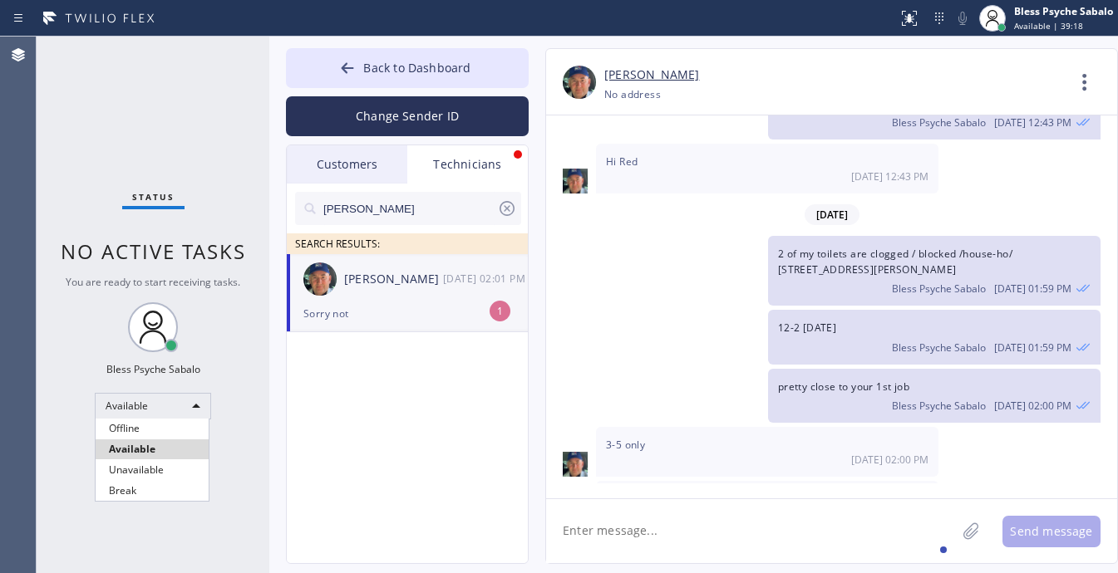
scroll to position [20890, 0]
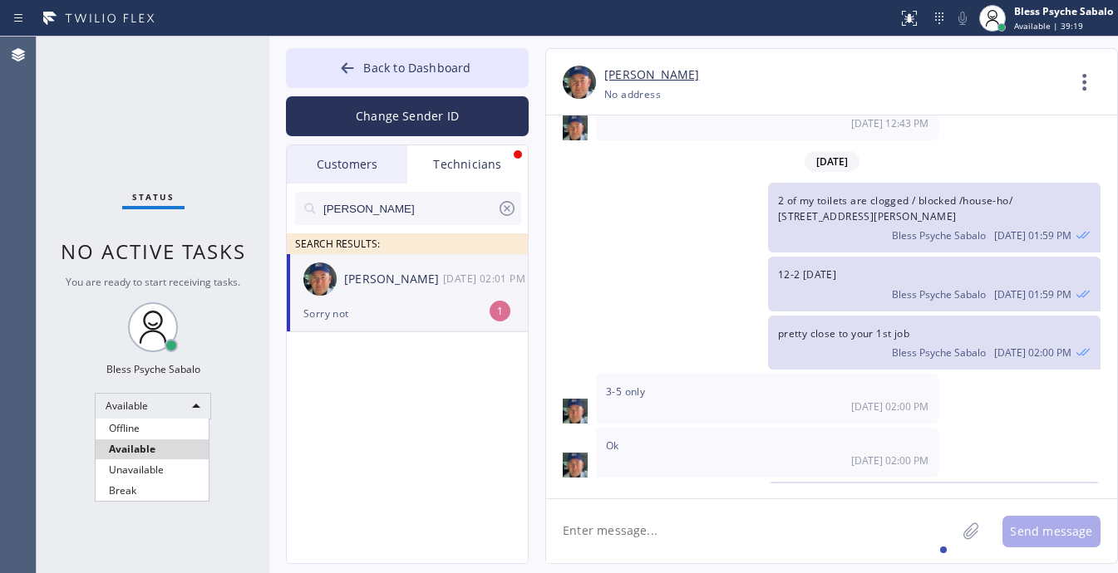
click at [681, 295] on div at bounding box center [559, 286] width 1118 height 573
drag, startPoint x: 703, startPoint y: 443, endPoint x: 601, endPoint y: 449, distance: 102.4
click at [601, 557] on div "Sorry not 09/18 02:01 PM" at bounding box center [767, 582] width 342 height 50
click at [632, 568] on span "Sorry not" at bounding box center [629, 575] width 46 height 14
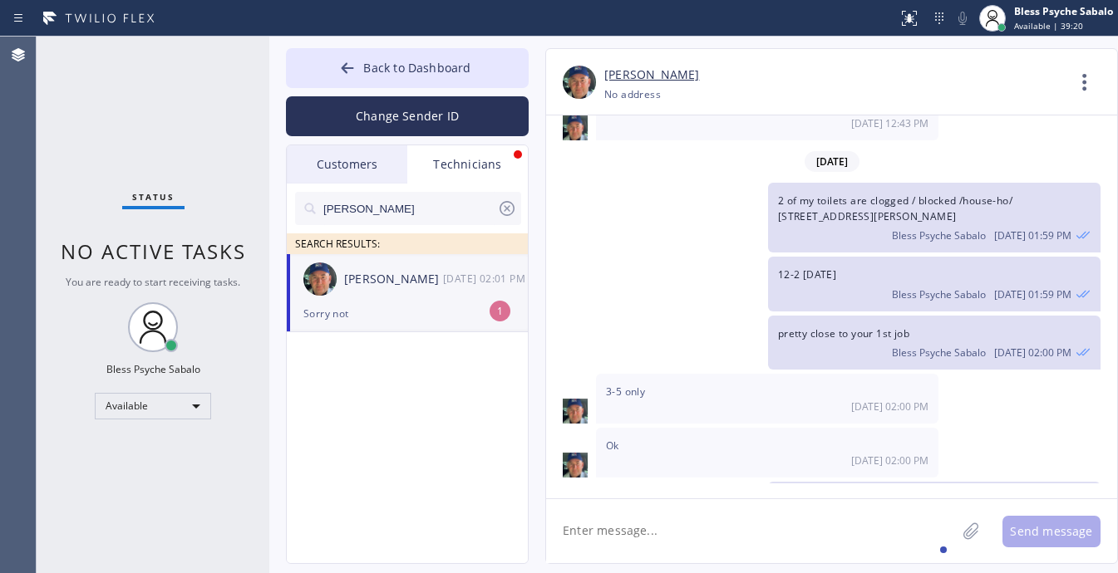
click at [632, 568] on span "Sorry not" at bounding box center [629, 575] width 46 height 14
click at [667, 534] on textarea at bounding box center [751, 531] width 410 height 64
click at [691, 517] on textarea at bounding box center [751, 531] width 410 height 64
click at [696, 518] on textarea at bounding box center [751, 531] width 410 height 64
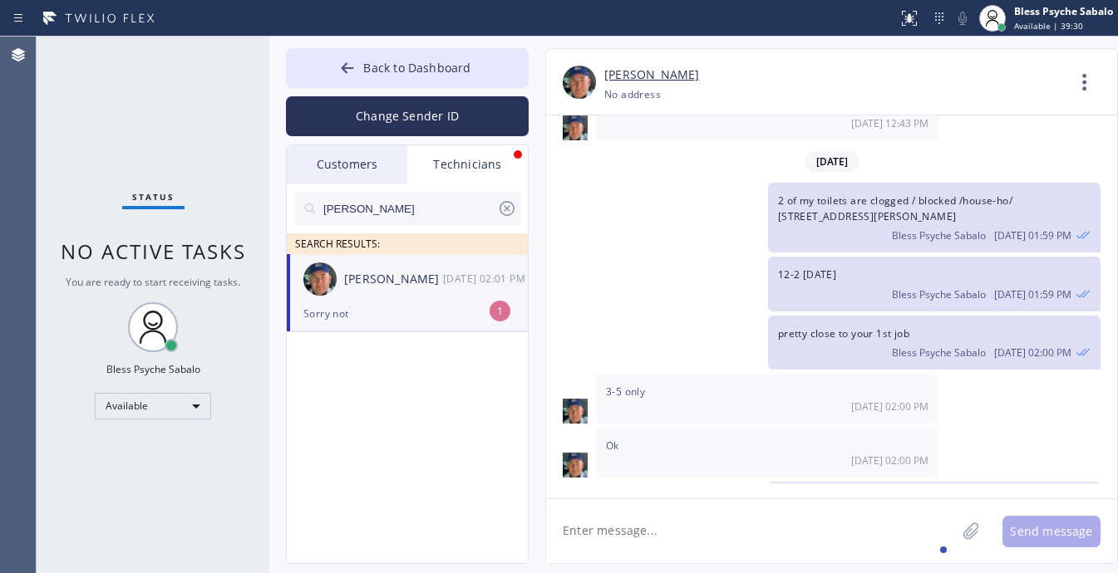
drag, startPoint x: 731, startPoint y: 345, endPoint x: 724, endPoint y: 376, distance: 31.6
click at [732, 428] on div "Ok 09/18 02:00 PM" at bounding box center [767, 453] width 342 height 50
click at [670, 492] on div "06/12/2025 Hi Nik, Just a quick reminder that our training sessions are held ev…" at bounding box center [831, 307] width 571 height 383
click at [675, 509] on textarea at bounding box center [751, 531] width 410 height 64
click at [673, 547] on textarea at bounding box center [751, 531] width 410 height 64
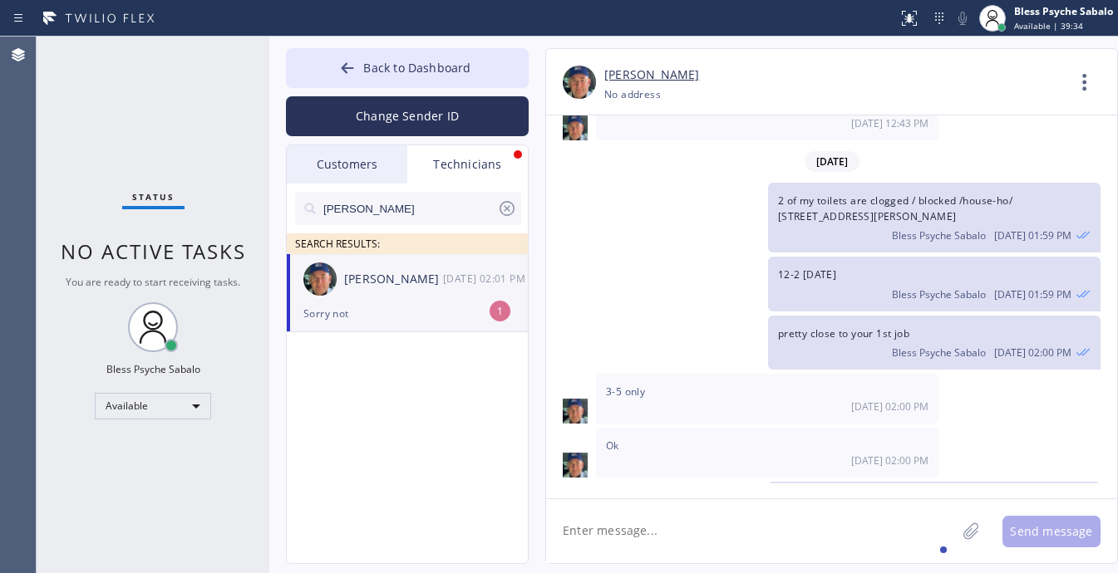
click at [675, 543] on textarea at bounding box center [751, 531] width 410 height 64
type textarea "O"
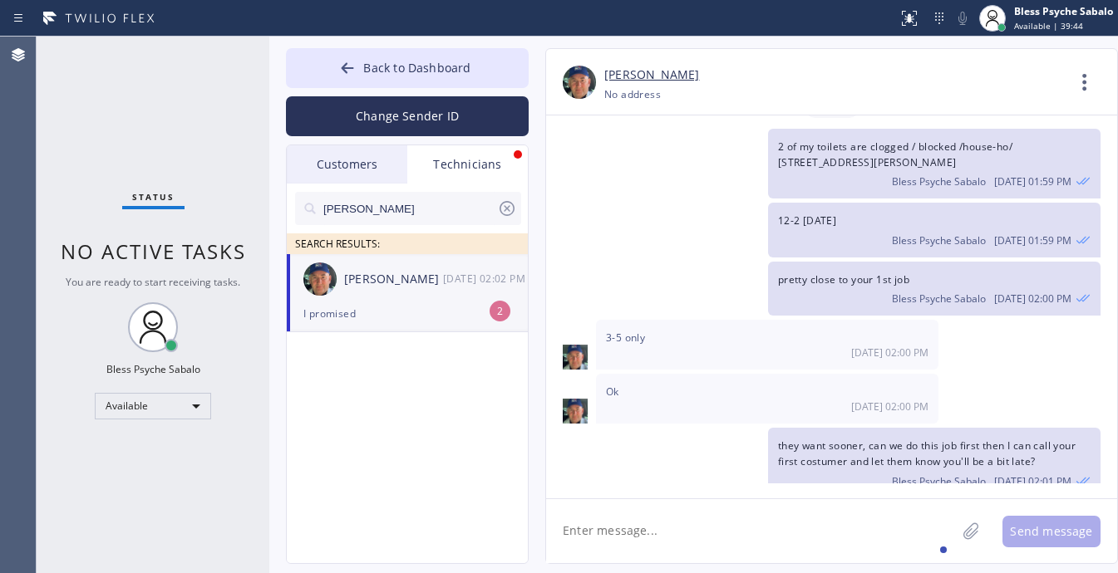
click at [750, 491] on div "Nikolai Suvorov +13474173881 Choose phone number No address Contact Full Inform…" at bounding box center [831, 306] width 573 height 516
type textarea "got it"
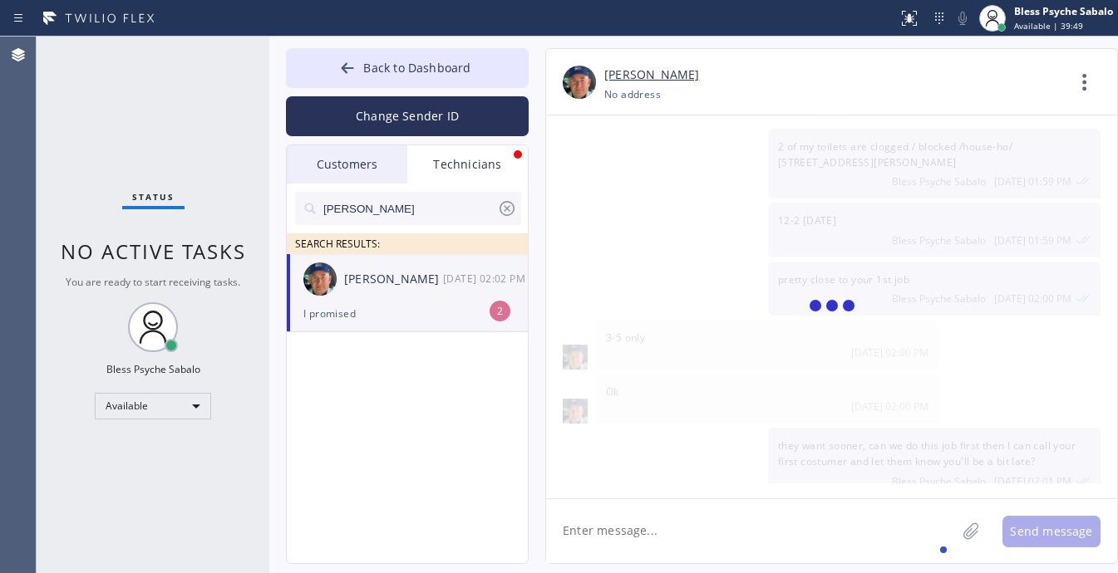
scroll to position [21003, 0]
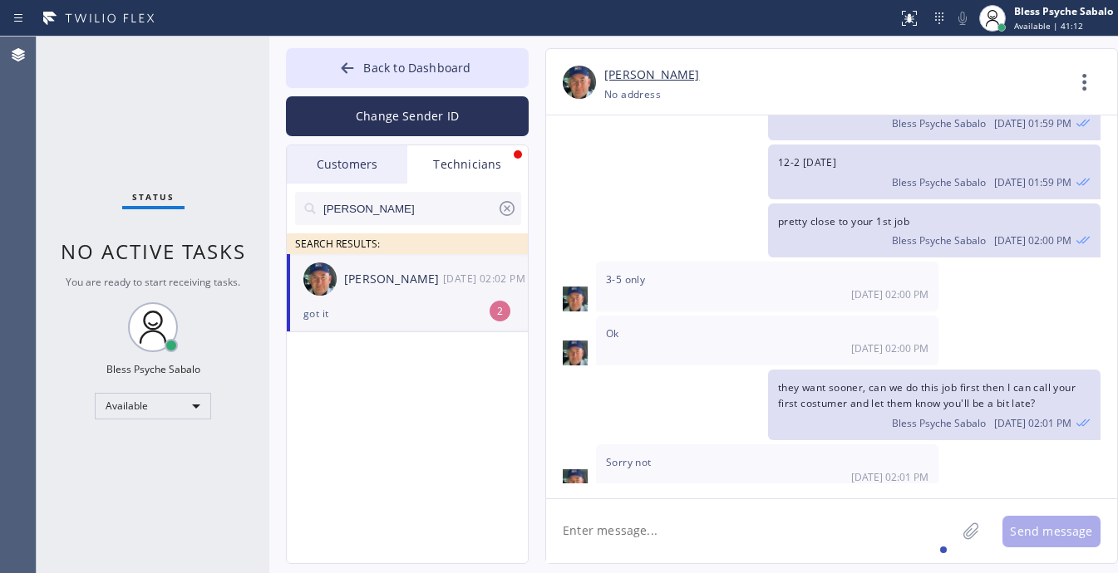
click at [462, 279] on div "09/18 02:02 PM" at bounding box center [486, 278] width 86 height 19
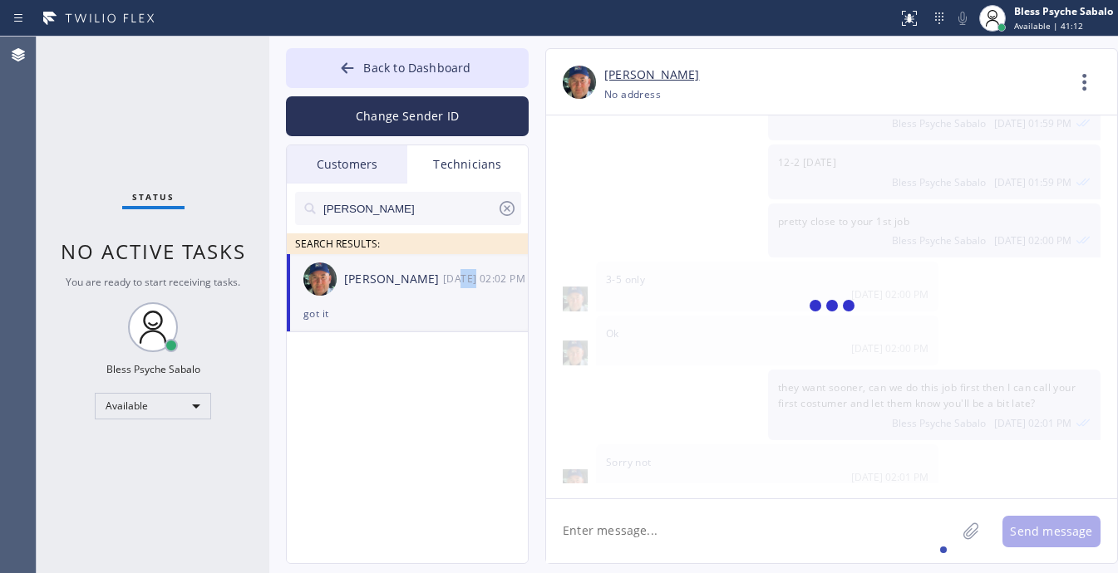
click at [462, 279] on div "09/18 02:02 PM" at bounding box center [486, 278] width 86 height 19
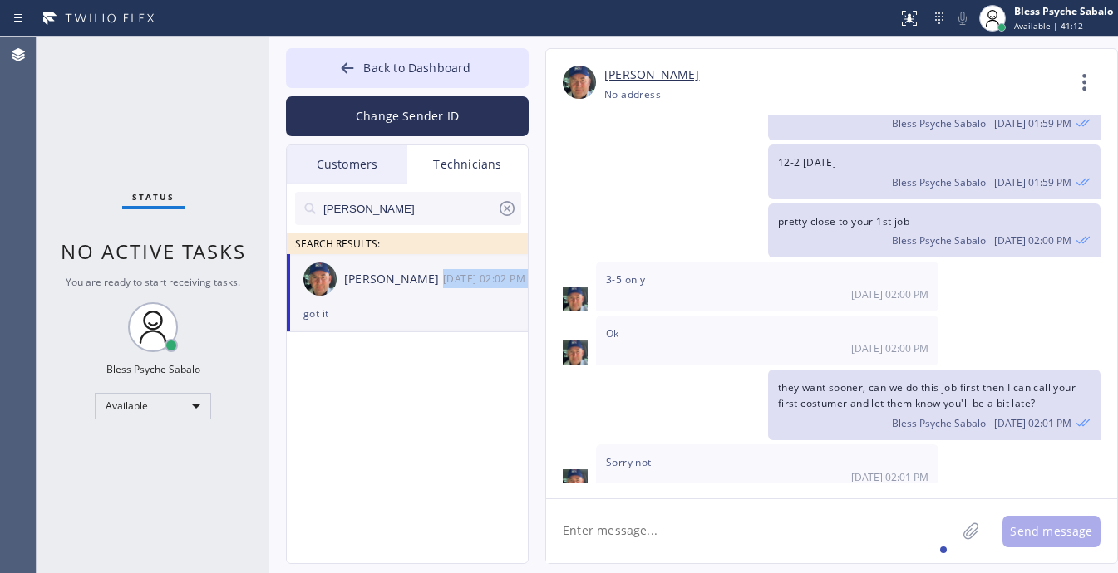
click at [462, 279] on div "09/18 02:02 PM" at bounding box center [486, 278] width 86 height 19
drag, startPoint x: 727, startPoint y: 514, endPoint x: 715, endPoint y: 515, distance: 11.8
click at [725, 517] on textarea at bounding box center [751, 531] width 410 height 64
click at [430, 198] on input "nick" at bounding box center [409, 208] width 175 height 33
click at [465, 151] on div "Technicians" at bounding box center [467, 164] width 120 height 38
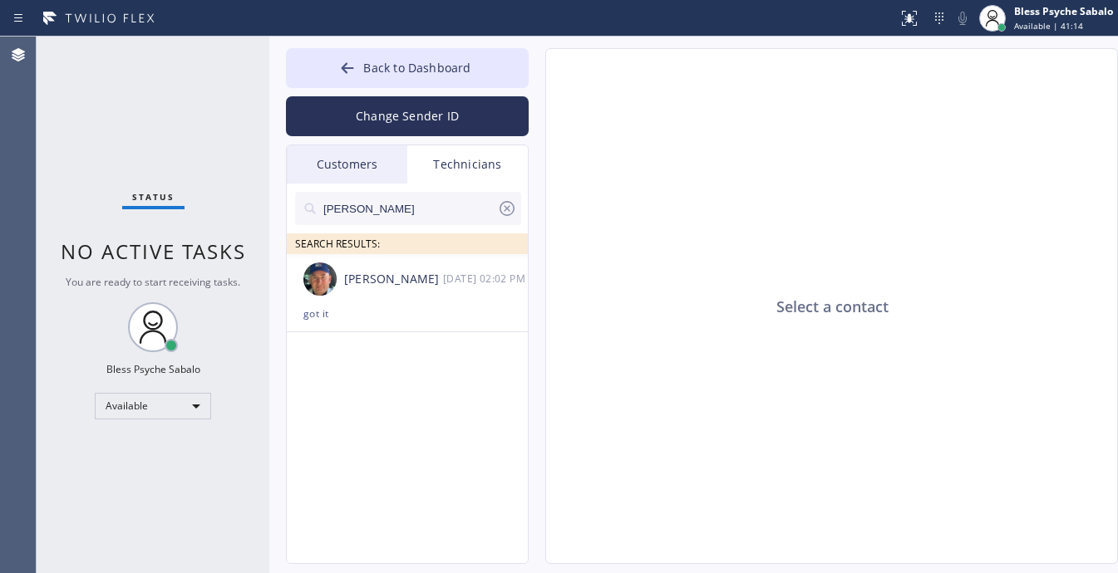
click at [353, 168] on div "Customers" at bounding box center [347, 164] width 120 height 38
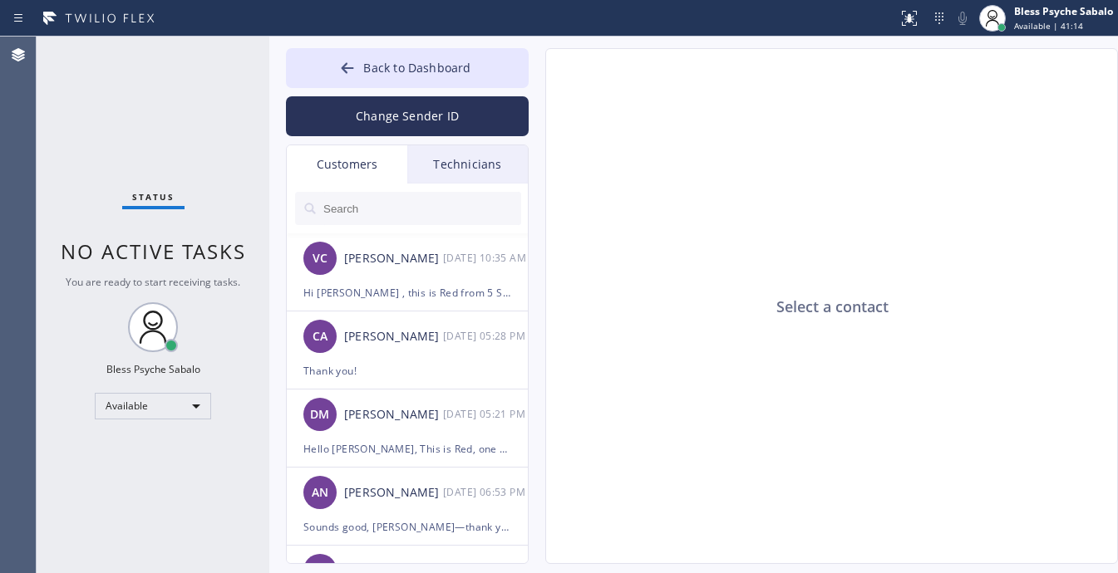
click at [468, 175] on div "Technicians" at bounding box center [467, 164] width 120 height 38
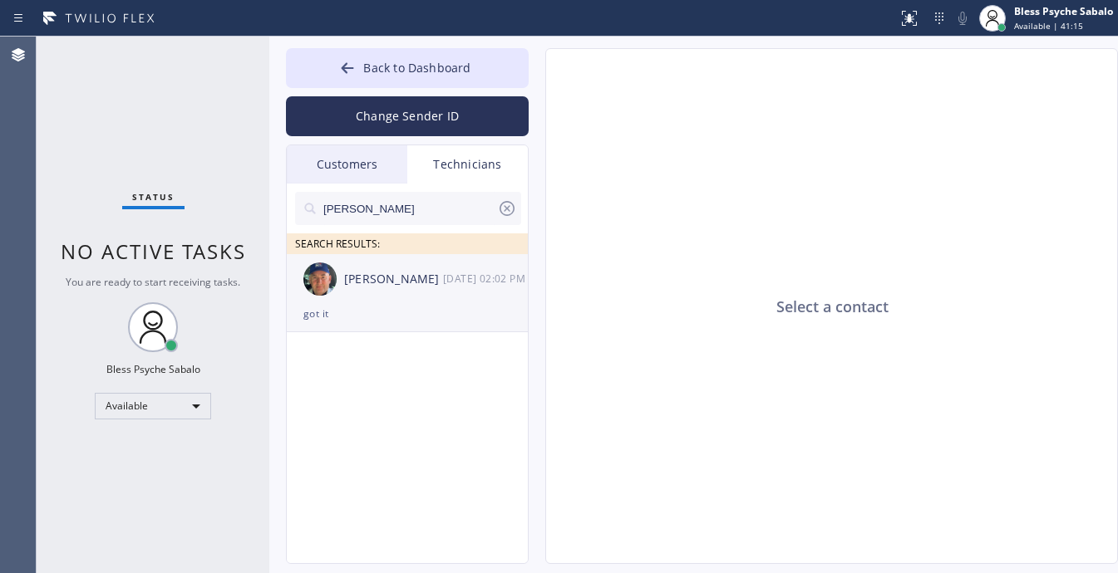
click at [463, 318] on div "got it" at bounding box center [407, 313] width 208 height 19
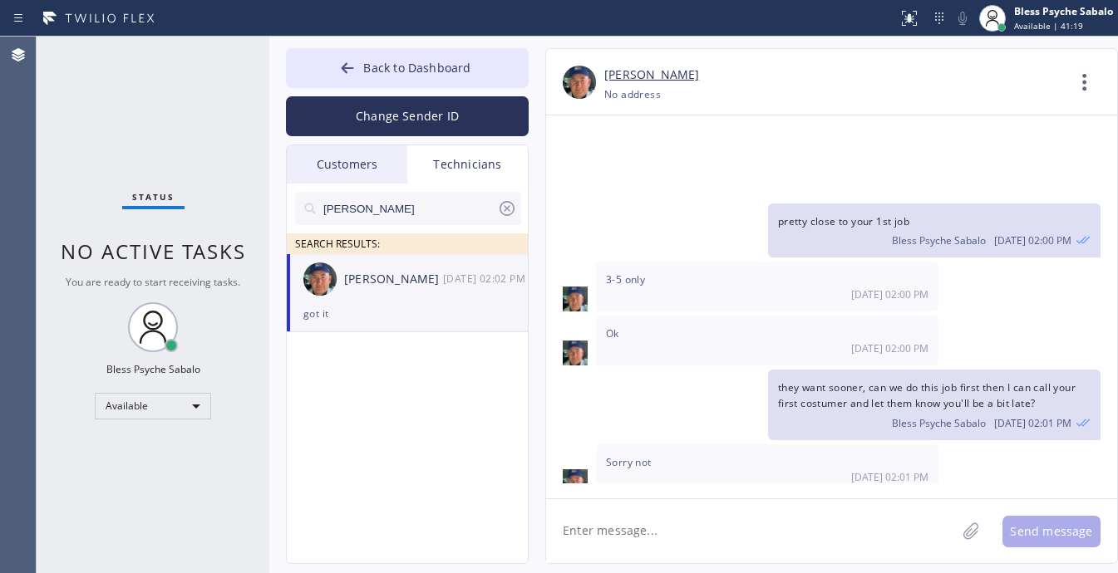
click at [838, 525] on textarea at bounding box center [751, 531] width 410 height 64
click at [708, 342] on div "09/18 02:00 PM" at bounding box center [767, 349] width 322 height 14
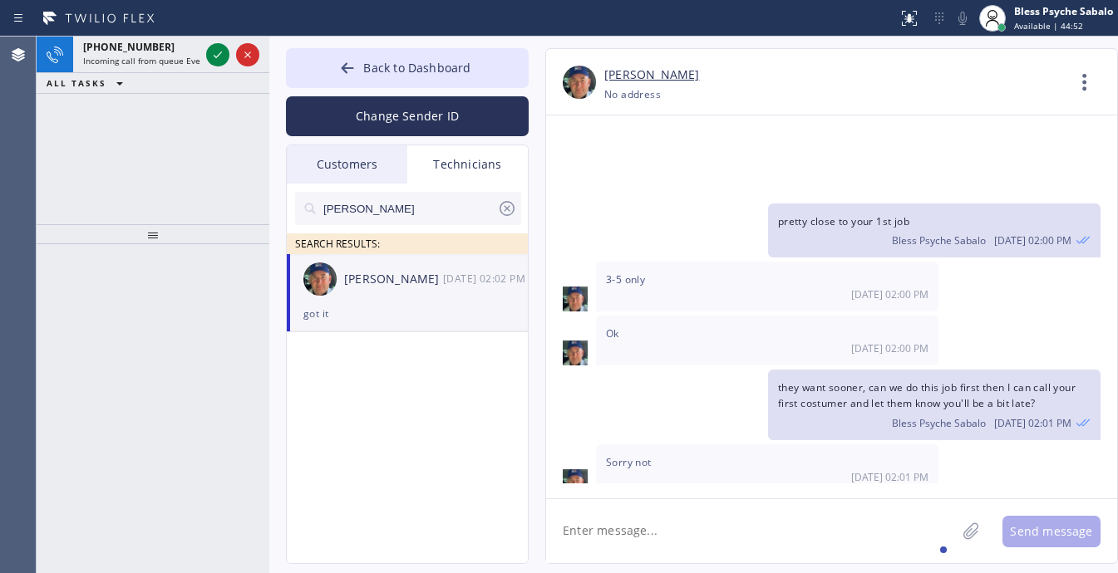
click at [173, 47] on div "+16507988469" at bounding box center [141, 47] width 116 height 14
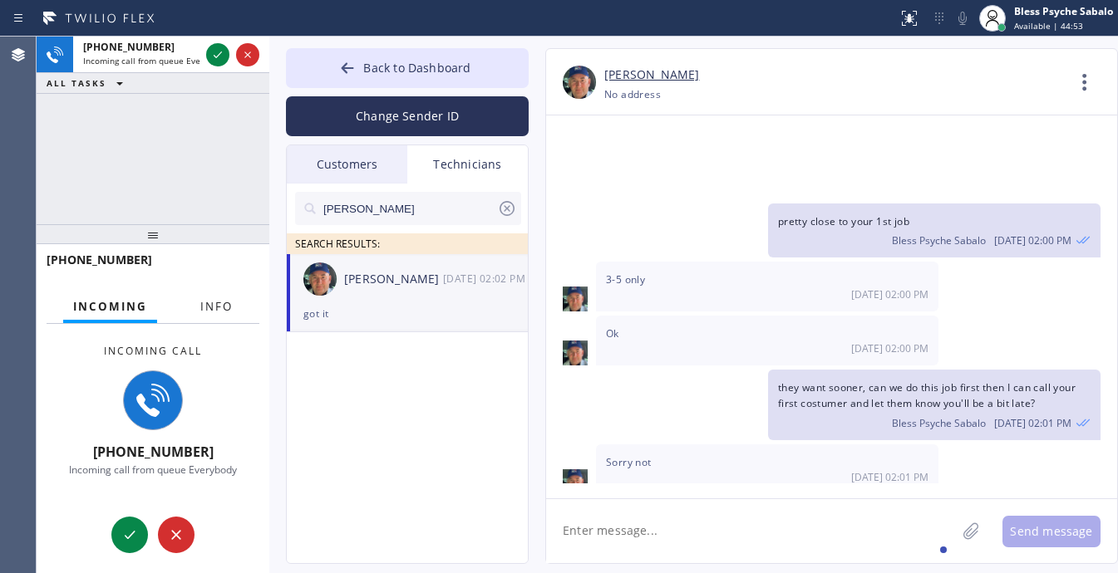
click at [197, 317] on button "Info" at bounding box center [216, 307] width 52 height 32
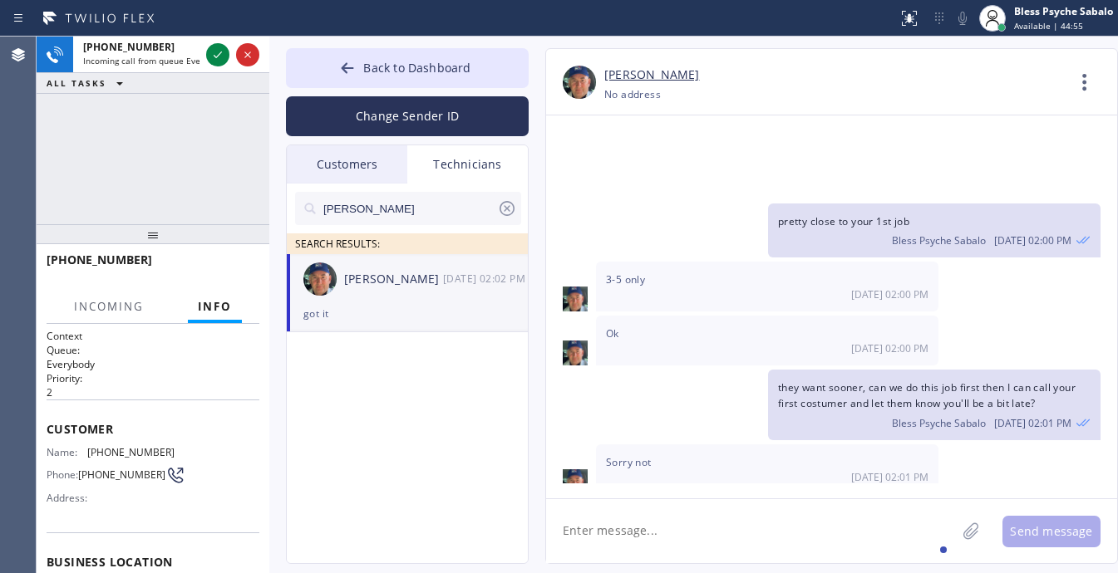
click at [224, 224] on div at bounding box center [153, 234] width 233 height 20
click at [120, 300] on span "Incoming" at bounding box center [109, 306] width 70 height 15
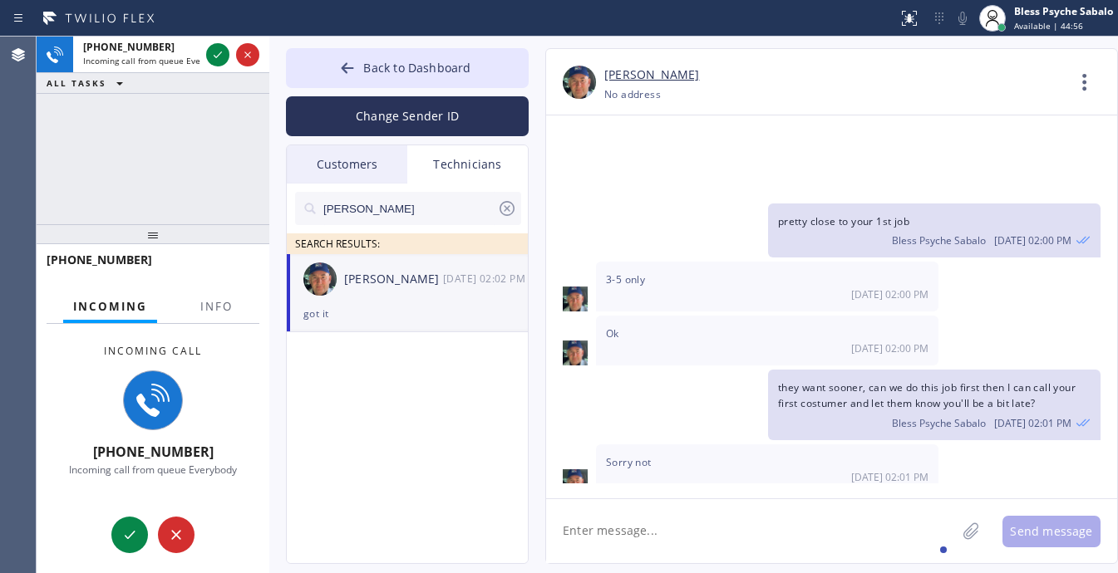
click at [189, 233] on div at bounding box center [153, 234] width 233 height 20
click at [214, 297] on button "Info" at bounding box center [216, 307] width 52 height 32
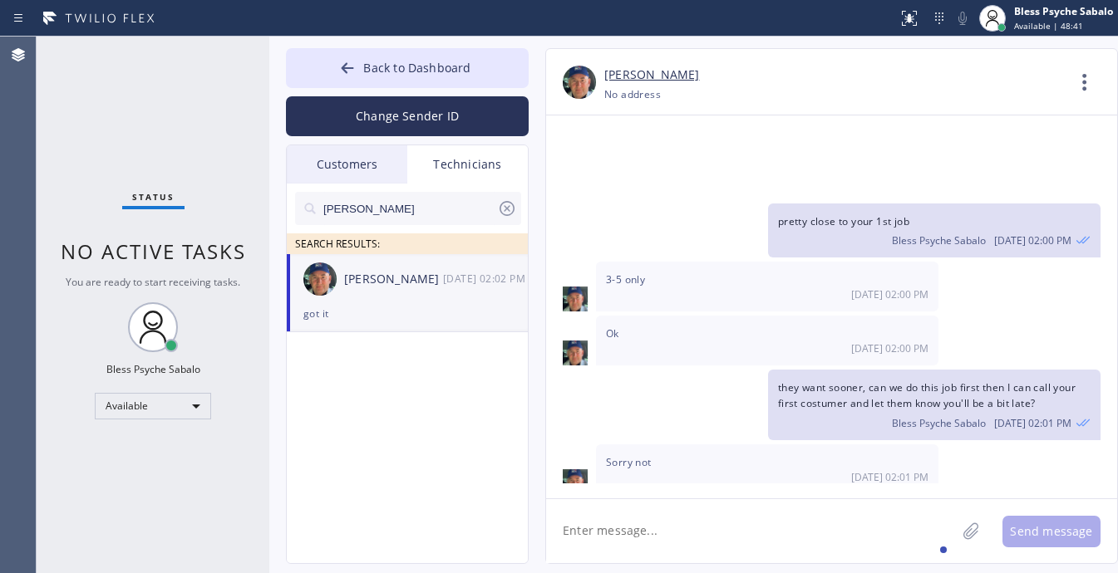
click at [823, 288] on div "09/18 02:00 PM" at bounding box center [767, 295] width 322 height 14
click at [202, 185] on div "Status No active tasks You are ready to start receiving tasks. Bless Psyche Sab…" at bounding box center [153, 305] width 233 height 537
click at [388, 71] on span "Back to Dashboard" at bounding box center [416, 68] width 107 height 16
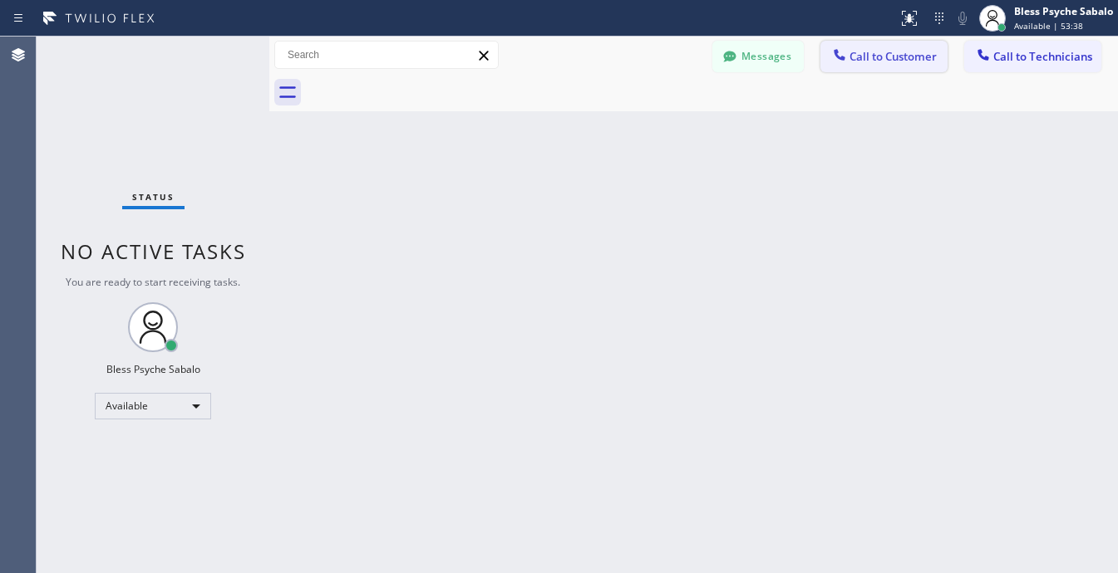
click at [850, 56] on span "Call to Customer" at bounding box center [892, 56] width 87 height 15
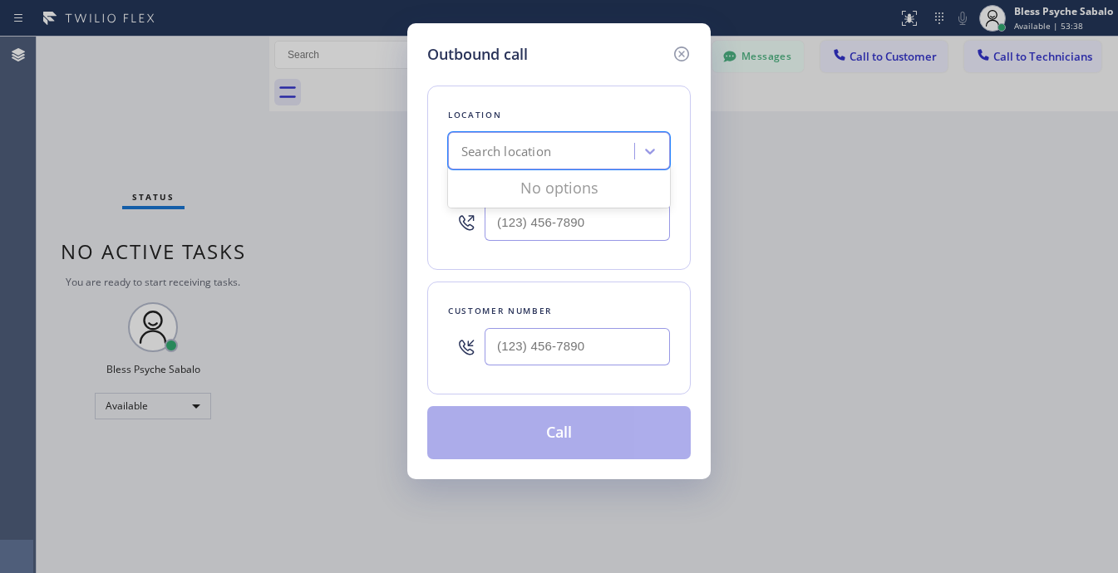
click at [558, 155] on div "Search location" at bounding box center [543, 151] width 181 height 29
paste input "Emergency Plumbing Services"
type input "Emergency Plumbing Services"
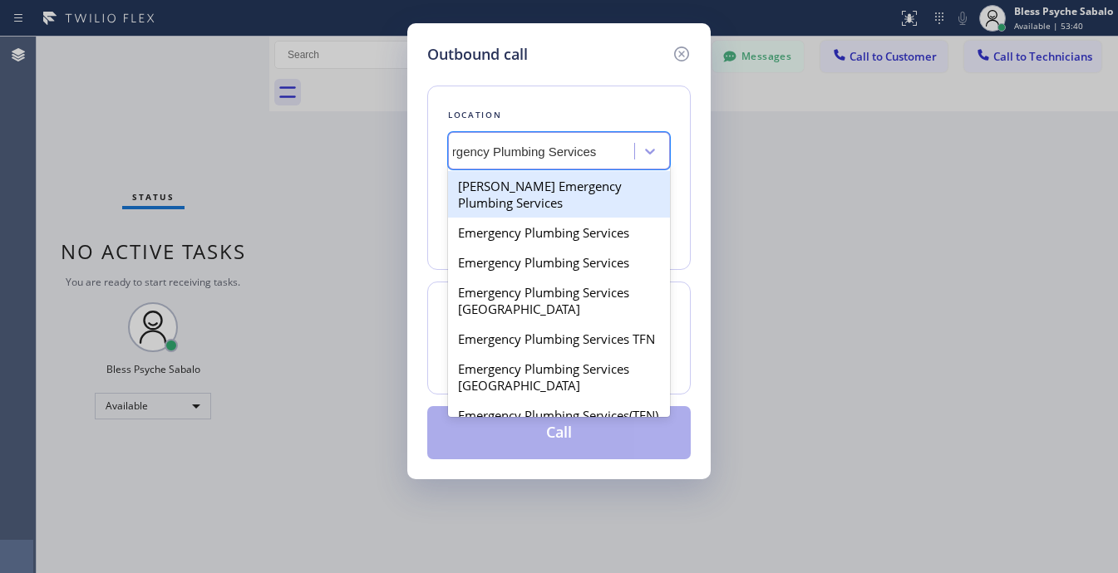
click at [578, 188] on div "Brooks Emergency Plumbing Services" at bounding box center [559, 194] width 222 height 47
type input "(818) 924-3361"
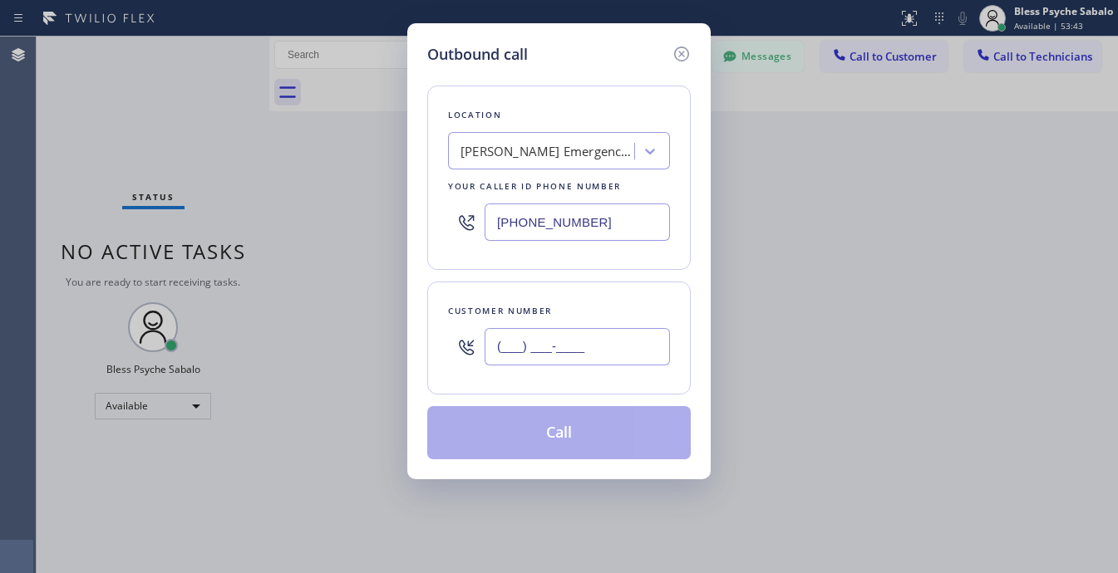
click at [592, 357] on input "(___) ___-____" at bounding box center [576, 346] width 185 height 37
paste input "323) 841-1375"
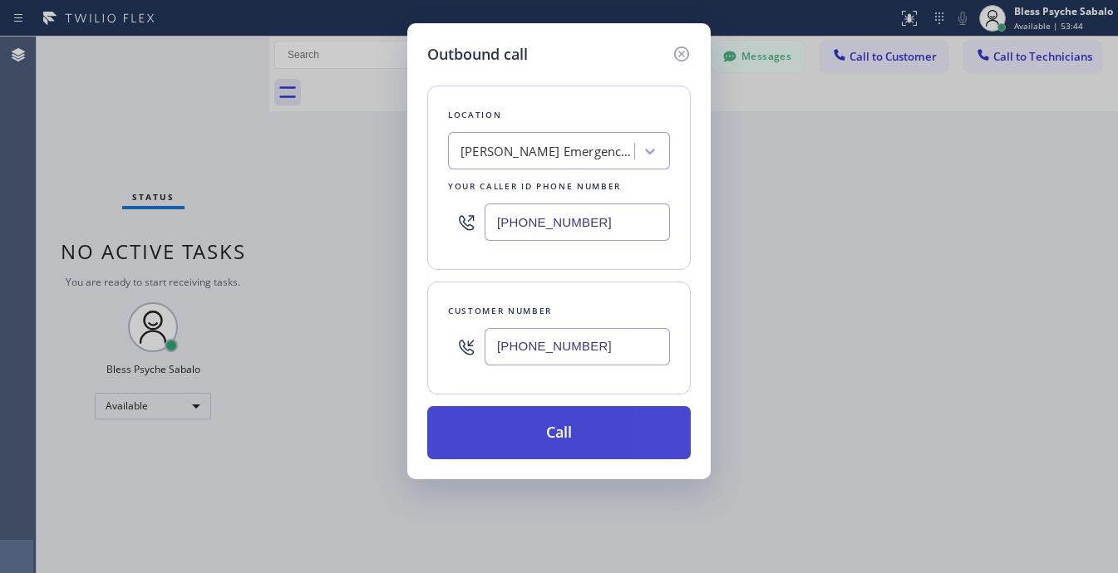
type input "(323) 841-1375"
click at [591, 429] on button "Call" at bounding box center [558, 432] width 263 height 53
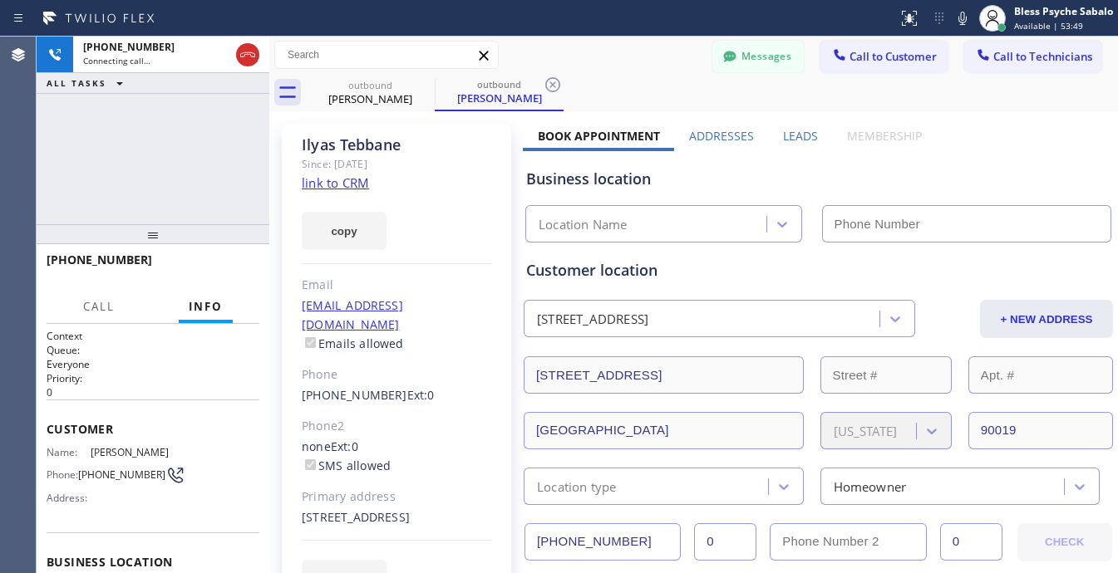
type input "(818) 924-3361"
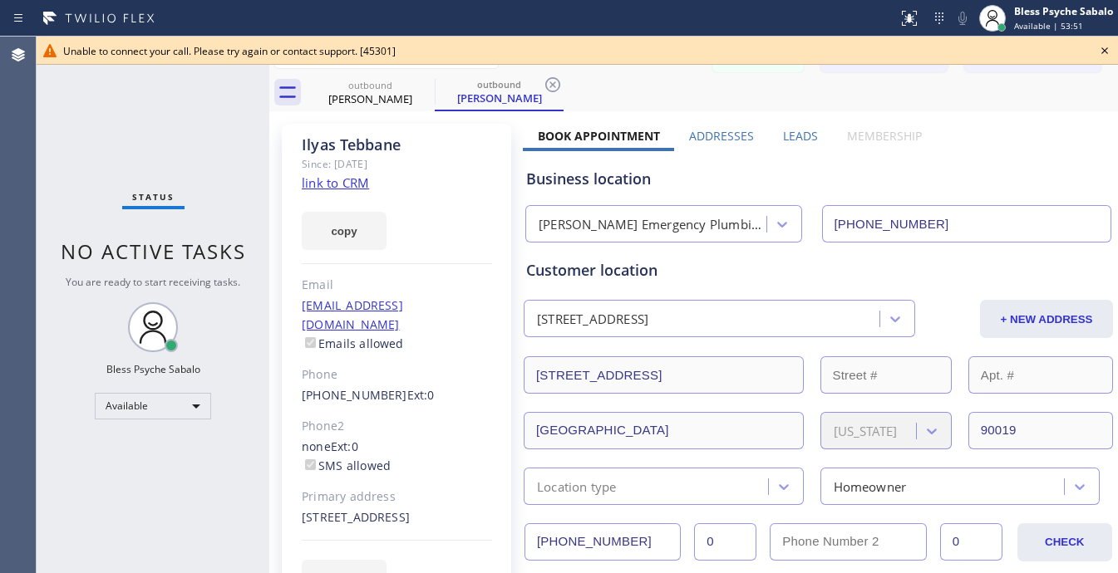
click at [1102, 48] on icon at bounding box center [1104, 50] width 7 height 7
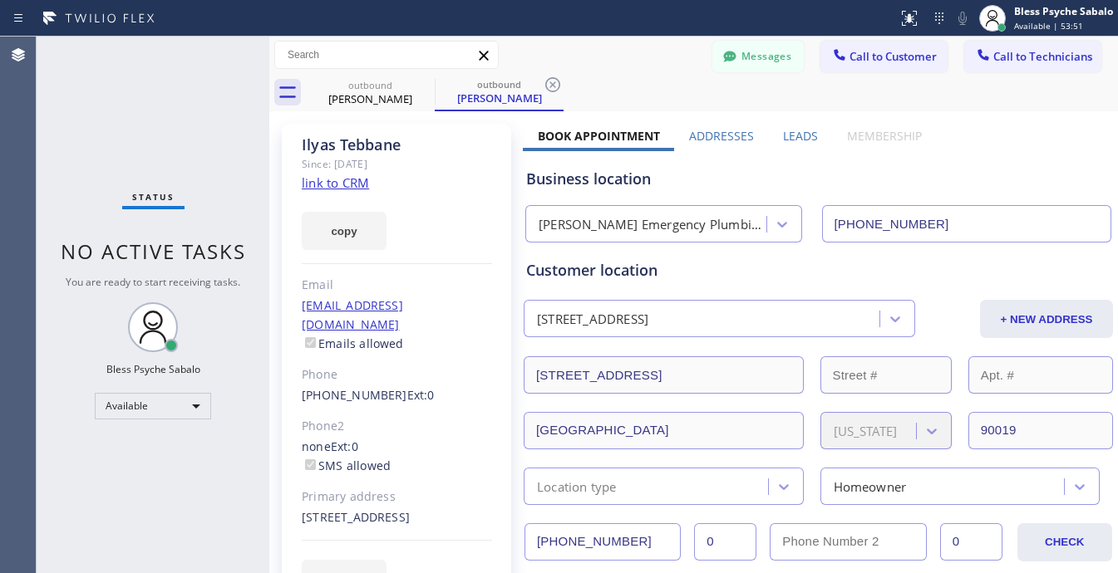
click at [1074, 76] on div "outbound Ilyas Tebbane outbound Ilyas Tebbane" at bounding box center [712, 92] width 812 height 37
click at [1047, 41] on button "Call to Technicians" at bounding box center [1032, 57] width 137 height 32
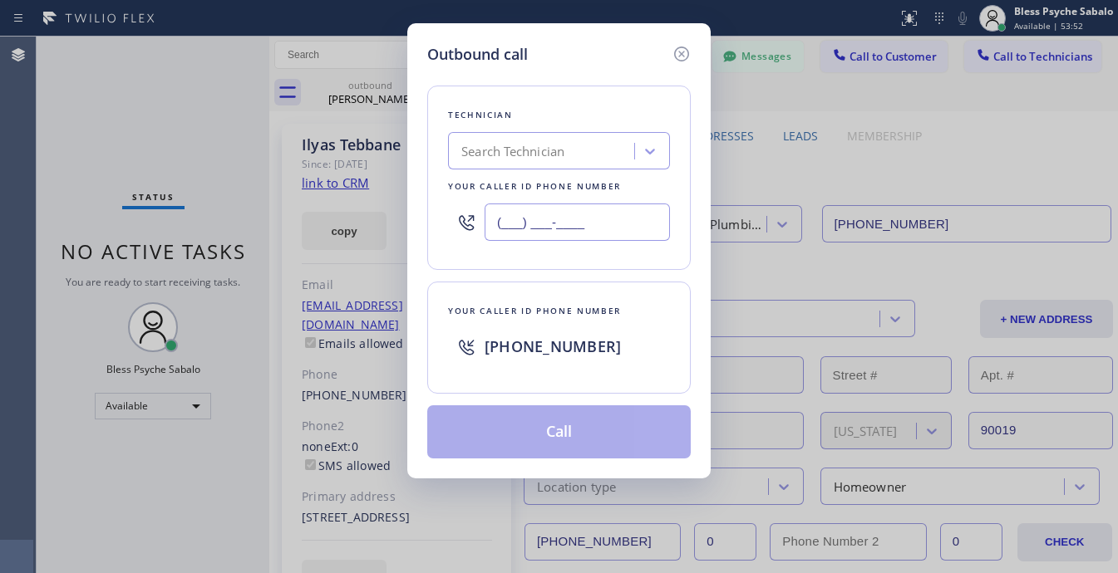
click at [549, 214] on input "(___) ___-____" at bounding box center [576, 222] width 185 height 37
paste input "323) 841-1375"
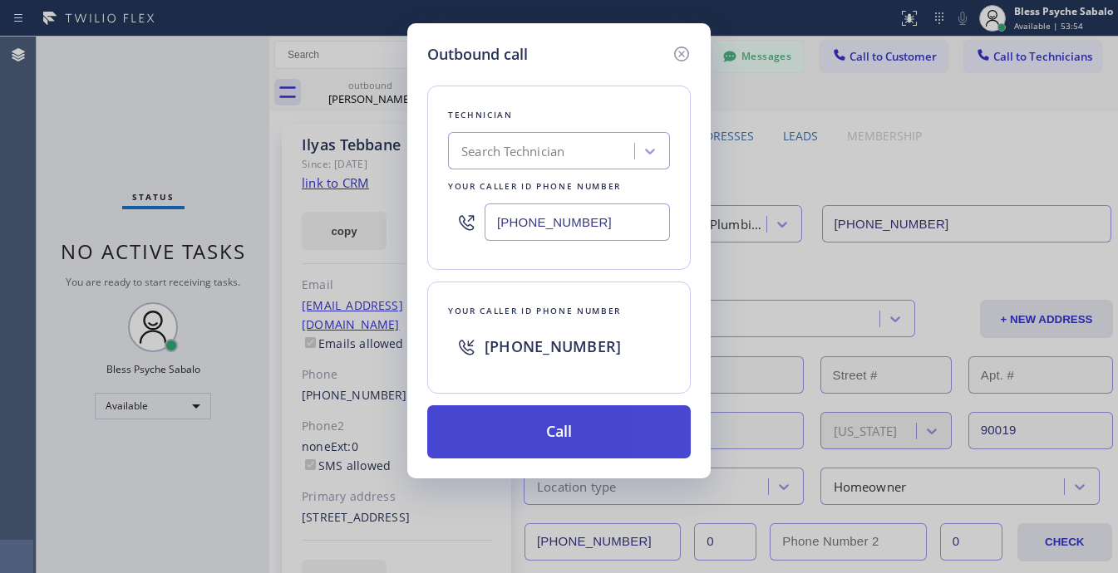
type input "(323) 841-1375"
click at [616, 441] on button "Call" at bounding box center [558, 432] width 263 height 53
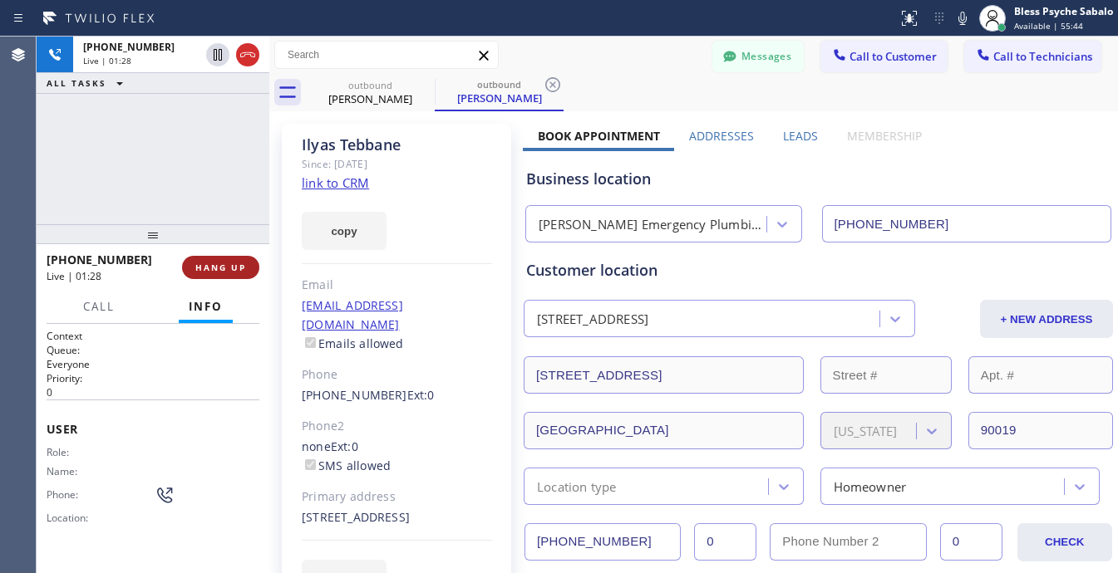
click at [217, 271] on span "HANG UP" at bounding box center [220, 268] width 51 height 12
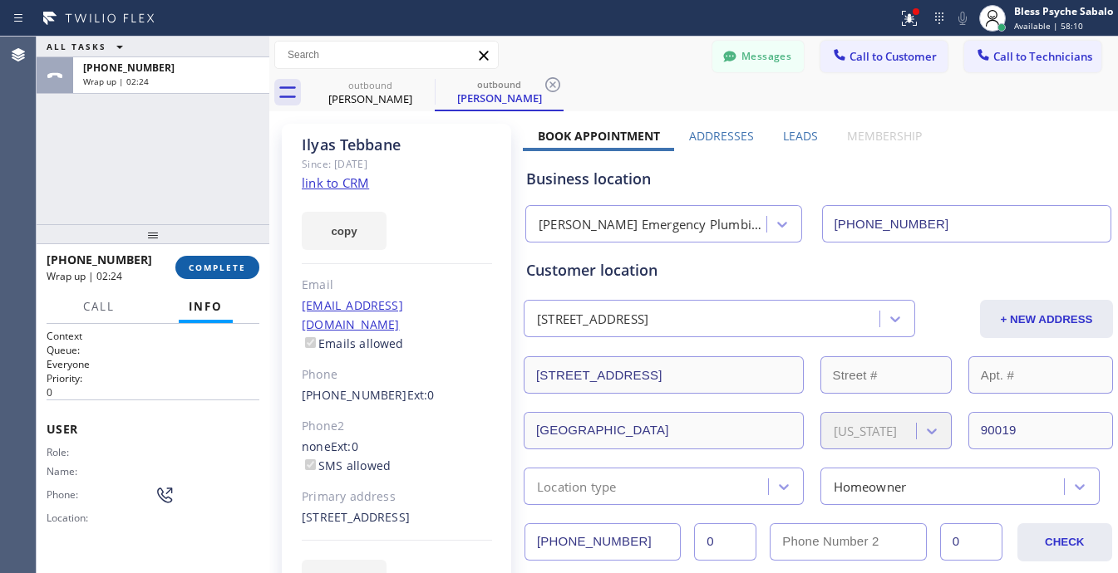
click at [221, 275] on button "COMPLETE" at bounding box center [217, 267] width 84 height 23
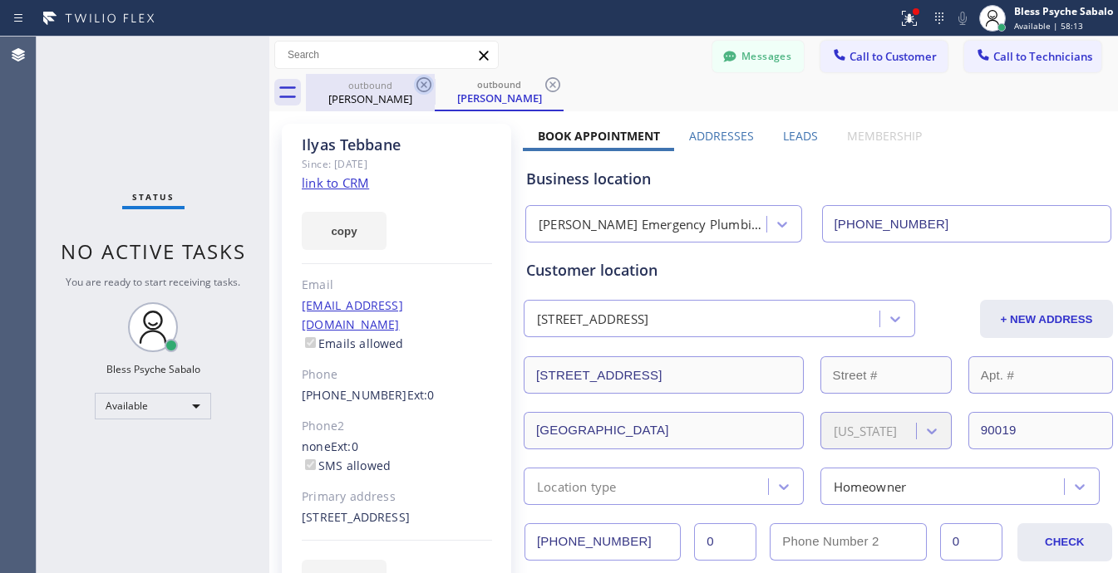
click at [424, 81] on icon at bounding box center [424, 85] width 20 height 20
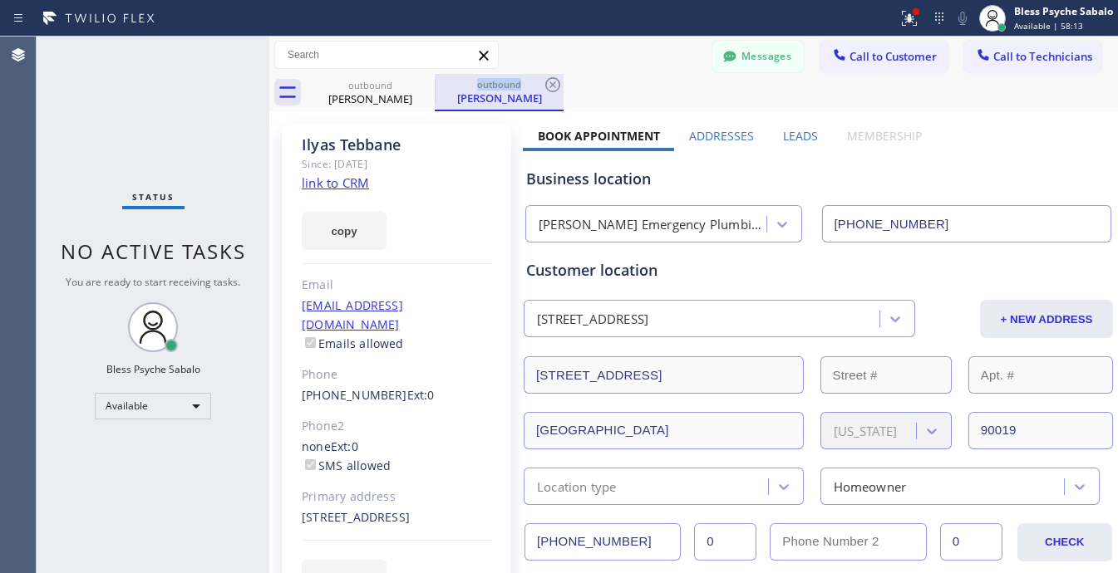
click at [0, 0] on icon at bounding box center [0, 0] width 0 height 0
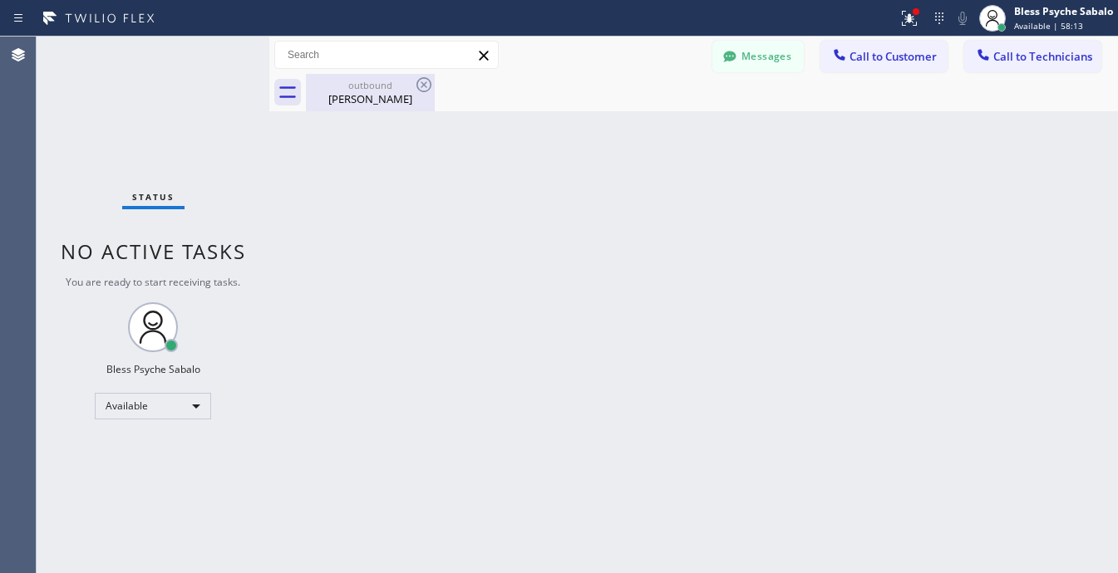
click at [424, 83] on icon at bounding box center [424, 85] width 20 height 20
click at [551, 150] on div "Back to Dashboard Change Sender ID Customers Technicians VC [PERSON_NAME] [DATE…" at bounding box center [693, 305] width 848 height 537
click at [526, 234] on div "Back to Dashboard Change Sender ID Customers Technicians VC [PERSON_NAME] [DATE…" at bounding box center [693, 305] width 848 height 537
click at [771, 46] on button "Messages" at bounding box center [757, 57] width 91 height 32
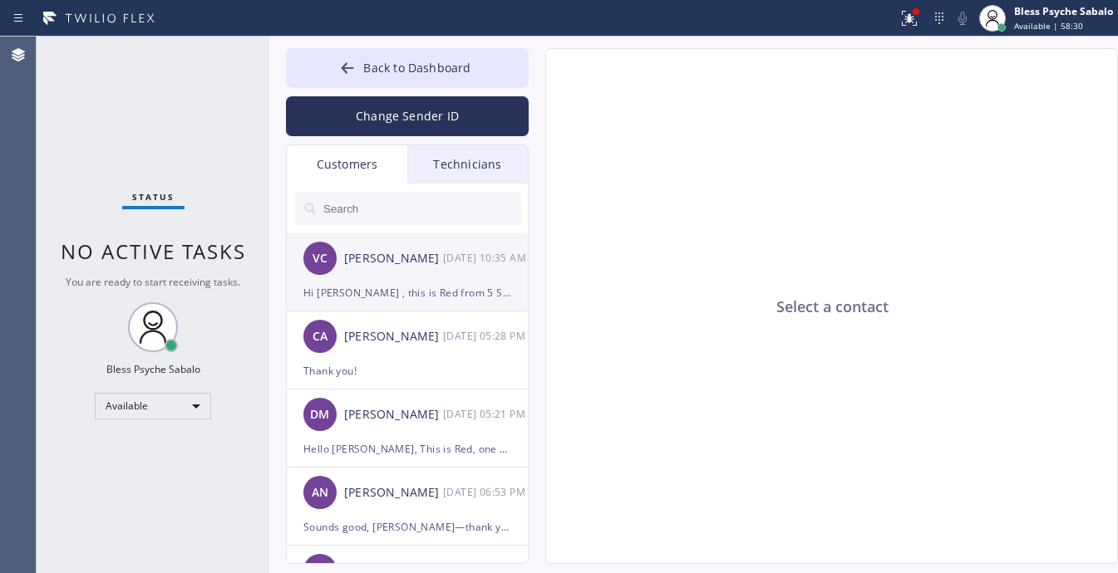
click at [405, 275] on div "VC Virgilio Cruz 09/18 10:35 AM" at bounding box center [408, 258] width 243 height 50
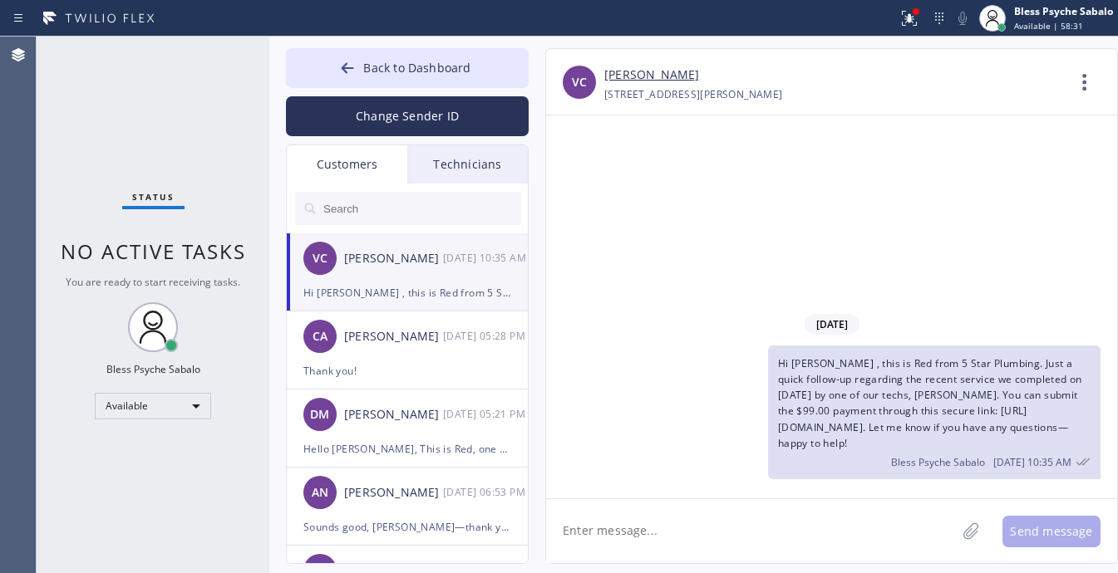
click at [475, 168] on div "Technicians" at bounding box center [467, 164] width 120 height 38
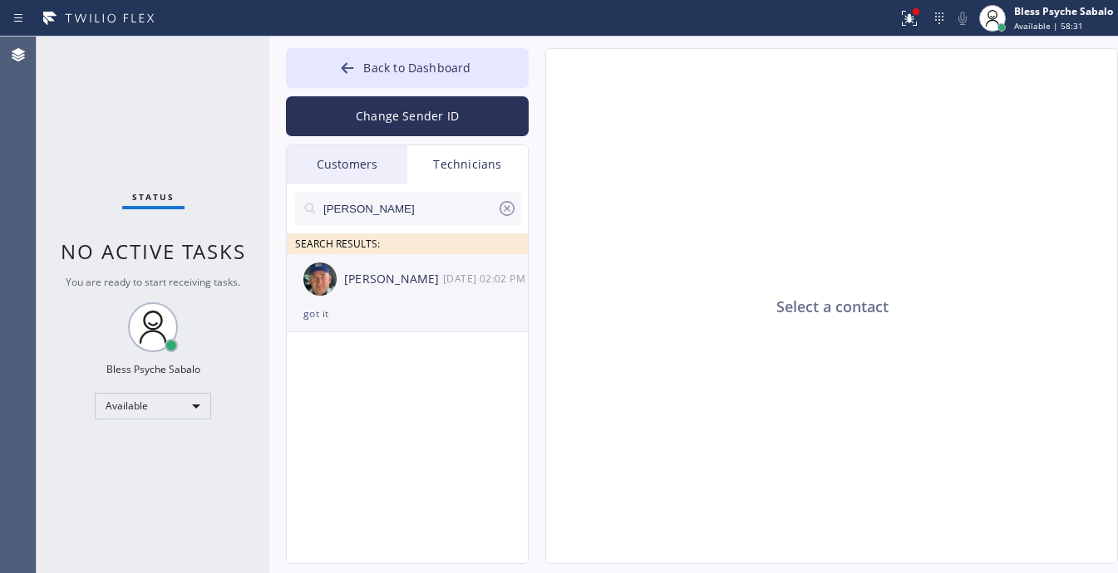
click at [361, 268] on div "Nikolai Suvorov 09/18 02:02 PM" at bounding box center [408, 279] width 243 height 50
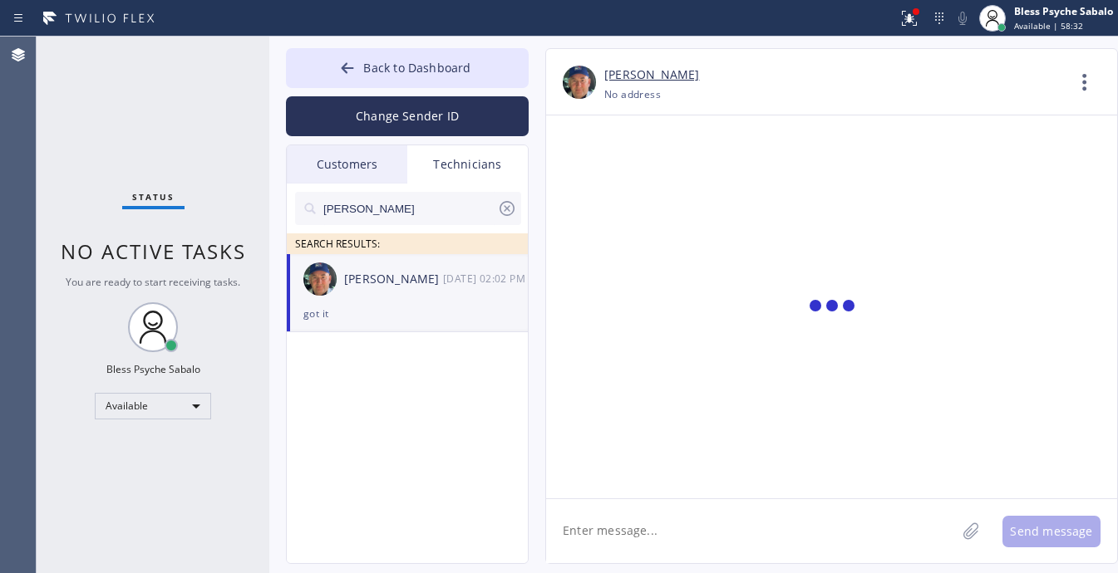
click at [360, 283] on div "[PERSON_NAME]" at bounding box center [393, 279] width 99 height 19
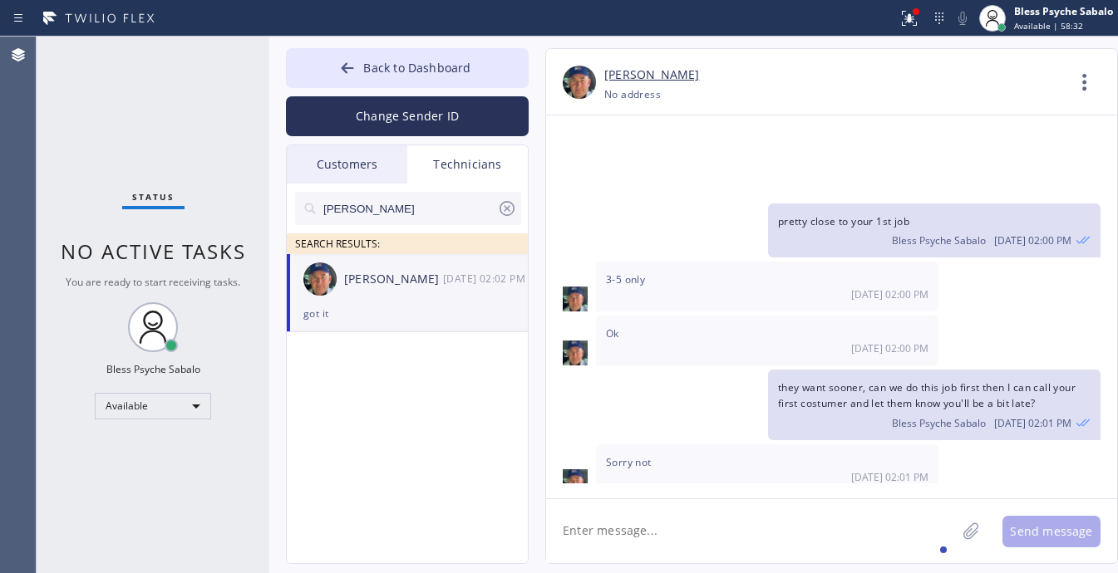
click at [706, 533] on textarea at bounding box center [751, 531] width 410 height 64
type textarea "this appnt has been scheduled for 5-7 PM"
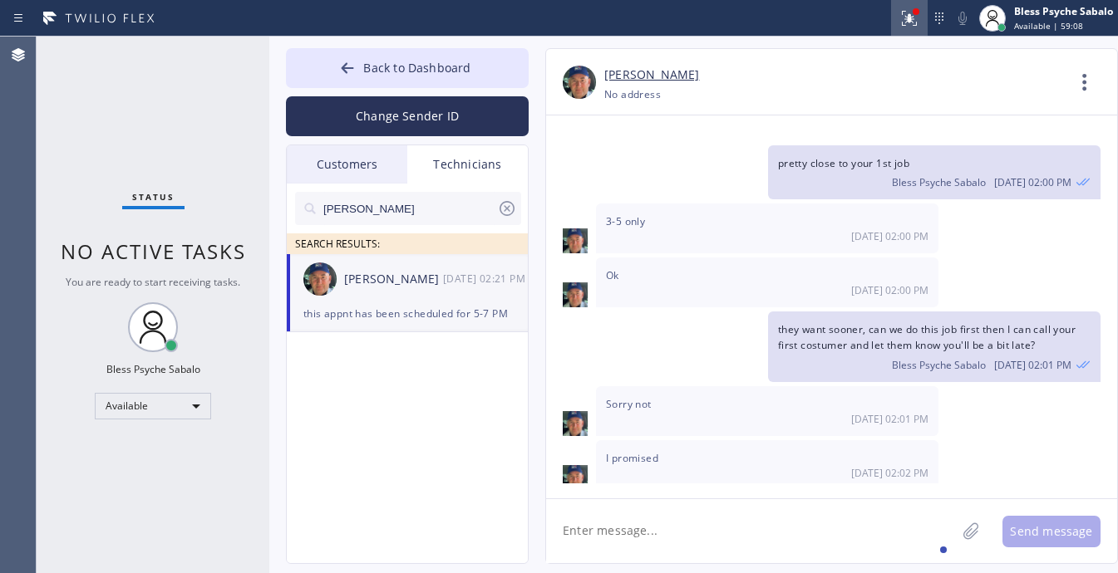
click at [907, 17] on icon at bounding box center [909, 18] width 15 height 15
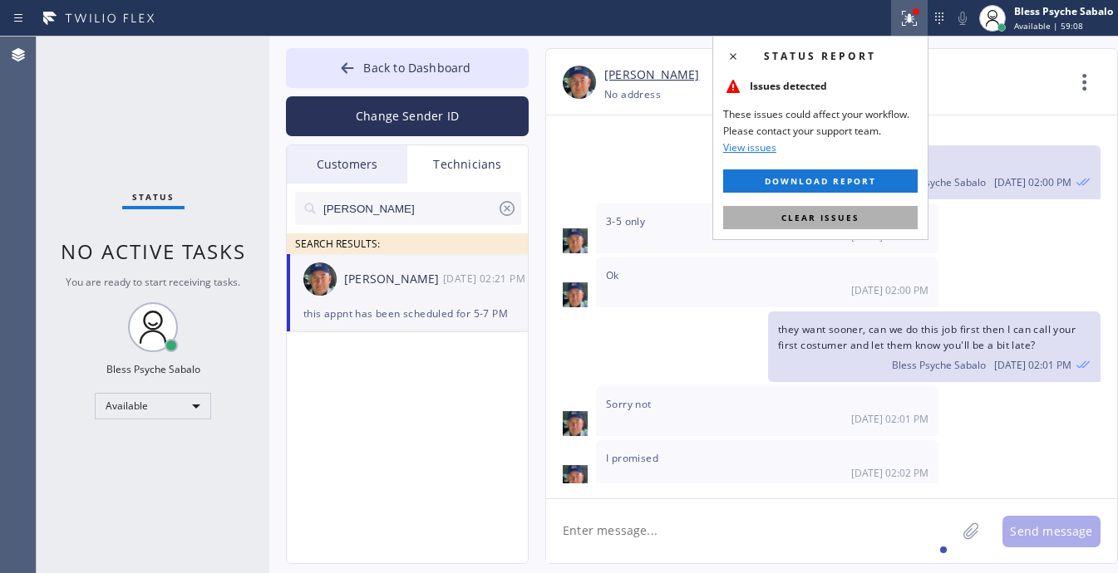
click at [848, 214] on span "Clear issues" at bounding box center [820, 218] width 78 height 12
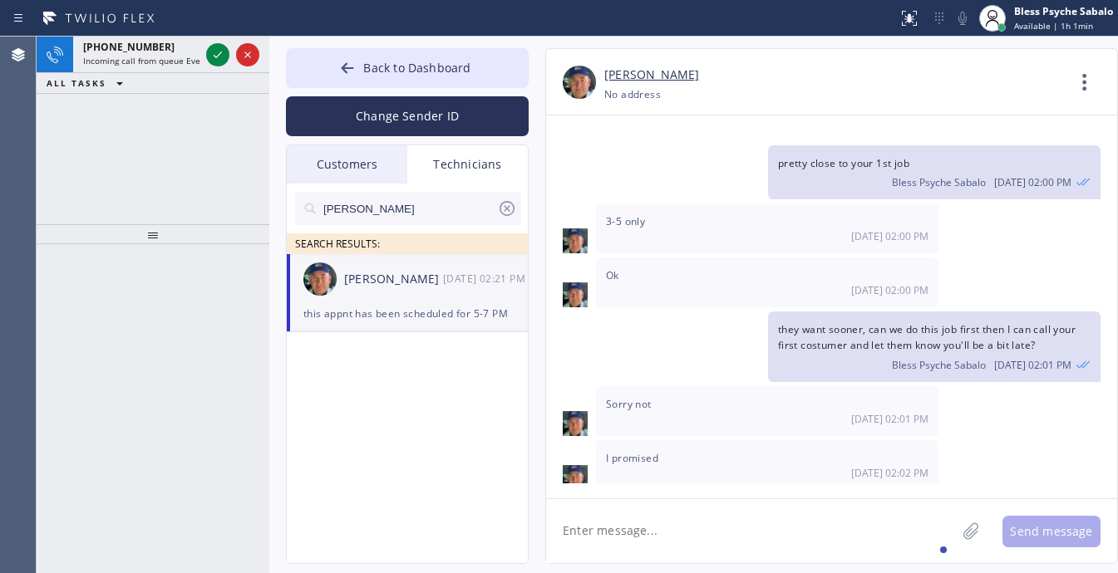
click at [185, 122] on div "+13109903183 Incoming call from queue Everybody ALL TASKS ALL TASKS ACTIVE TASK…" at bounding box center [153, 131] width 233 height 188
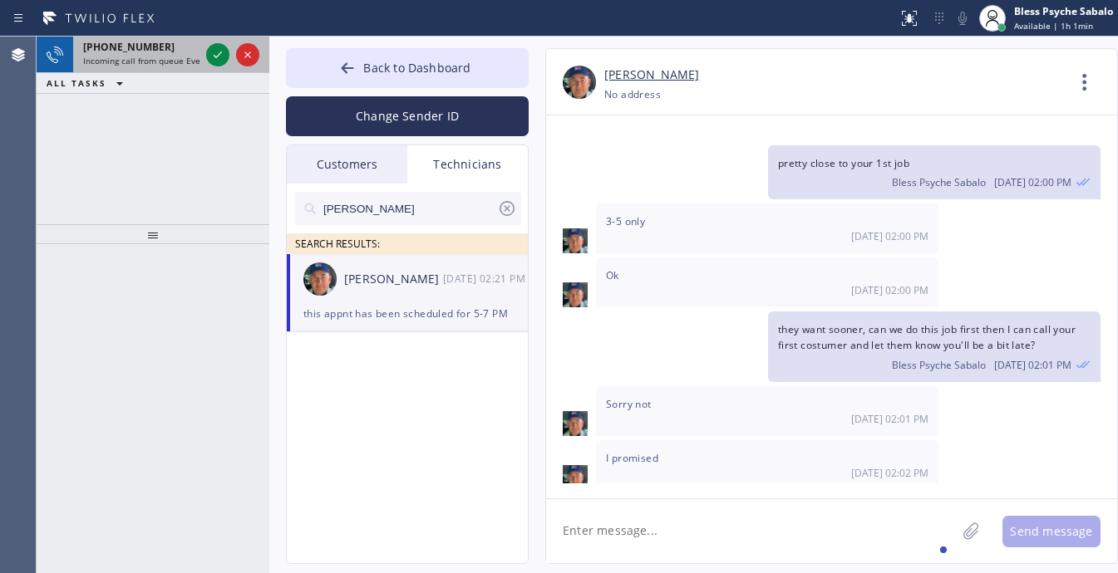
click at [150, 57] on span "Incoming call from queue Everybody" at bounding box center [155, 61] width 144 height 12
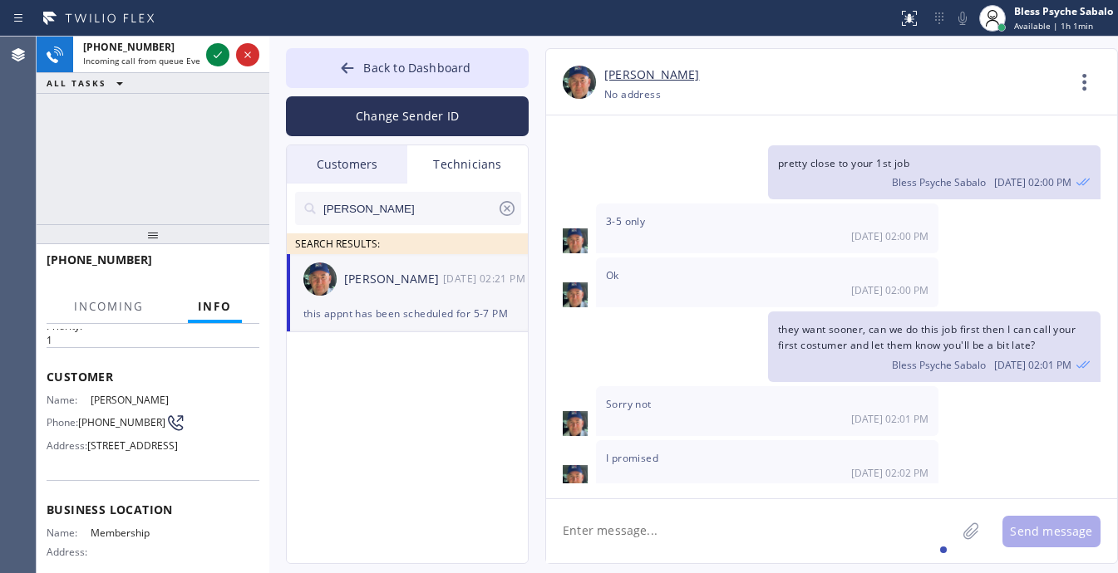
scroll to position [104, 0]
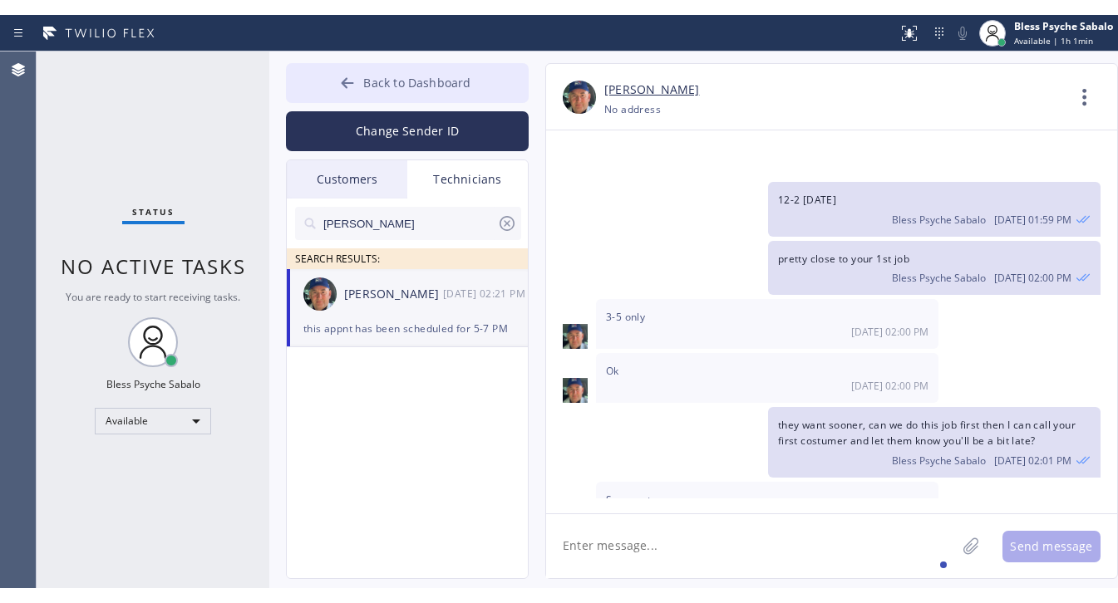
scroll to position [20957, 0]
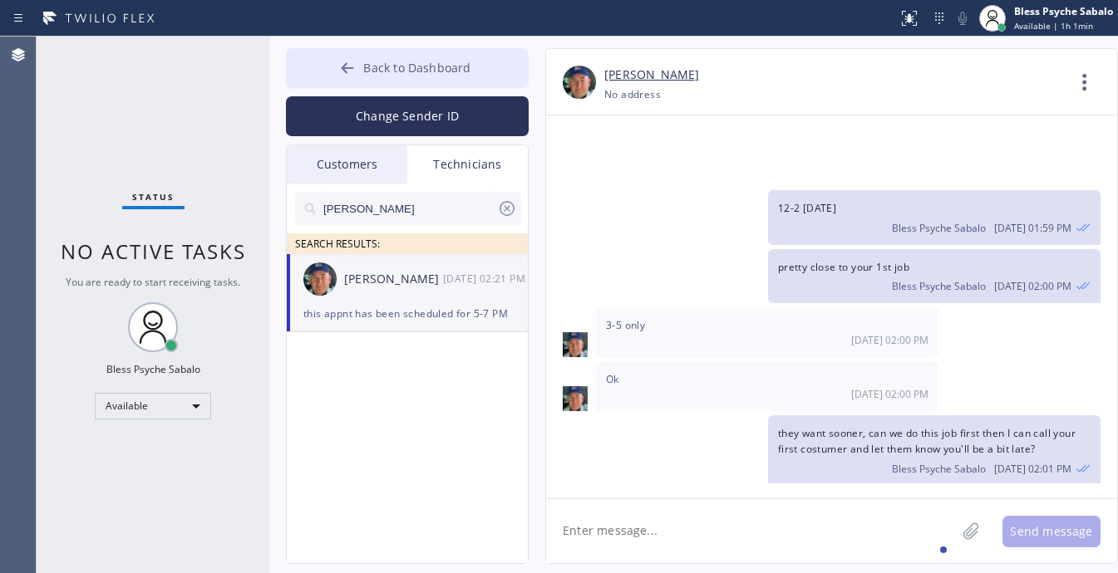
click at [413, 67] on span "Back to Dashboard" at bounding box center [416, 68] width 107 height 16
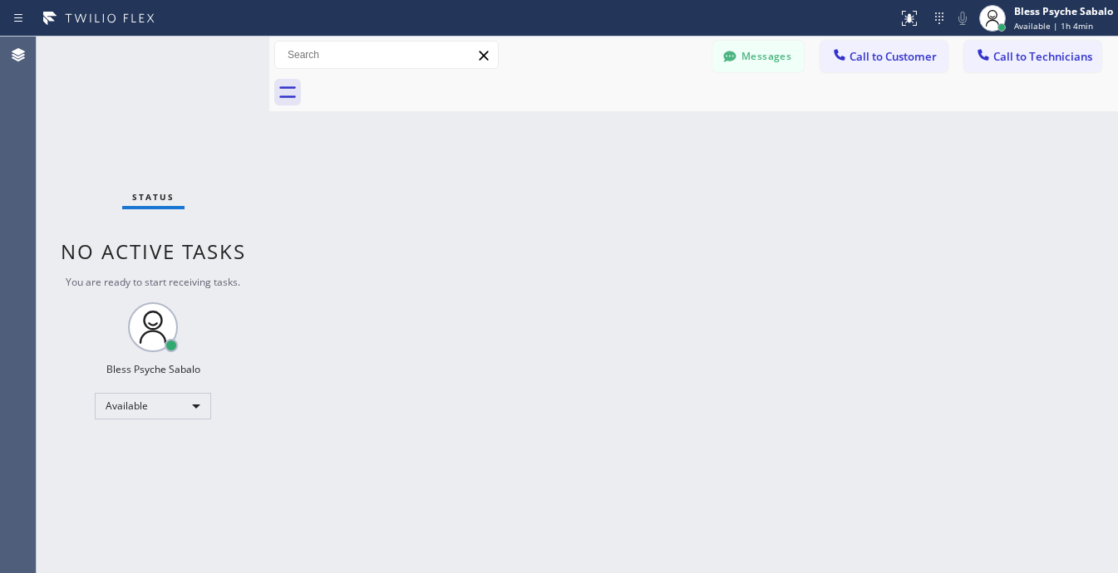
drag, startPoint x: 430, startPoint y: 277, endPoint x: 297, endPoint y: 343, distance: 149.4
click at [395, 297] on div "Back to Dashboard Change Sender ID Customers Technicians VC [PERSON_NAME] [DATE…" at bounding box center [693, 305] width 848 height 537
click at [623, 217] on div "Back to Dashboard Change Sender ID Customers Technicians VC [PERSON_NAME] [DATE…" at bounding box center [693, 305] width 848 height 537
click at [711, 166] on div "Back to Dashboard Change Sender ID Customers Technicians VC [PERSON_NAME] [DATE…" at bounding box center [693, 305] width 848 height 537
drag, startPoint x: 856, startPoint y: 303, endPoint x: 850, endPoint y: 370, distance: 66.7
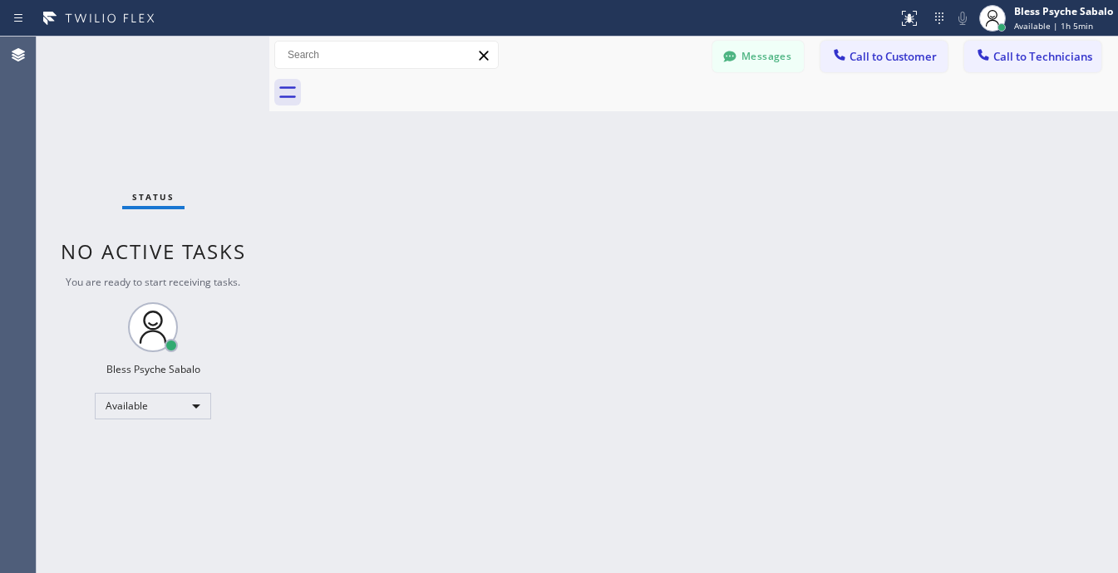
click at [856, 303] on div "Back to Dashboard Change Sender ID Customers Technicians VC [PERSON_NAME] [DATE…" at bounding box center [693, 305] width 848 height 537
drag, startPoint x: 600, startPoint y: 177, endPoint x: 615, endPoint y: 162, distance: 21.2
click at [603, 179] on div "Back to Dashboard Change Sender ID Customers Technicians VC [PERSON_NAME] [DATE…" at bounding box center [693, 305] width 848 height 537
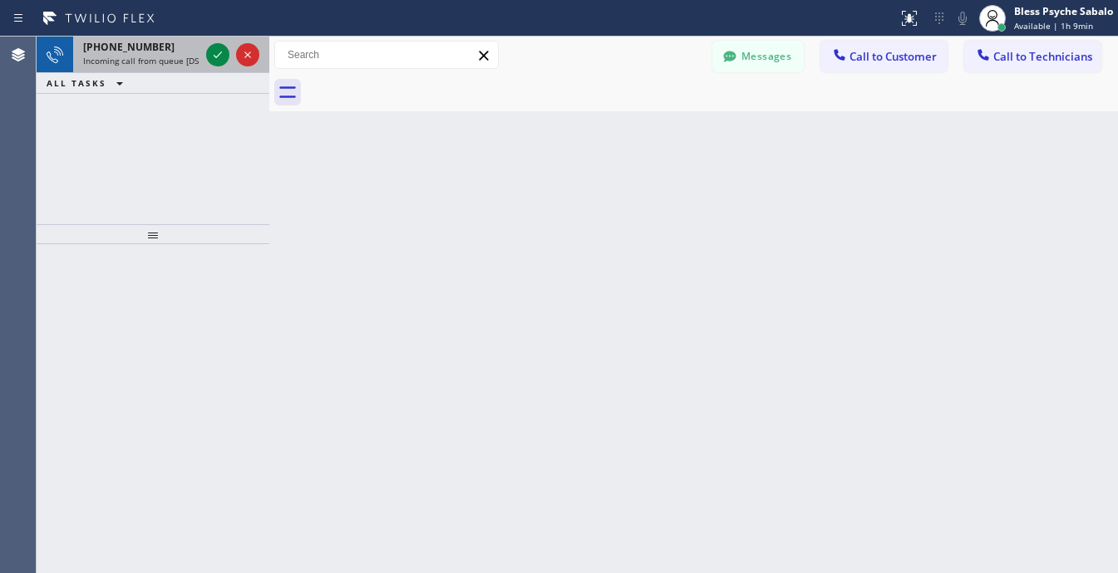
click at [138, 67] on div "[PHONE_NUMBER] Incoming call from queue [DSRs]" at bounding box center [138, 55] width 130 height 37
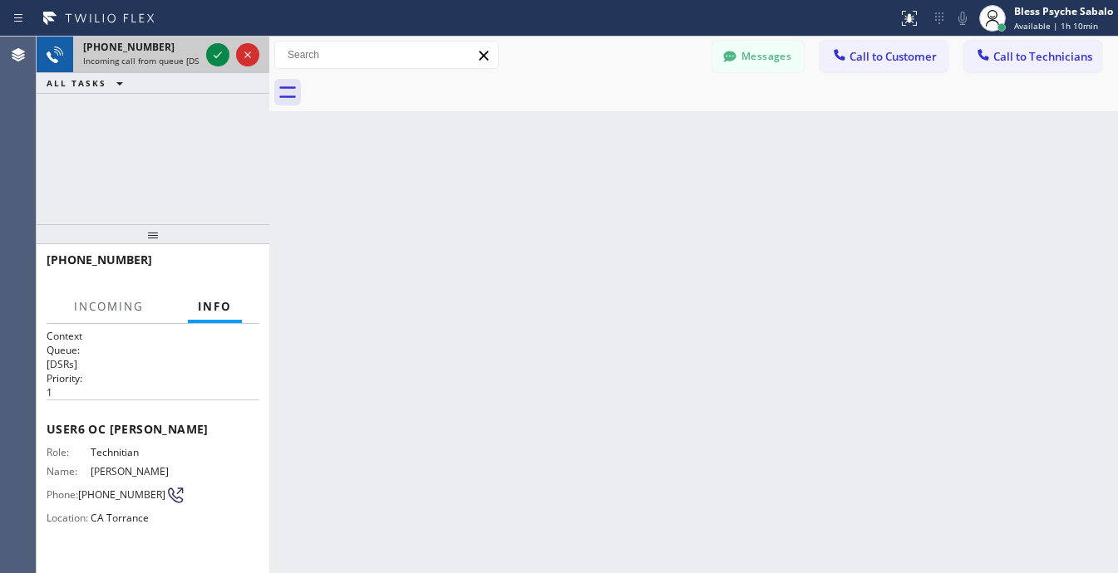
click at [203, 55] on div at bounding box center [233, 55] width 60 height 37
click at [209, 56] on icon at bounding box center [218, 55] width 20 height 20
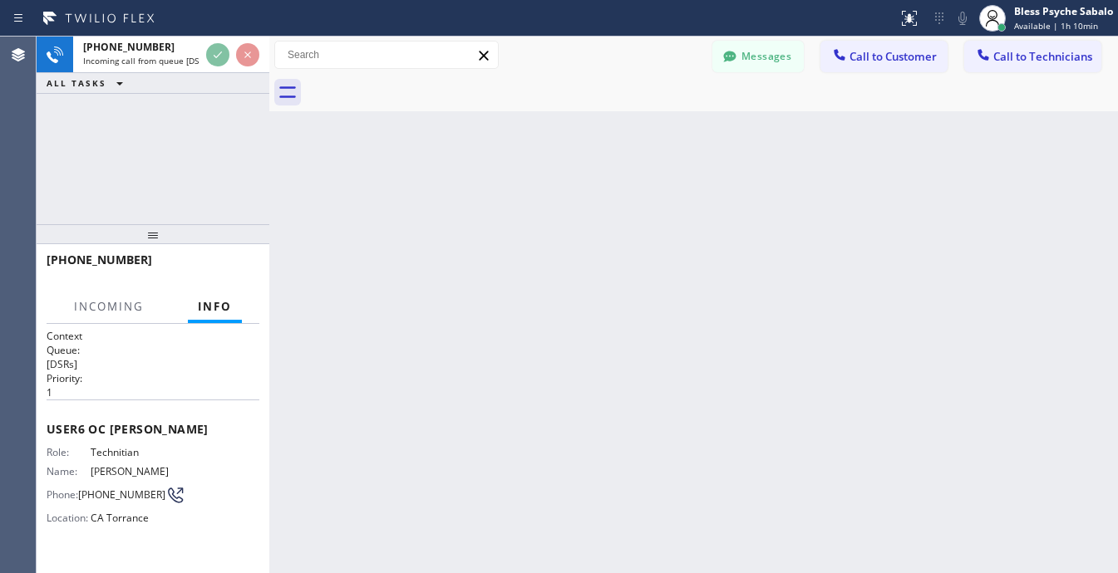
click at [356, 147] on div "Back to Dashboard Change Sender ID Customers Technicians VC [PERSON_NAME] [DATE…" at bounding box center [693, 305] width 848 height 537
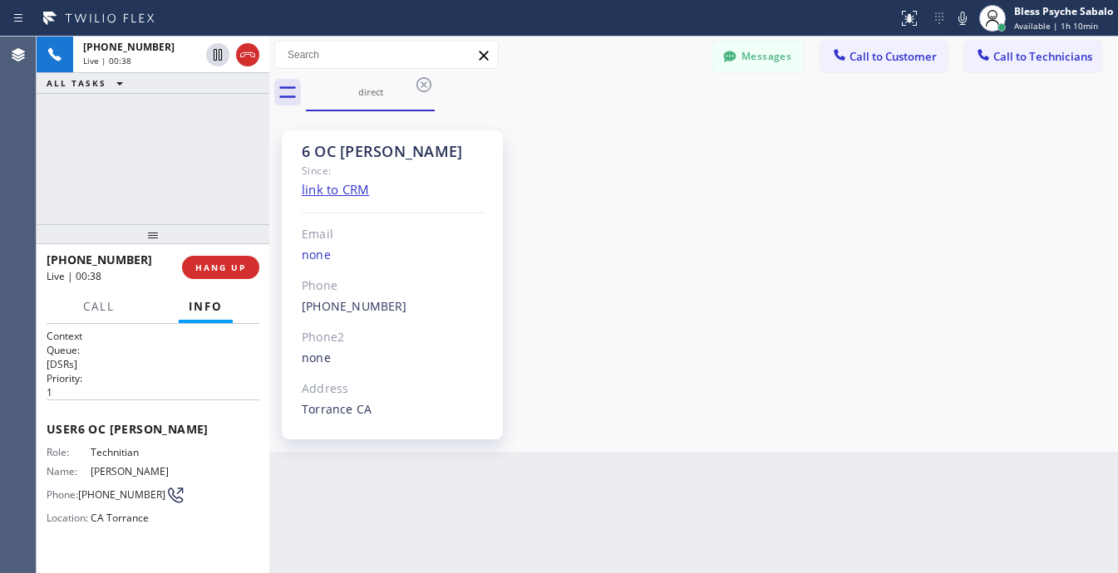
drag, startPoint x: 754, startPoint y: 234, endPoint x: 758, endPoint y: 150, distance: 84.9
click at [754, 230] on div "6 OC [PERSON_NAME] Since: link to CRM Email none Phone [PHONE_NUMBER] Outbound …" at bounding box center [693, 282] width 840 height 332
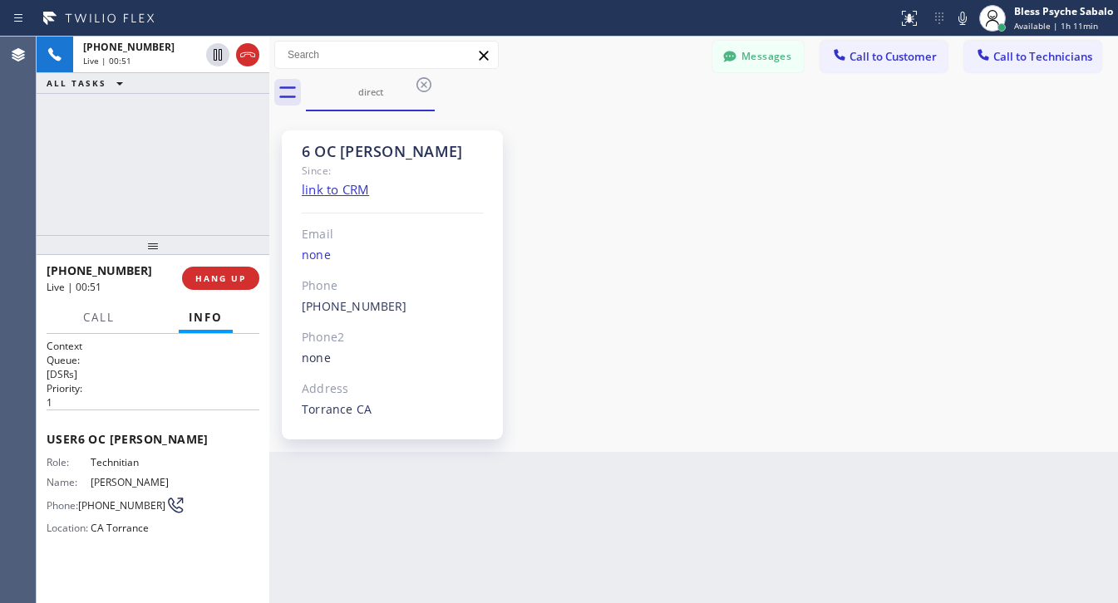
click at [655, 109] on div "direct" at bounding box center [712, 92] width 812 height 37
click at [250, 80] on div "ALL TASKS ALL TASKS ACTIVE TASKS TASKS IN WRAP UP" at bounding box center [153, 83] width 233 height 21
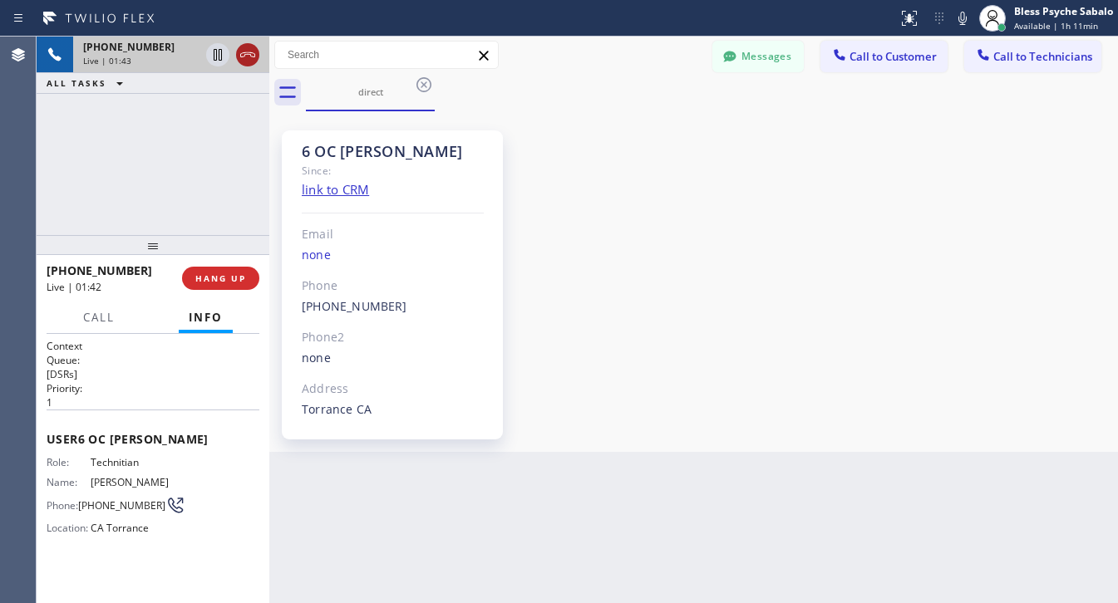
click at [251, 50] on icon at bounding box center [248, 55] width 20 height 20
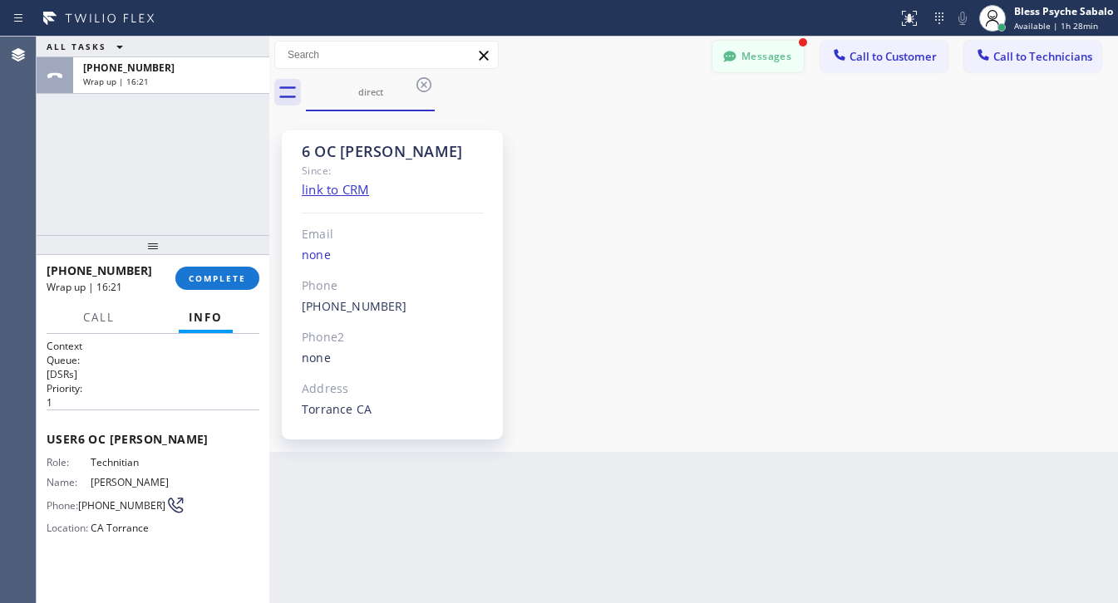
click at [786, 62] on button "Messages" at bounding box center [757, 57] width 91 height 32
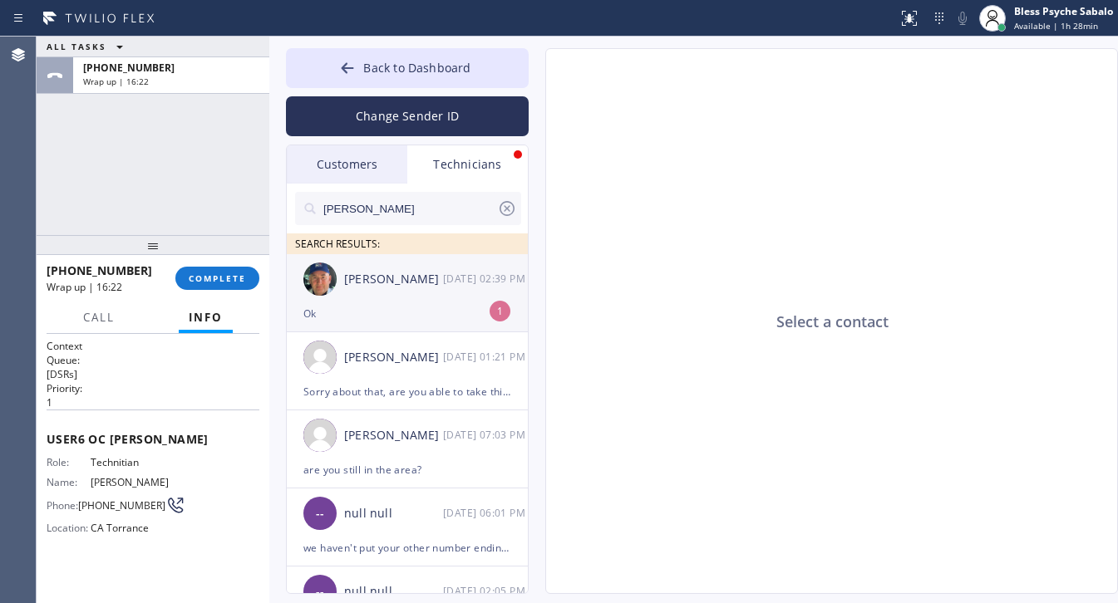
click at [459, 302] on div "Nikolai Suvorov 09/18 02:39 PM" at bounding box center [408, 279] width 243 height 50
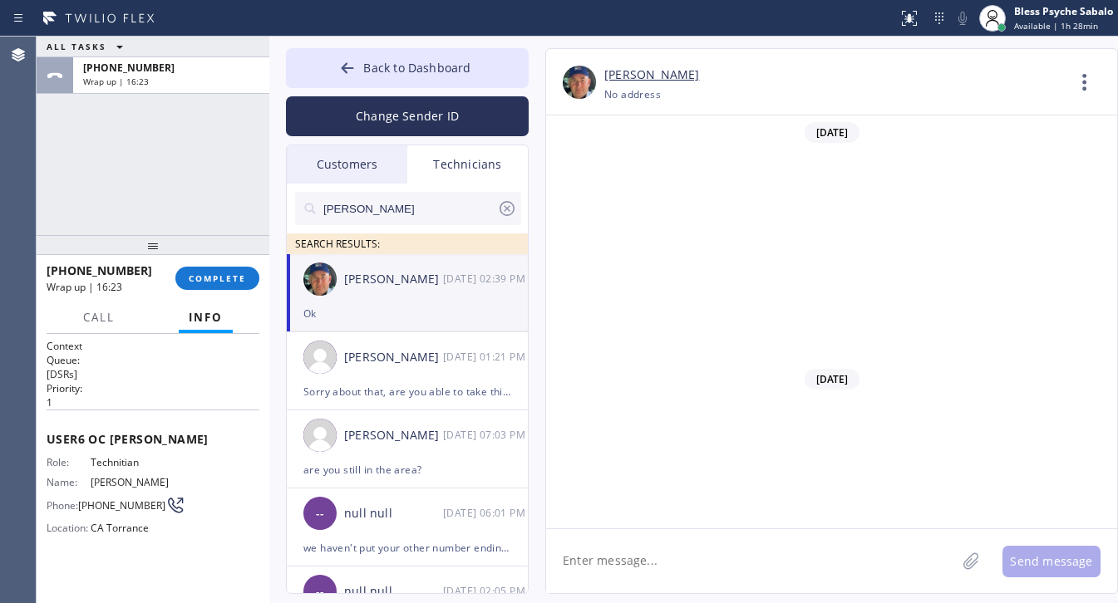
scroll to position [21083, 0]
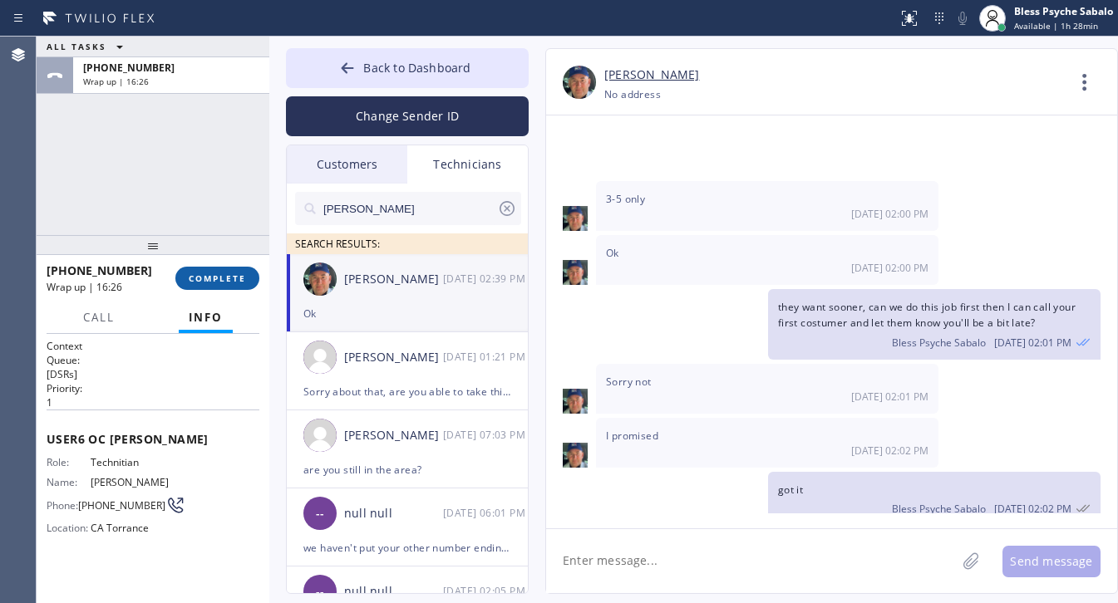
click at [223, 268] on button "COMPLETE" at bounding box center [217, 278] width 84 height 23
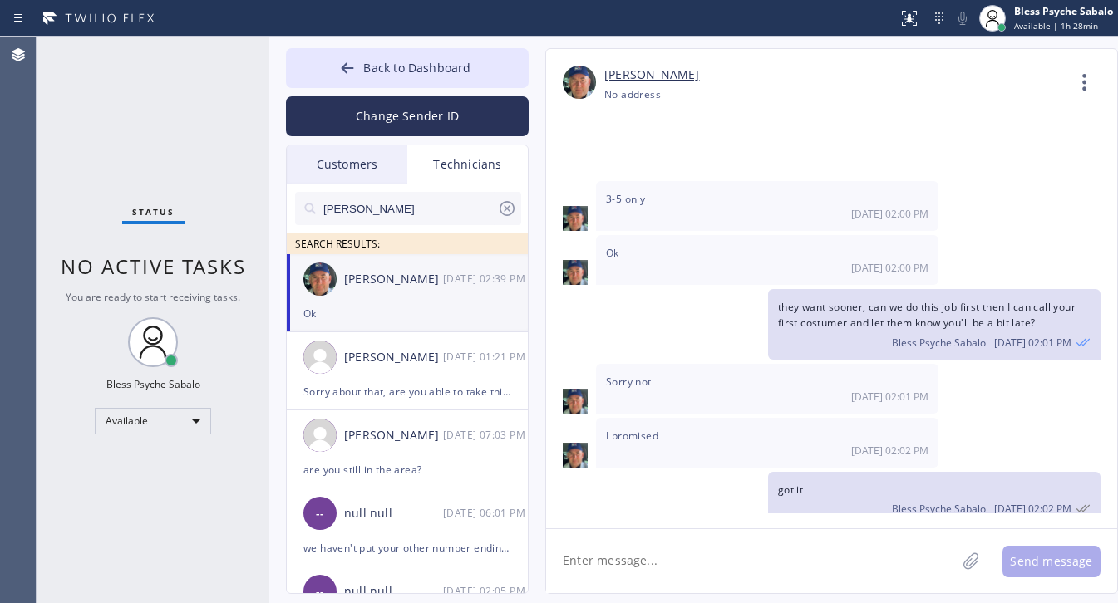
click at [372, 155] on div "Customers" at bounding box center [347, 164] width 120 height 38
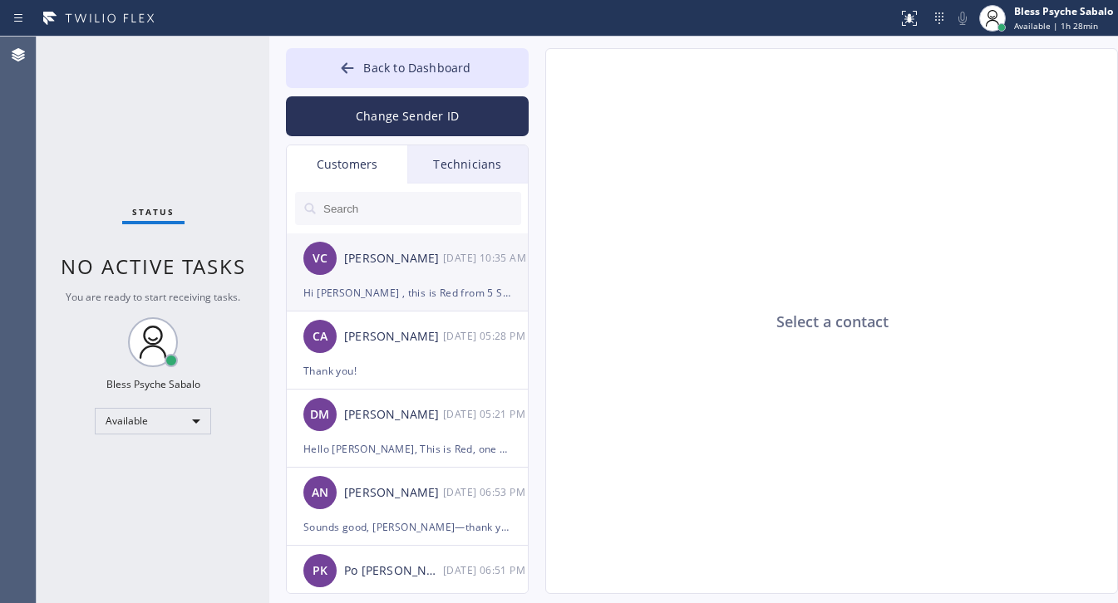
click at [434, 277] on div "VC Virgilio Cruz 09/18 10:35 AM" at bounding box center [408, 258] width 243 height 50
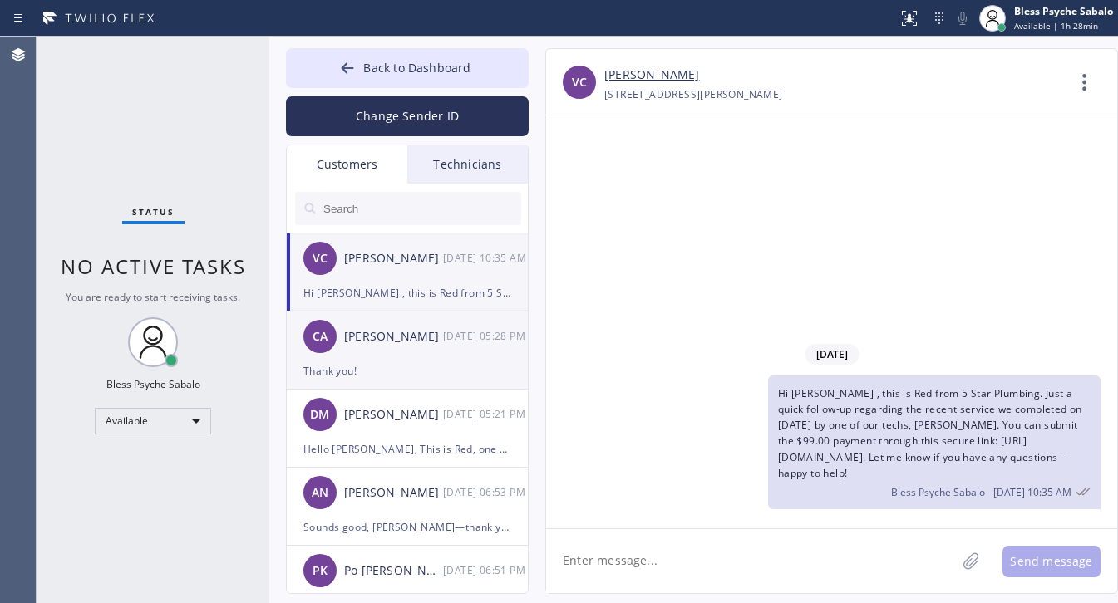
click at [413, 368] on div "Thank you!" at bounding box center [407, 370] width 208 height 19
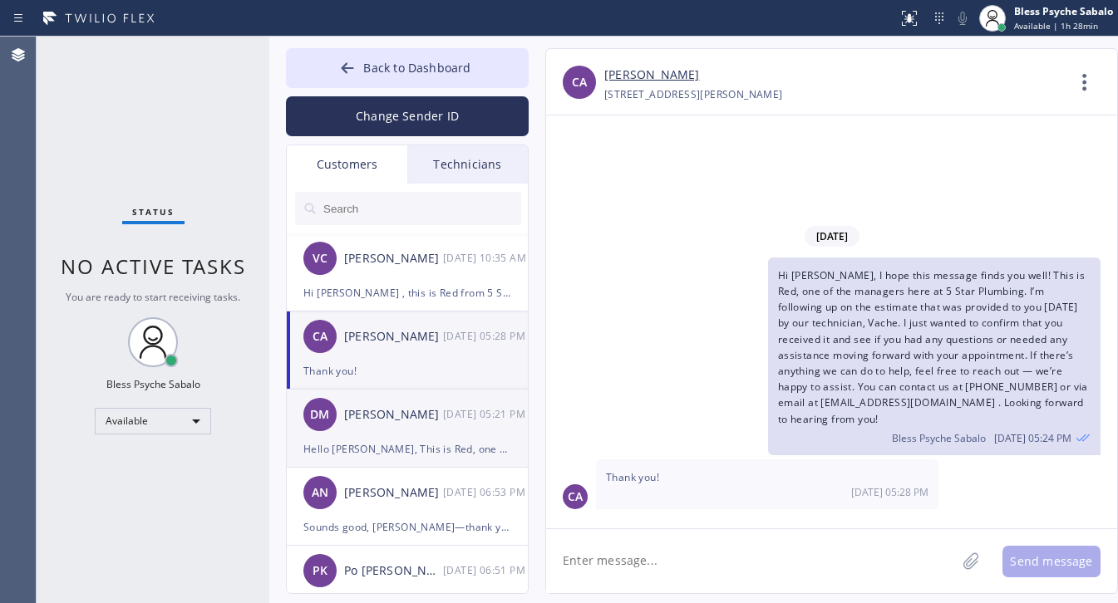
click at [387, 437] on div "DM Diana Manalo 09/17 05:21 PM" at bounding box center [408, 415] width 243 height 50
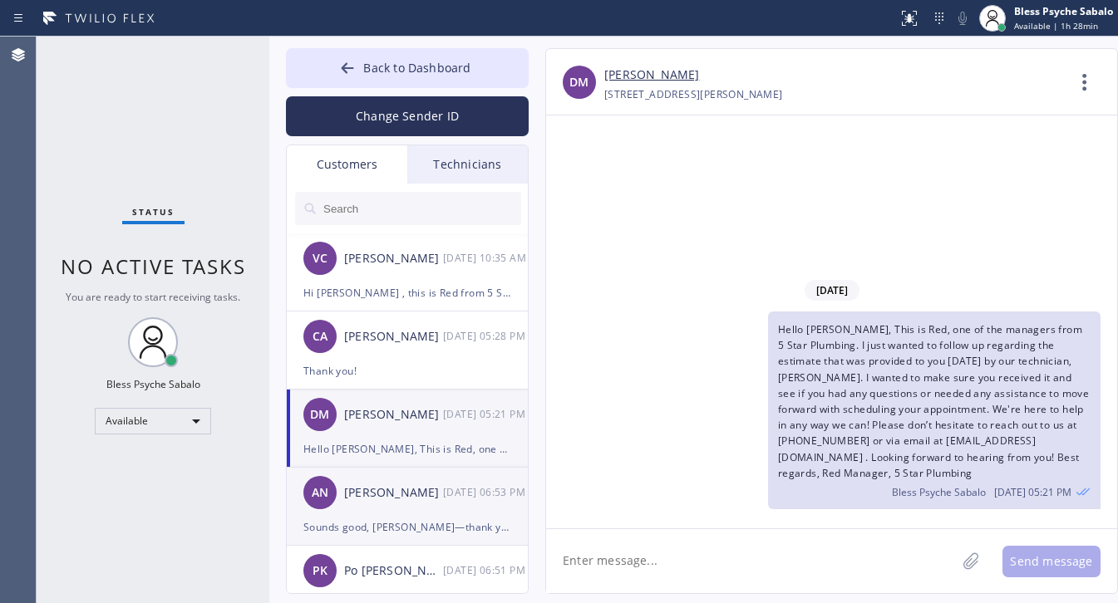
click at [401, 484] on div "[PERSON_NAME]" at bounding box center [393, 493] width 99 height 19
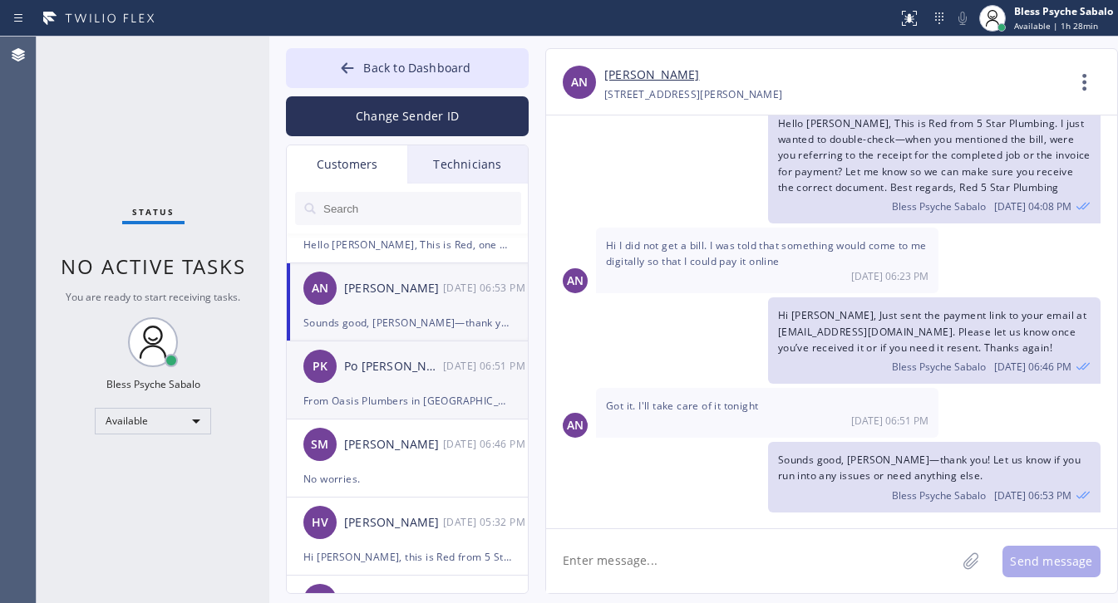
scroll to position [208, 0]
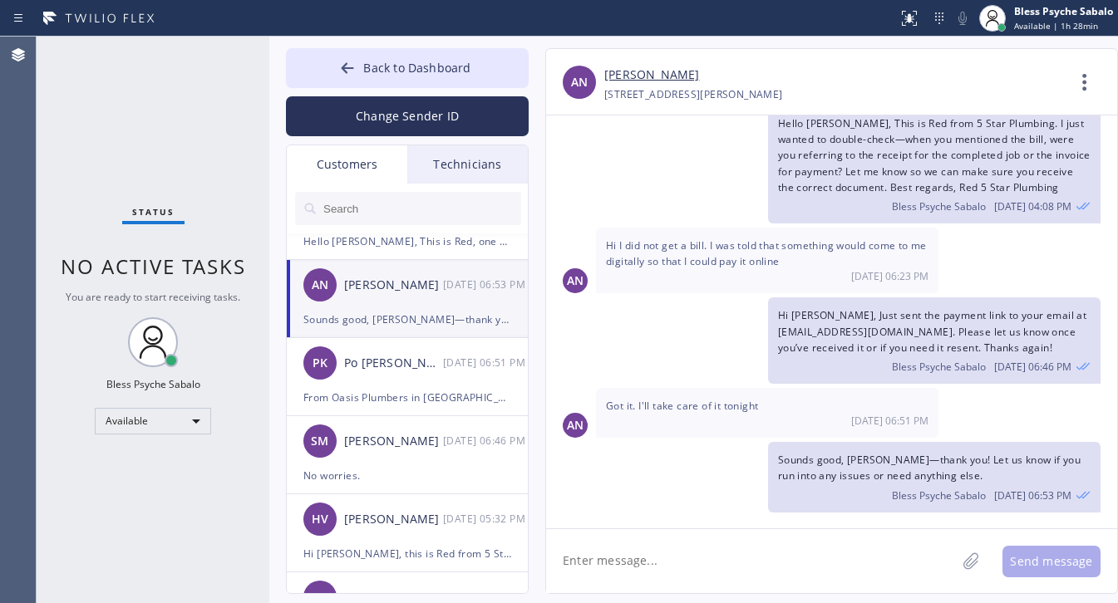
click at [412, 313] on div "Sounds good, [PERSON_NAME]—thank you! Let us know if you run into any issues or…" at bounding box center [407, 319] width 208 height 19
click at [382, 385] on div "PK Po Kneisley 09/16 06:51 PM" at bounding box center [408, 363] width 243 height 50
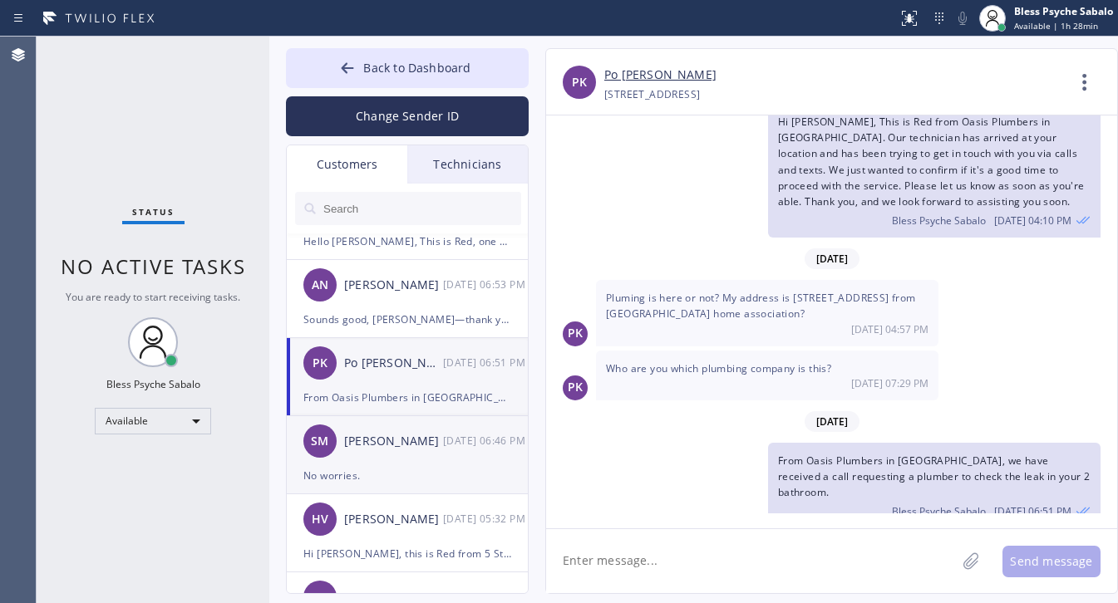
click at [438, 424] on div "SM Samuel Markowitz 09/16 06:46 PM" at bounding box center [408, 441] width 243 height 50
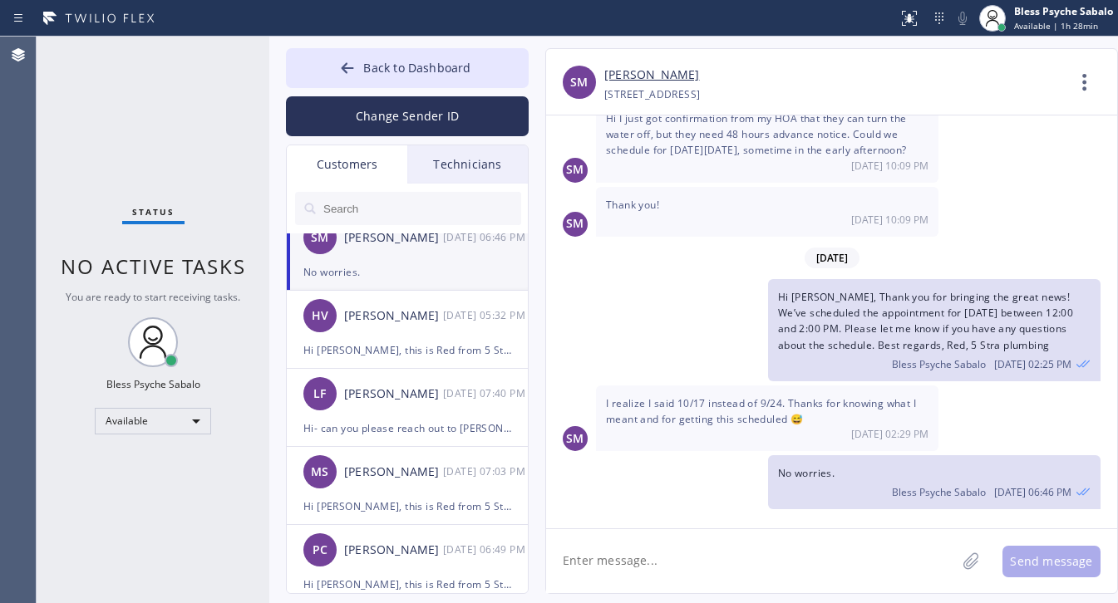
scroll to position [415, 0]
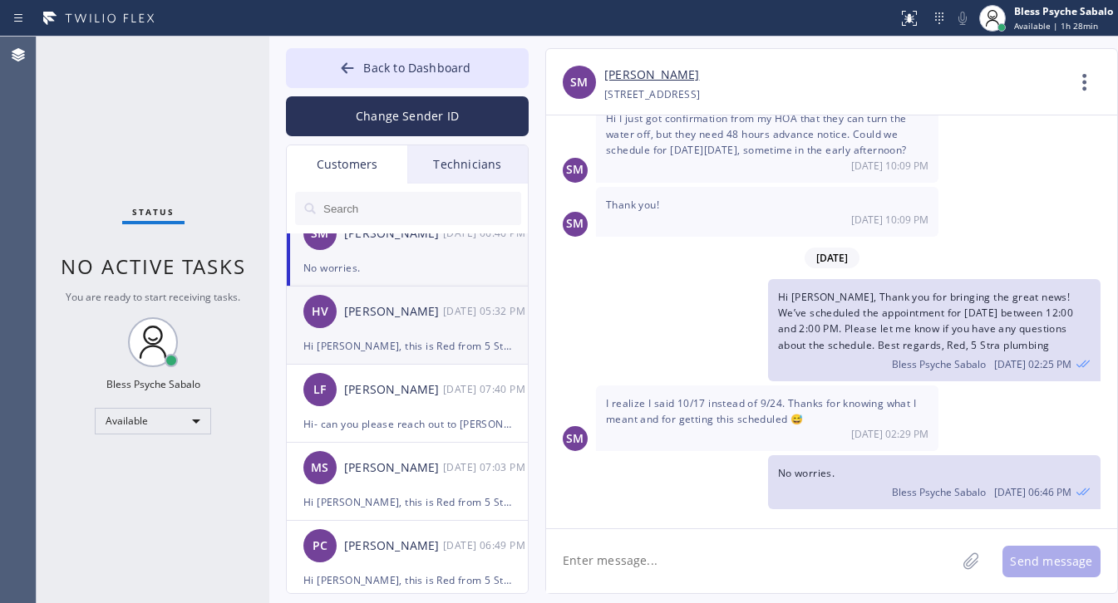
click at [332, 341] on div "Hi [PERSON_NAME], this is Red from 5 Star Plumbing. Following up on the [DATE] …" at bounding box center [407, 346] width 208 height 19
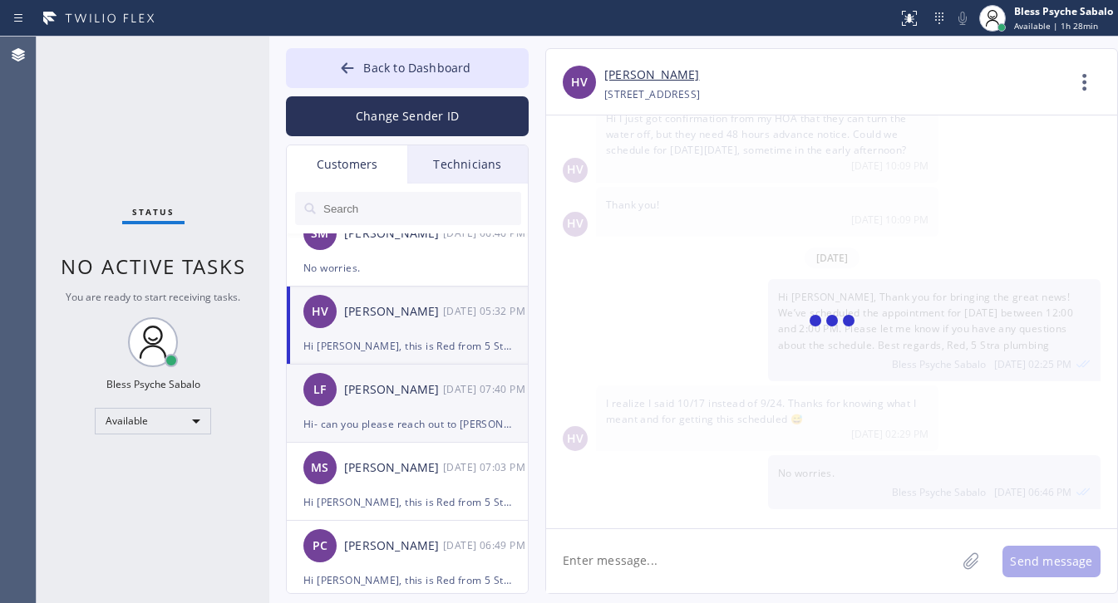
scroll to position [0, 0]
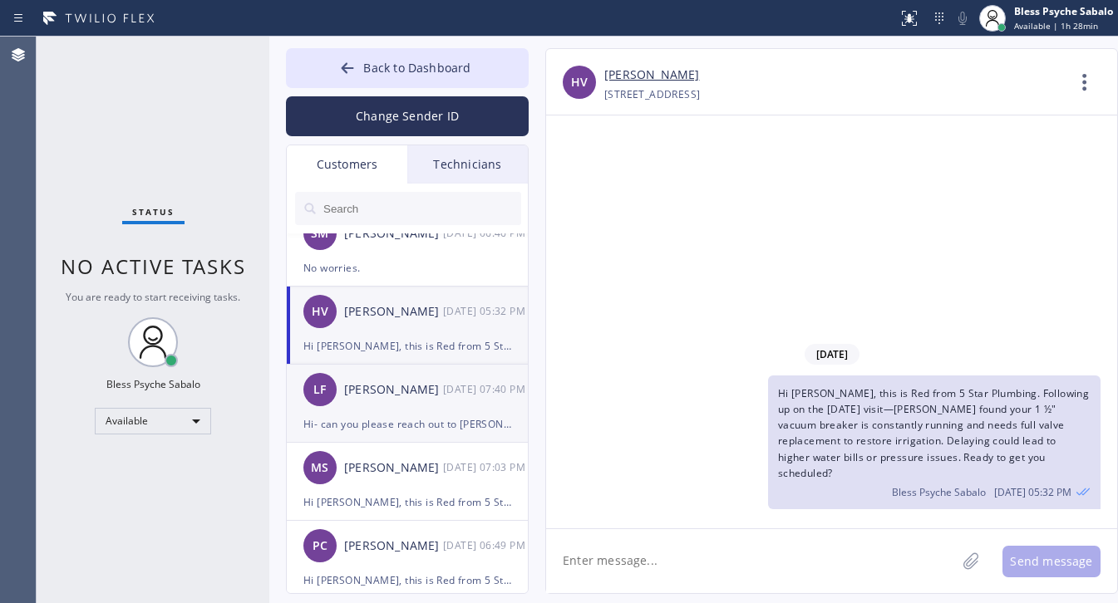
click at [387, 408] on div "LF Lesley Flores 09/11 07:40 PM" at bounding box center [408, 390] width 243 height 50
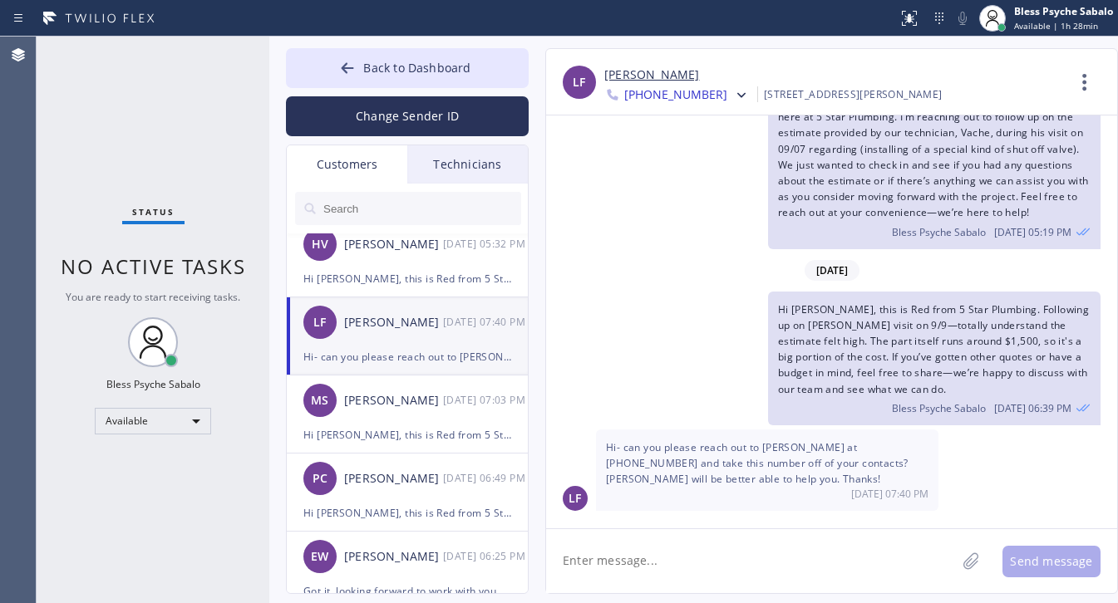
scroll to position [519, 0]
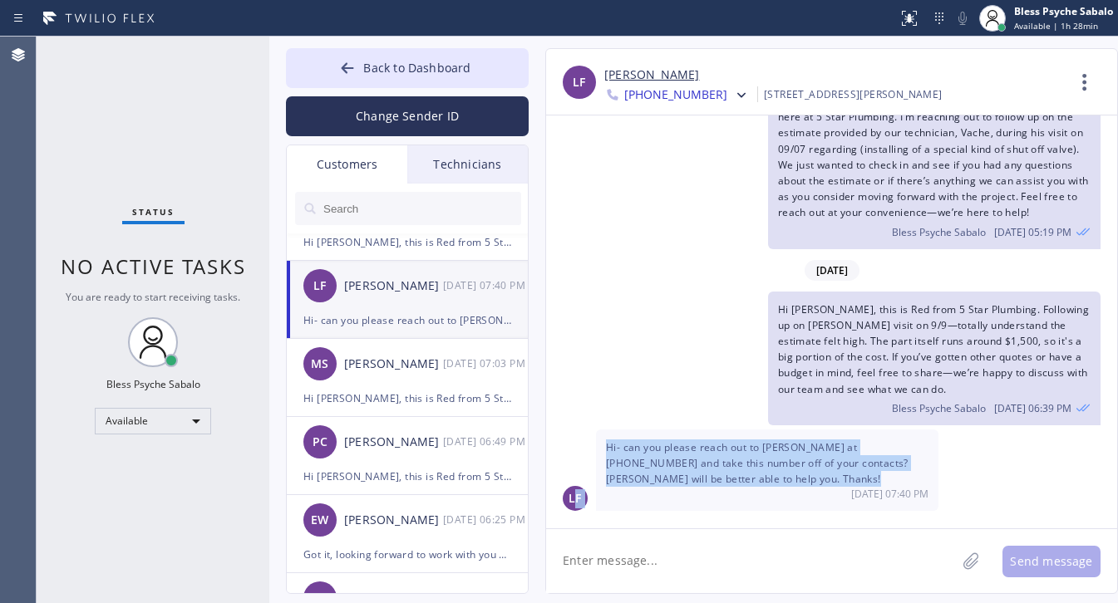
drag, startPoint x: 658, startPoint y: 450, endPoint x: 715, endPoint y: 493, distance: 70.6
click at [715, 493] on div "LF Hi- can you please reach out to Connie at 310-228-6496 and take this number …" at bounding box center [831, 471] width 571 height 82
click at [791, 529] on textarea at bounding box center [751, 561] width 410 height 64
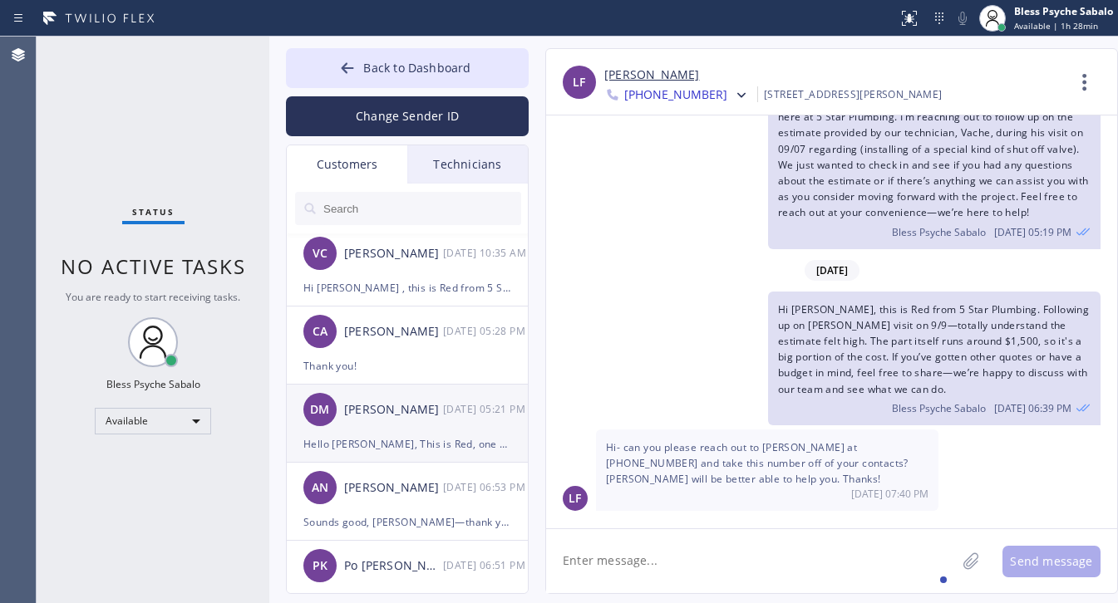
scroll to position [0, 0]
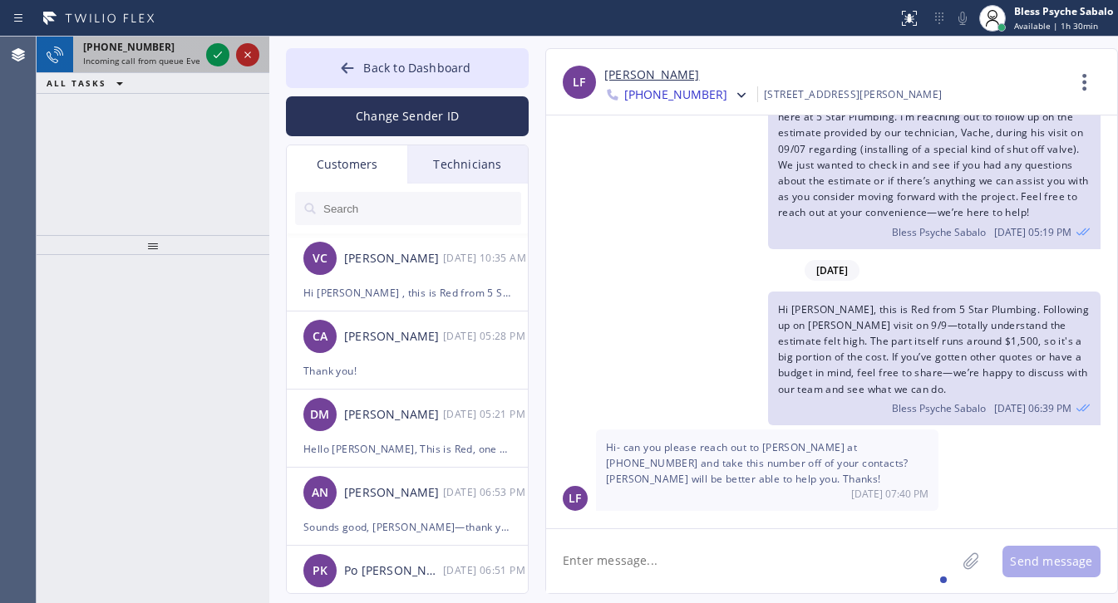
click at [253, 52] on icon at bounding box center [248, 55] width 20 height 20
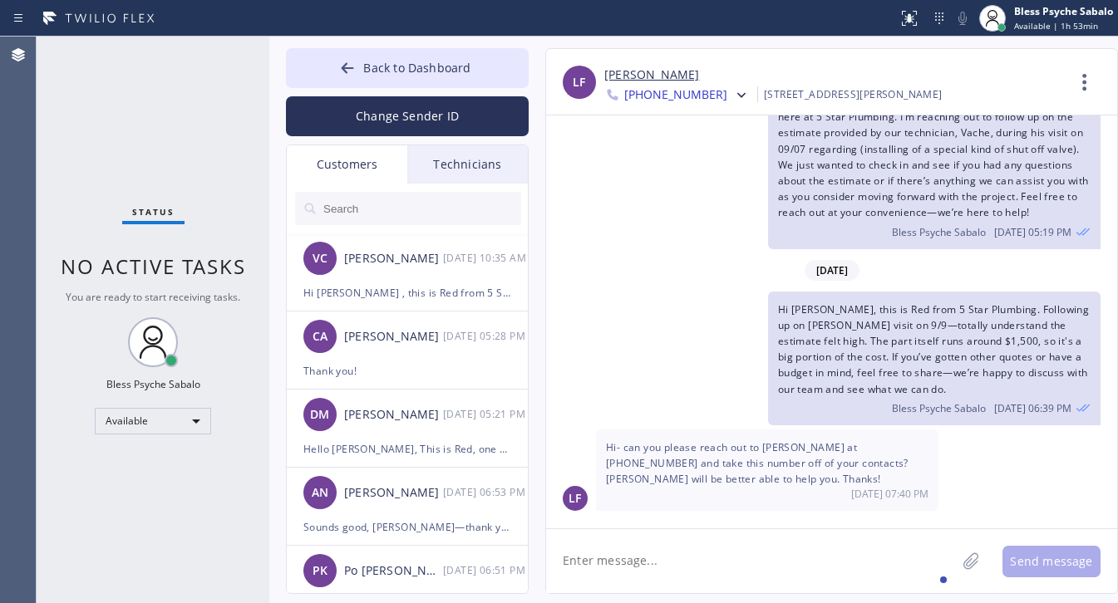
click at [679, 233] on div "Hi Leslie-this is Red, one of the dispatch managers here at 5 Star Plumbing. I’…" at bounding box center [823, 166] width 554 height 166
click at [746, 533] on textarea at bounding box center [751, 561] width 410 height 64
click at [626, 325] on div "Hi Leslie, this is Red from 5 Star Plumbing. Following up on Hovik’s visit on 9…" at bounding box center [823, 359] width 554 height 134
click at [66, 325] on div "Status No active tasks You are ready to start receiving tasks. Bless Psyche Sab…" at bounding box center [153, 320] width 233 height 567
click at [151, 401] on div "Status No active tasks You are ready to start receiving tasks. Bless Psyche Sab…" at bounding box center [153, 320] width 233 height 567
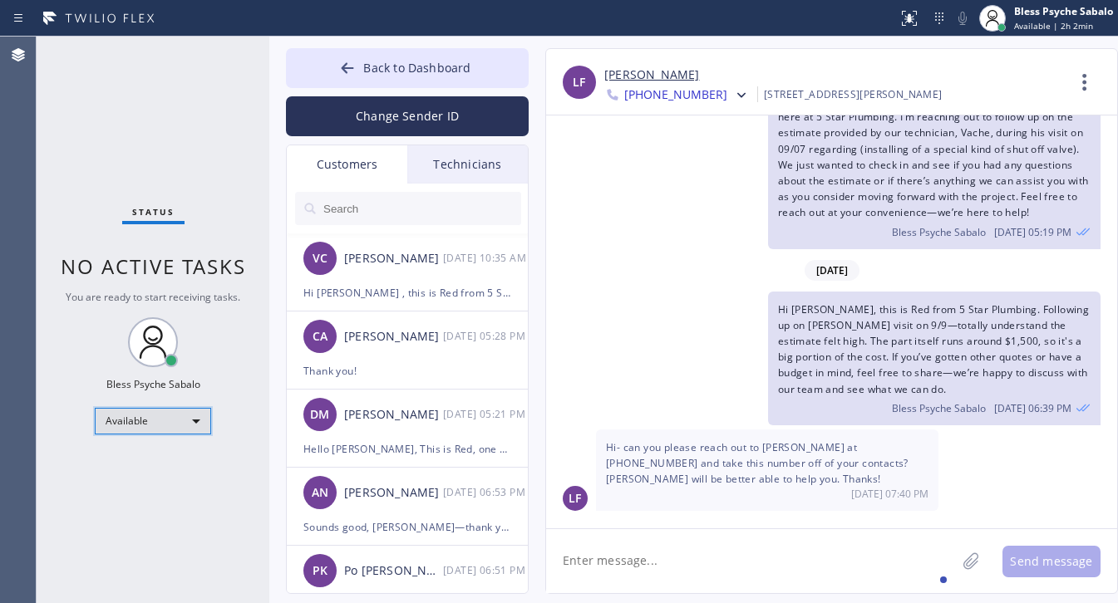
click at [160, 430] on div "Available" at bounding box center [153, 421] width 116 height 27
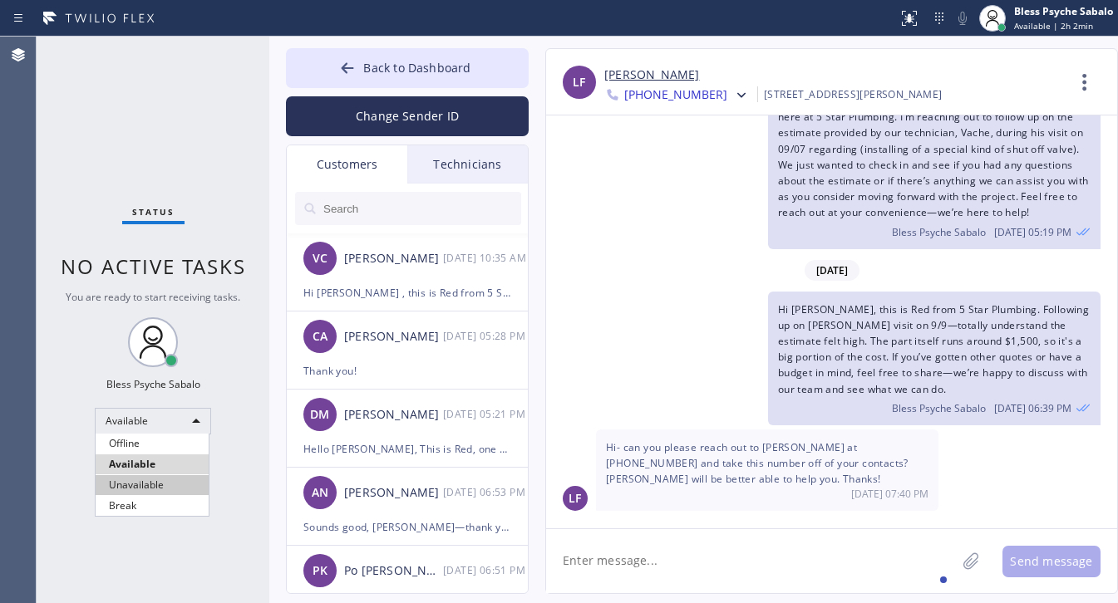
click at [167, 491] on li "Unavailable" at bounding box center [152, 485] width 113 height 20
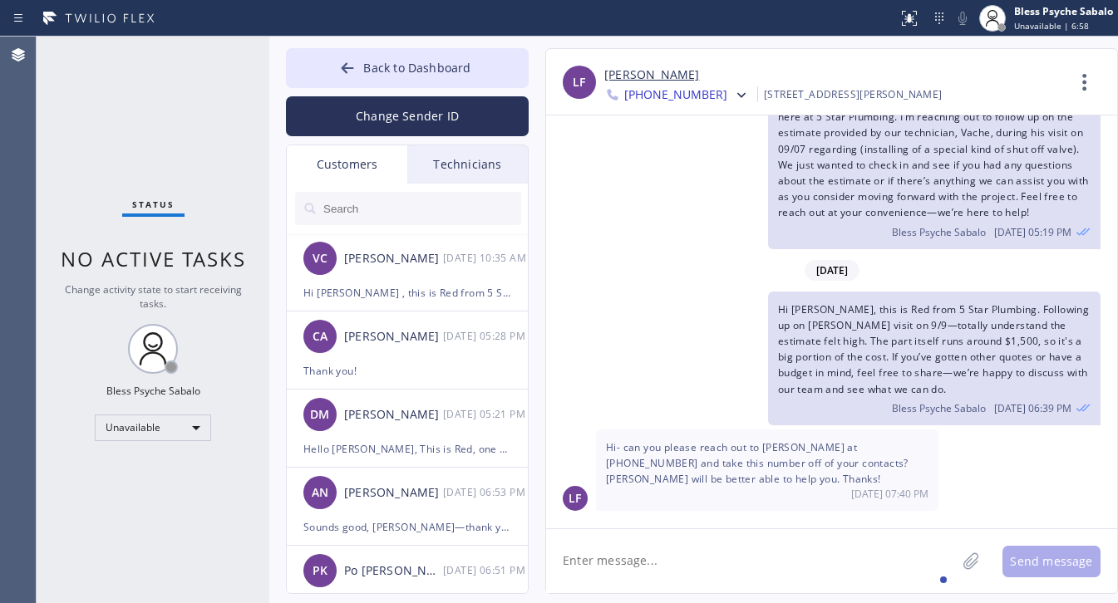
click at [214, 242] on div "Status No active tasks Change activity state to start receiving tasks. Bless Ps…" at bounding box center [153, 320] width 233 height 567
click at [166, 415] on div "Unavailable" at bounding box center [153, 428] width 116 height 27
click at [163, 474] on li "Available" at bounding box center [152, 471] width 113 height 20
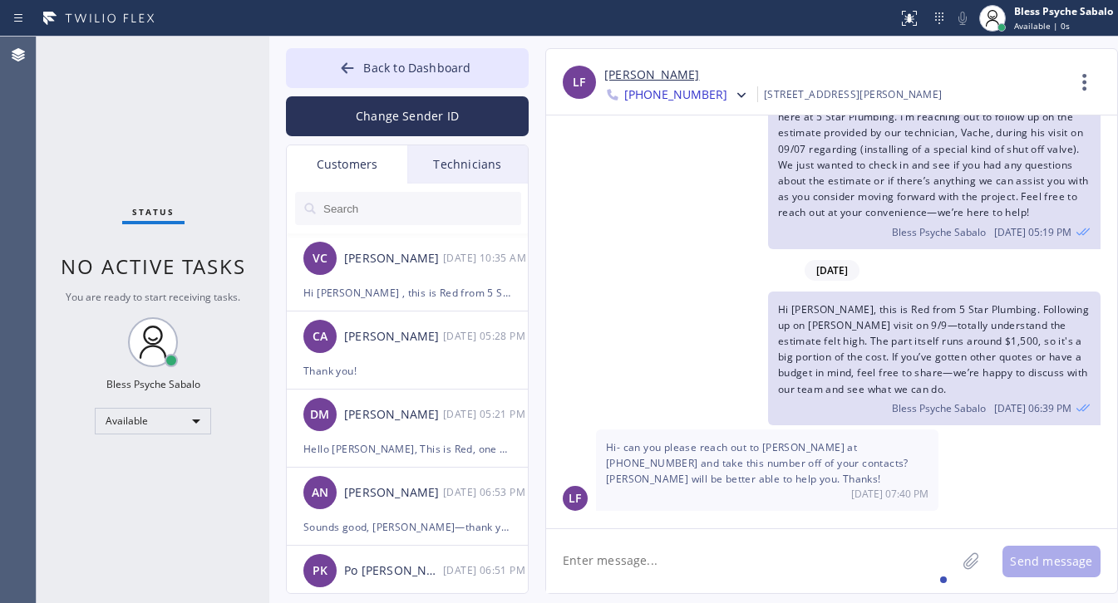
click at [241, 264] on span "No active tasks" at bounding box center [153, 266] width 185 height 27
click at [450, 166] on div "Technicians" at bounding box center [467, 164] width 120 height 38
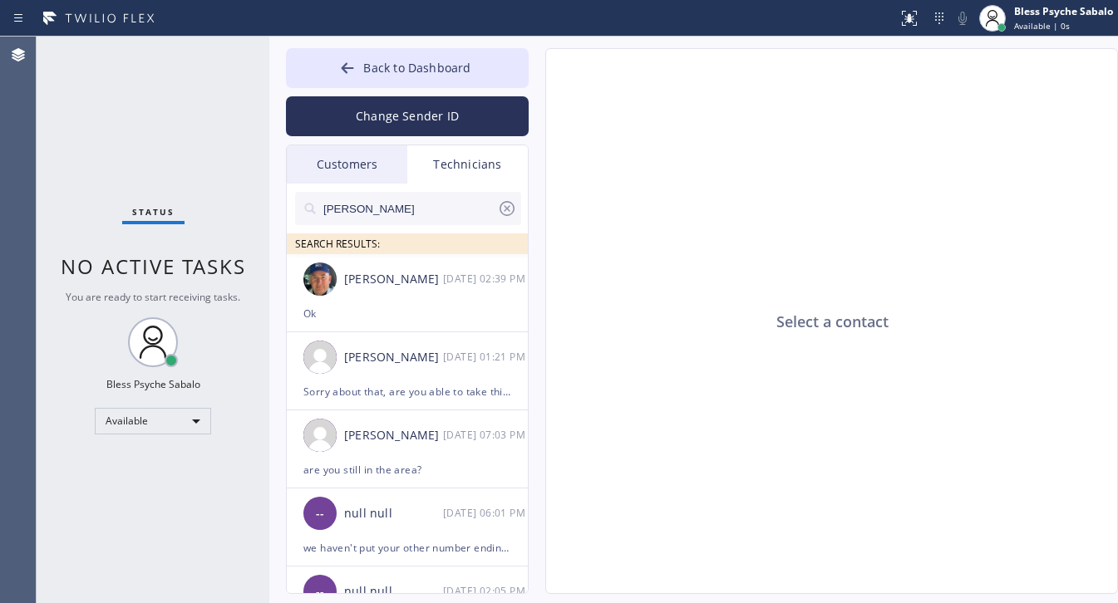
click at [451, 162] on div "Technicians" at bounding box center [467, 164] width 120 height 38
click at [455, 330] on li "Nikolai Suvorov 09/18 02:39 PM Ok" at bounding box center [408, 293] width 243 height 78
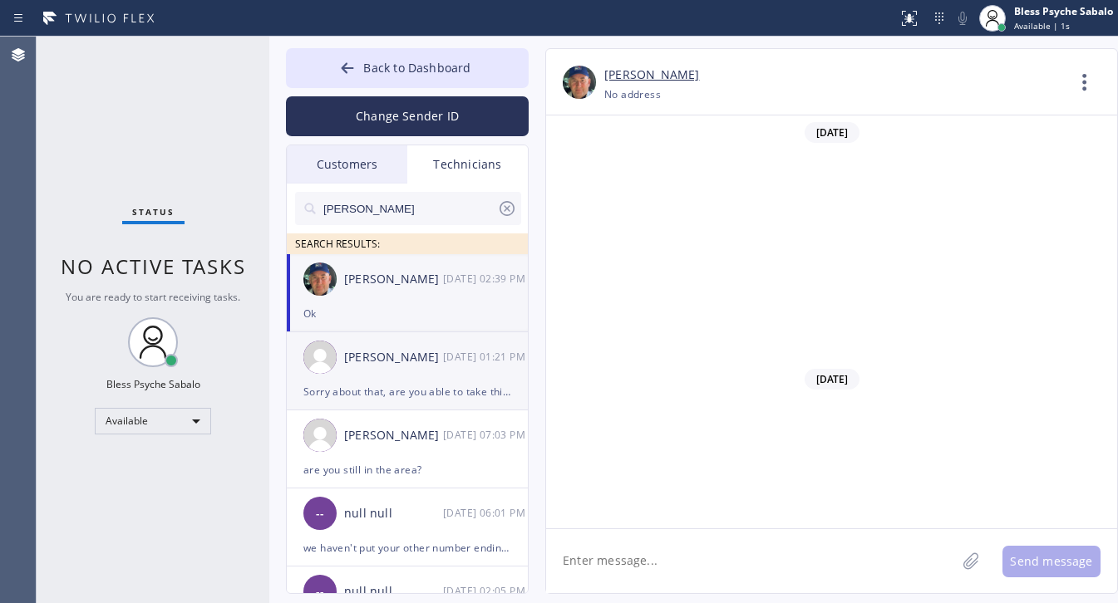
scroll to position [21083, 0]
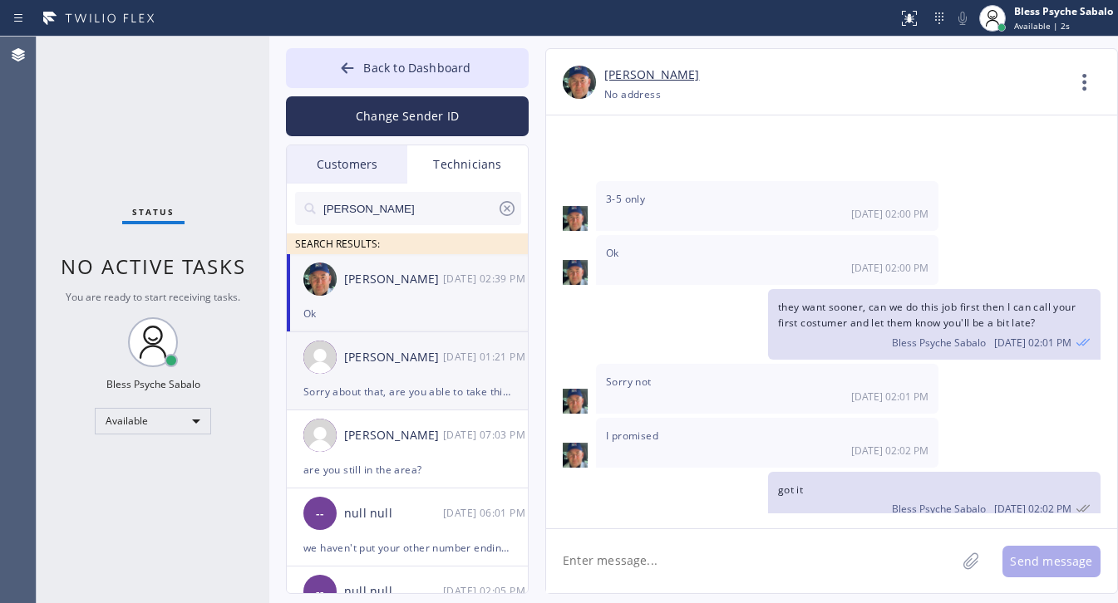
click at [460, 388] on div "Sorry about that, are you able to take this job?" at bounding box center [407, 391] width 208 height 19
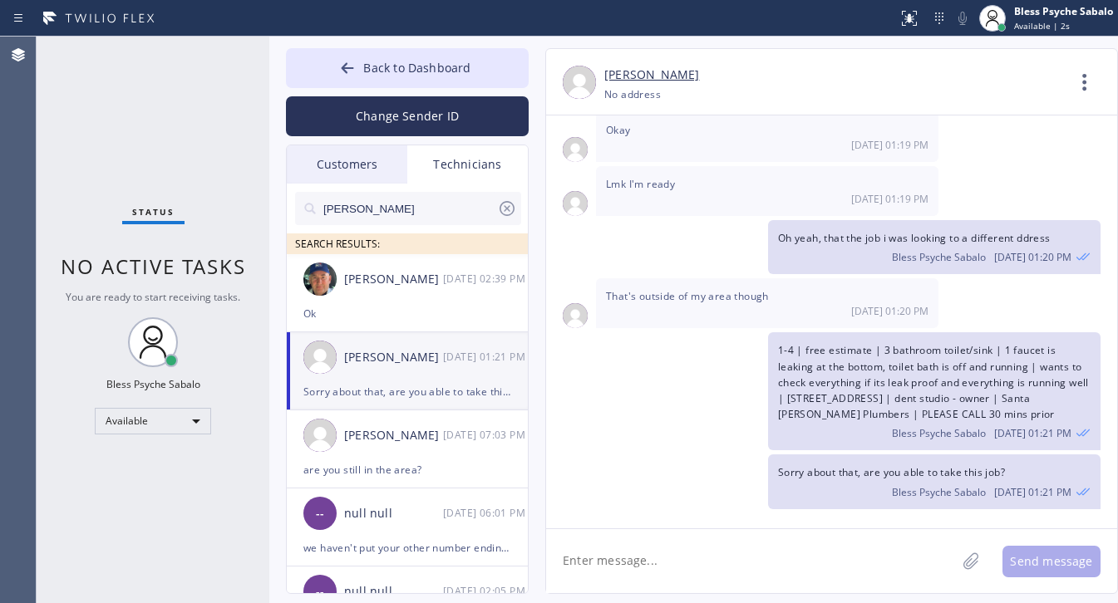
scroll to position [1626, 0]
click at [415, 301] on div "Nikolai Suvorov 09/18 02:39 PM" at bounding box center [408, 279] width 243 height 50
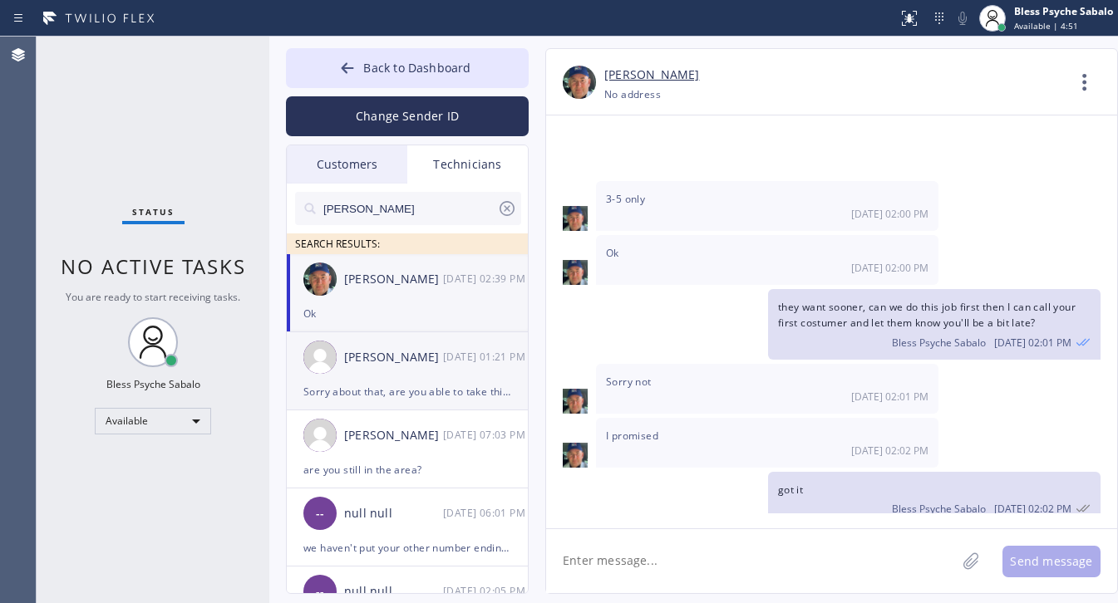
click at [397, 363] on div "[PERSON_NAME]" at bounding box center [393, 357] width 99 height 19
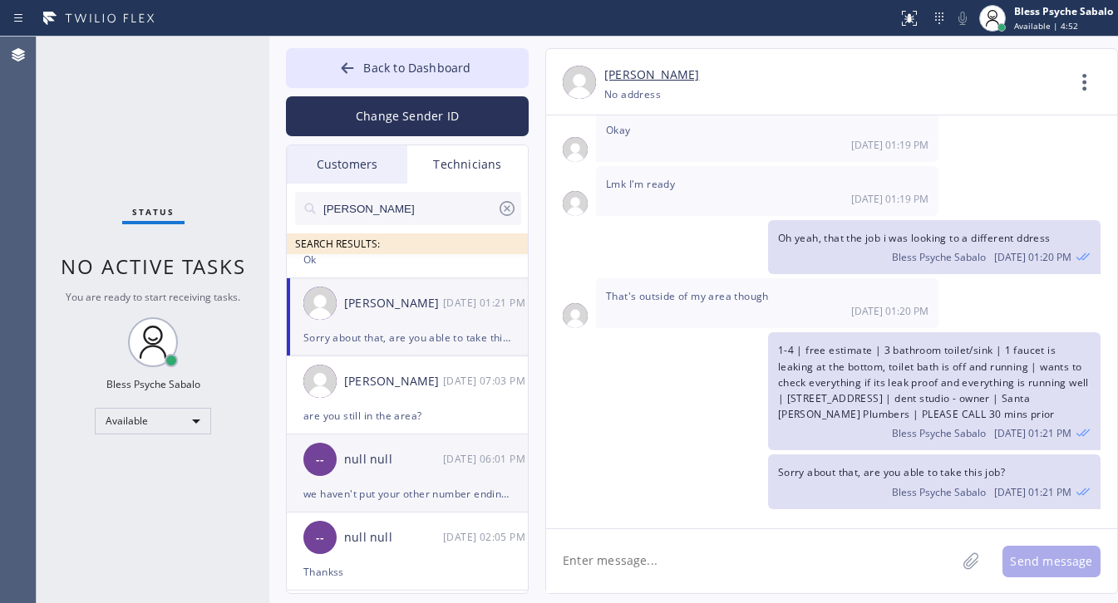
scroll to position [104, 0]
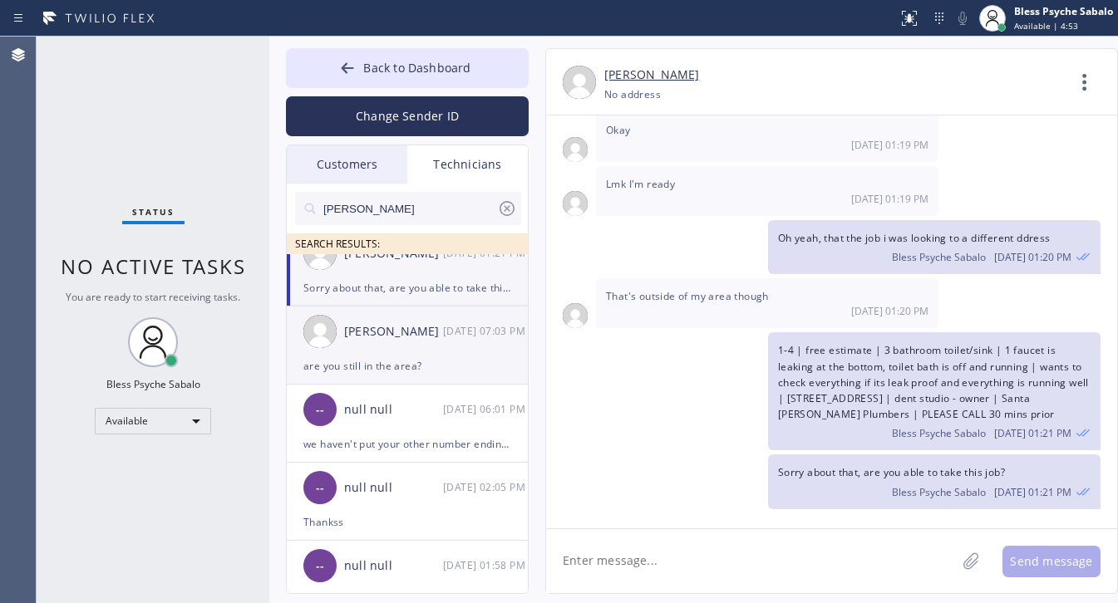
click at [391, 359] on div "are you still in the area?" at bounding box center [407, 365] width 208 height 19
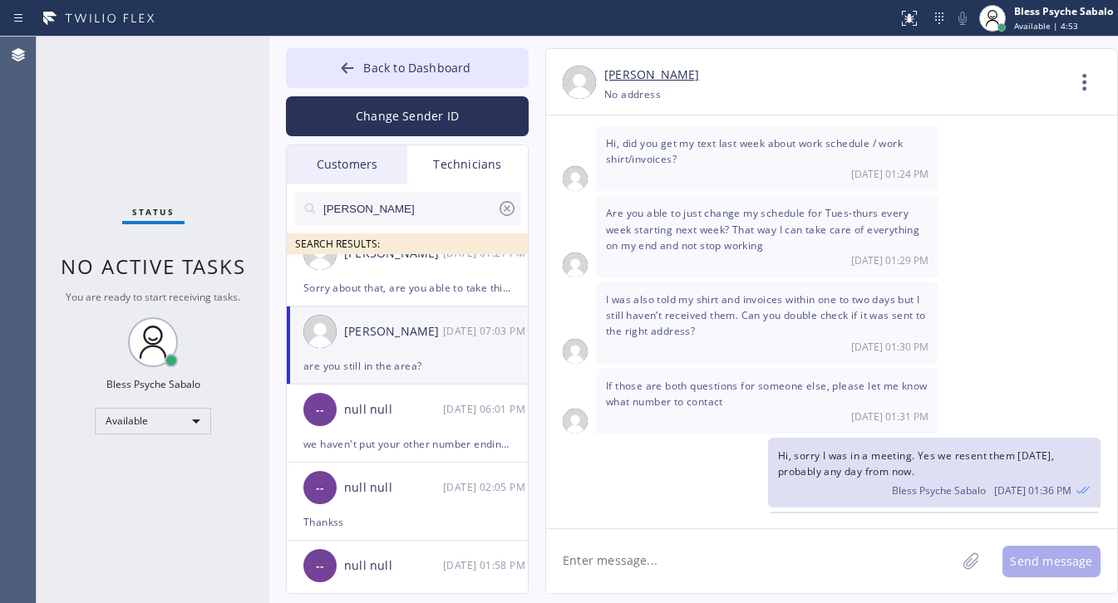
scroll to position [16637, 0]
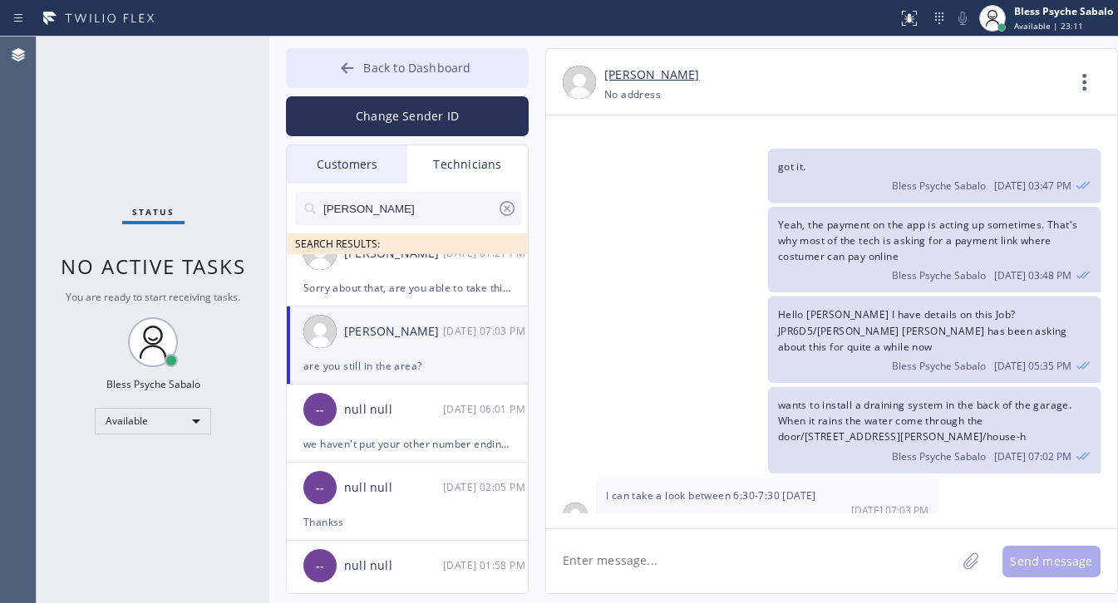
click at [420, 62] on span "Back to Dashboard" at bounding box center [416, 68] width 107 height 16
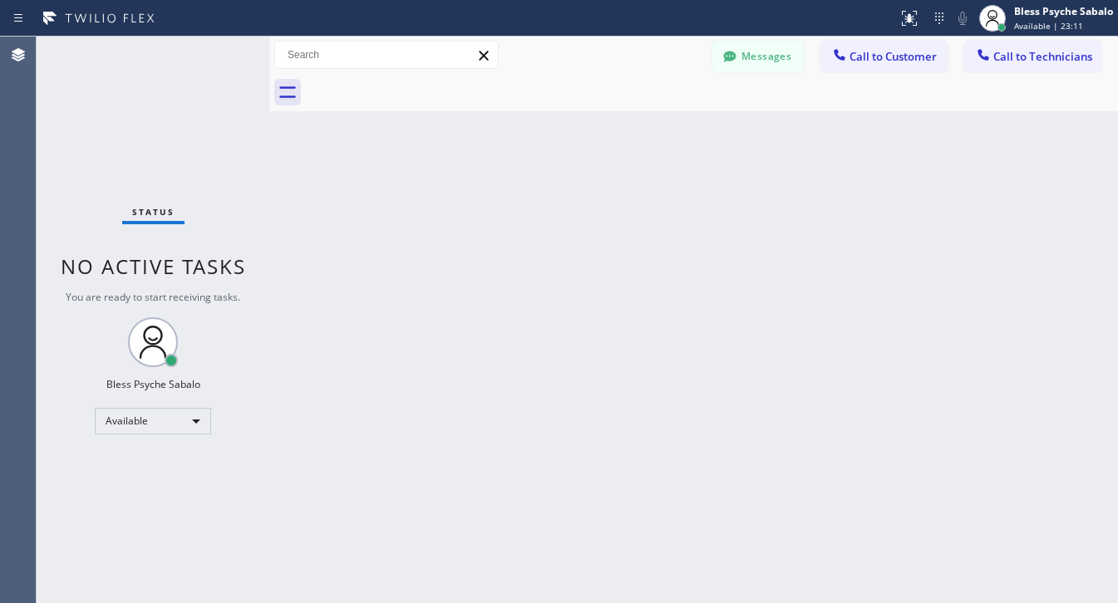
click at [878, 61] on span "Call to Customer" at bounding box center [892, 56] width 87 height 15
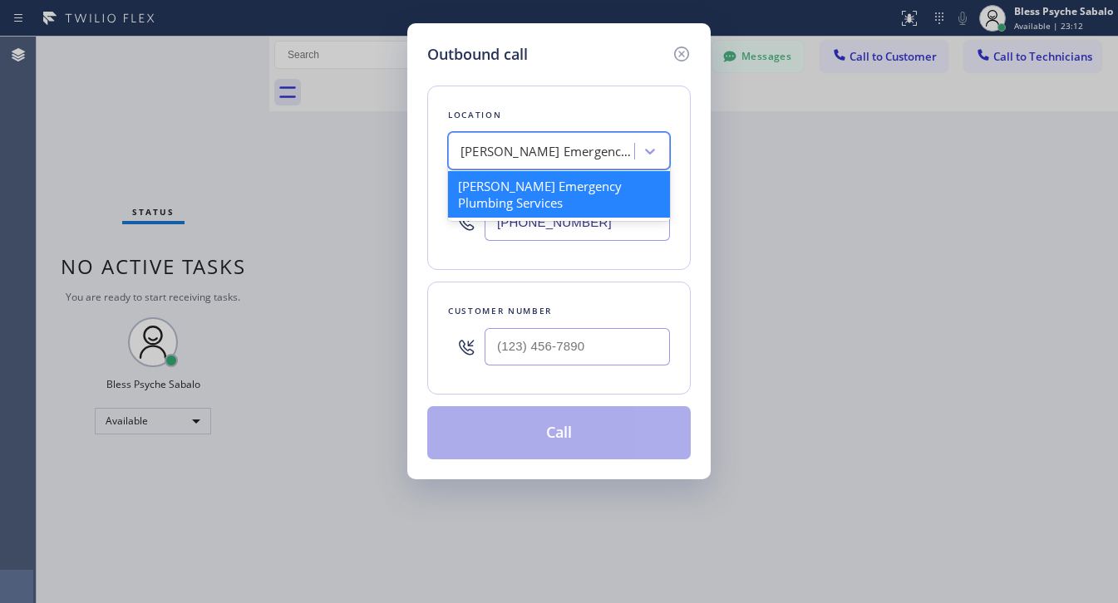
click at [545, 138] on div "Brooks Emergency Plumbing Services" at bounding box center [543, 151] width 181 height 29
paste input "West Hollywood Plumbing"
type input "West Hollywood Plumbing"
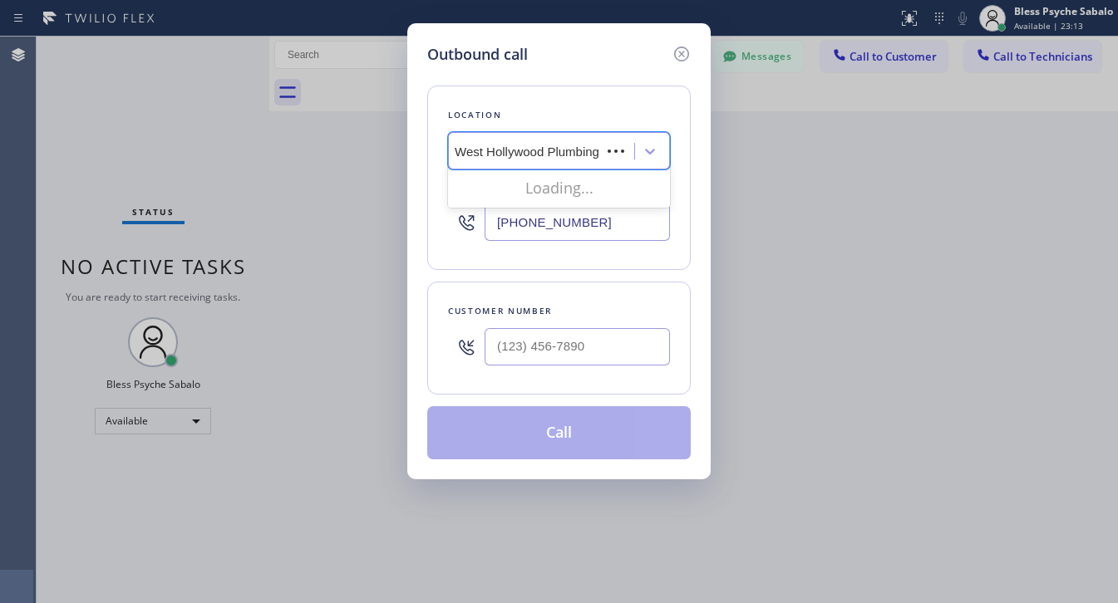
scroll to position [0, 0]
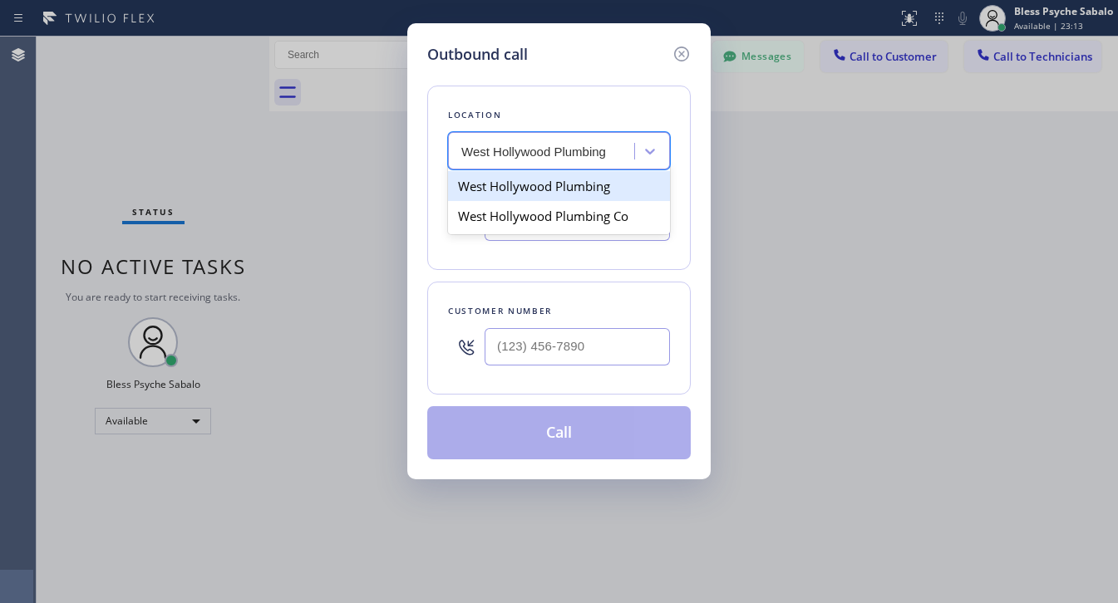
click at [544, 189] on div "West Hollywood Plumbing" at bounding box center [559, 186] width 222 height 30
type input "(323) 238-8219"
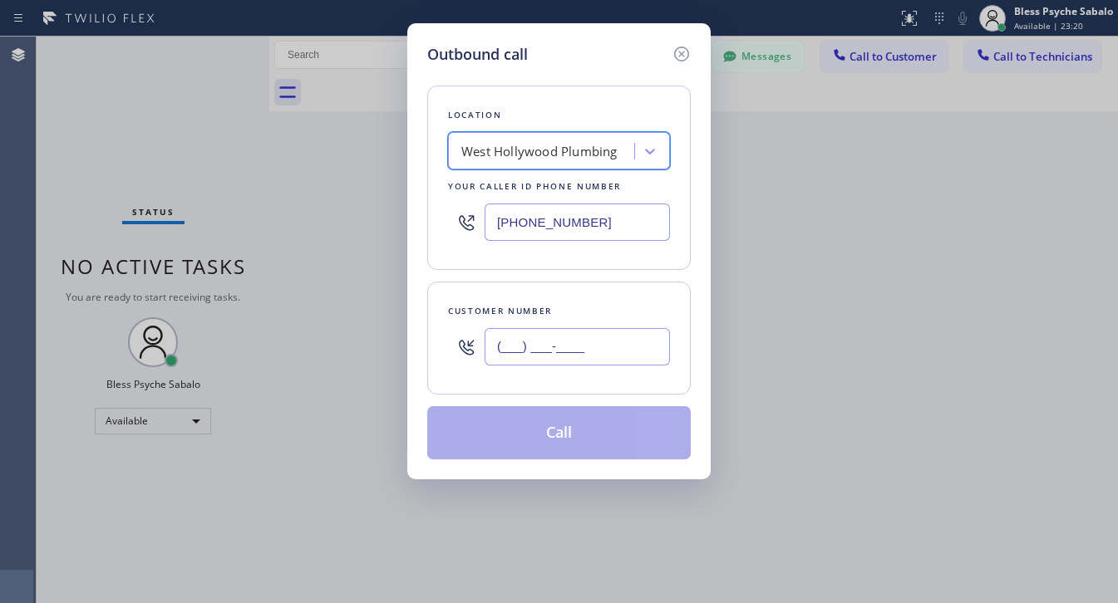
click at [584, 357] on input "(___) ___-____" at bounding box center [576, 346] width 185 height 37
paste input "310) 734-7878"
type input "(310) 734-7878"
click at [598, 447] on button "Call" at bounding box center [558, 432] width 263 height 53
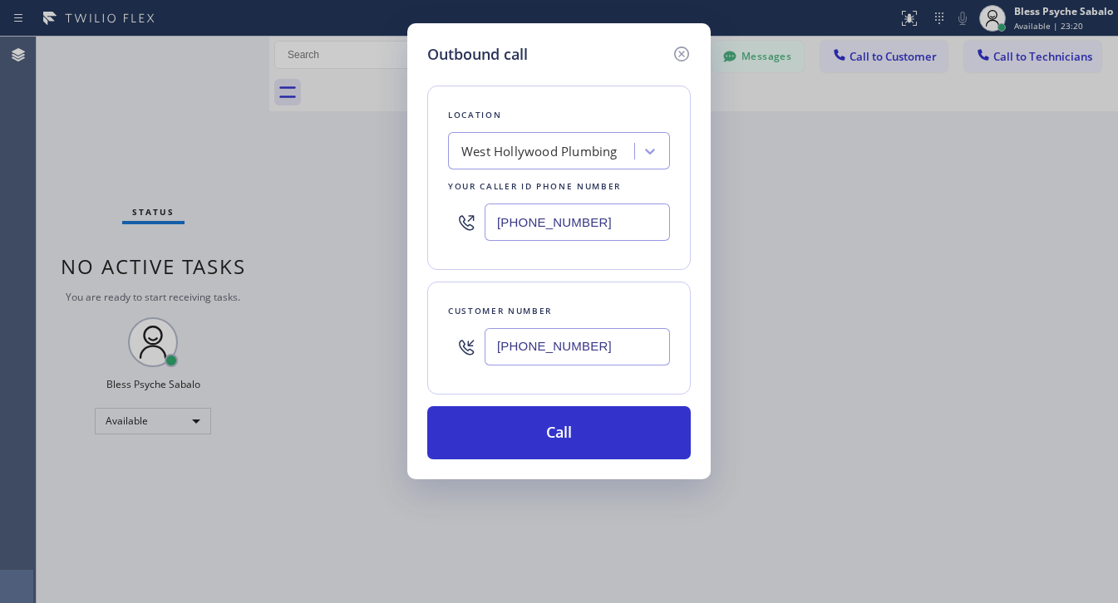
click at [598, 443] on button "Call" at bounding box center [558, 432] width 263 height 53
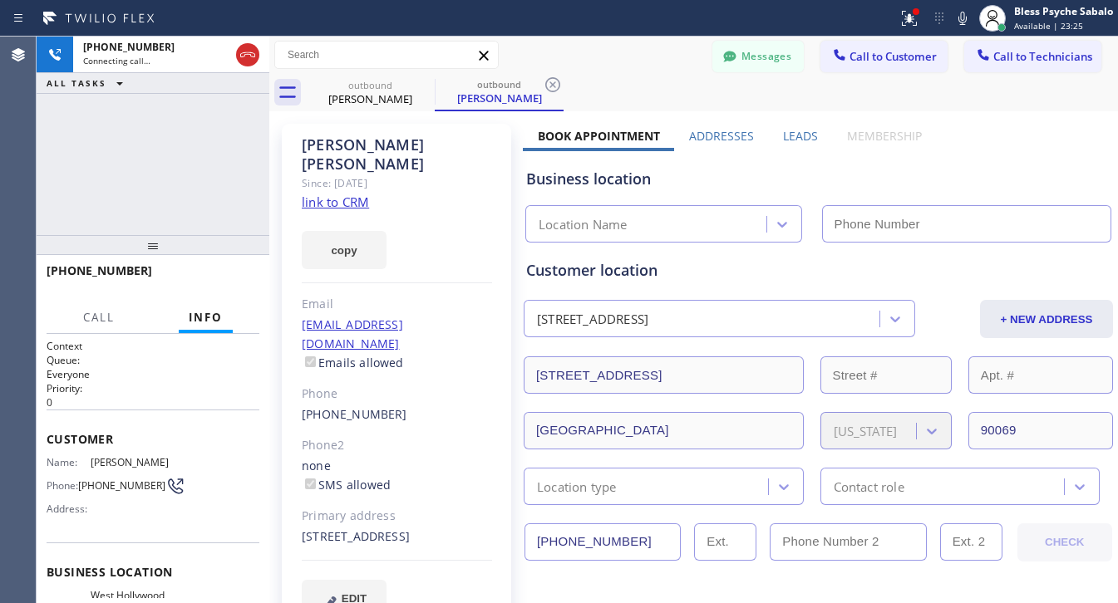
type input "(323) 238-8219"
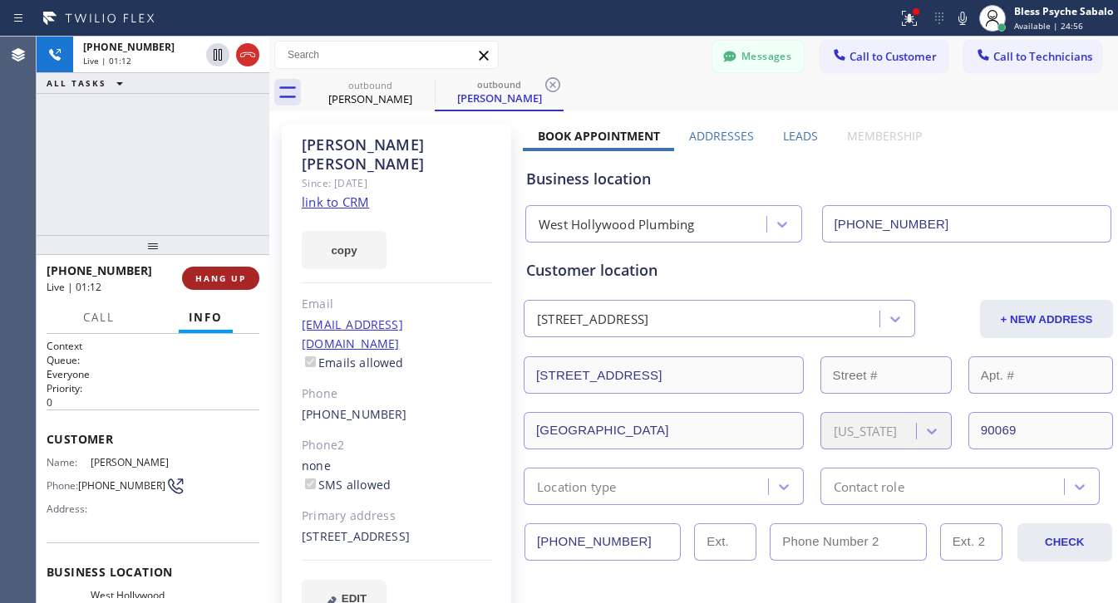
click at [238, 285] on button "HANG UP" at bounding box center [220, 278] width 77 height 23
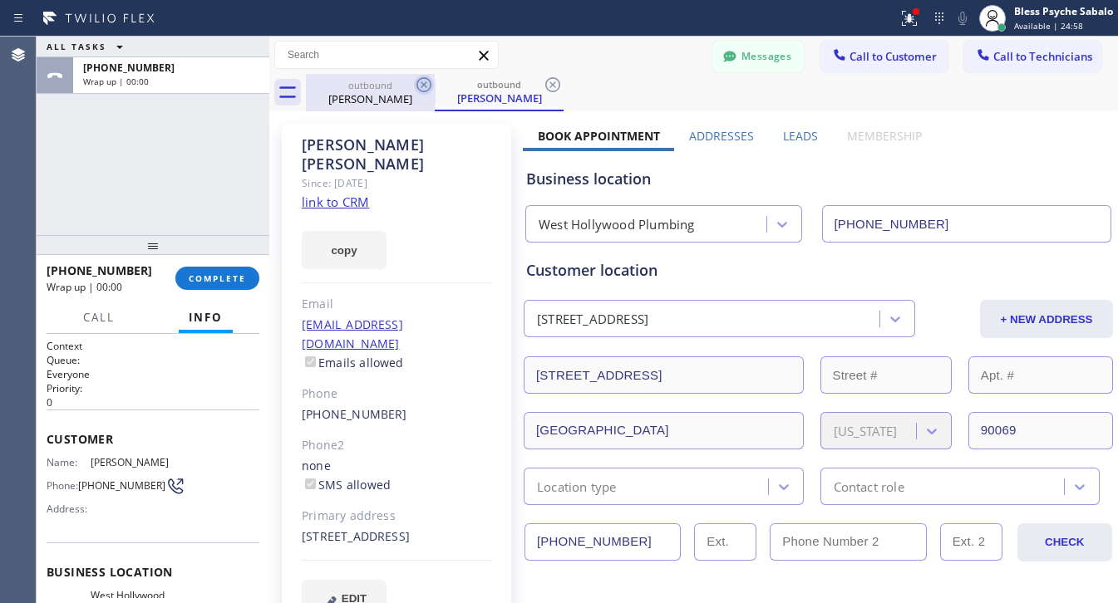
click at [433, 80] on icon at bounding box center [424, 85] width 20 height 20
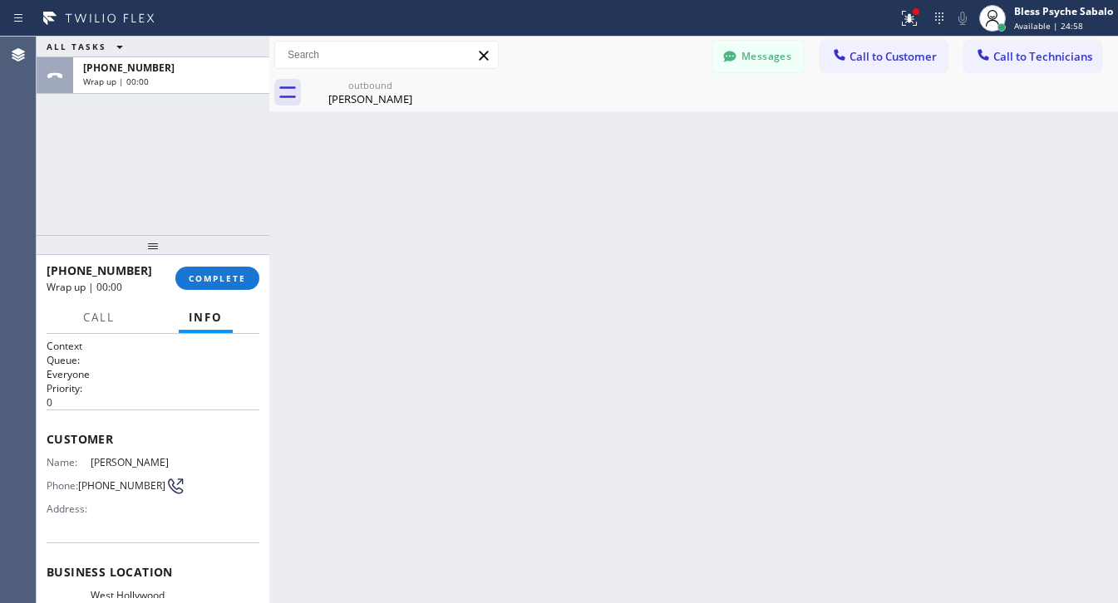
click at [0, 0] on icon at bounding box center [0, 0] width 0 height 0
click at [430, 81] on div at bounding box center [712, 92] width 812 height 37
click at [387, 241] on div "Back to Dashboard Change Sender ID Customers Technicians VC [PERSON_NAME] [DATE…" at bounding box center [693, 320] width 848 height 567
click at [251, 238] on div at bounding box center [153, 245] width 233 height 20
click at [235, 268] on button "COMPLETE" at bounding box center [217, 278] width 84 height 23
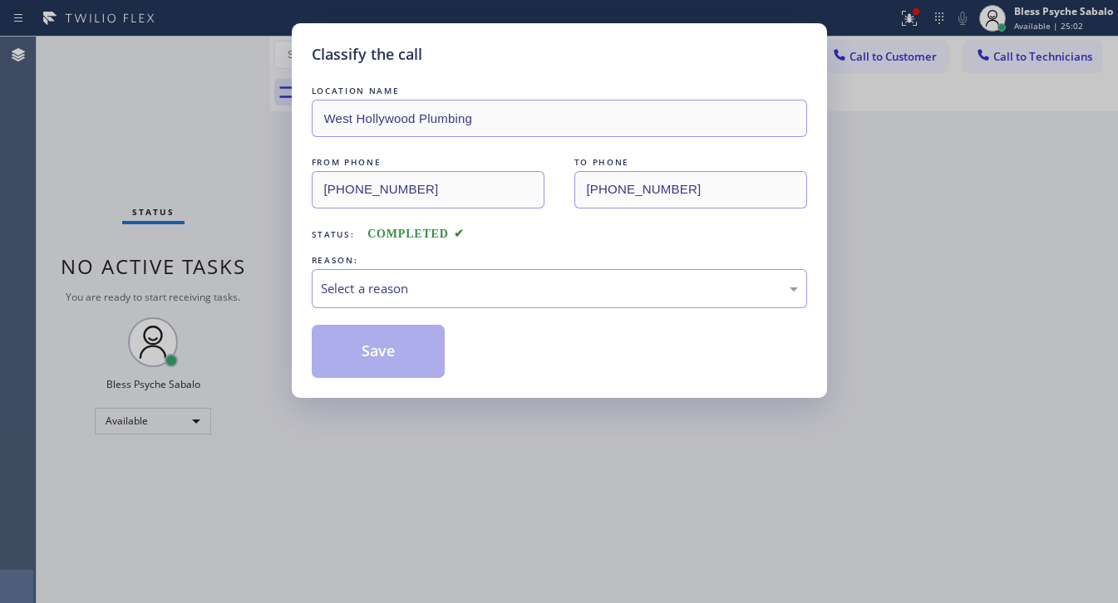
click at [461, 312] on div "LOCATION NAME West Hollywood Plumbing FROM PHONE (323) 238-8219 TO PHONE (310) …" at bounding box center [559, 230] width 495 height 296
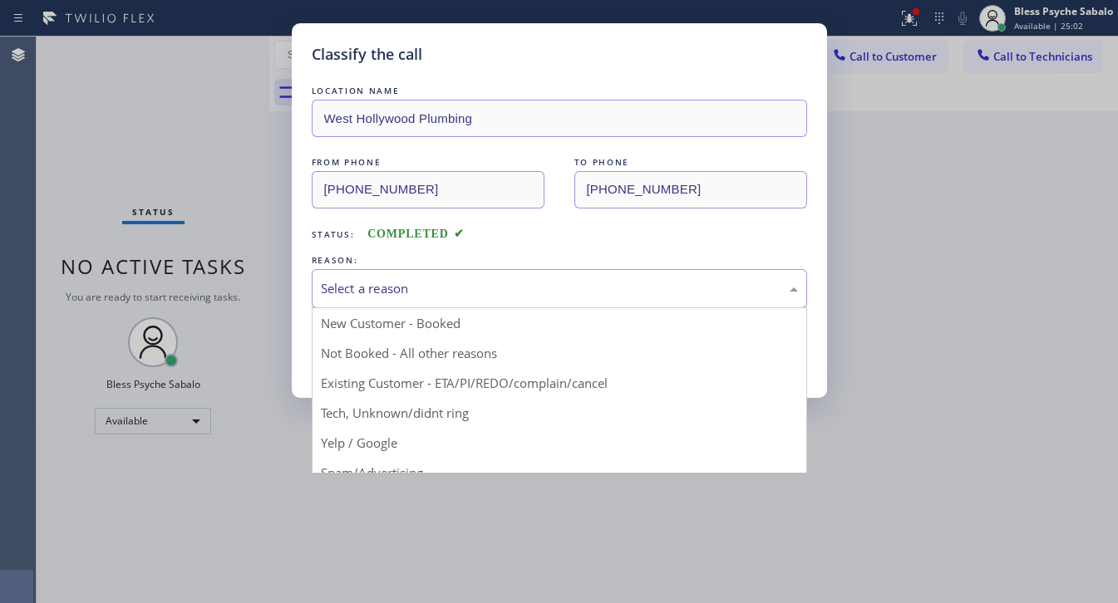
click at [469, 288] on div "Select a reason" at bounding box center [559, 288] width 477 height 19
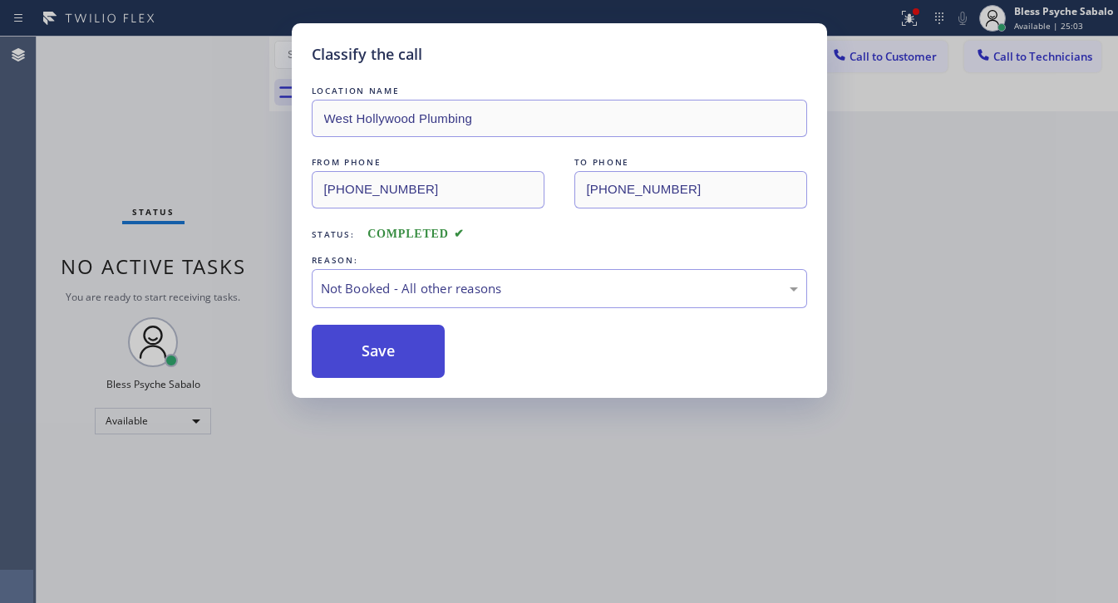
click at [405, 349] on button "Save" at bounding box center [379, 351] width 134 height 53
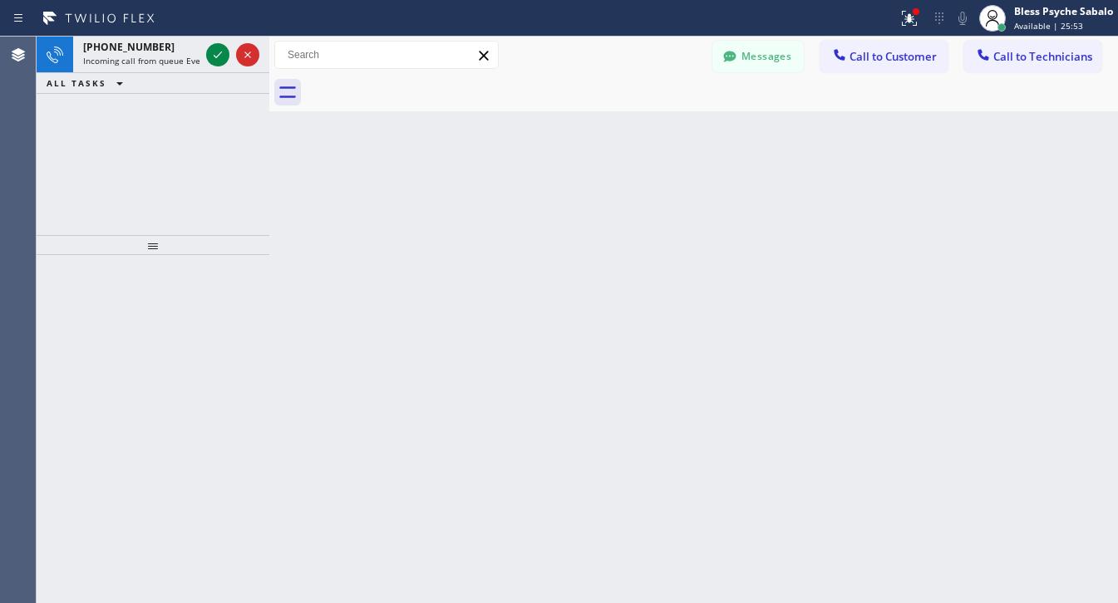
click at [131, 75] on button "ALL TASKS" at bounding box center [88, 83] width 103 height 20
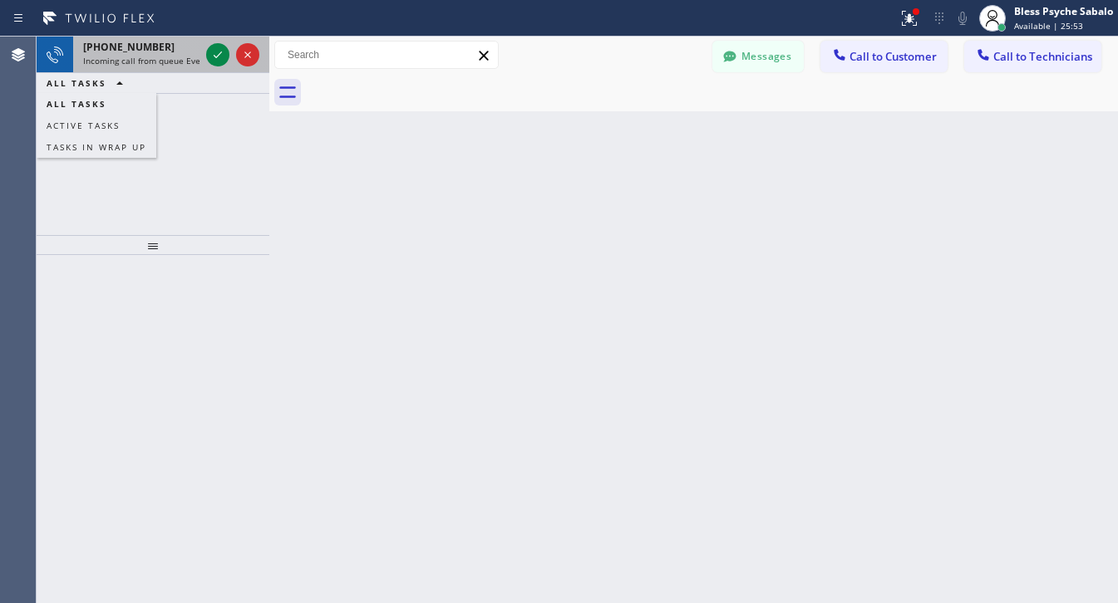
click at [160, 48] on div "+16196239596" at bounding box center [141, 47] width 116 height 14
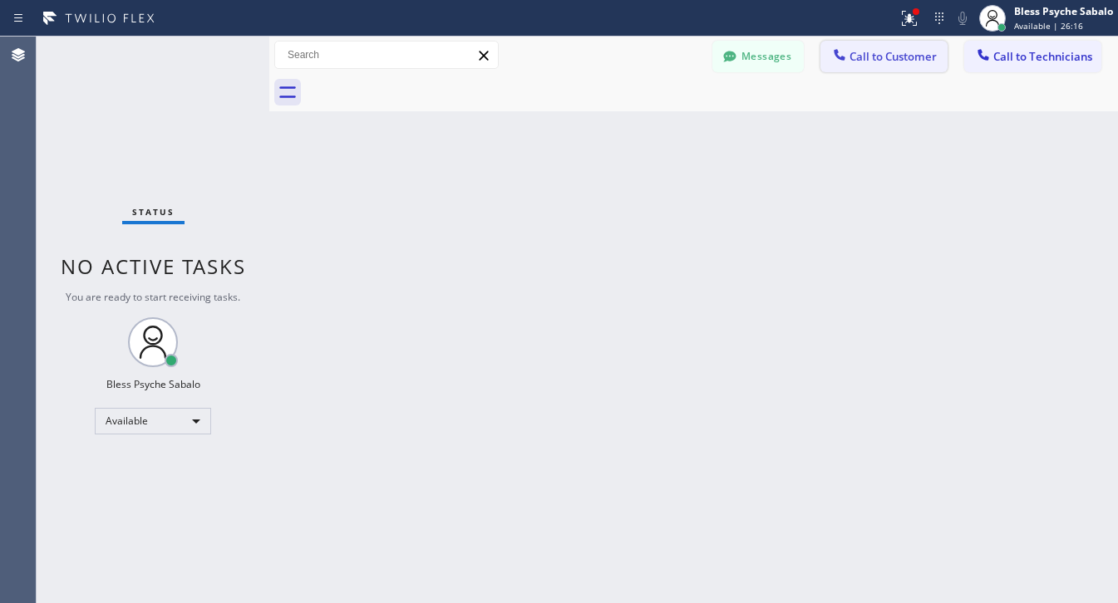
click at [907, 63] on span "Call to Customer" at bounding box center [892, 56] width 87 height 15
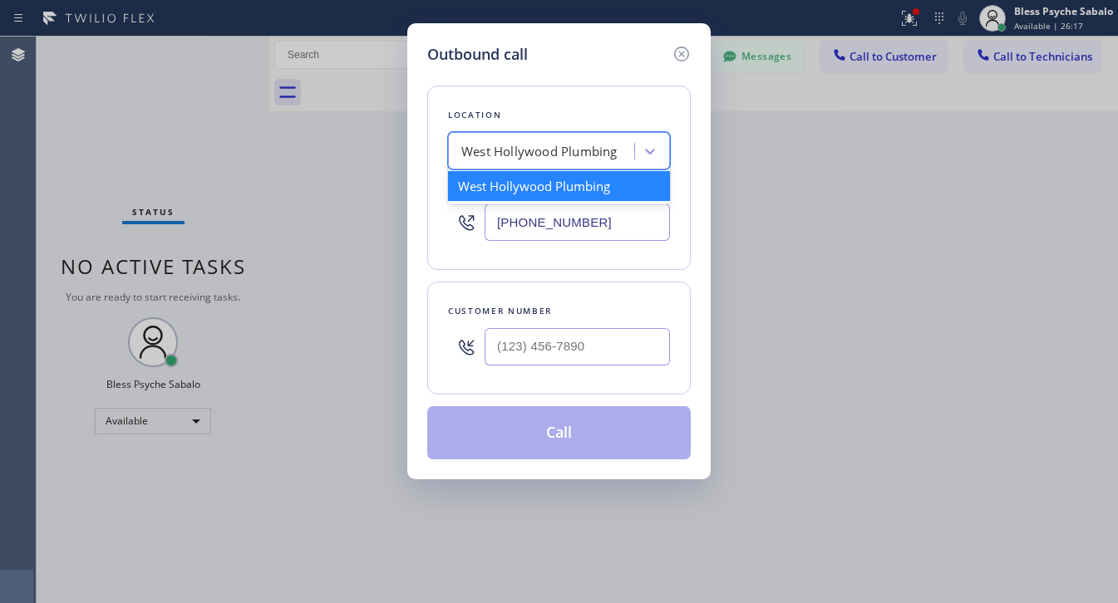
click at [580, 152] on div "West Hollywood Plumbing" at bounding box center [539, 151] width 156 height 19
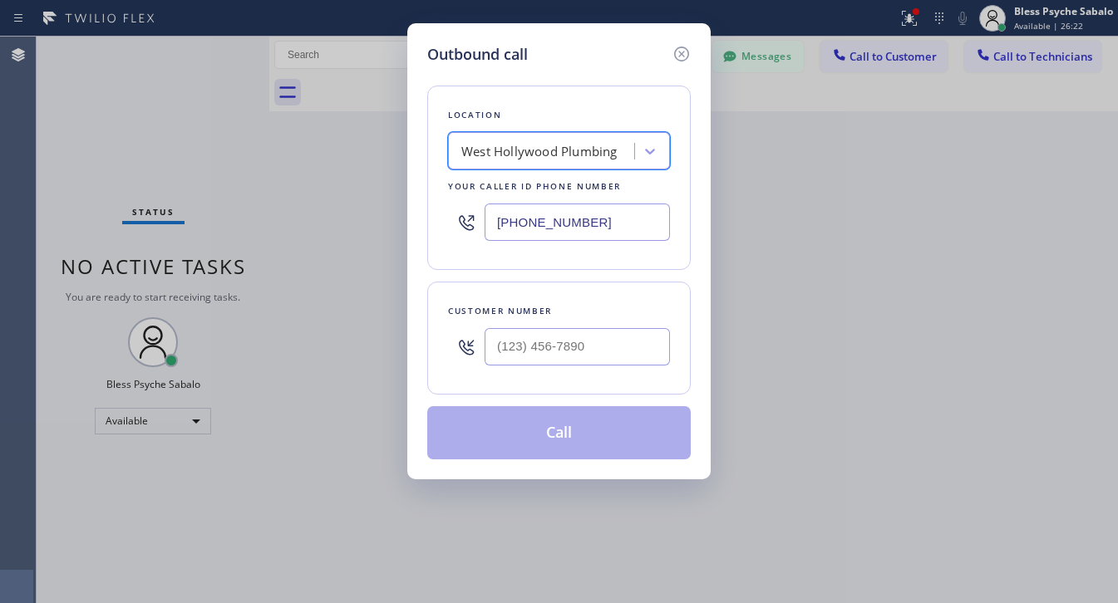
drag, startPoint x: 559, startPoint y: 317, endPoint x: 559, endPoint y: 328, distance: 10.8
click at [559, 320] on div "Customer number" at bounding box center [559, 310] width 222 height 17
click at [562, 359] on input "(___) ___-____" at bounding box center [576, 346] width 185 height 37
paste input "310) 734-7878"
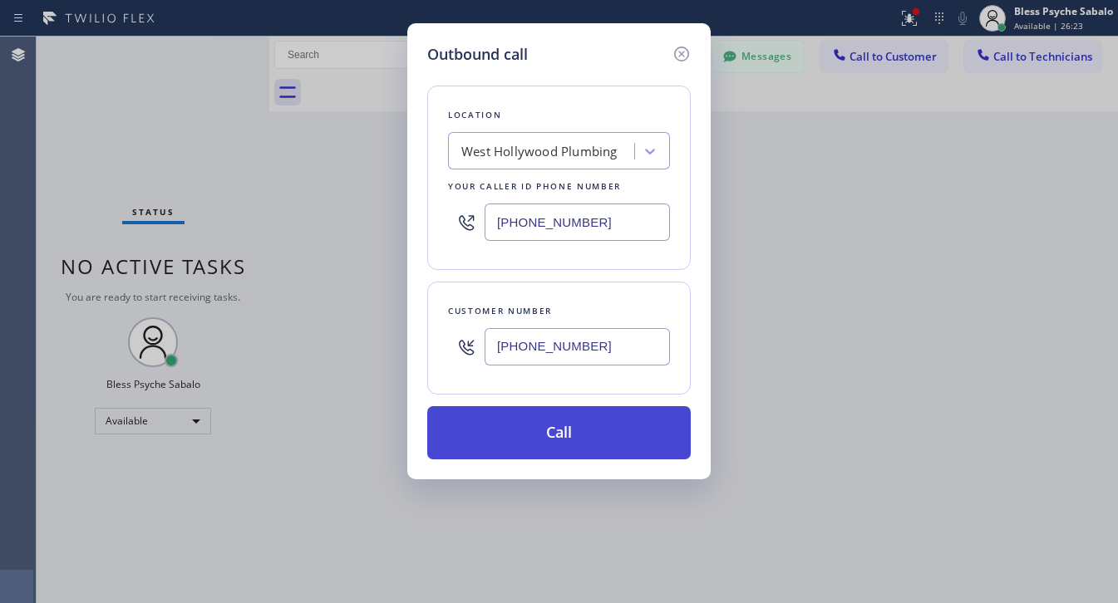
type input "(310) 734-7878"
click at [580, 436] on button "Call" at bounding box center [558, 432] width 263 height 53
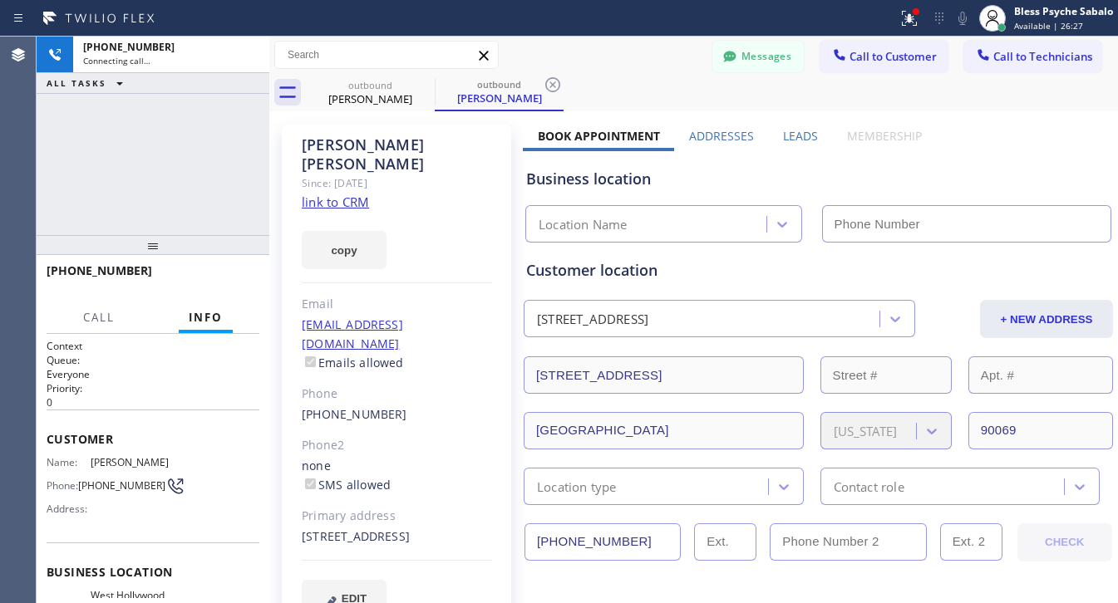
type input "(323) 238-8219"
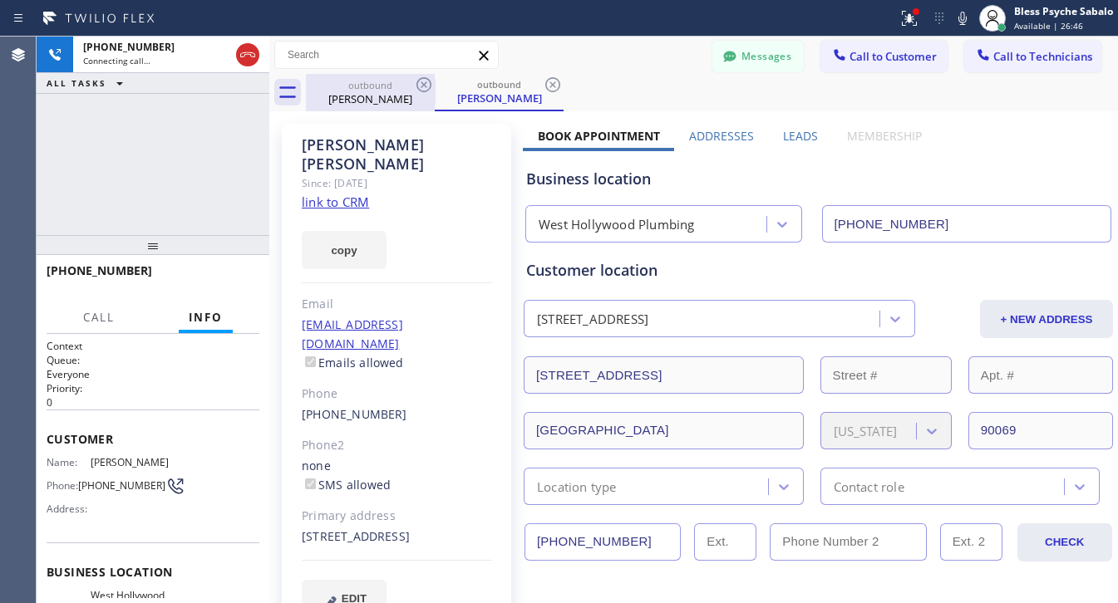
click at [330, 92] on div "Ashley Lee" at bounding box center [369, 98] width 125 height 15
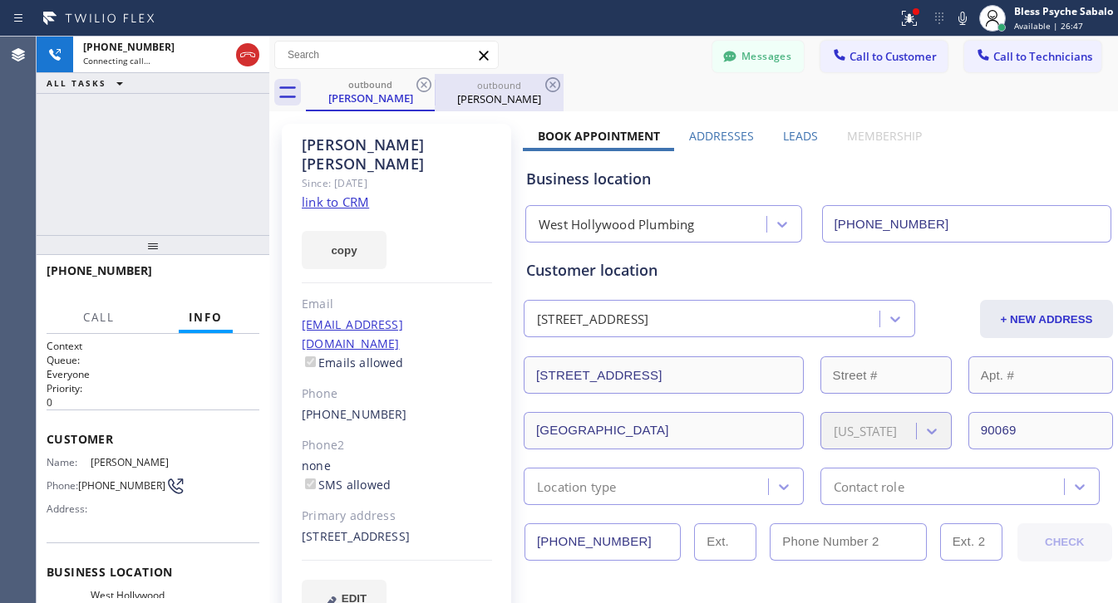
click at [493, 102] on div "Ashley Lee" at bounding box center [498, 98] width 125 height 15
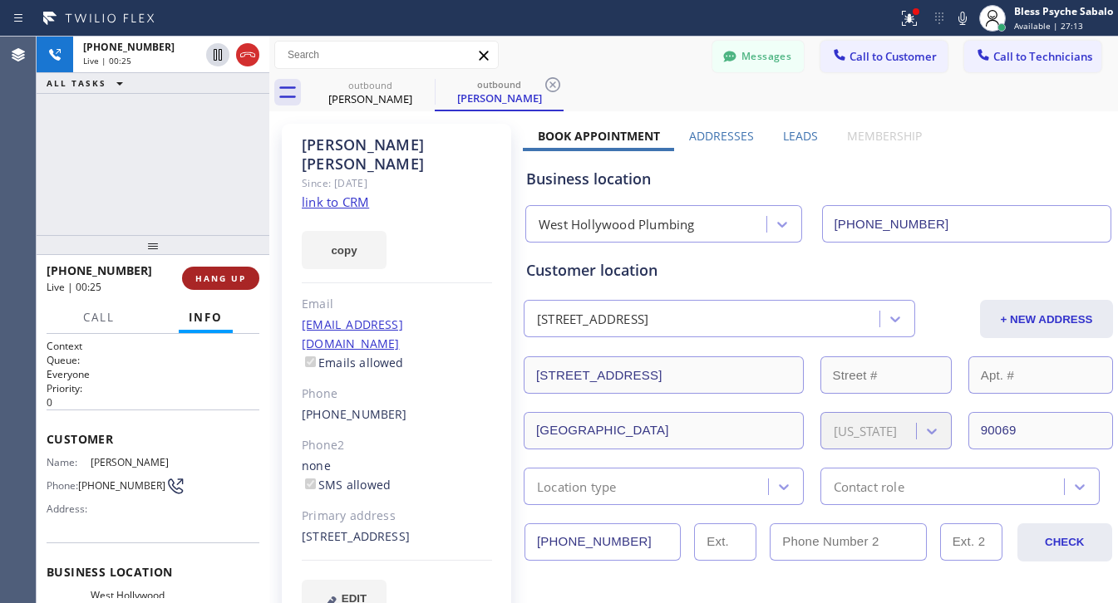
click at [213, 283] on span "HANG UP" at bounding box center [220, 279] width 51 height 12
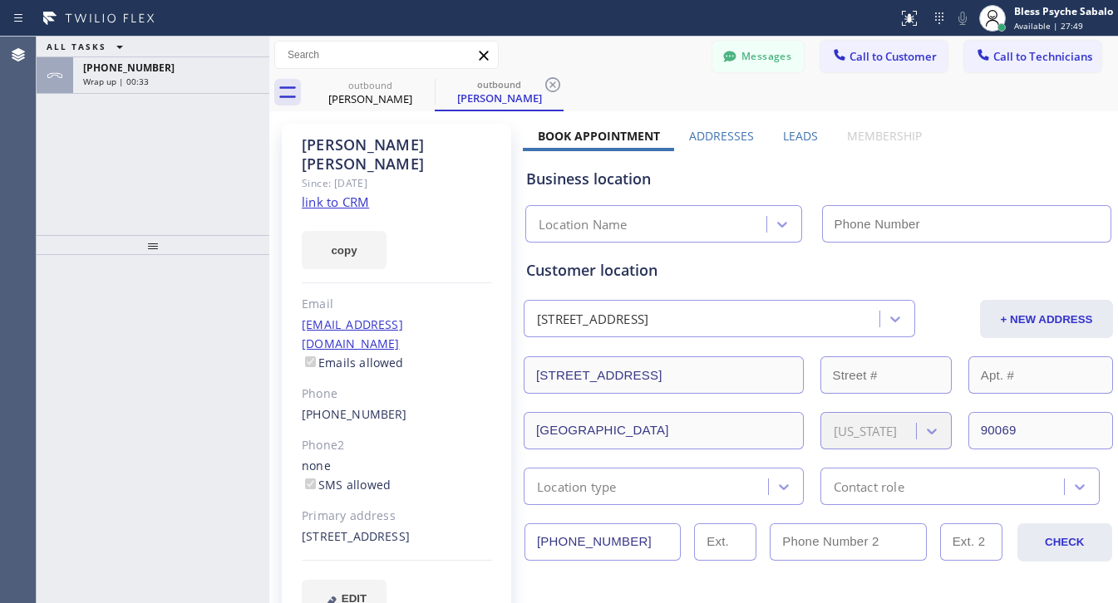
type input "(323) 238-8219"
click at [553, 83] on icon at bounding box center [552, 84] width 15 height 15
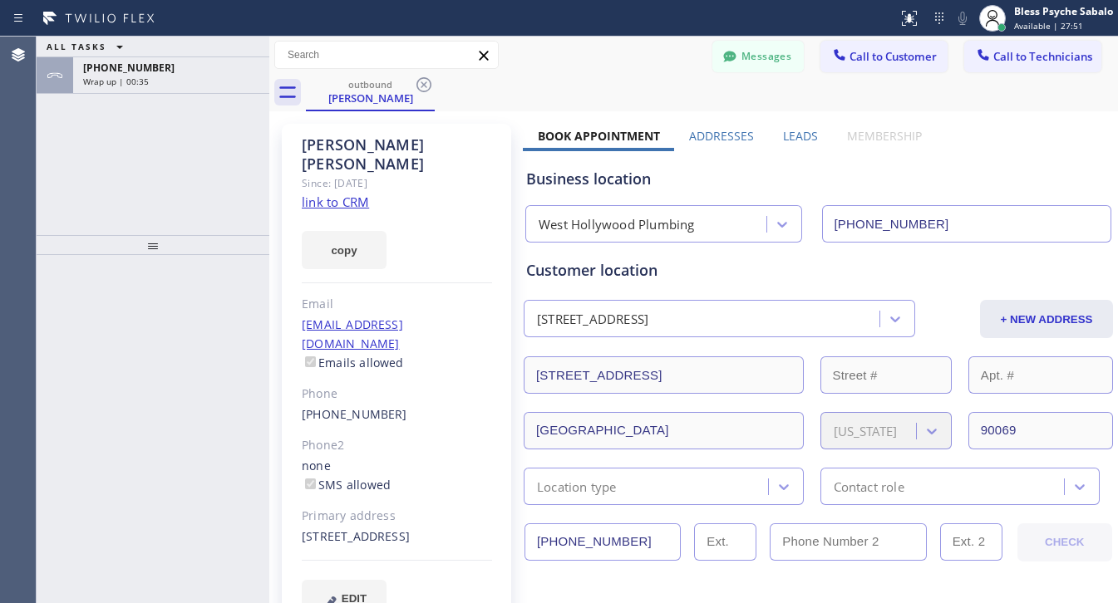
click at [828, 75] on div "outbound Ashley Lee" at bounding box center [712, 92] width 812 height 37
click at [850, 62] on span "Call to Customer" at bounding box center [892, 56] width 87 height 15
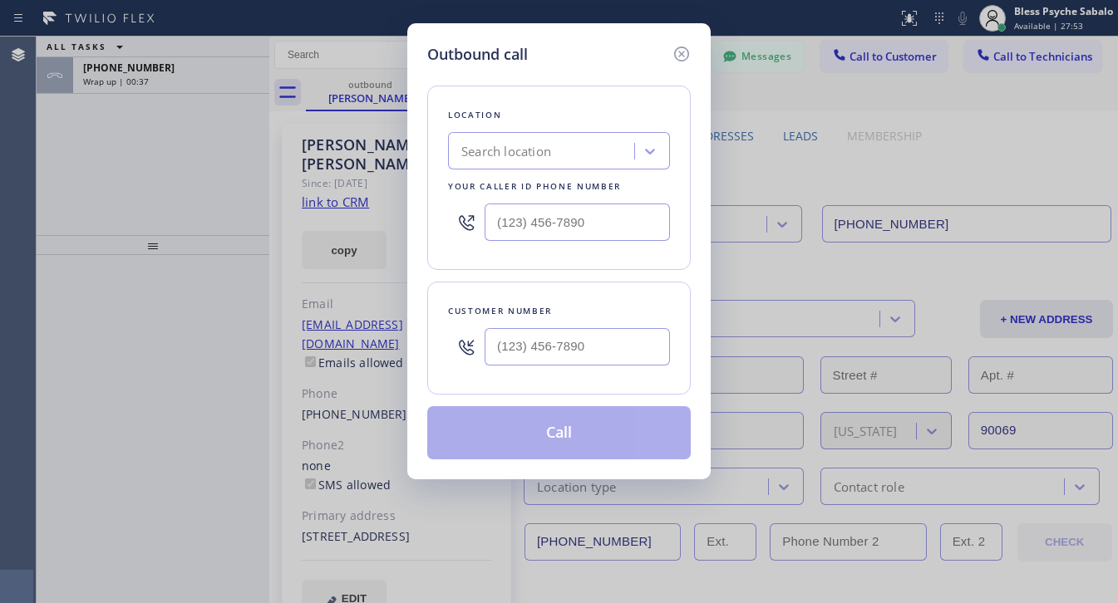
click at [562, 155] on div "Search location" at bounding box center [543, 151] width 181 height 29
click at [686, 47] on icon at bounding box center [681, 54] width 20 height 20
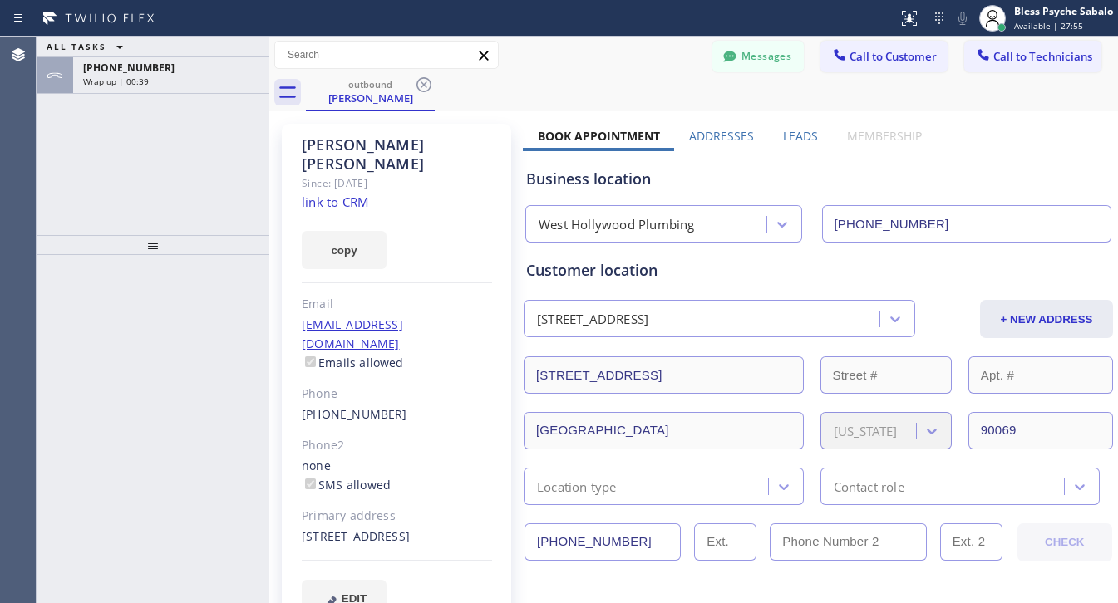
scroll to position [104, 0]
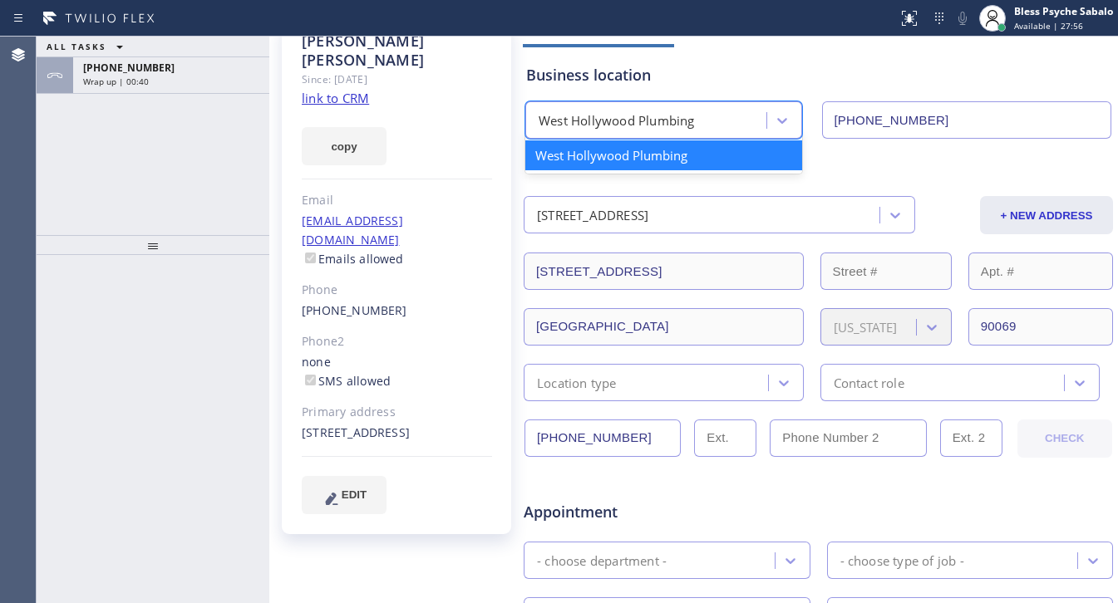
drag, startPoint x: 707, startPoint y: 130, endPoint x: 511, endPoint y: 129, distance: 196.1
click at [511, 129] on div "Ashley Lee Since: 20 may 2020 link to CRM copy Email isleofserenity@gmail.com E…" at bounding box center [693, 550] width 840 height 1077
drag, startPoint x: 682, startPoint y: 152, endPoint x: 526, endPoint y: 156, distance: 156.3
click at [504, 155] on div "Ashley Lee Since: 20 may 2020 link to CRM copy Email isleofserenity@gmail.com E…" at bounding box center [693, 550] width 840 height 1077
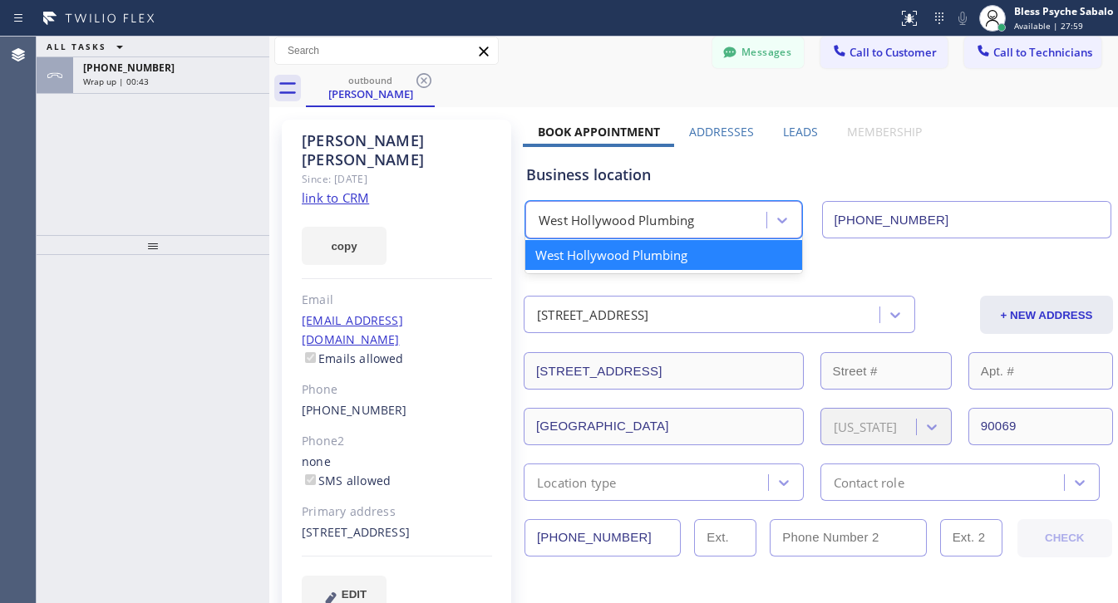
scroll to position [0, 0]
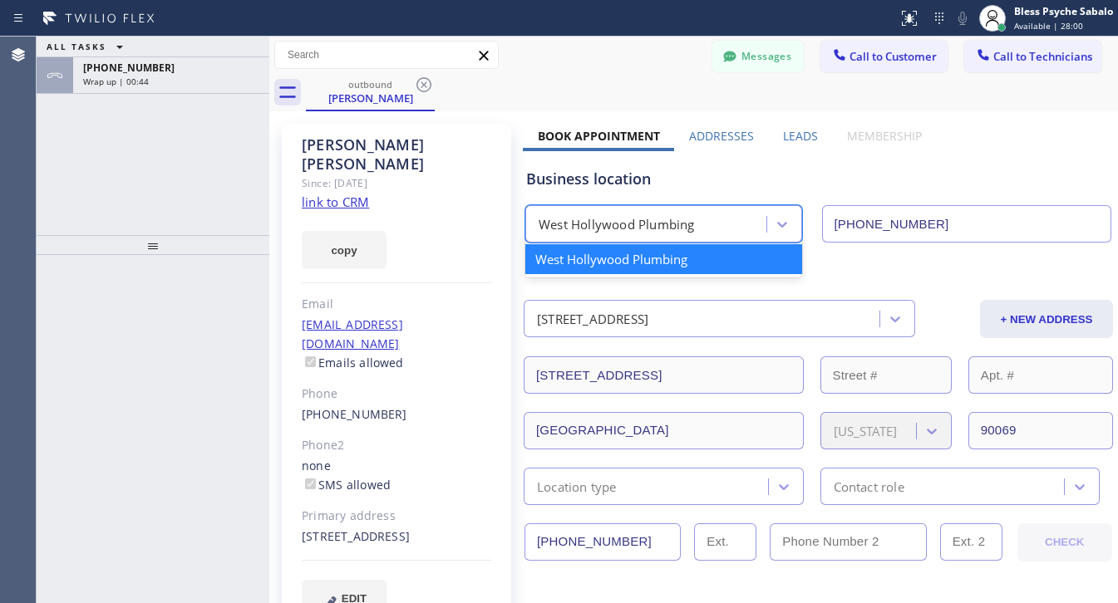
click at [877, 58] on span "Call to Customer" at bounding box center [892, 56] width 87 height 15
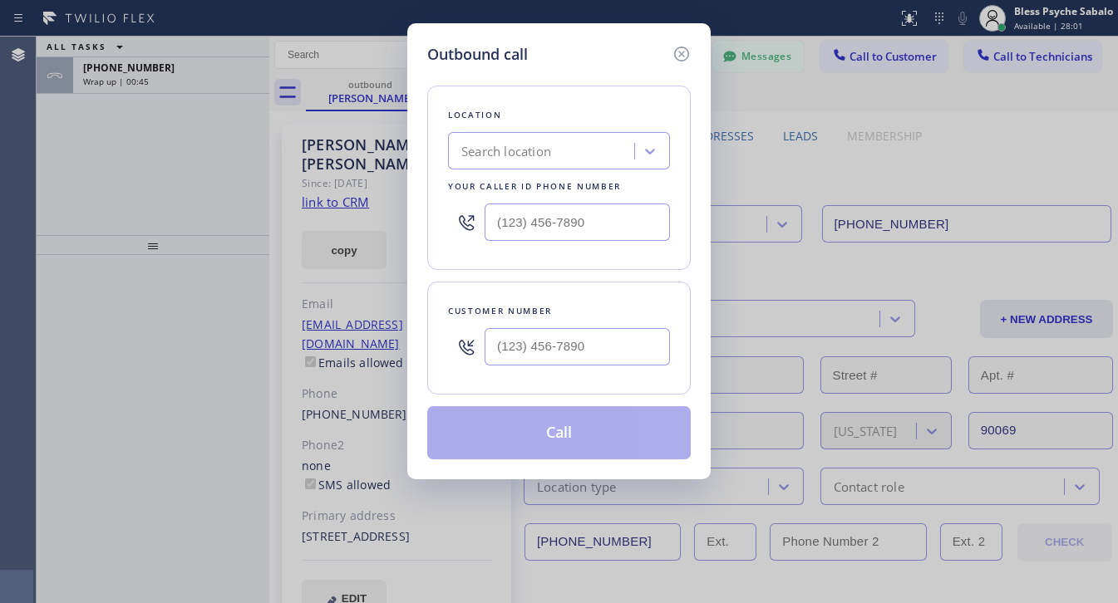
click at [563, 152] on div "Search location" at bounding box center [543, 151] width 181 height 29
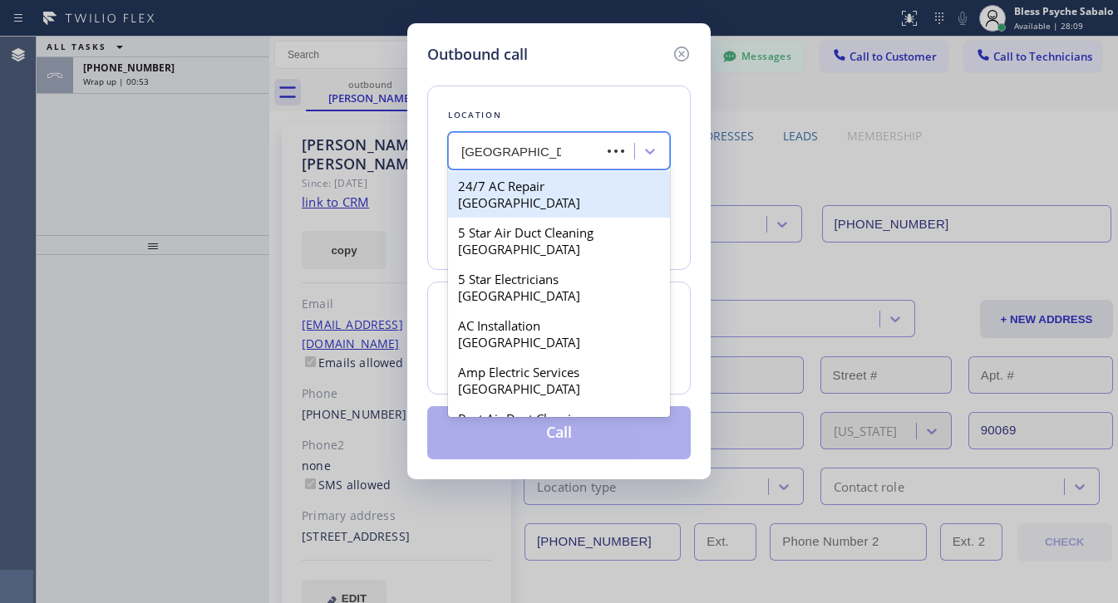
type input "west hollywood plu"
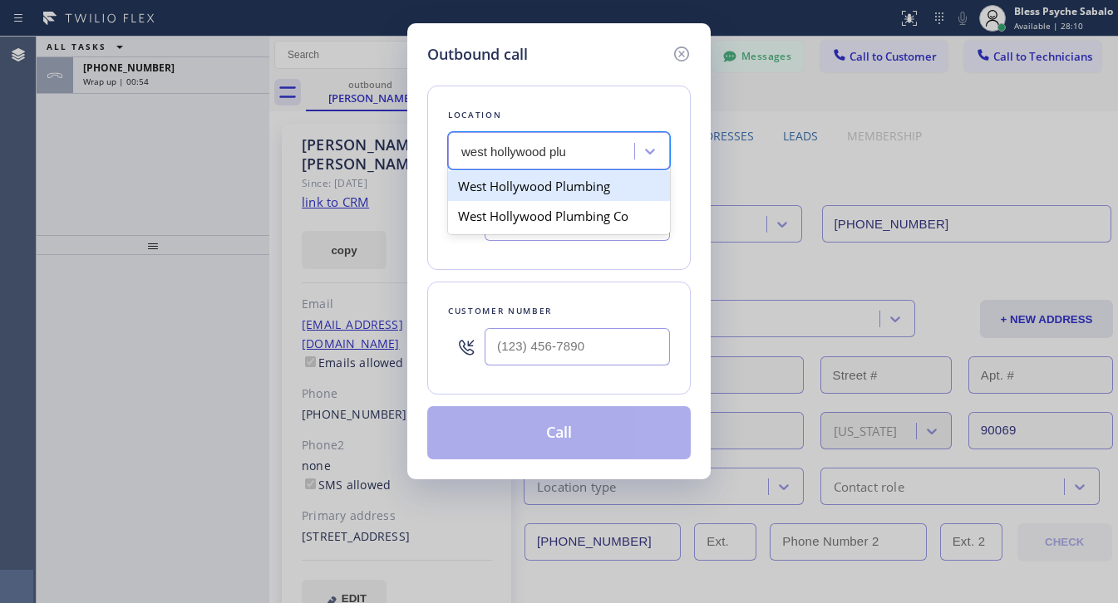
click at [576, 183] on div "West Hollywood Plumbing" at bounding box center [559, 186] width 222 height 30
type input "(323) 238-8219"
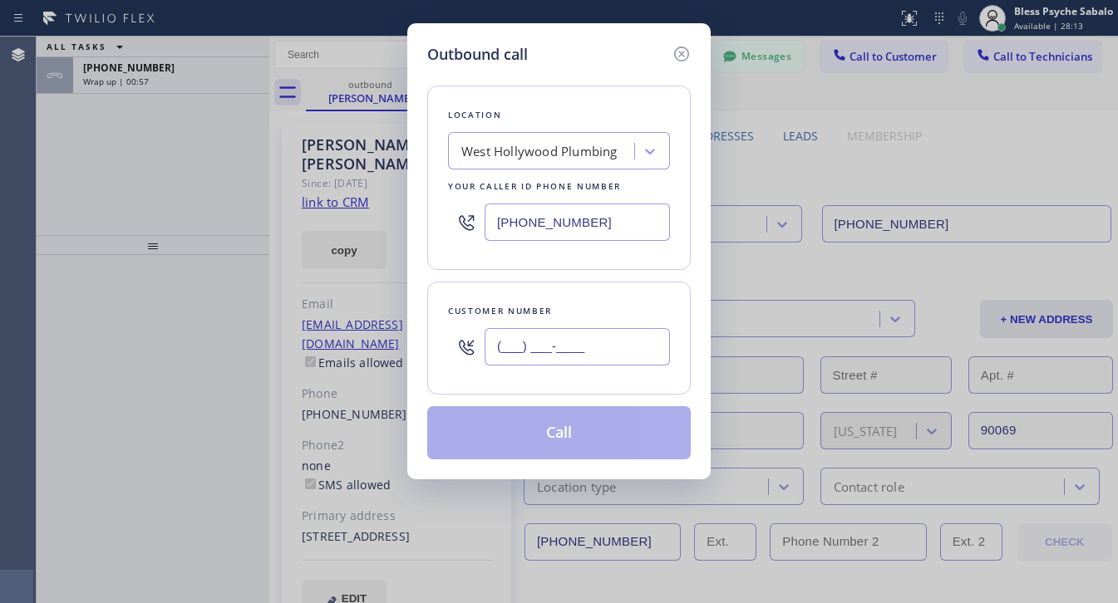
click at [524, 345] on input "(___) ___-____" at bounding box center [576, 346] width 185 height 37
paste input "646) 267-7215"
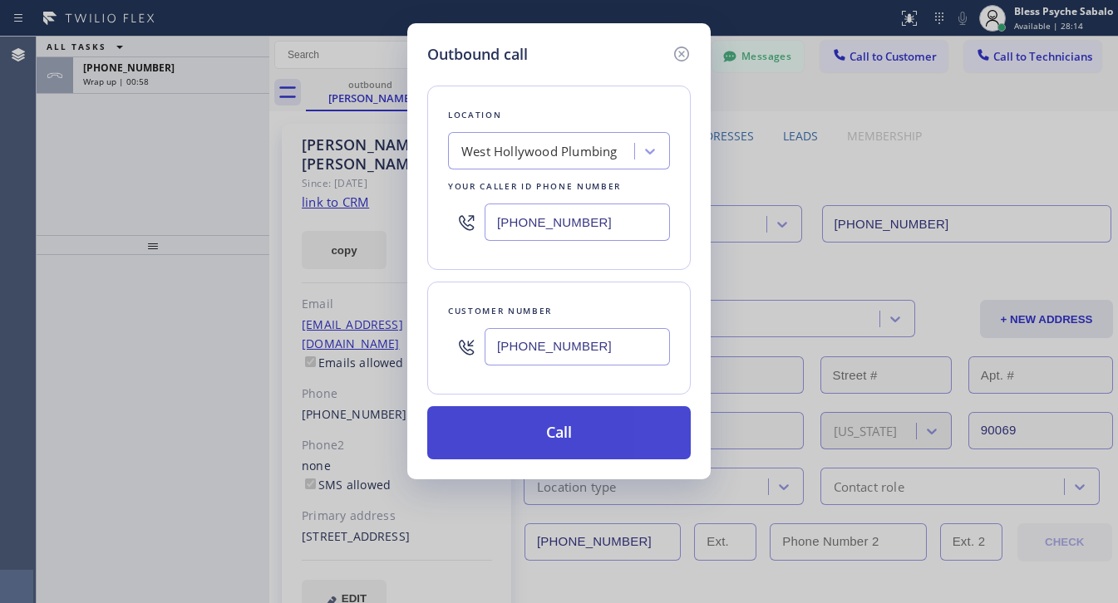
type input "(646) 267-7215"
click at [569, 442] on button "Call" at bounding box center [558, 432] width 263 height 53
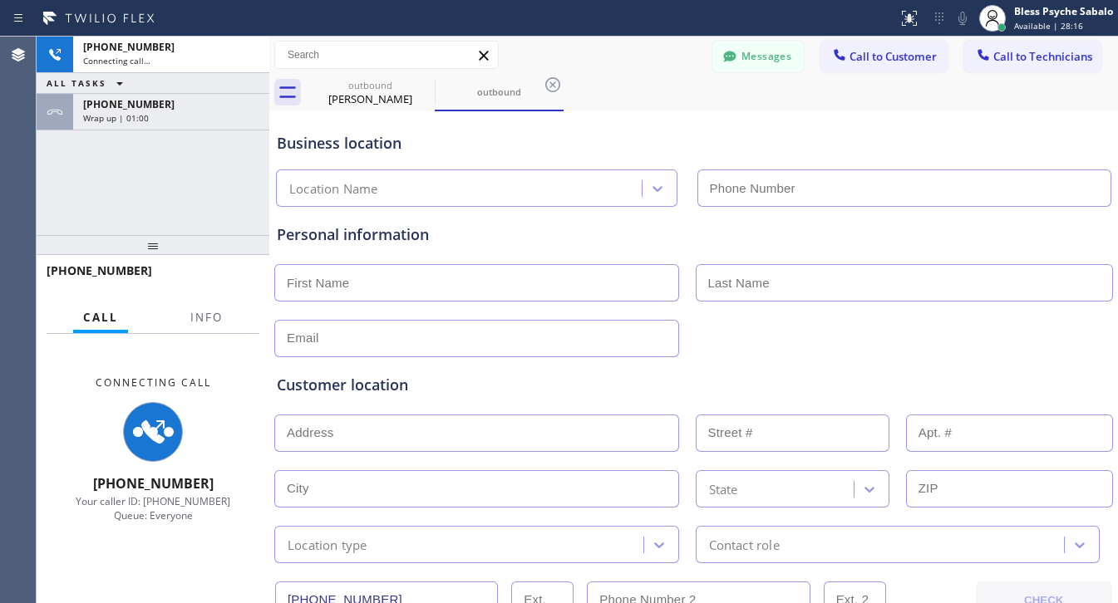
type input "(323) 238-8219"
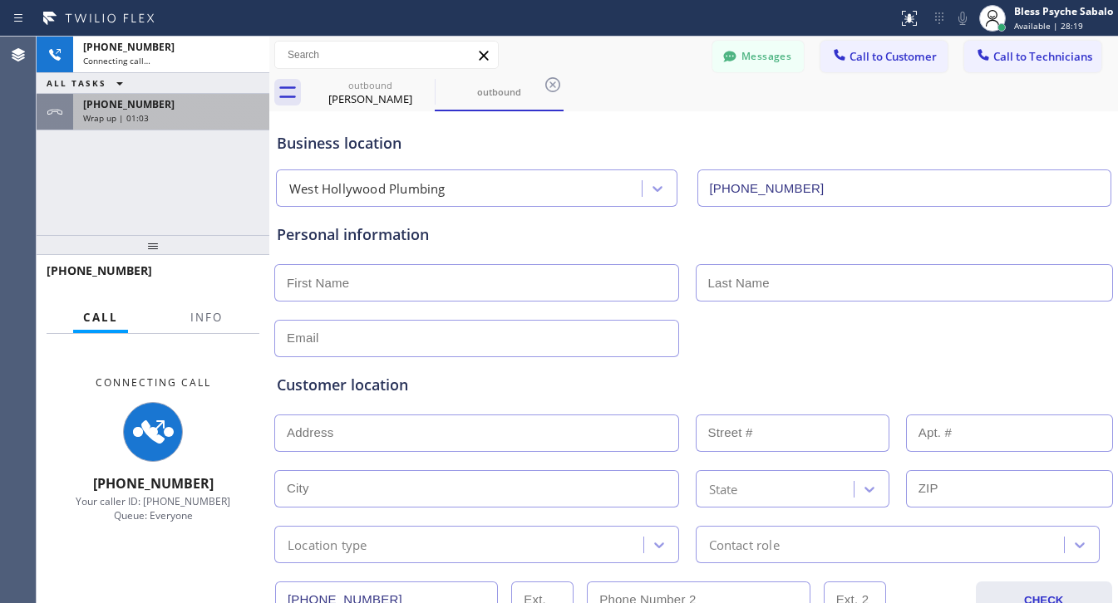
click at [217, 98] on div "+13107347878" at bounding box center [171, 104] width 176 height 14
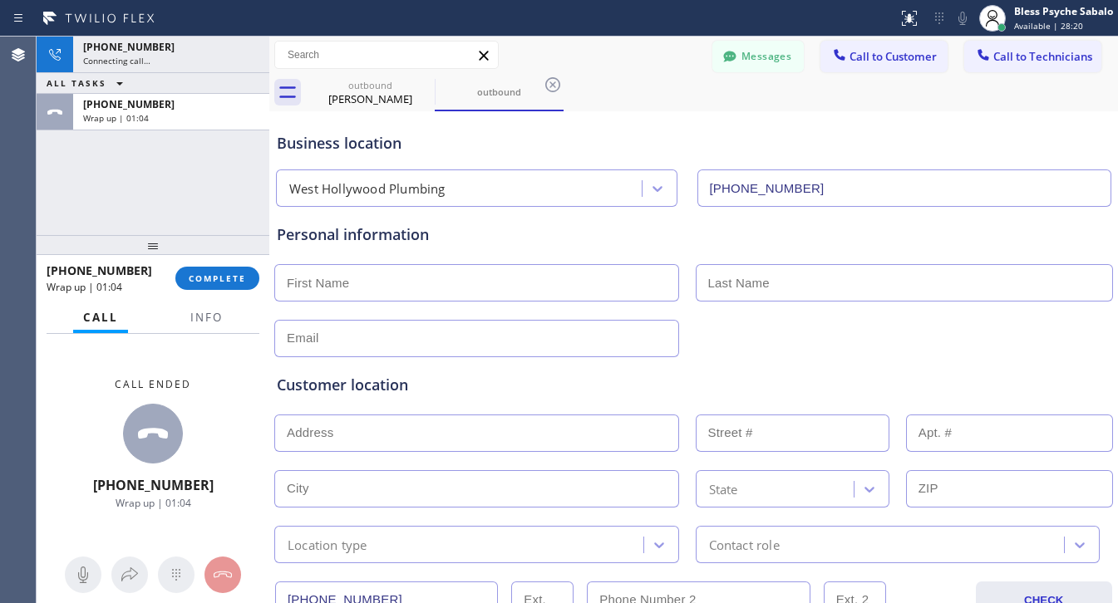
click at [227, 291] on div "+13107347878 Wrap up | 01:04 COMPLETE" at bounding box center [153, 278] width 213 height 43
click at [229, 283] on span "COMPLETE" at bounding box center [217, 279] width 57 height 12
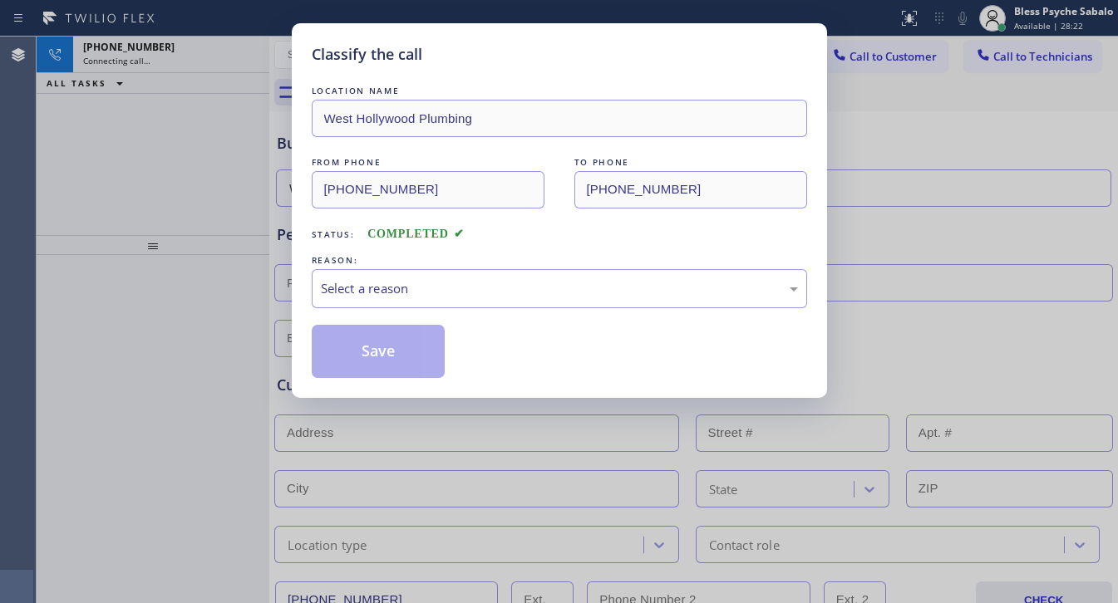
click at [166, 64] on div "Classify the call LOCATION NAME West Hollywood Plumbing FROM PHONE (323) 238-82…" at bounding box center [559, 301] width 1118 height 603
click at [428, 263] on div "REASON:" at bounding box center [559, 260] width 495 height 17
click at [451, 295] on div "Select a reason" at bounding box center [559, 288] width 477 height 19
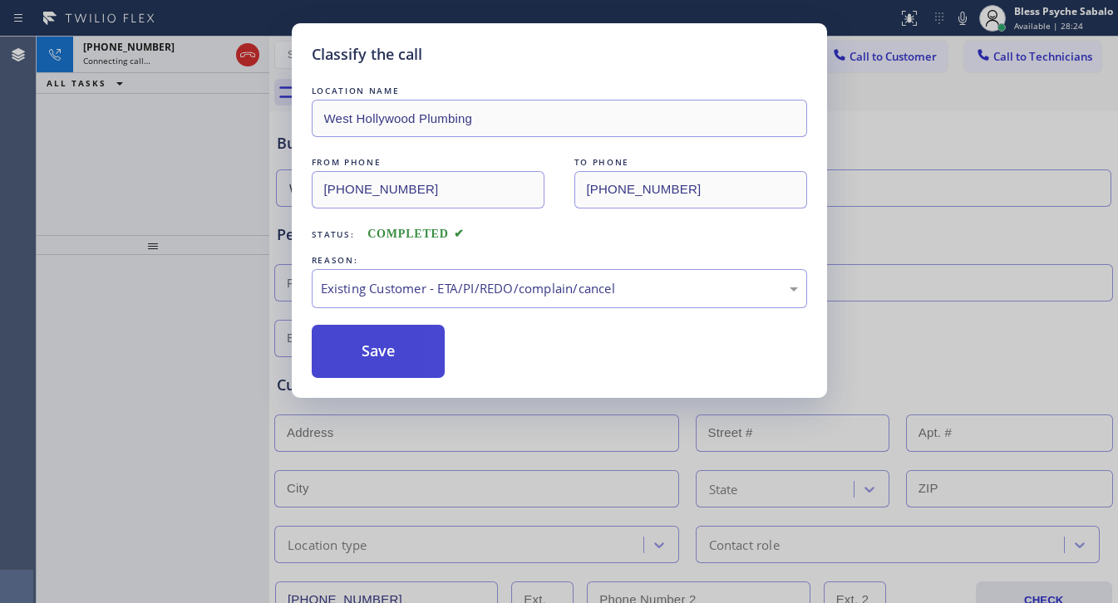
click at [413, 347] on button "Save" at bounding box center [379, 351] width 134 height 53
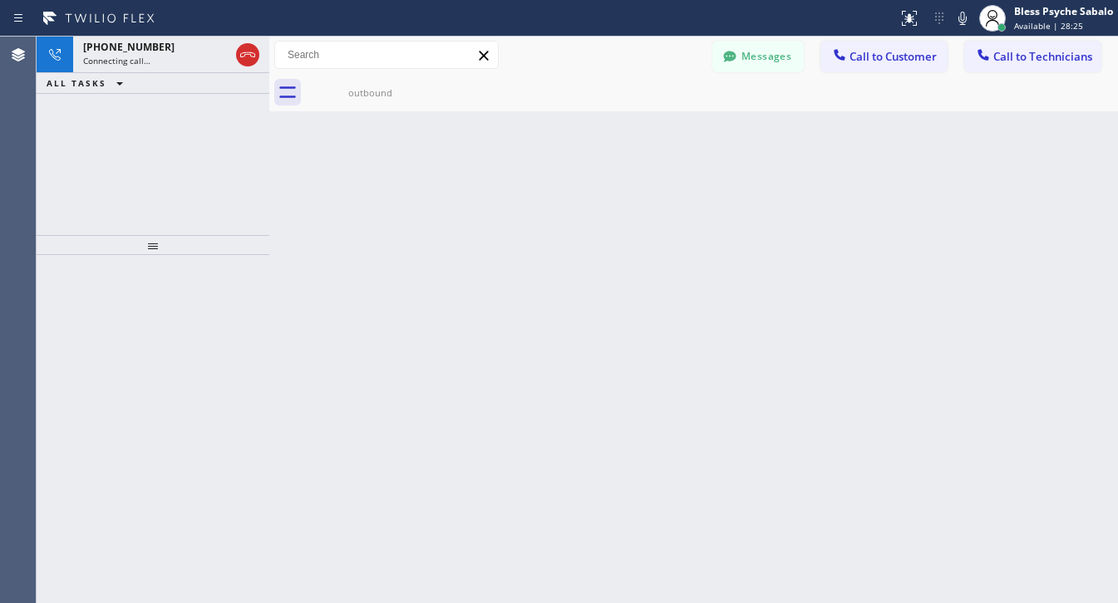
click at [601, 126] on div "Back to Dashboard Change Sender ID Customers Technicians VC [PERSON_NAME] [DATE…" at bounding box center [693, 320] width 848 height 567
click at [165, 94] on div "ALL TASKS ALL TASKS ACTIVE TASKS TASKS IN WRAP UP +16462677215 Wrap up | 00:00" at bounding box center [153, 136] width 233 height 199
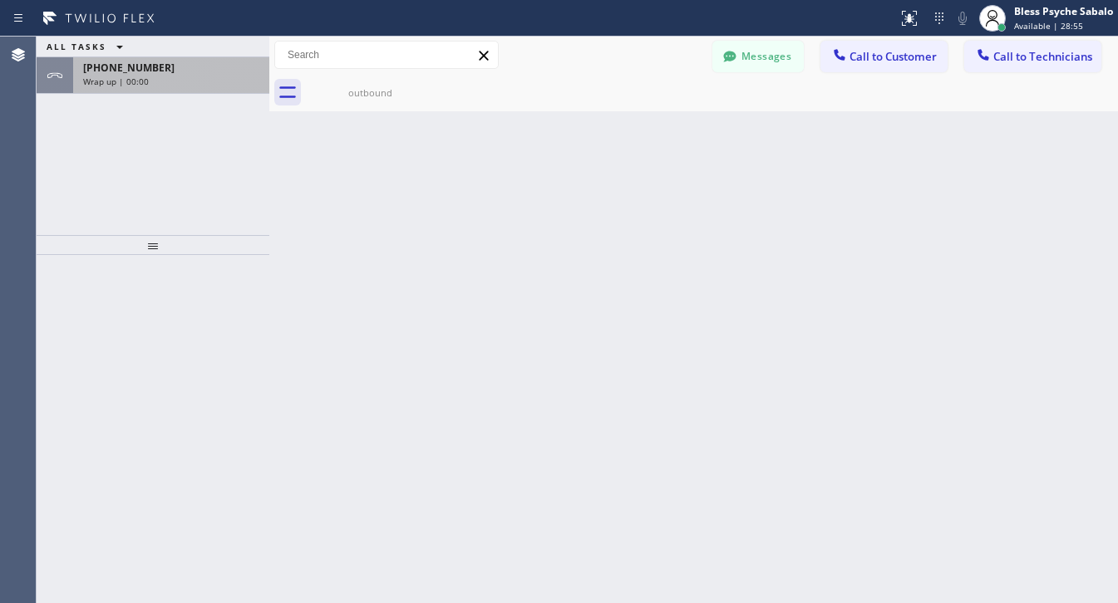
click at [188, 83] on div "Wrap up | 00:00" at bounding box center [171, 82] width 176 height 12
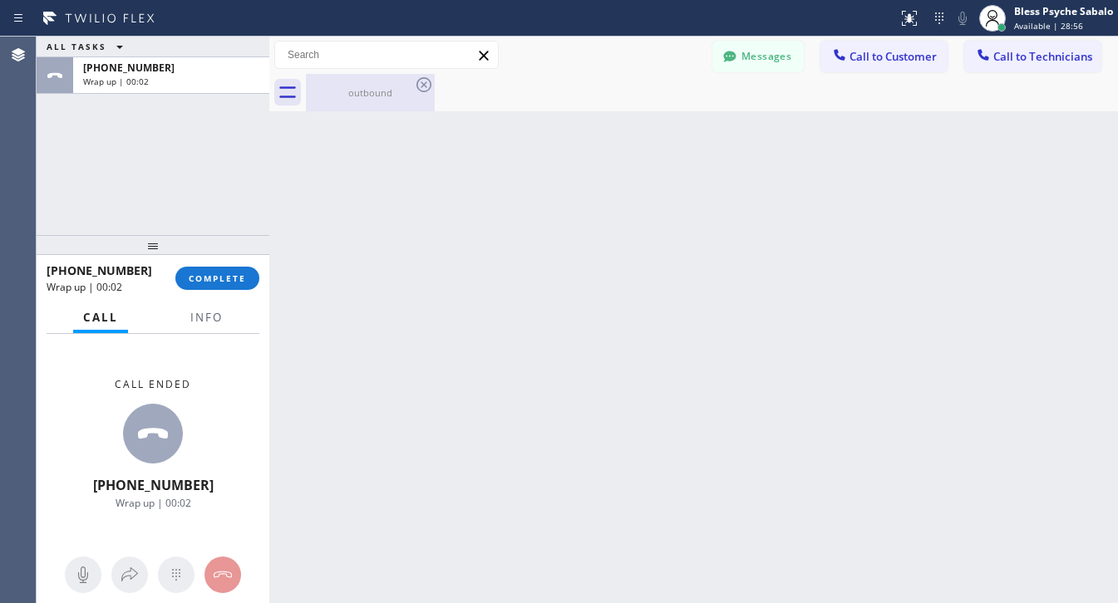
click at [391, 89] on div "outbound" at bounding box center [369, 92] width 125 height 12
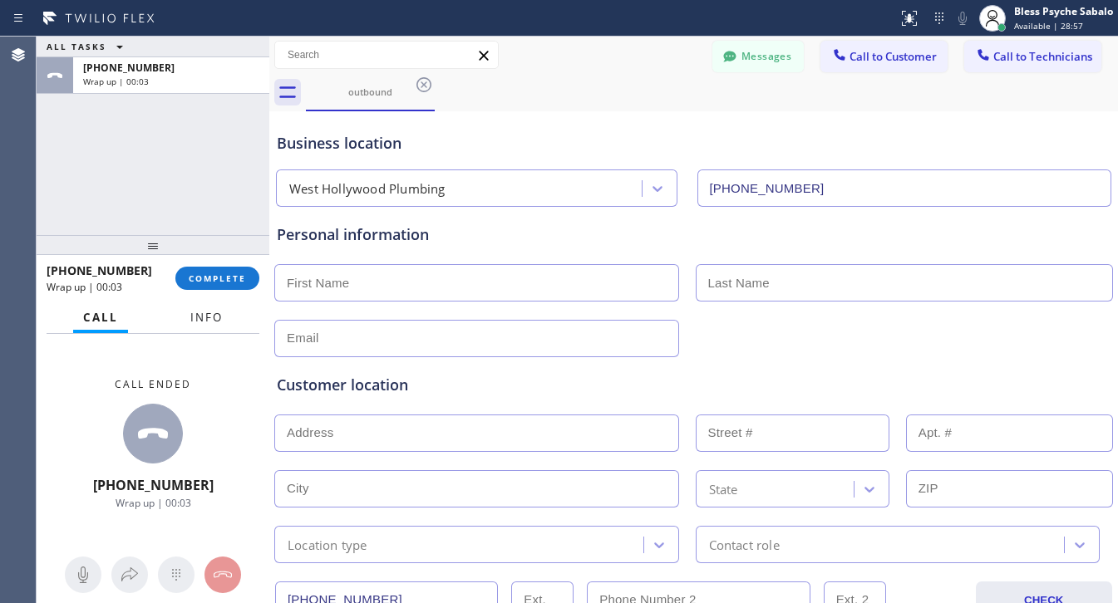
click at [199, 322] on span "Info" at bounding box center [206, 317] width 32 height 15
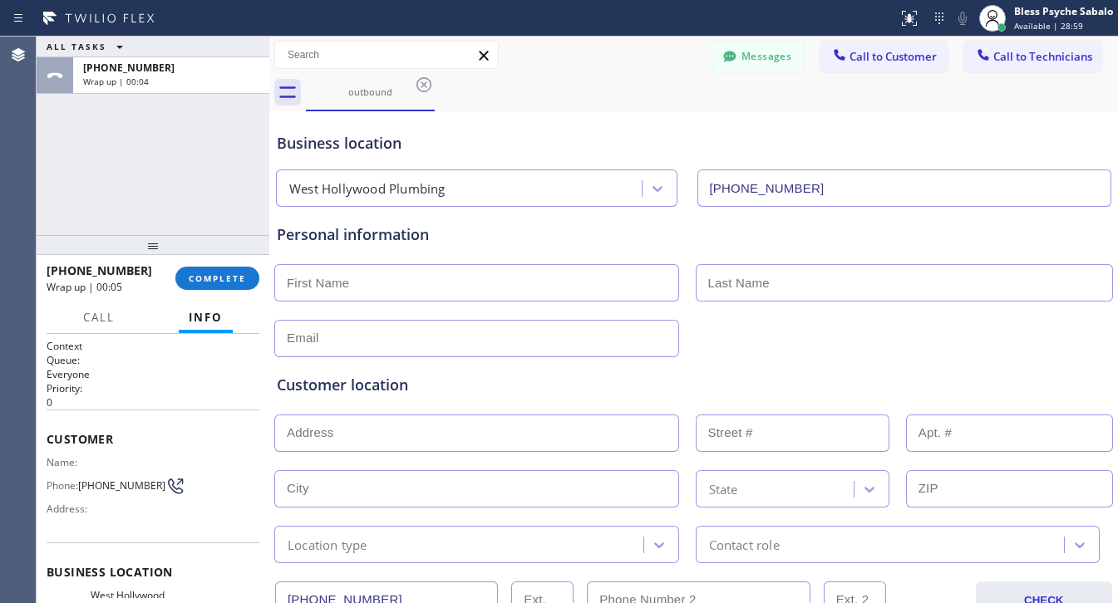
click at [231, 293] on div "+16462677215 Wrap up | 00:05 COMPLETE" at bounding box center [153, 278] width 213 height 43
click at [1010, 52] on span "Call to Technicians" at bounding box center [1042, 56] width 99 height 15
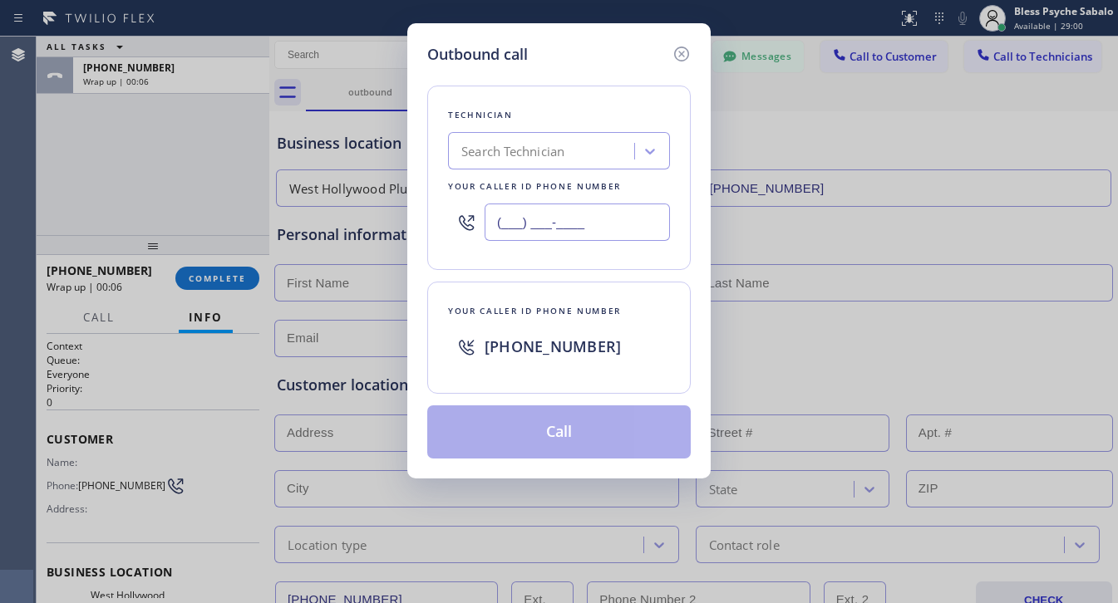
click at [620, 210] on input "(___) ___-____" at bounding box center [576, 222] width 185 height 37
paste input "646) 267-7215"
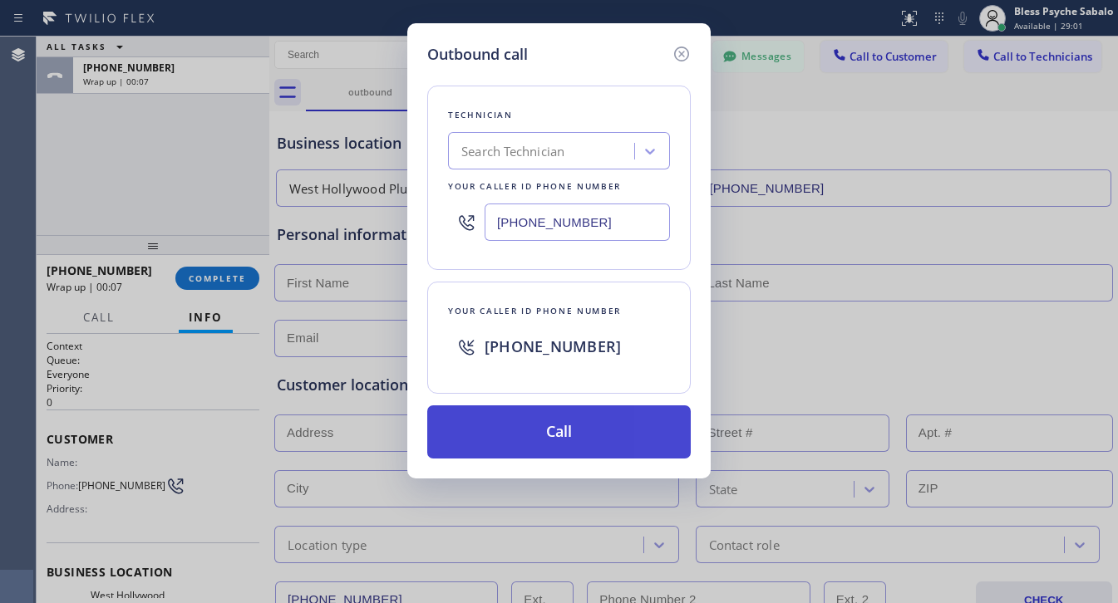
type input "(646) 267-7215"
click at [596, 428] on button "Call" at bounding box center [558, 432] width 263 height 53
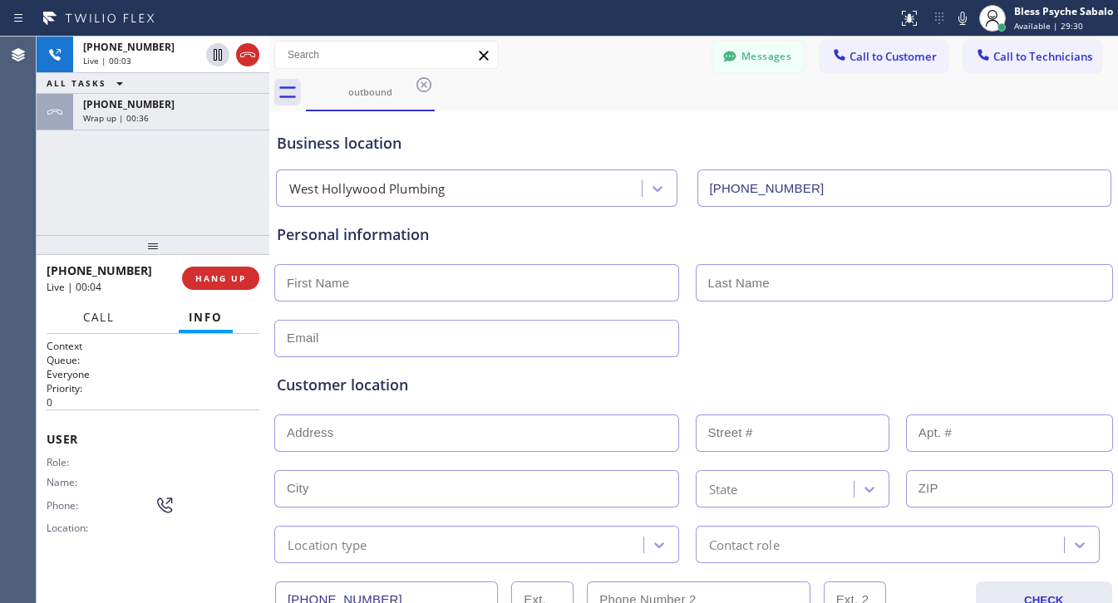
click at [112, 317] on span "Call" at bounding box center [99, 317] width 32 height 15
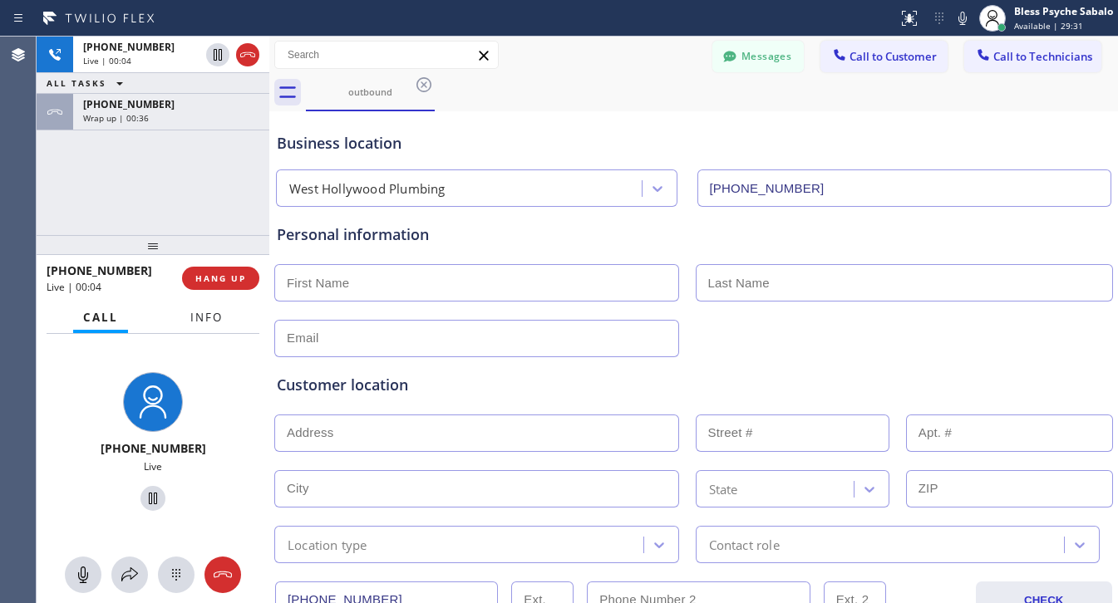
click at [194, 307] on button "Info" at bounding box center [206, 318] width 52 height 32
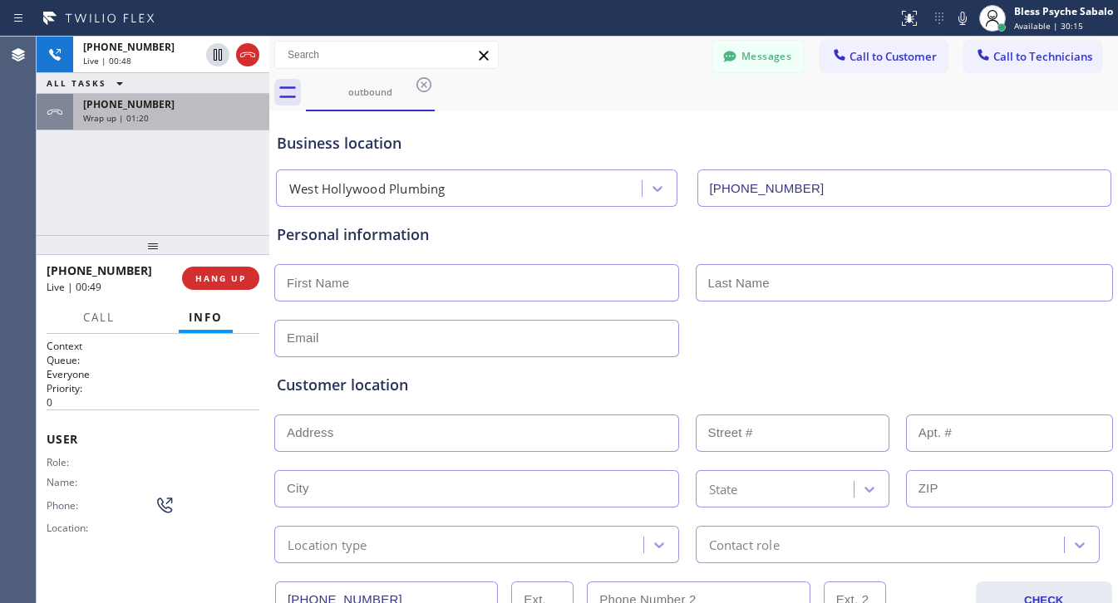
click at [209, 116] on div "Wrap up | 01:20" at bounding box center [171, 118] width 176 height 12
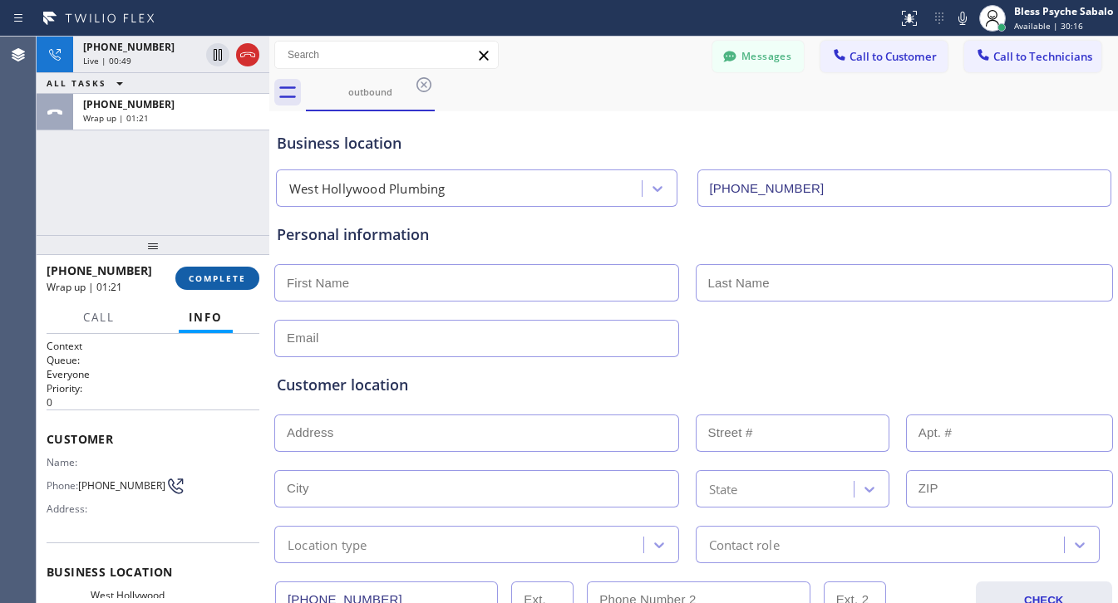
click at [233, 287] on button "COMPLETE" at bounding box center [217, 278] width 84 height 23
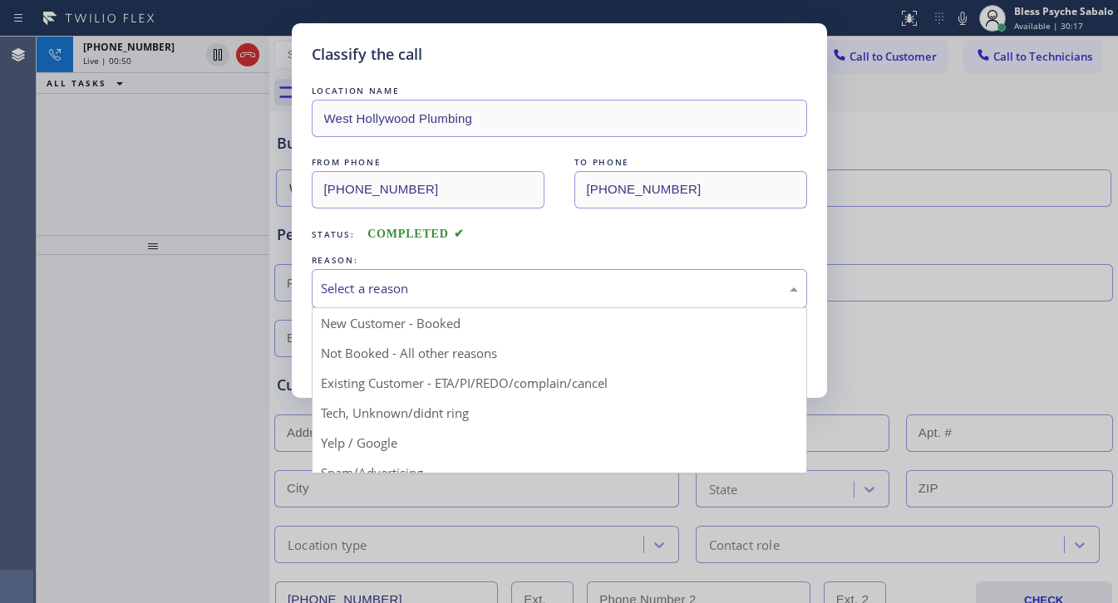
click at [459, 283] on div "Select a reason" at bounding box center [559, 288] width 477 height 19
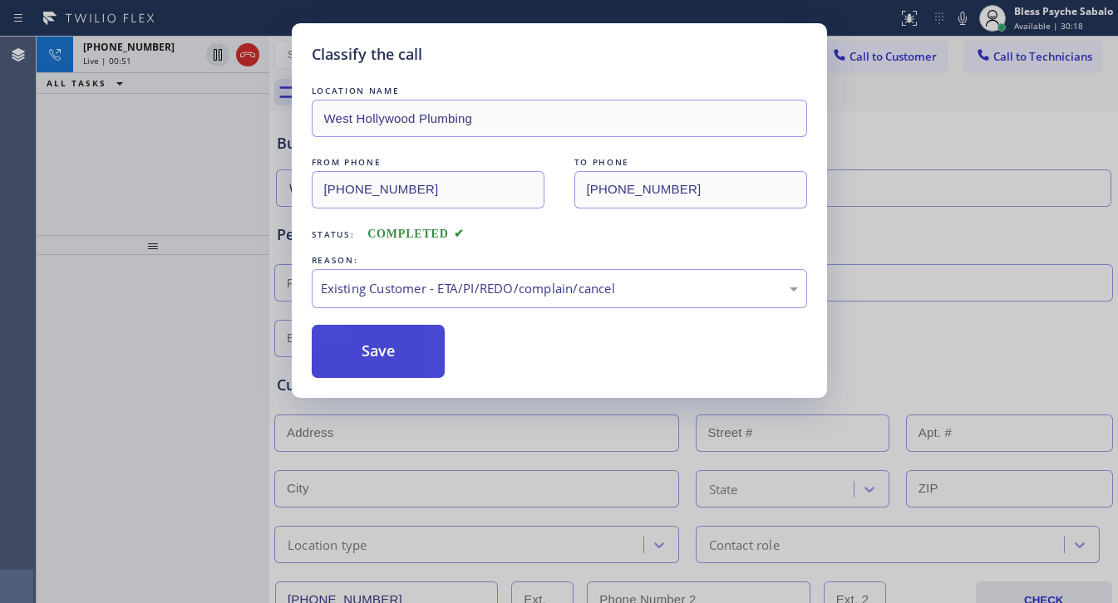
click at [399, 349] on button "Save" at bounding box center [379, 351] width 134 height 53
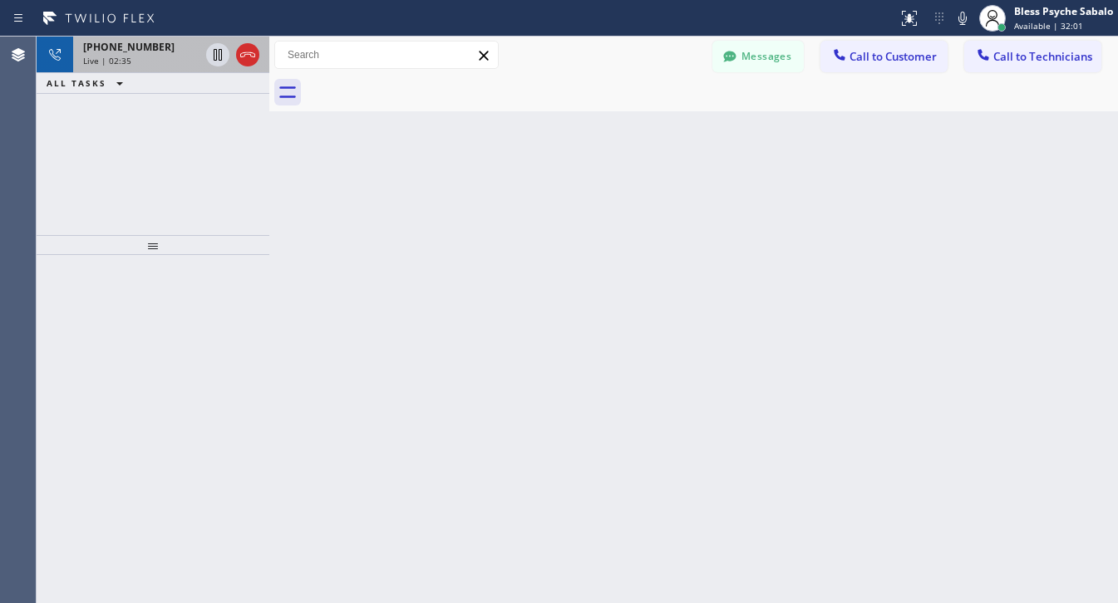
click at [247, 48] on icon at bounding box center [248, 55] width 20 height 20
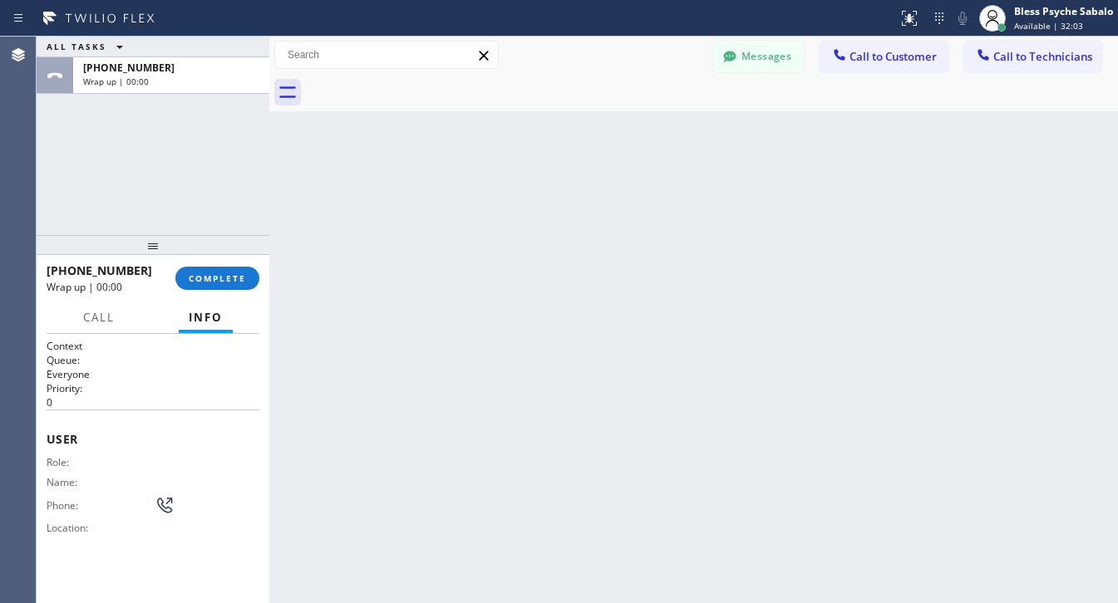
click at [1065, 37] on div "Messages Call to Customer Call to Technicians Outbound call Location West Holly…" at bounding box center [693, 55] width 848 height 37
click at [1040, 51] on span "Call to Technicians" at bounding box center [1042, 56] width 99 height 15
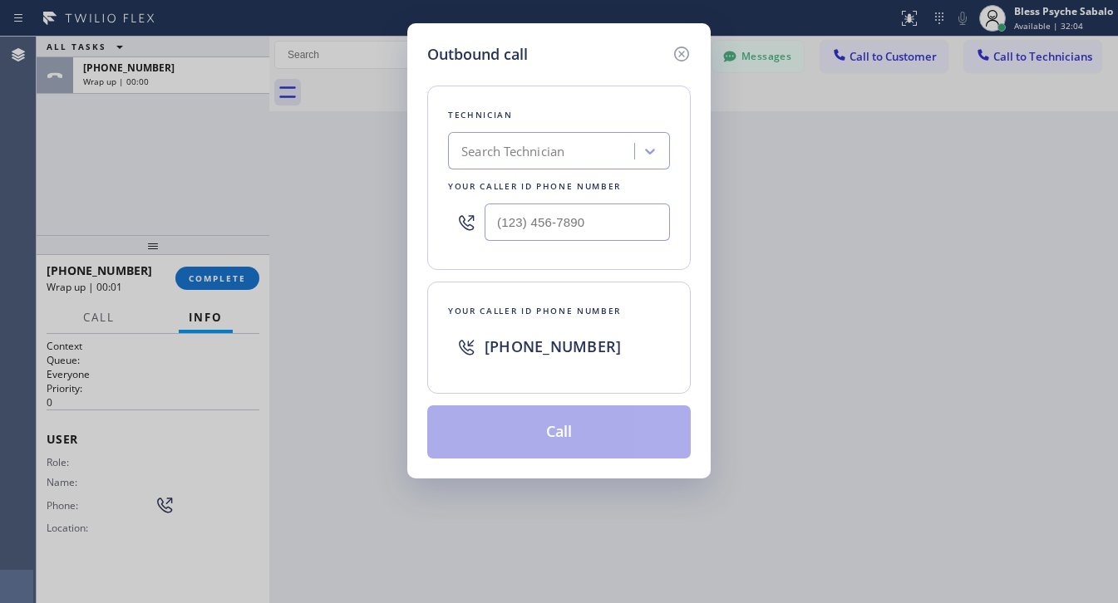
click at [529, 166] on div "Search Technician" at bounding box center [559, 150] width 222 height 37
type input "firuz"
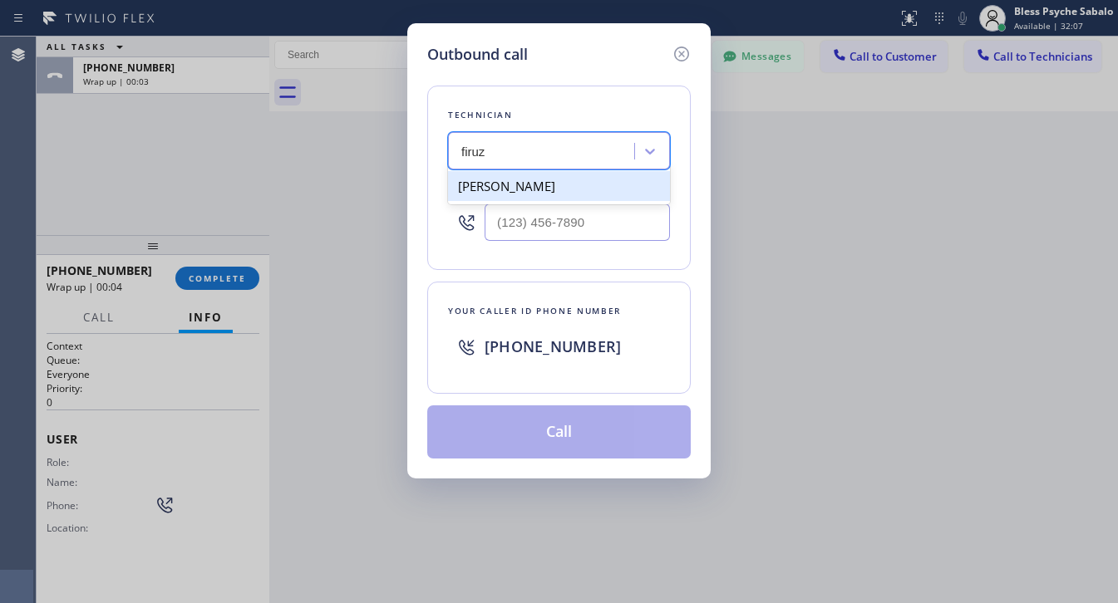
click at [553, 200] on div "Firuz Dadadzhanov" at bounding box center [559, 186] width 222 height 30
type input "[PHONE_NUMBER]"
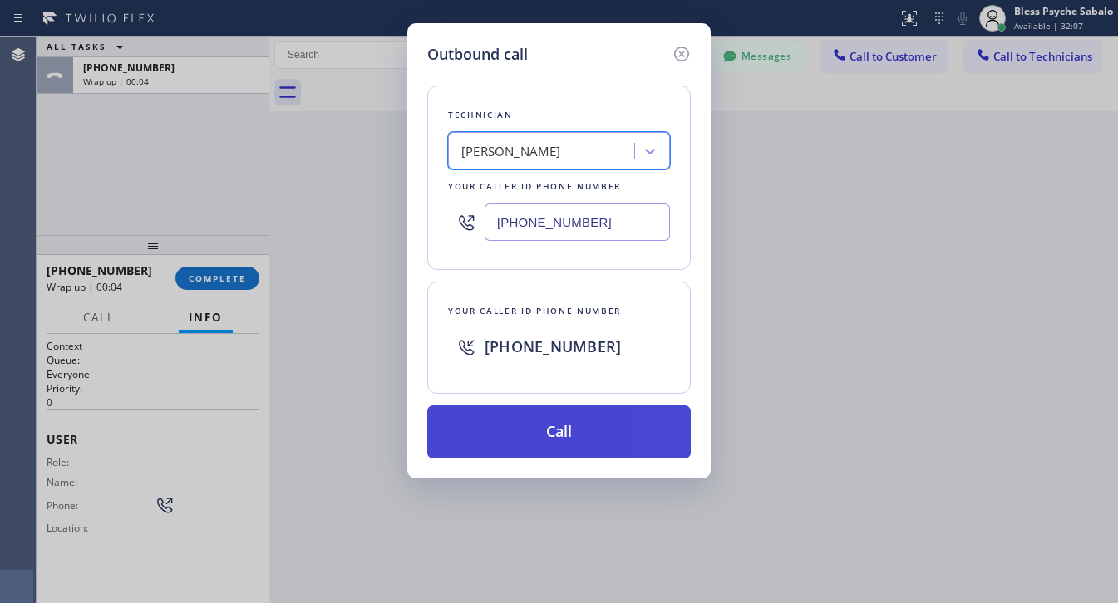
click at [547, 447] on button "Call" at bounding box center [558, 432] width 263 height 53
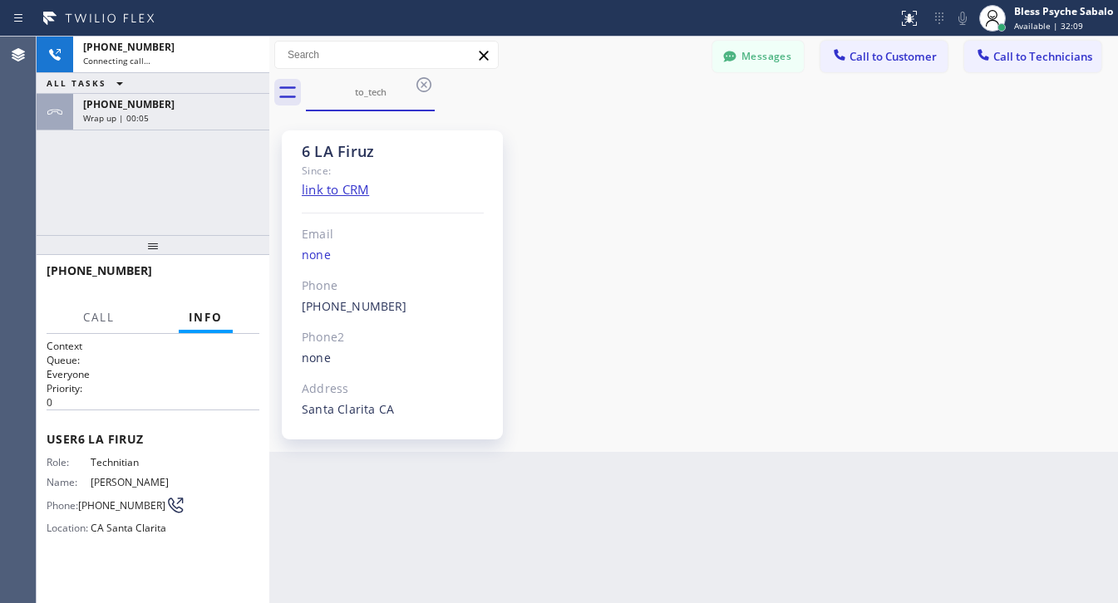
scroll to position [5972, 0]
click at [226, 281] on span "HANG UP" at bounding box center [220, 279] width 51 height 12
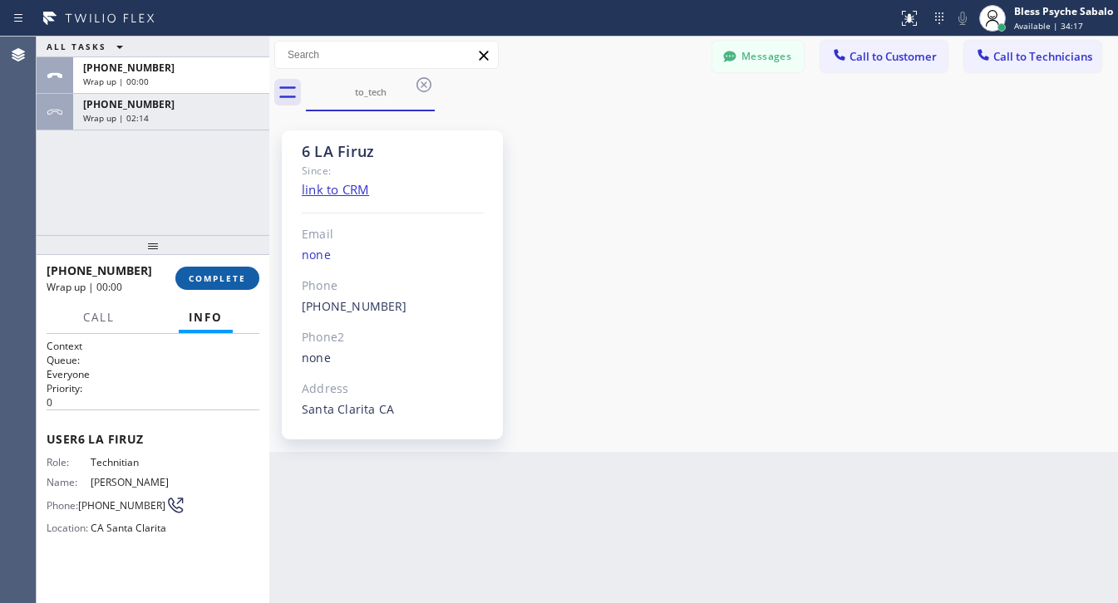
click at [208, 288] on button "COMPLETE" at bounding box center [217, 278] width 84 height 23
click at [622, 258] on div "6 LA Firuz Since: link to CRM Email none Phone (949) 919-2234 Outbound call Tec…" at bounding box center [693, 282] width 840 height 332
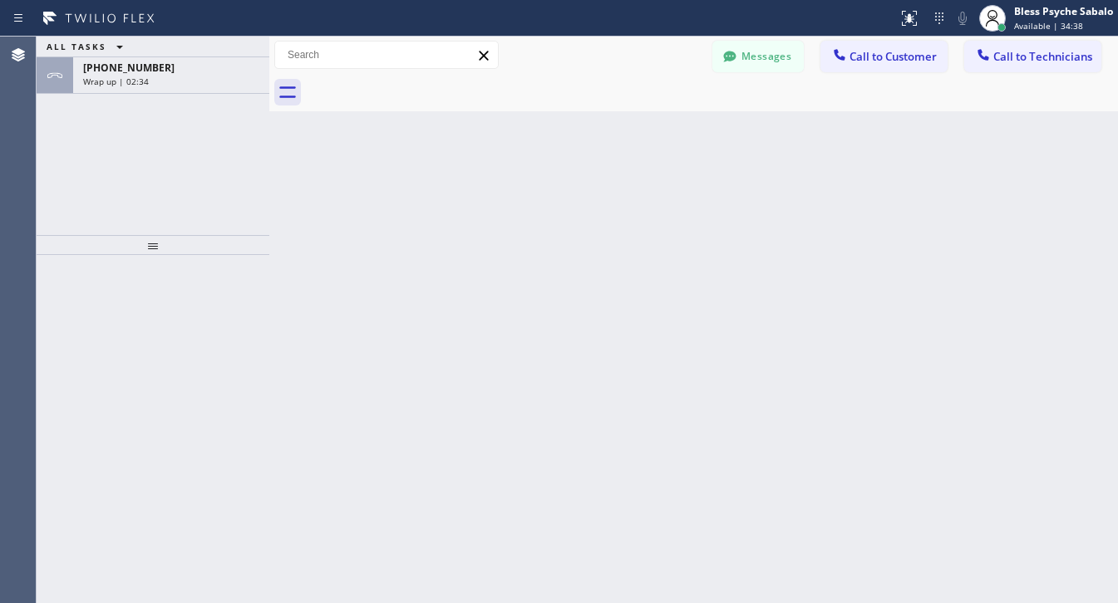
click at [436, 106] on div at bounding box center [712, 92] width 812 height 37
click at [167, 83] on div "Wrap up | 02:35" at bounding box center [171, 82] width 176 height 12
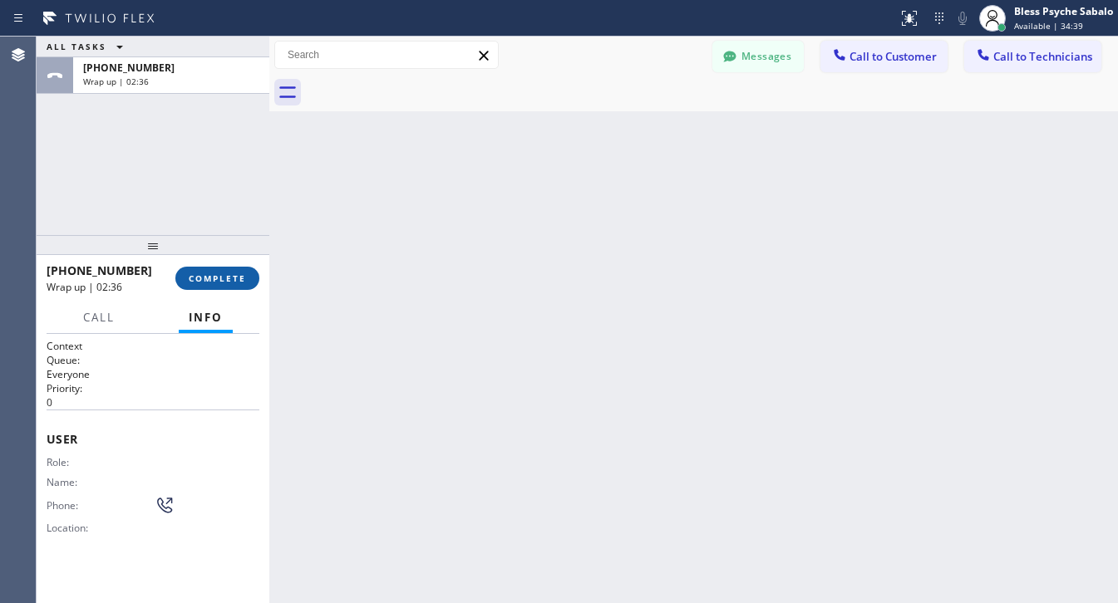
click at [208, 276] on span "COMPLETE" at bounding box center [217, 279] width 57 height 12
drag, startPoint x: 388, startPoint y: 155, endPoint x: 516, endPoint y: 130, distance: 130.4
click at [389, 155] on div "Back to Dashboard Change Sender ID Customers Technicians VC [PERSON_NAME] [DATE…" at bounding box center [693, 320] width 848 height 567
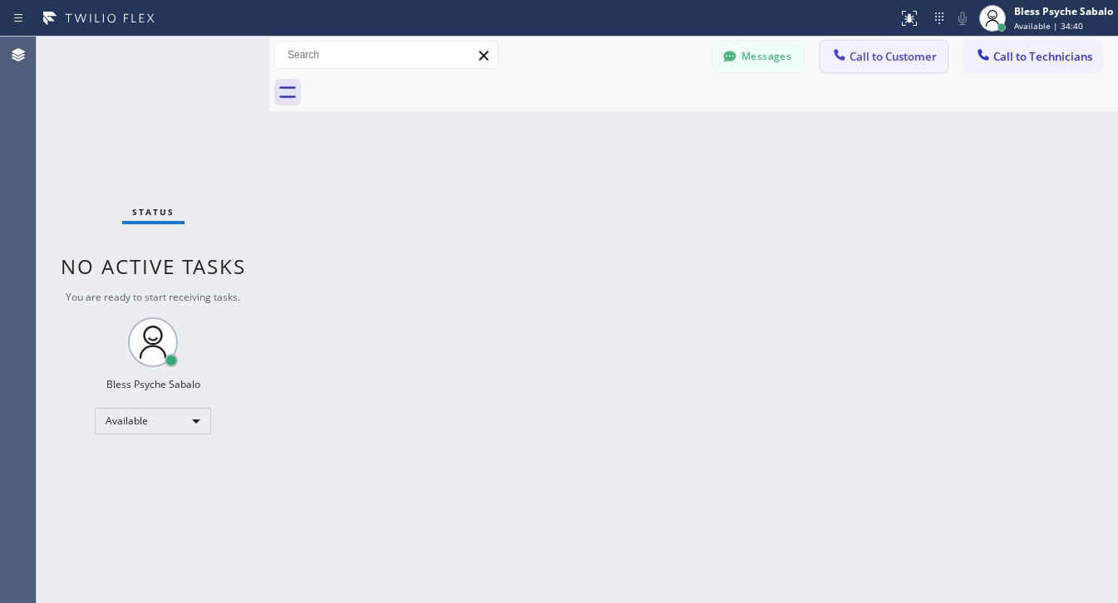
click at [848, 52] on div at bounding box center [839, 57] width 20 height 20
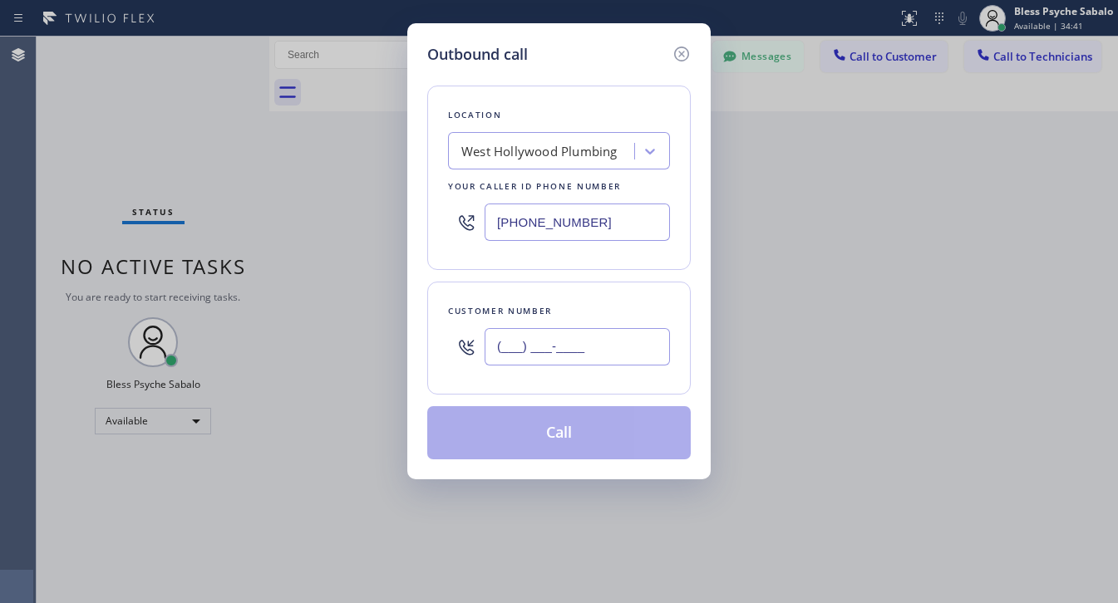
click at [566, 345] on input "(___) ___-____" at bounding box center [576, 346] width 185 height 37
paste input "646) 267-7215"
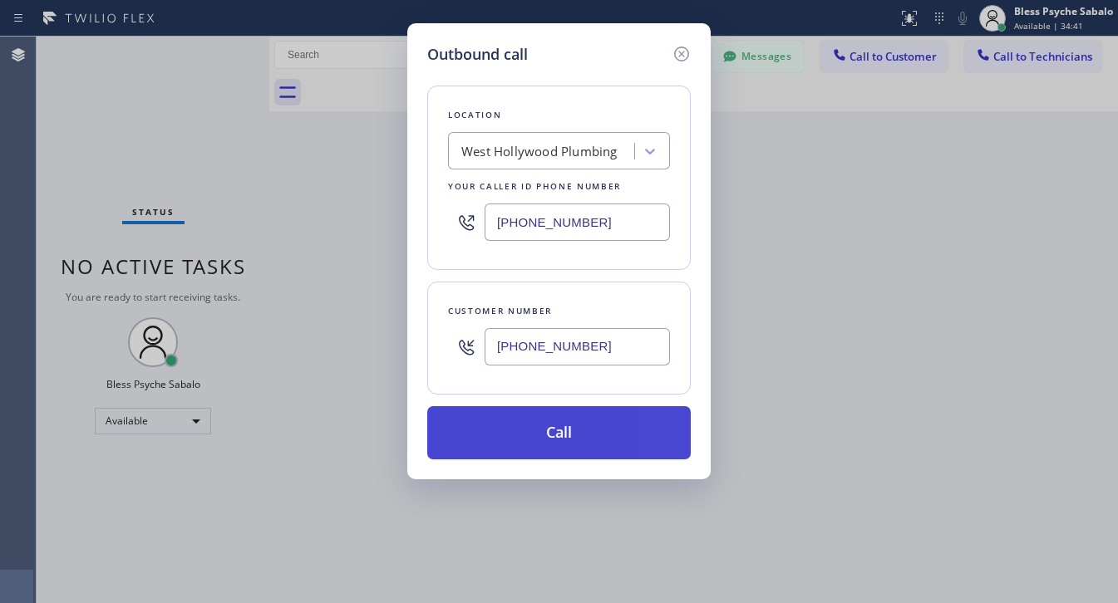
type input "(646) 267-7215"
click at [553, 435] on button "Call" at bounding box center [558, 432] width 263 height 53
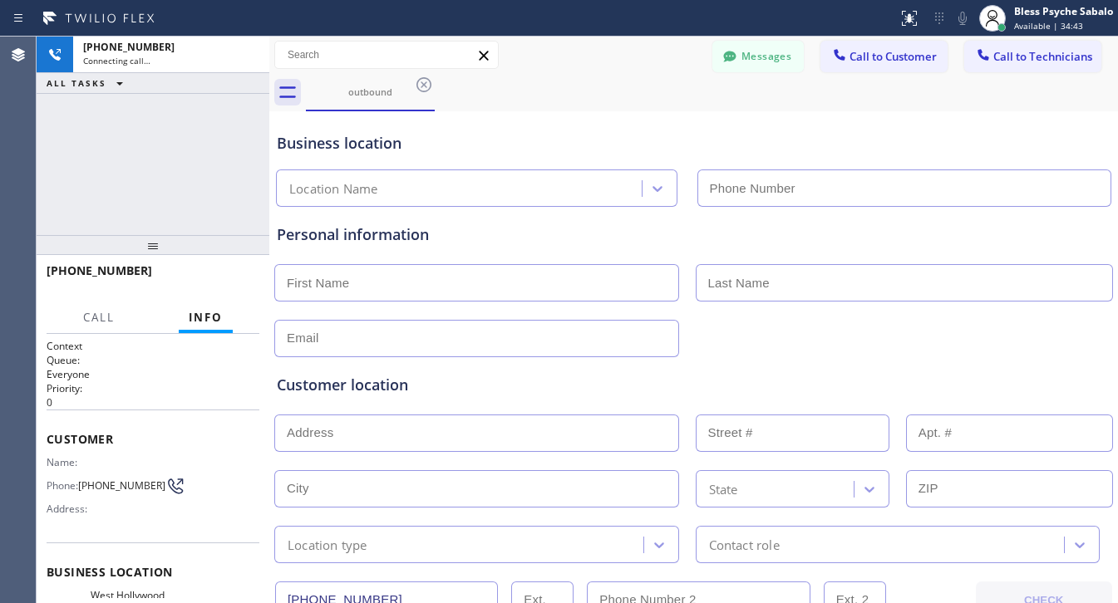
type input "(323) 238-8219"
click at [237, 140] on div "+16462677215 Connecting call… ALL TASKS ALL TASKS ACTIVE TASKS TASKS IN WRAP UP" at bounding box center [153, 136] width 233 height 199
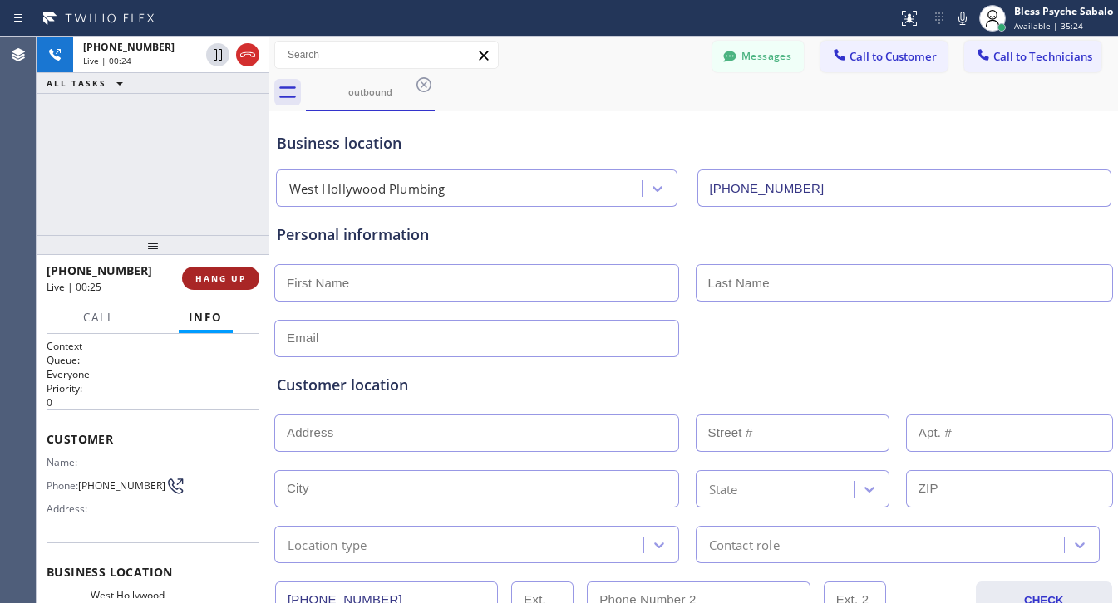
click at [243, 271] on button "HANG UP" at bounding box center [220, 278] width 77 height 23
click at [154, 177] on div "+16462677215 Live | 00:25 ALL TASKS ALL TASKS ACTIVE TASKS TASKS IN WRAP UP" at bounding box center [153, 136] width 233 height 199
